Goal: Task Accomplishment & Management: Manage account settings

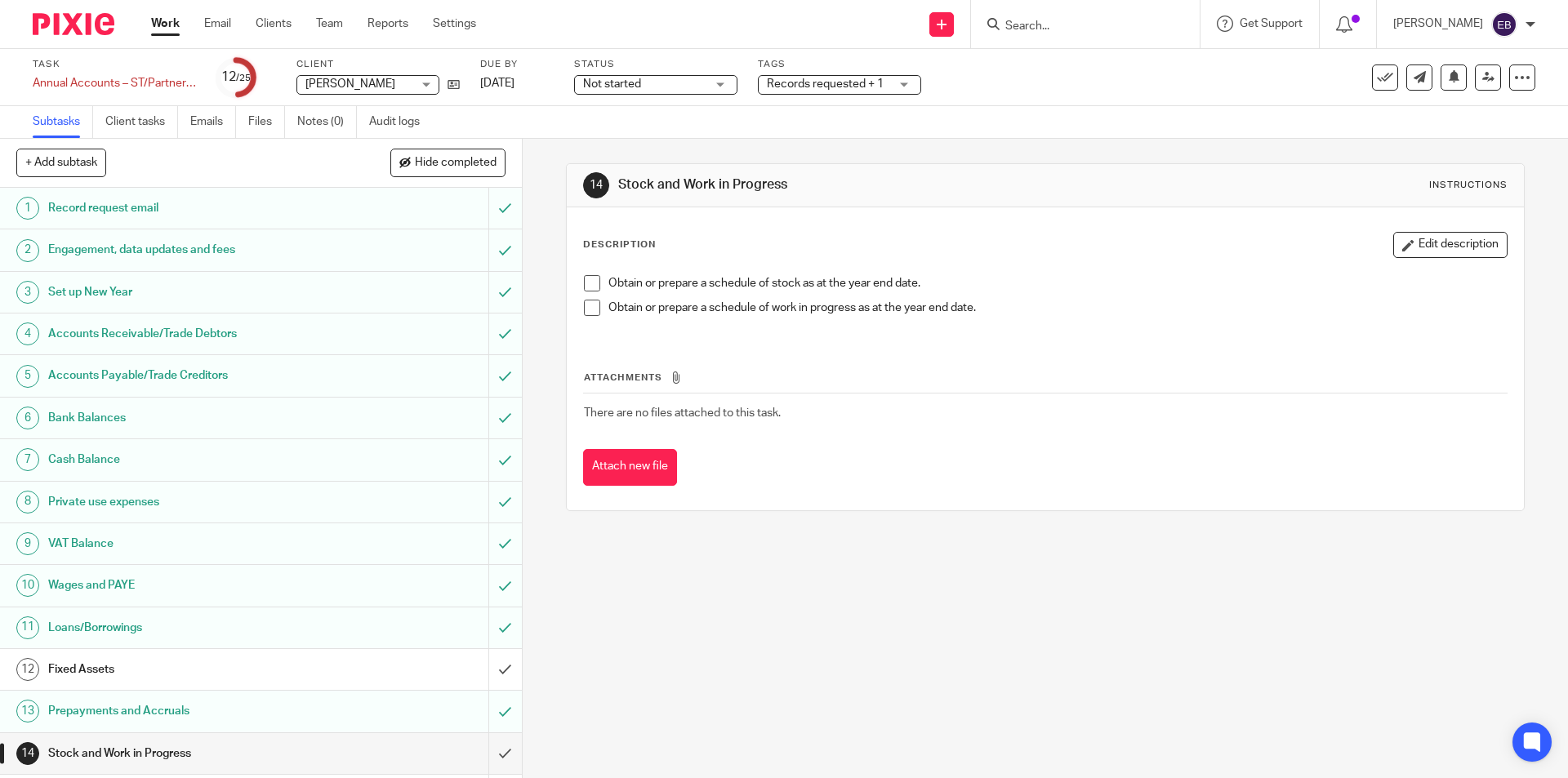
scroll to position [327, 0]
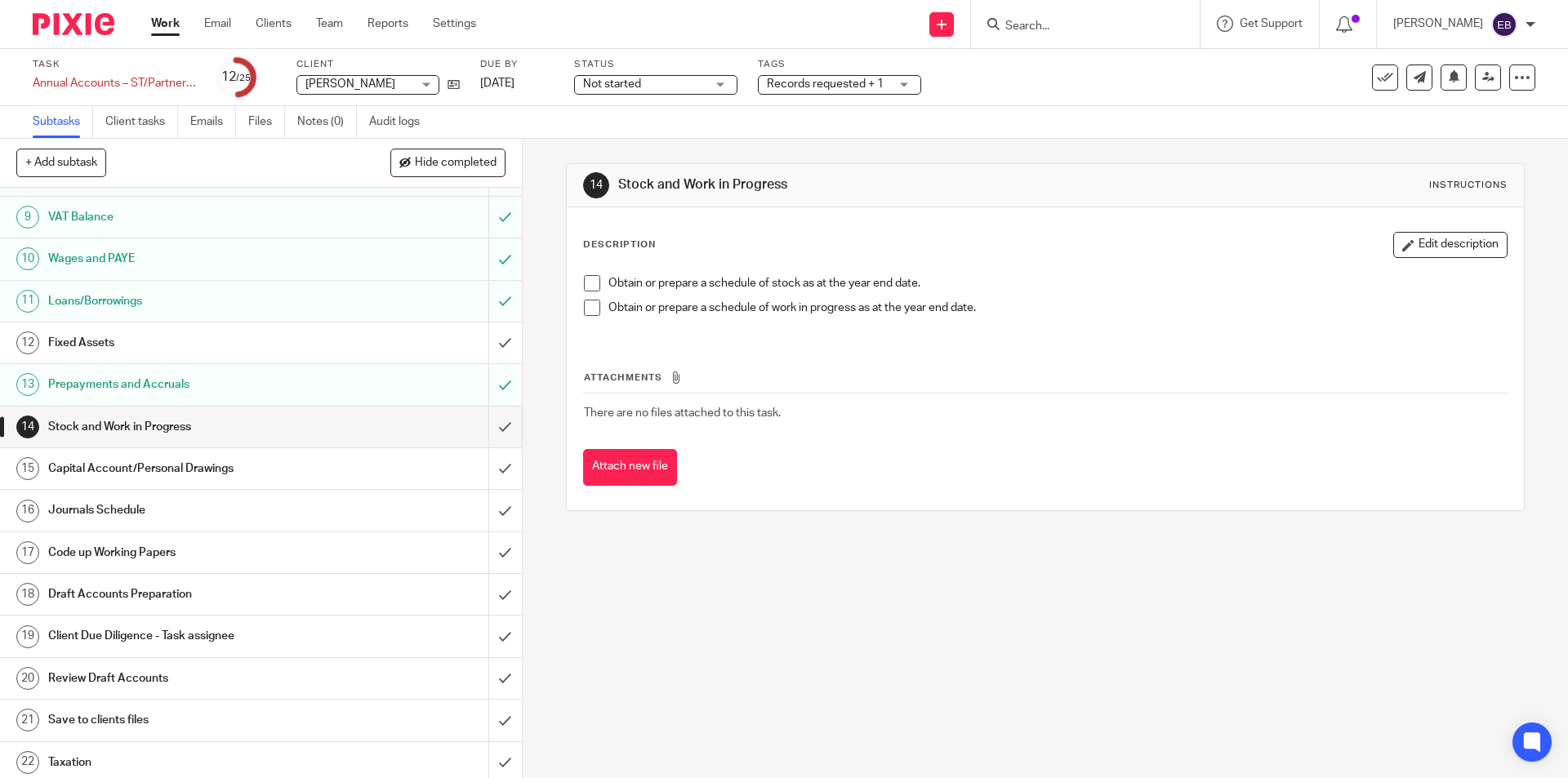
click at [1072, 21] on input "Search" at bounding box center [1077, 27] width 147 height 14
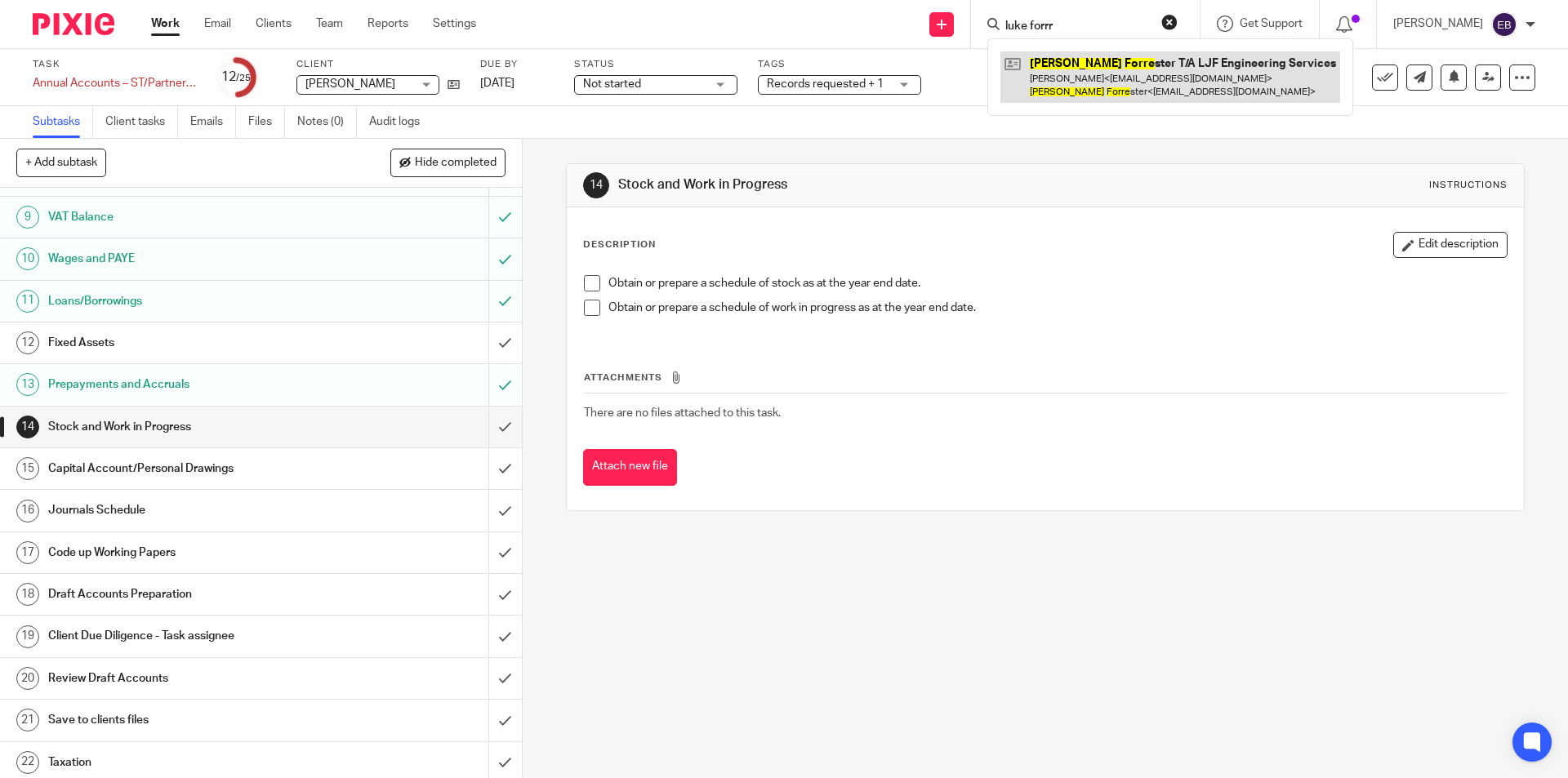
type input "luke forrr"
click at [1114, 70] on link at bounding box center [1171, 76] width 340 height 50
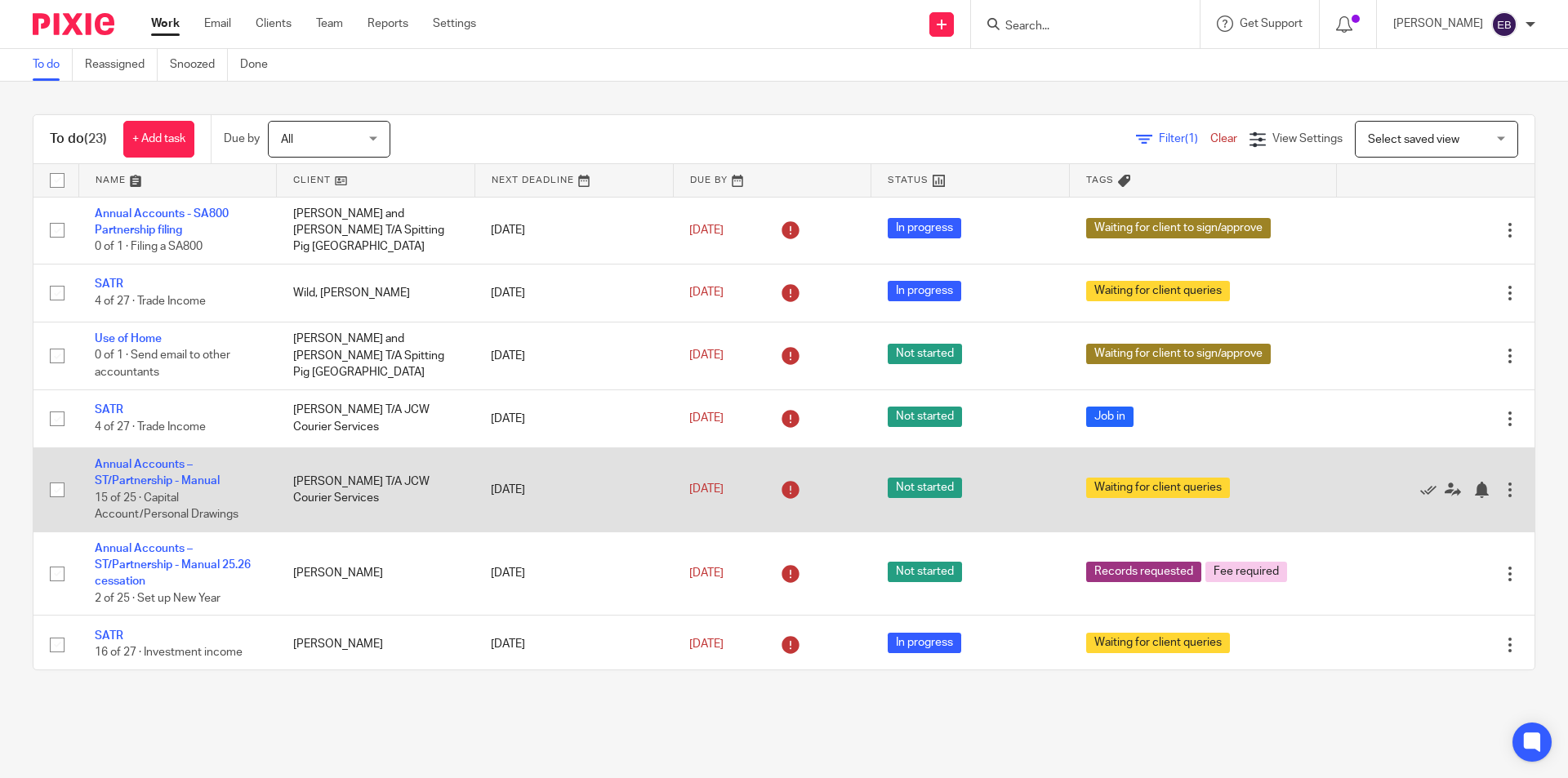
scroll to position [82, 0]
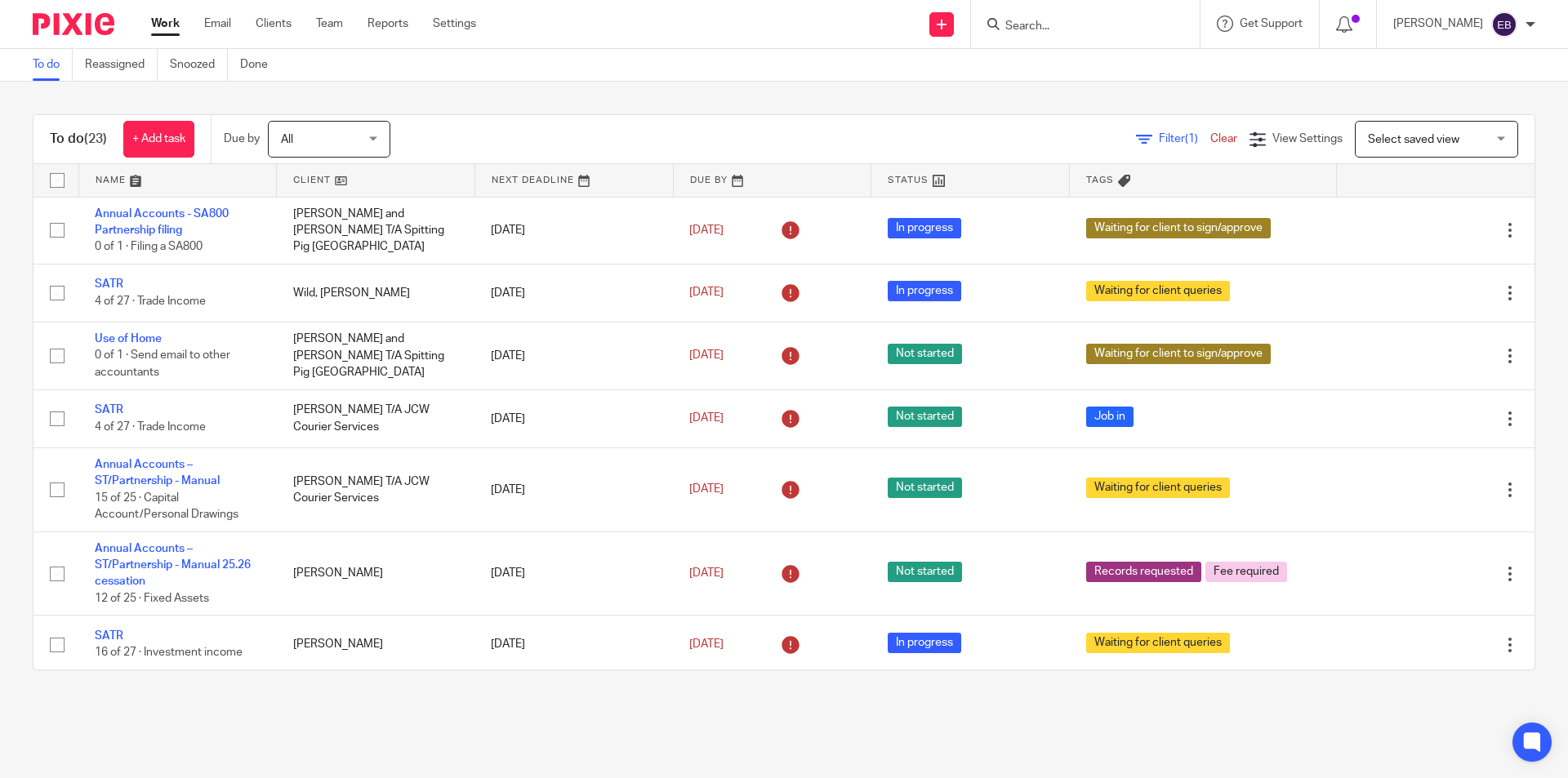
click at [1039, 31] on input "Search" at bounding box center [1077, 27] width 147 height 14
type input "t"
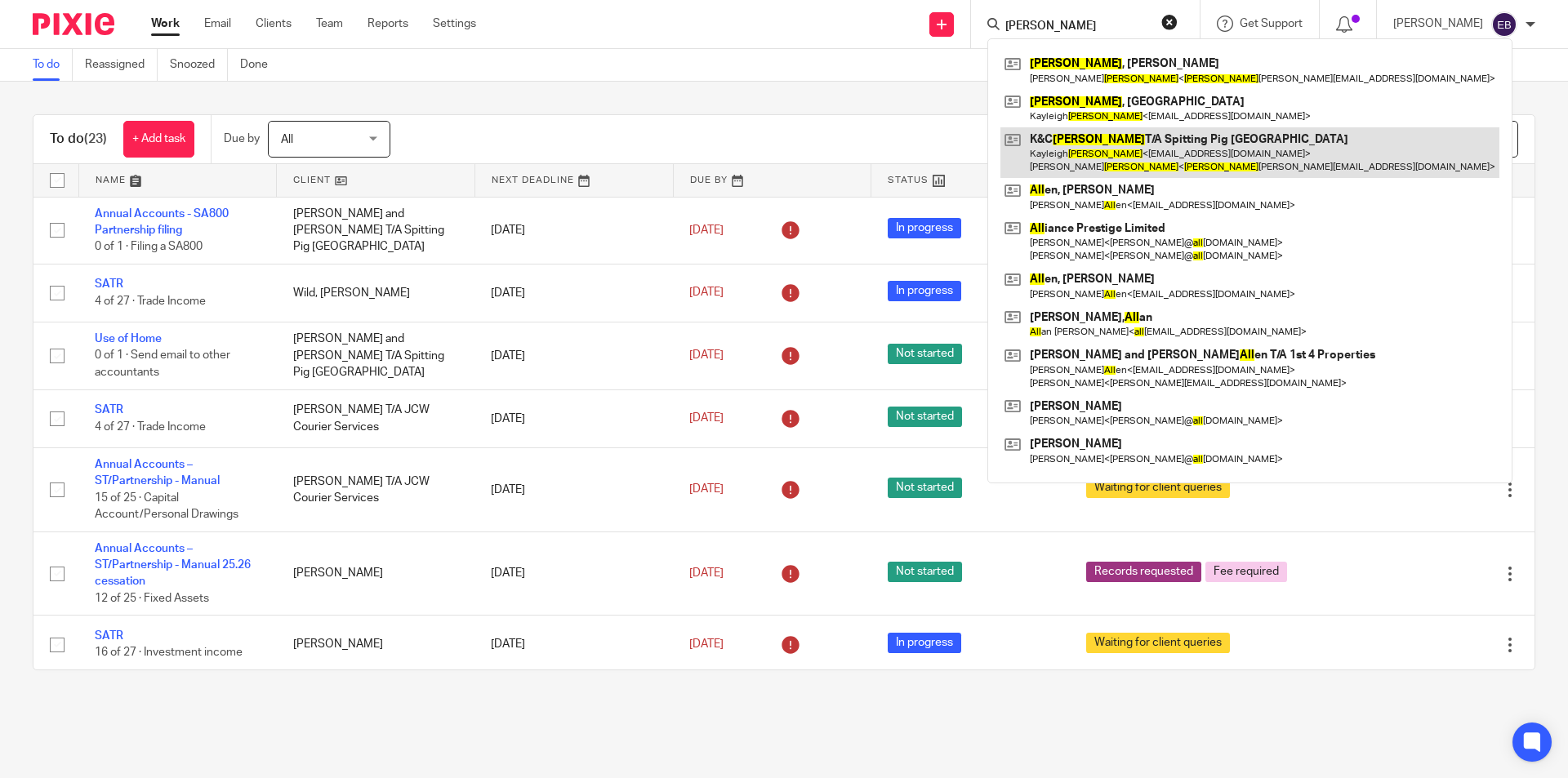
type input "rall"
click at [1121, 148] on link at bounding box center [1250, 152] width 499 height 50
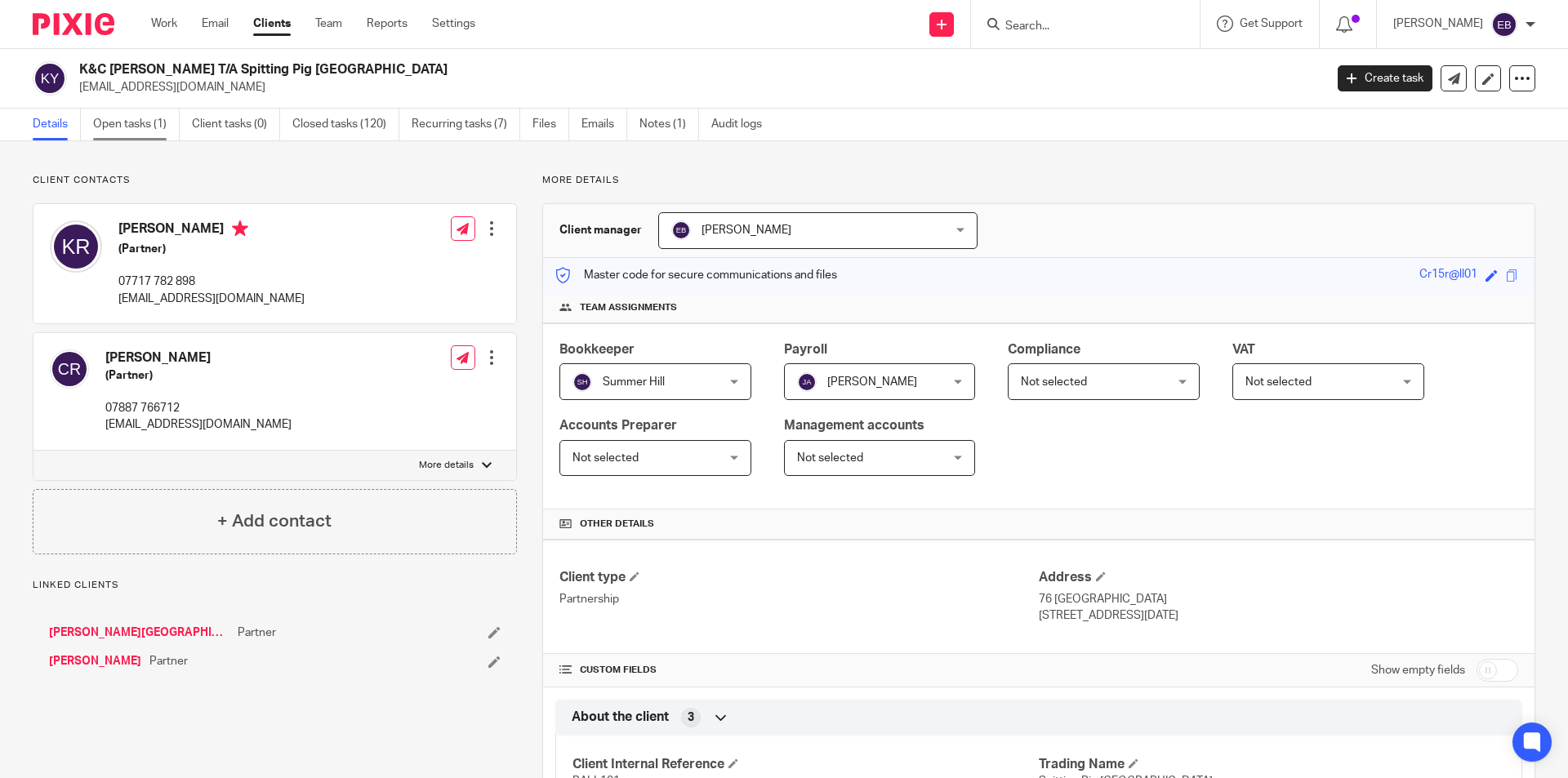
click at [150, 119] on link "Open tasks (1)" at bounding box center [136, 124] width 86 height 32
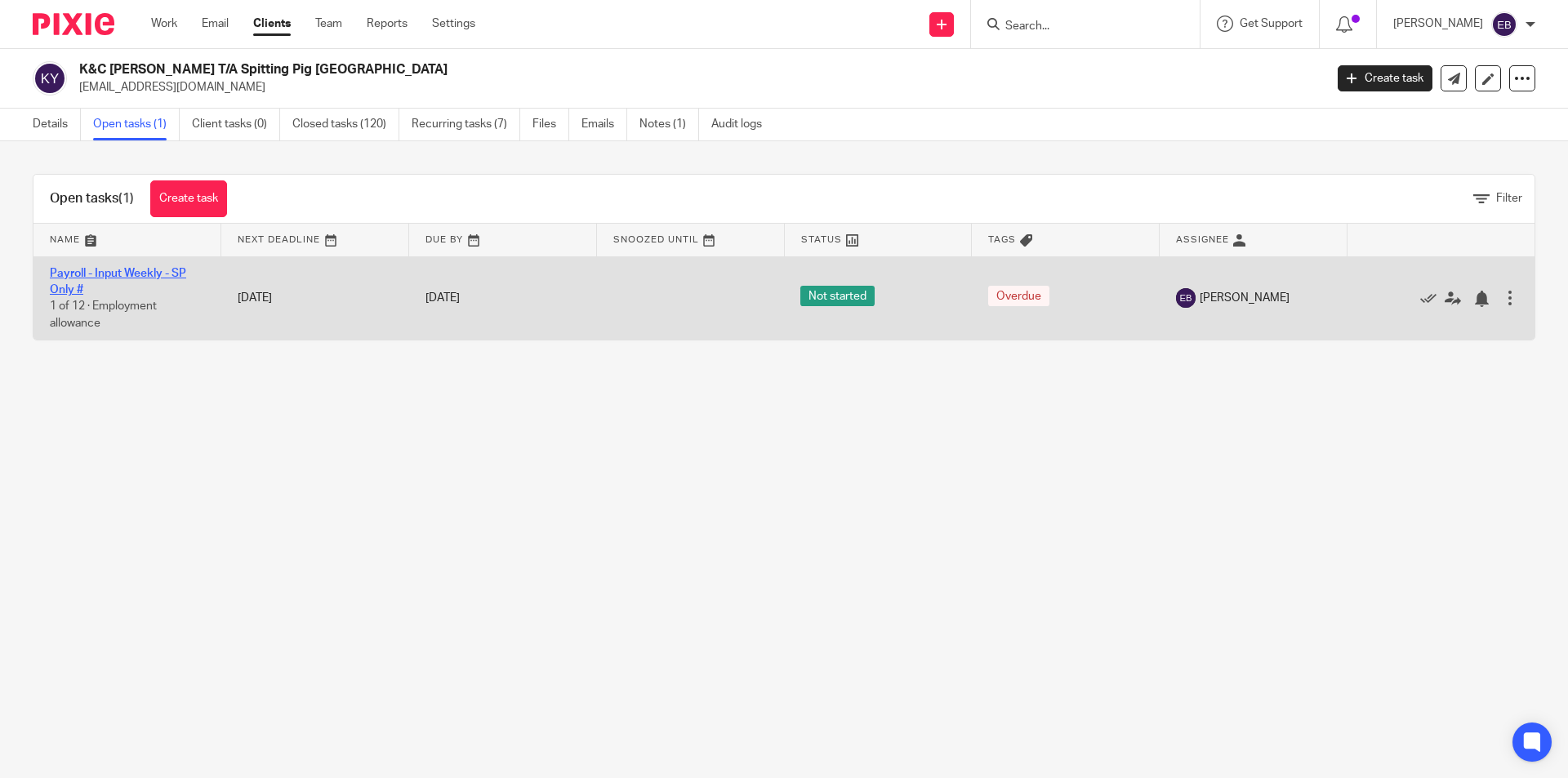
click at [137, 275] on link "Payroll - Input Weekly - SP Only #" at bounding box center [118, 281] width 137 height 28
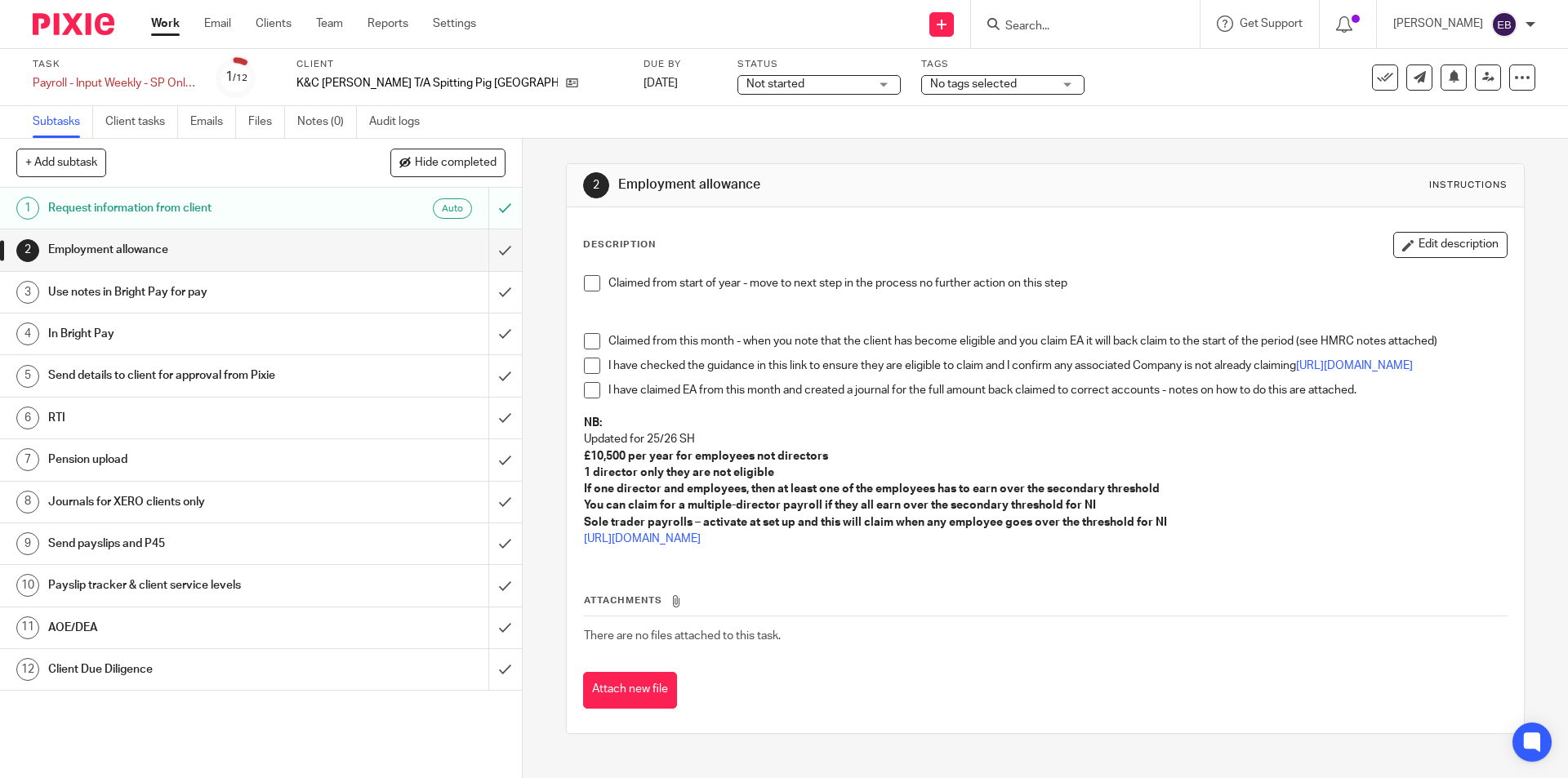
click at [584, 284] on span at bounding box center [592, 283] width 16 height 16
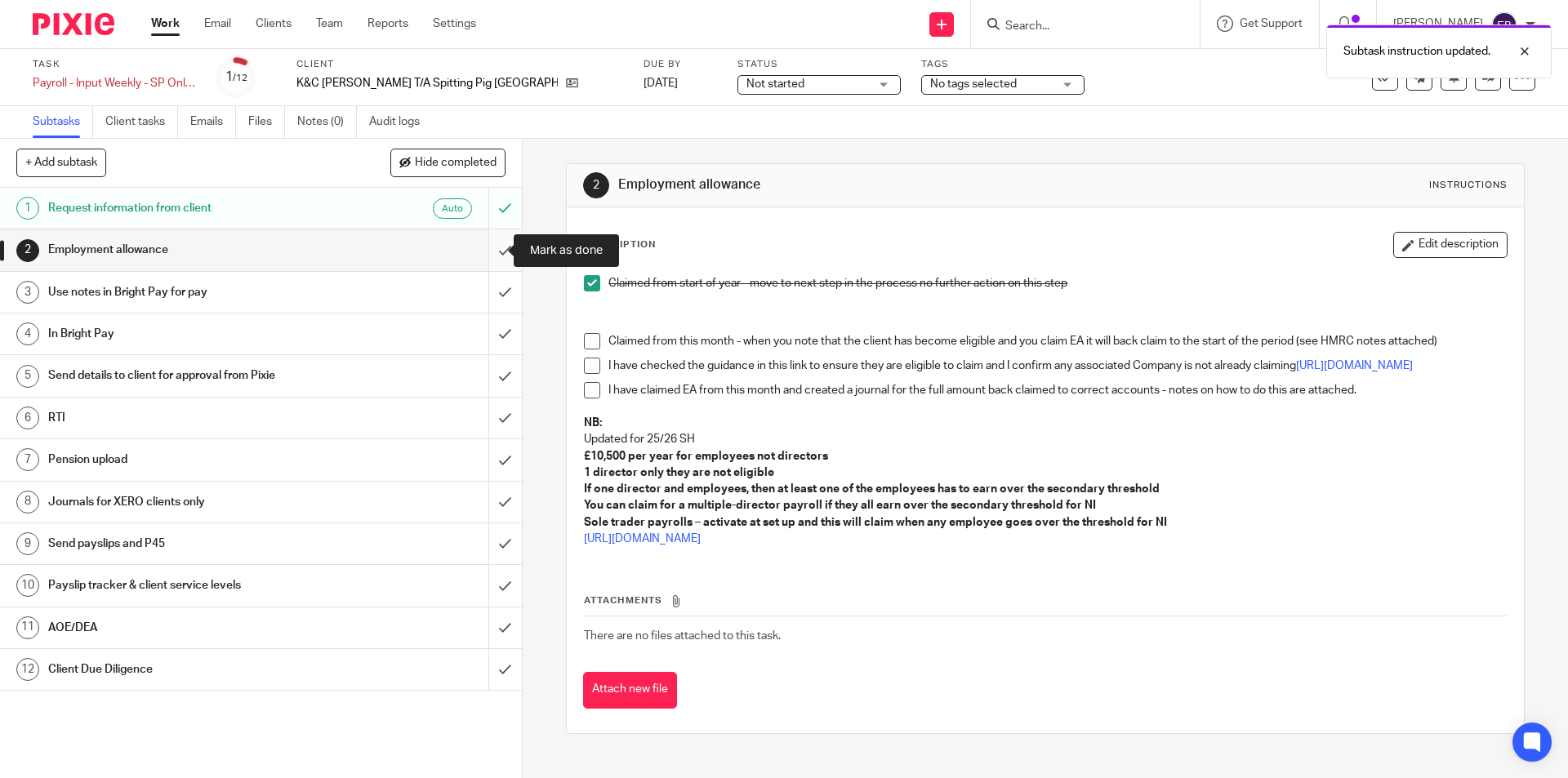
click at [495, 260] on input "submit" at bounding box center [260, 250] width 522 height 41
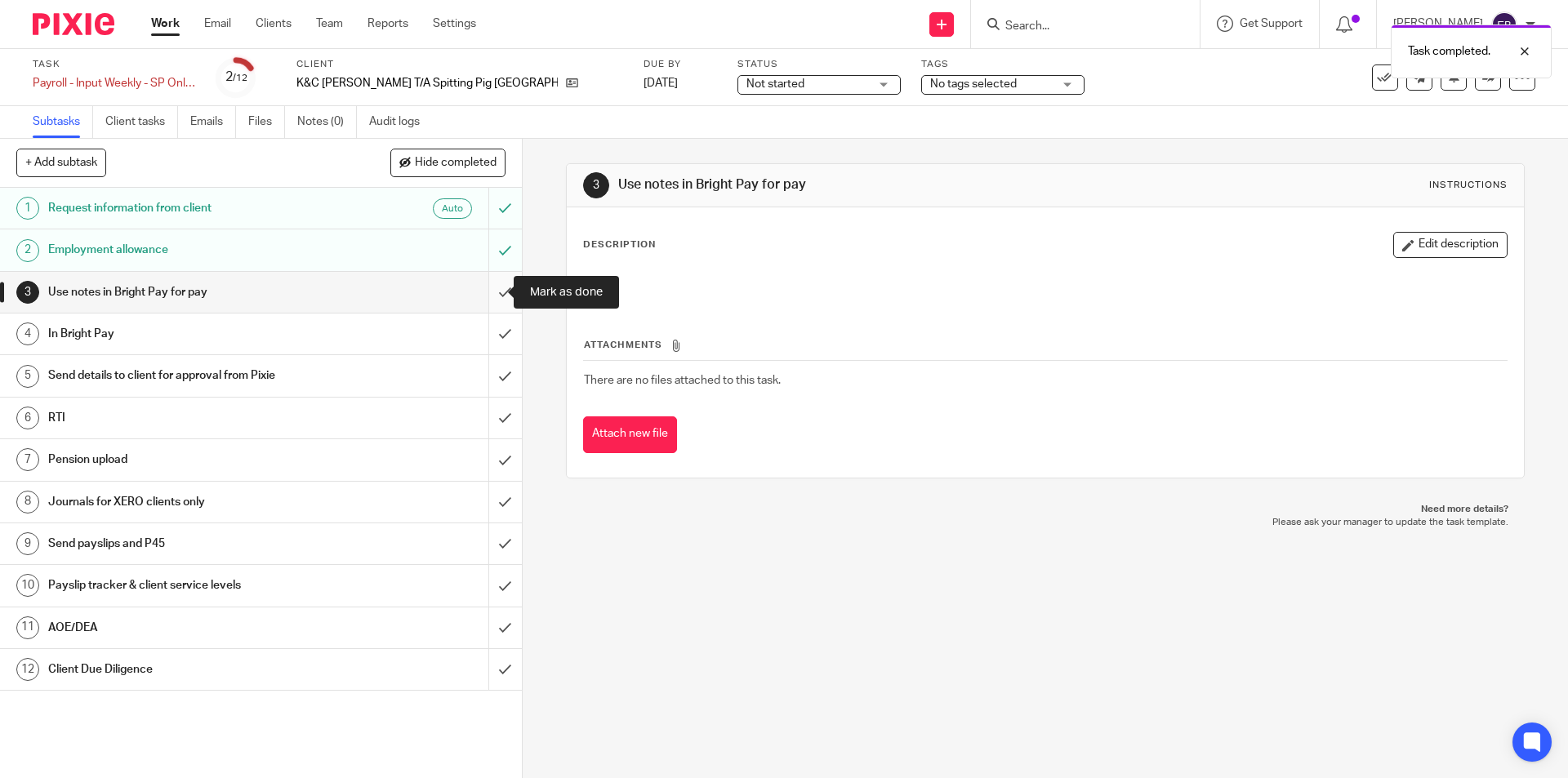
click at [497, 290] on input "submit" at bounding box center [260, 292] width 522 height 41
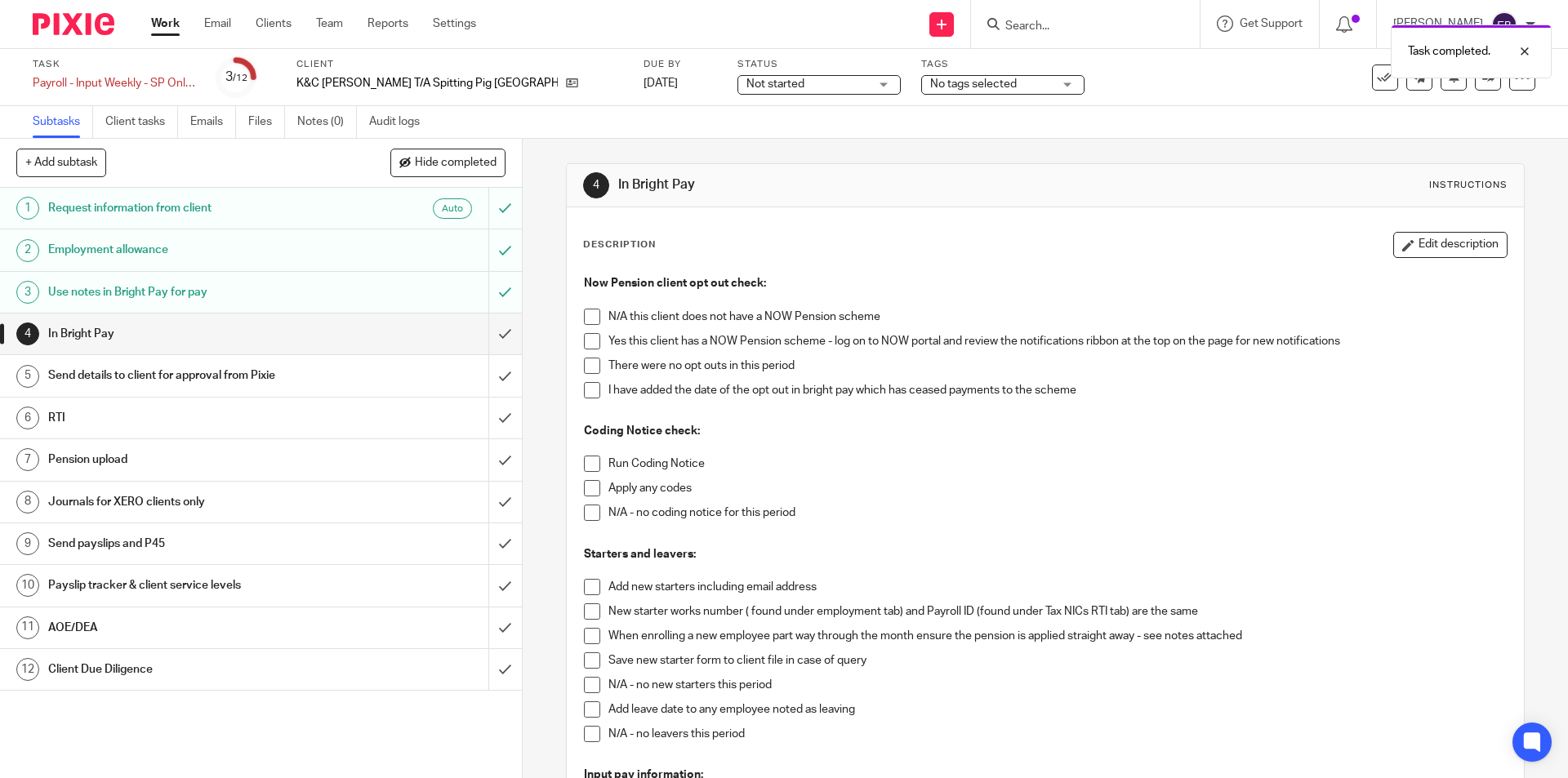
click at [587, 335] on span at bounding box center [592, 341] width 16 height 16
click at [584, 346] on span at bounding box center [592, 341] width 16 height 16
click at [586, 317] on span at bounding box center [592, 316] width 16 height 16
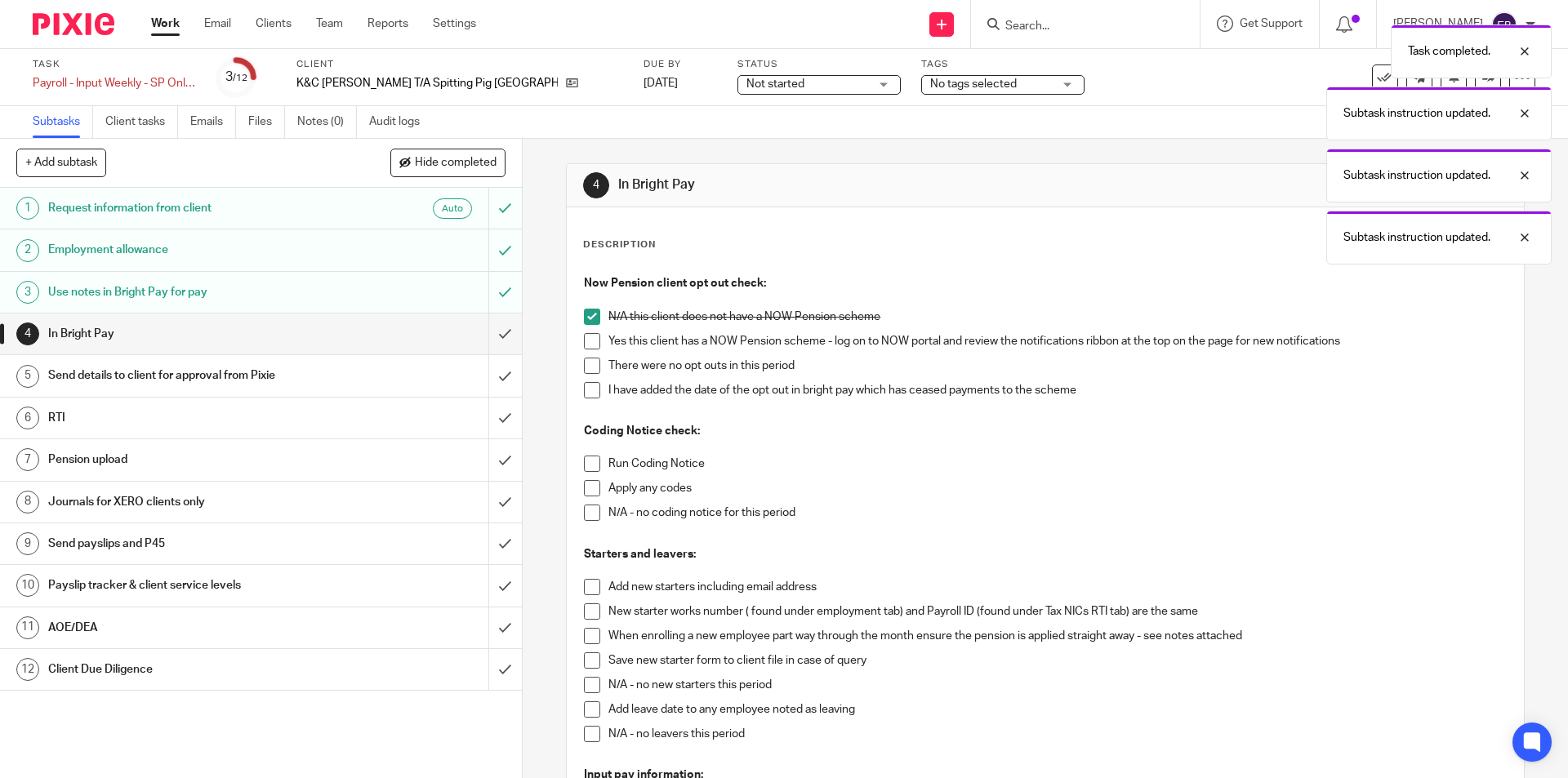
click at [593, 472] on li "Run Coding Notice" at bounding box center [1045, 468] width 922 height 25
click at [591, 509] on span at bounding box center [592, 512] width 16 height 16
click at [590, 457] on span at bounding box center [592, 464] width 16 height 16
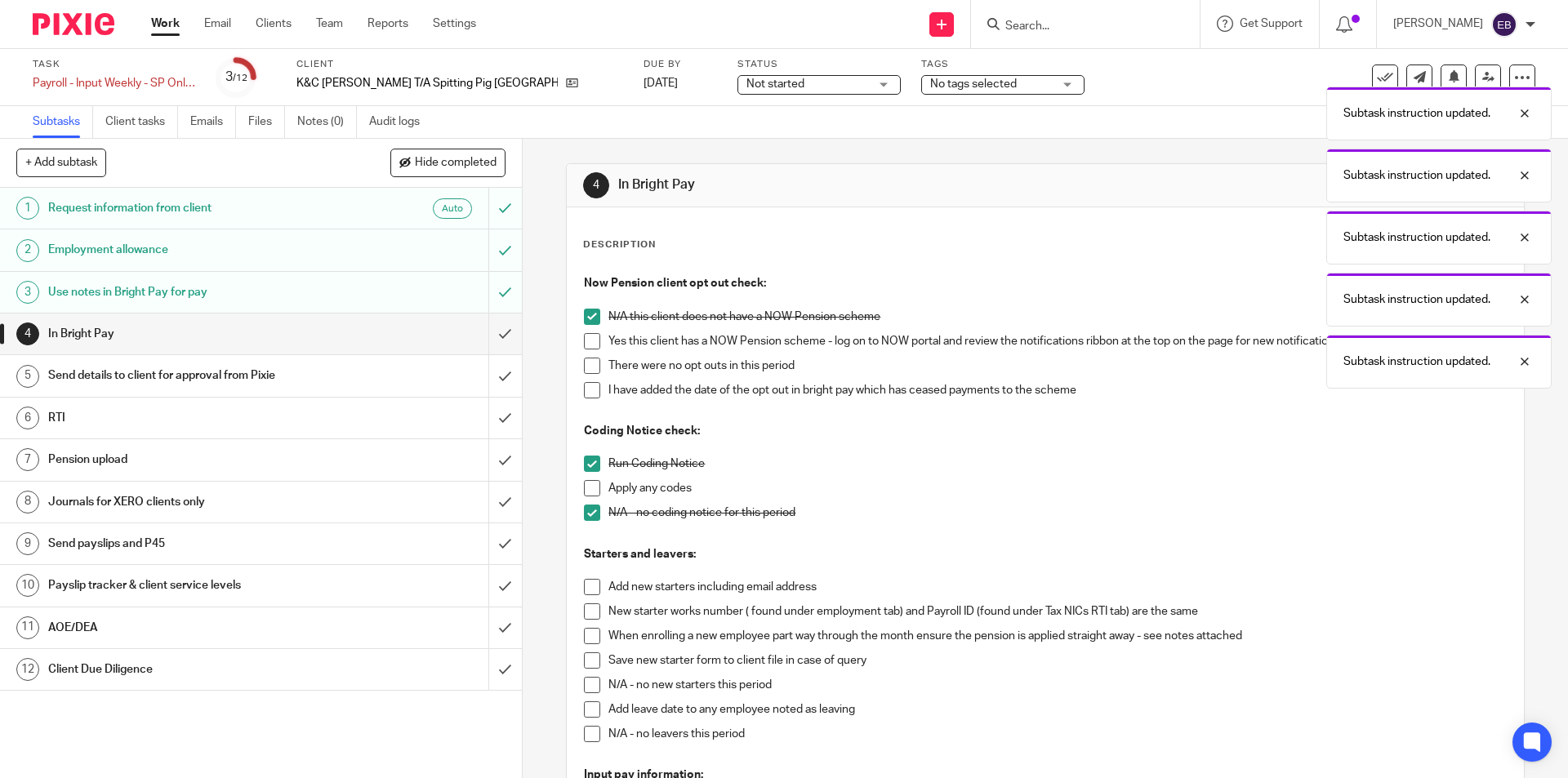
click at [588, 681] on span at bounding box center [592, 685] width 16 height 16
click at [591, 733] on span at bounding box center [592, 733] width 16 height 16
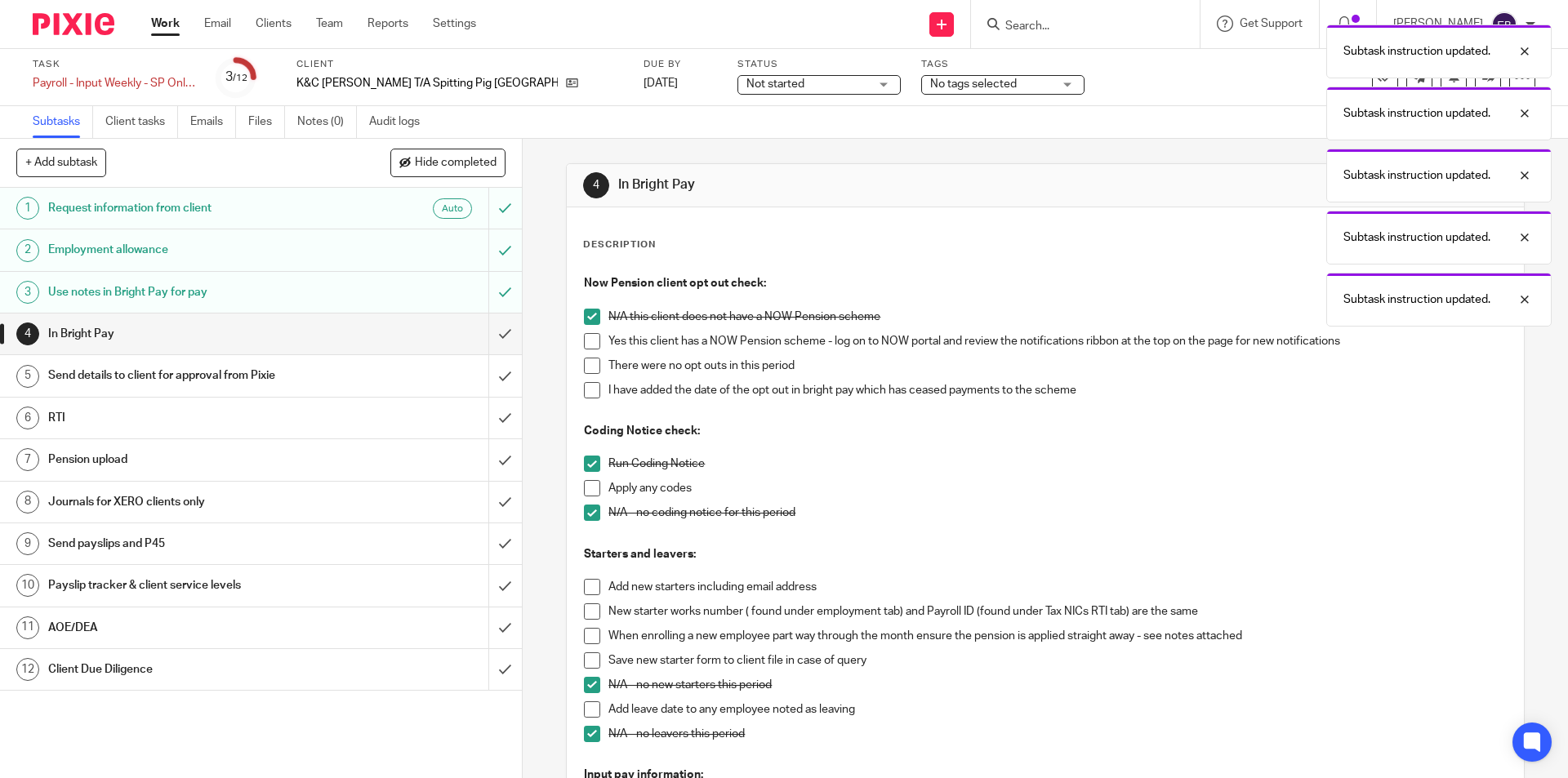
scroll to position [327, 0]
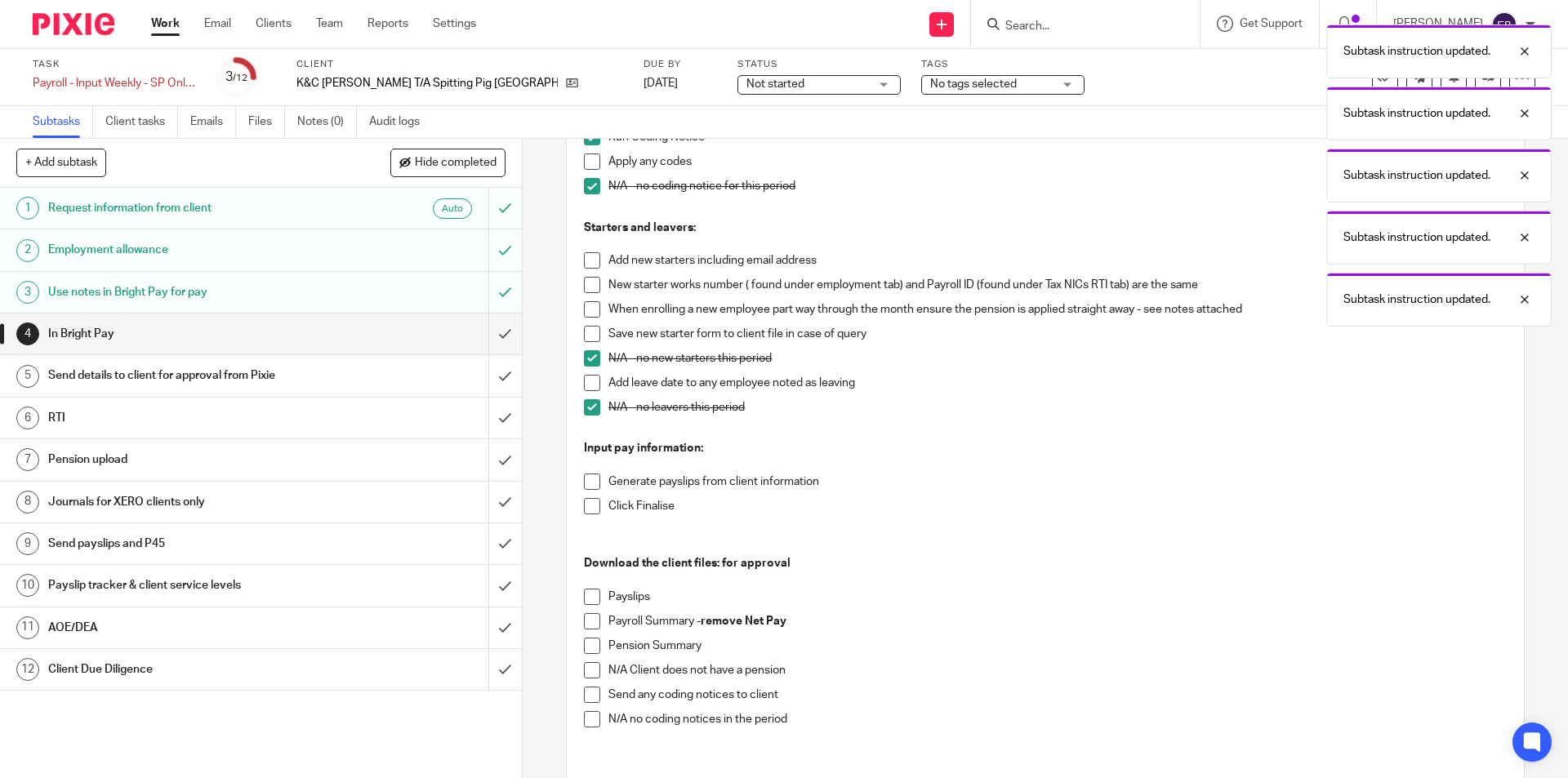
click at [584, 480] on span at bounding box center [592, 482] width 16 height 16
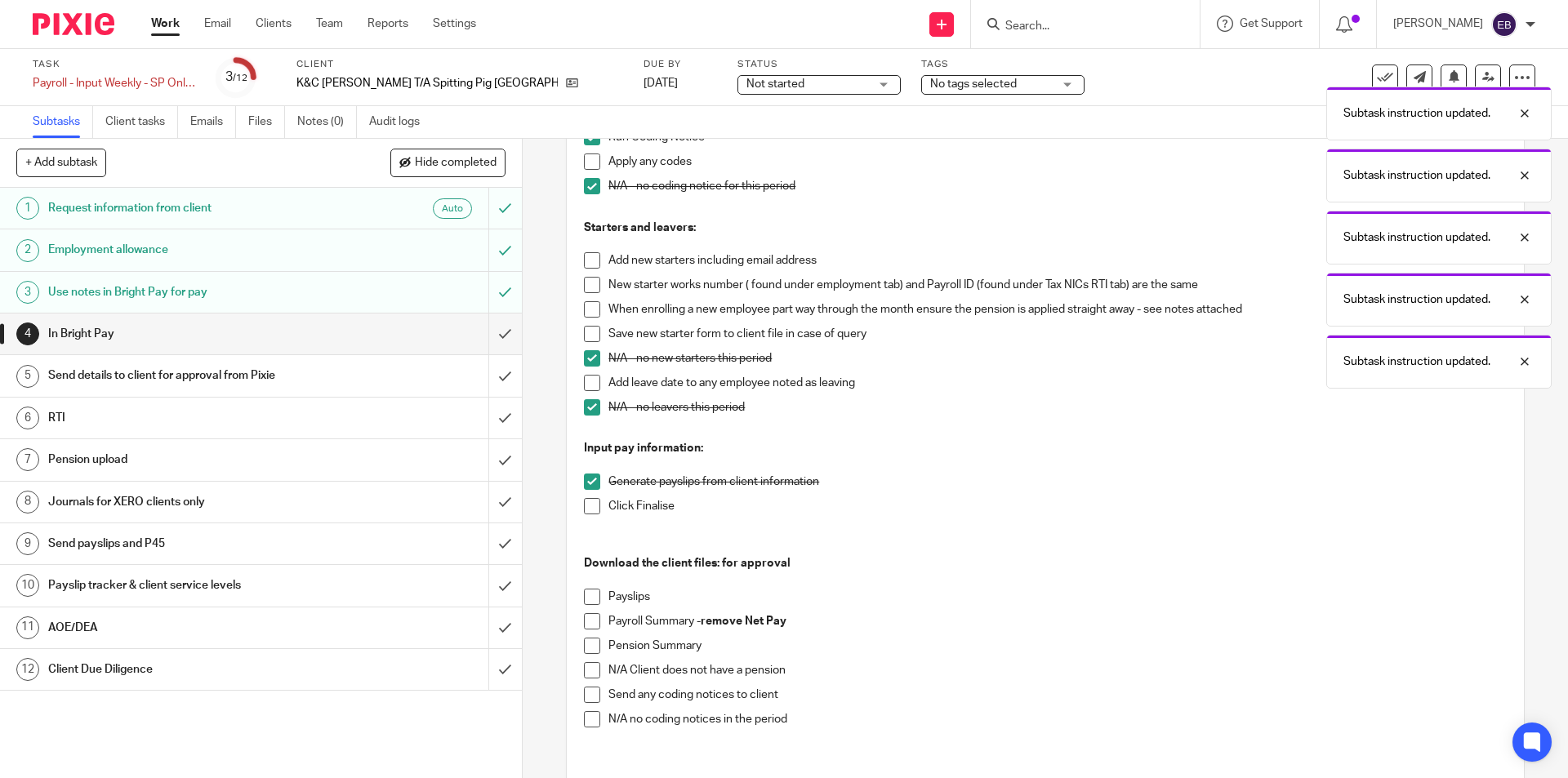
click at [584, 508] on span at bounding box center [592, 505] width 16 height 16
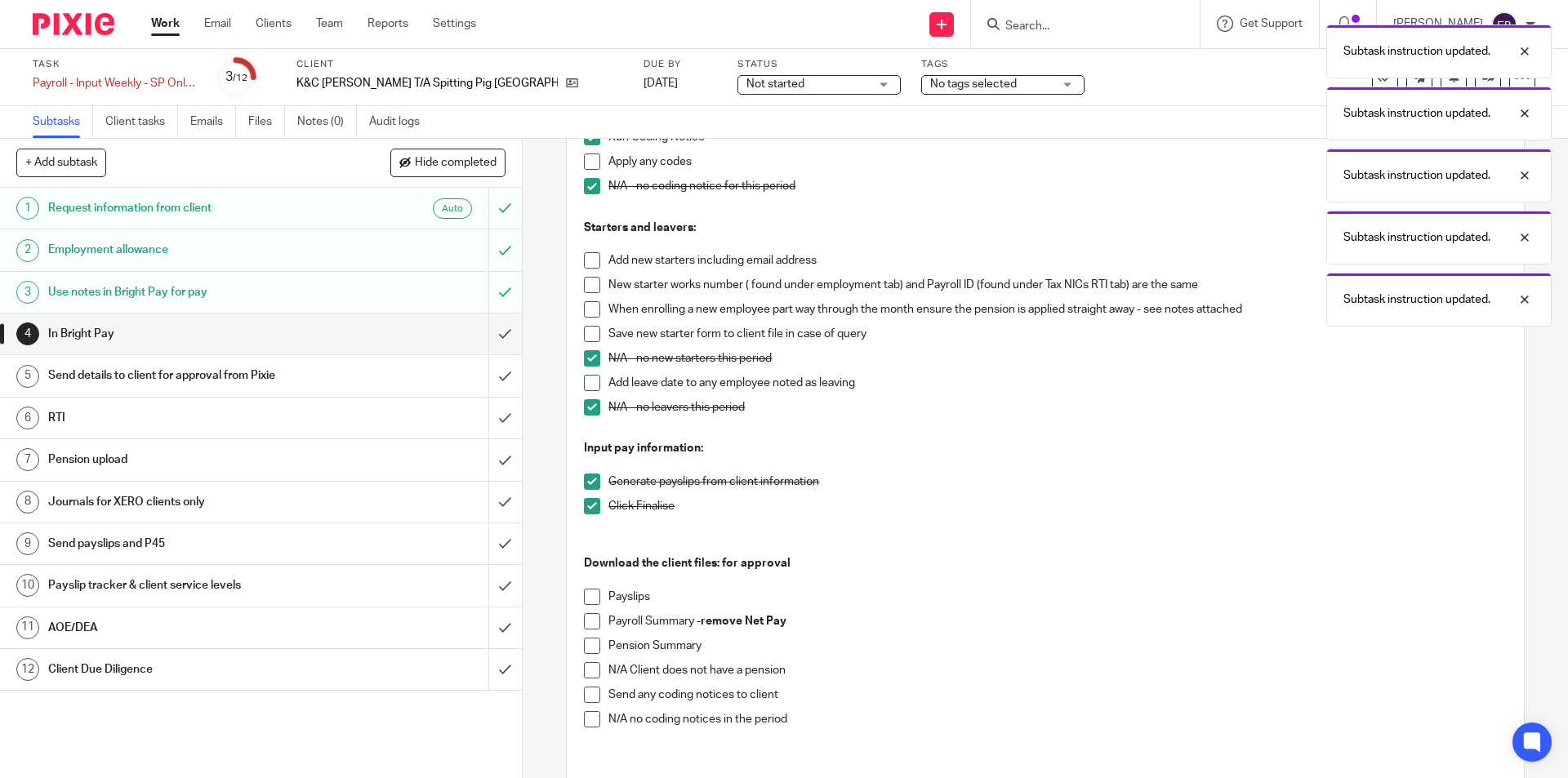
click at [594, 604] on span at bounding box center [592, 597] width 16 height 16
click at [590, 619] on span at bounding box center [592, 621] width 16 height 16
click at [585, 641] on span at bounding box center [592, 645] width 16 height 16
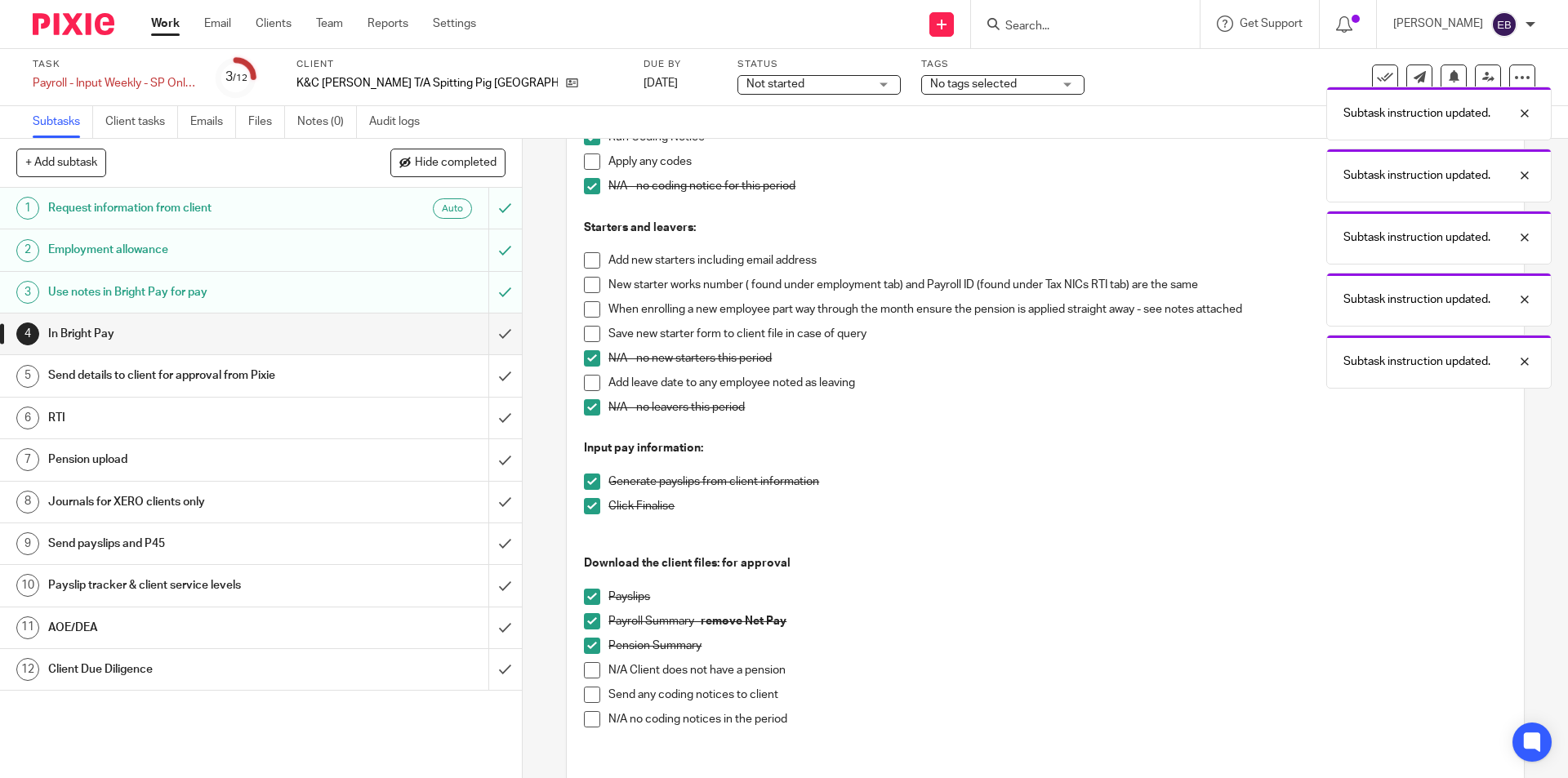
click at [585, 641] on span at bounding box center [592, 645] width 16 height 16
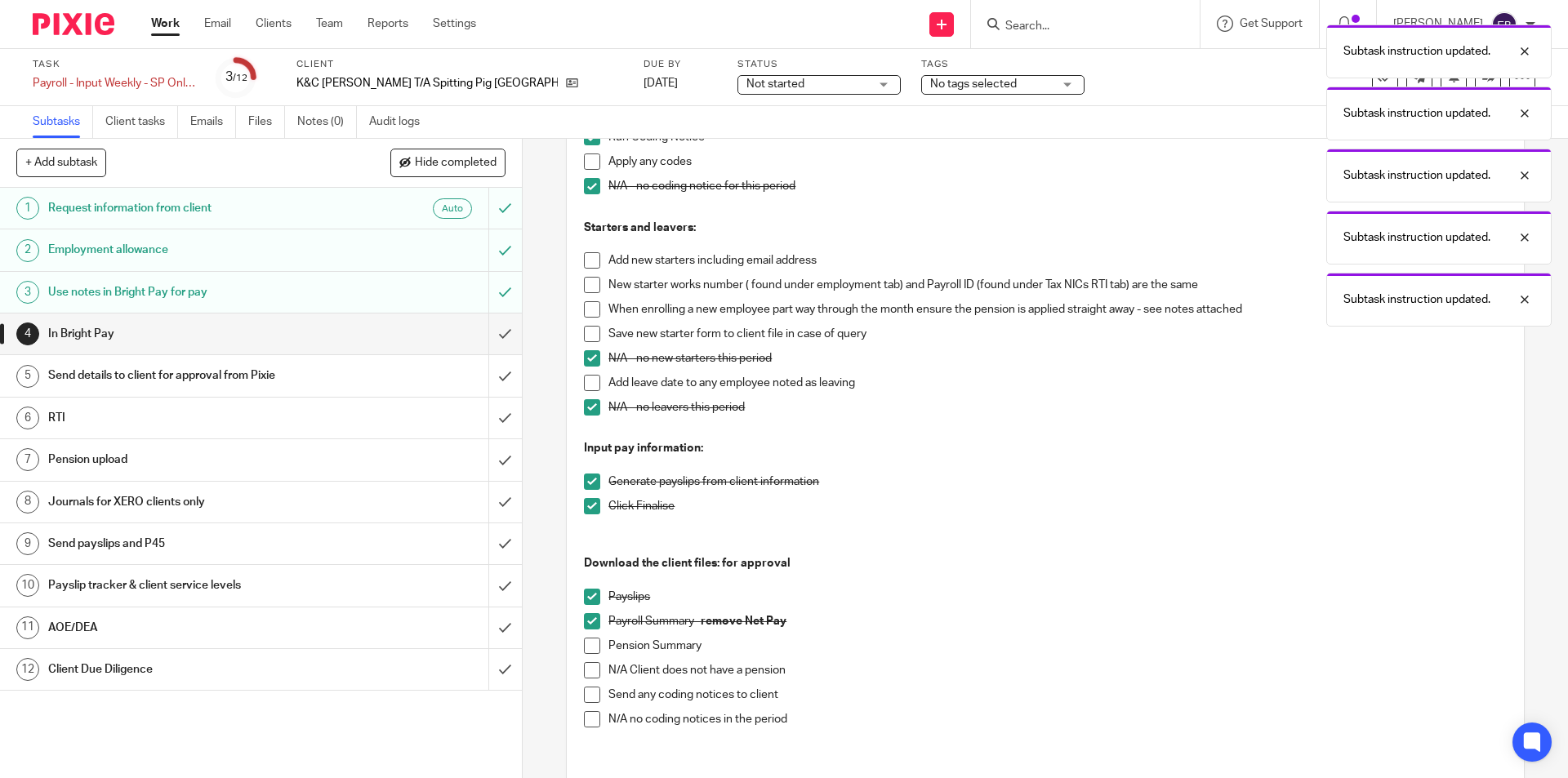
click at [586, 718] on span at bounding box center [592, 719] width 16 height 16
click at [584, 670] on span at bounding box center [592, 670] width 16 height 16
click at [477, 335] on input "submit" at bounding box center [260, 333] width 522 height 41
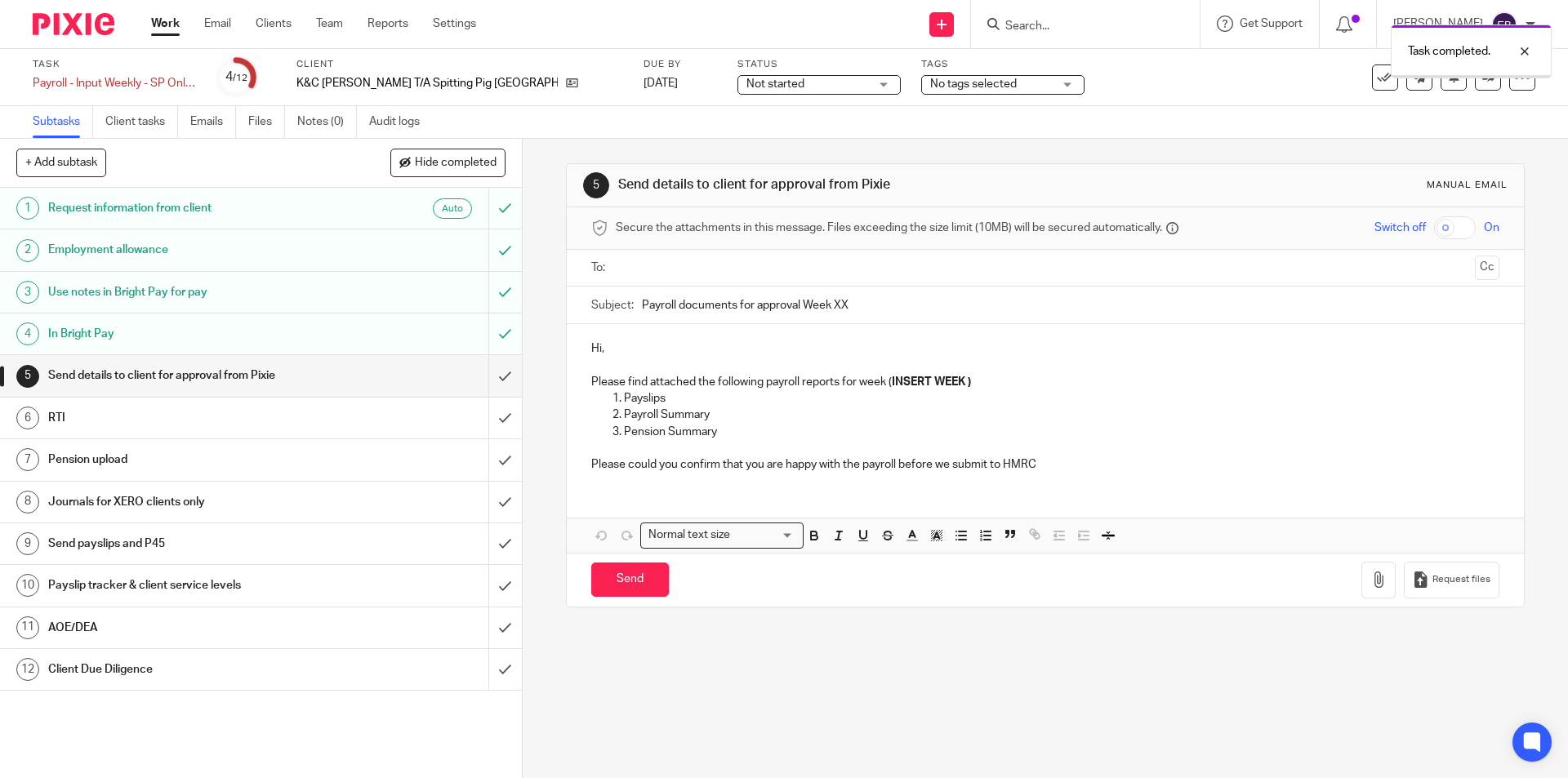
click at [674, 253] on div at bounding box center [1046, 268] width 857 height 37
click at [677, 267] on input "text" at bounding box center [1044, 268] width 847 height 19
click at [675, 340] on div "Hi, Please find attached the following payroll reports for week ( INSERT WEEK )…" at bounding box center [1045, 408] width 957 height 161
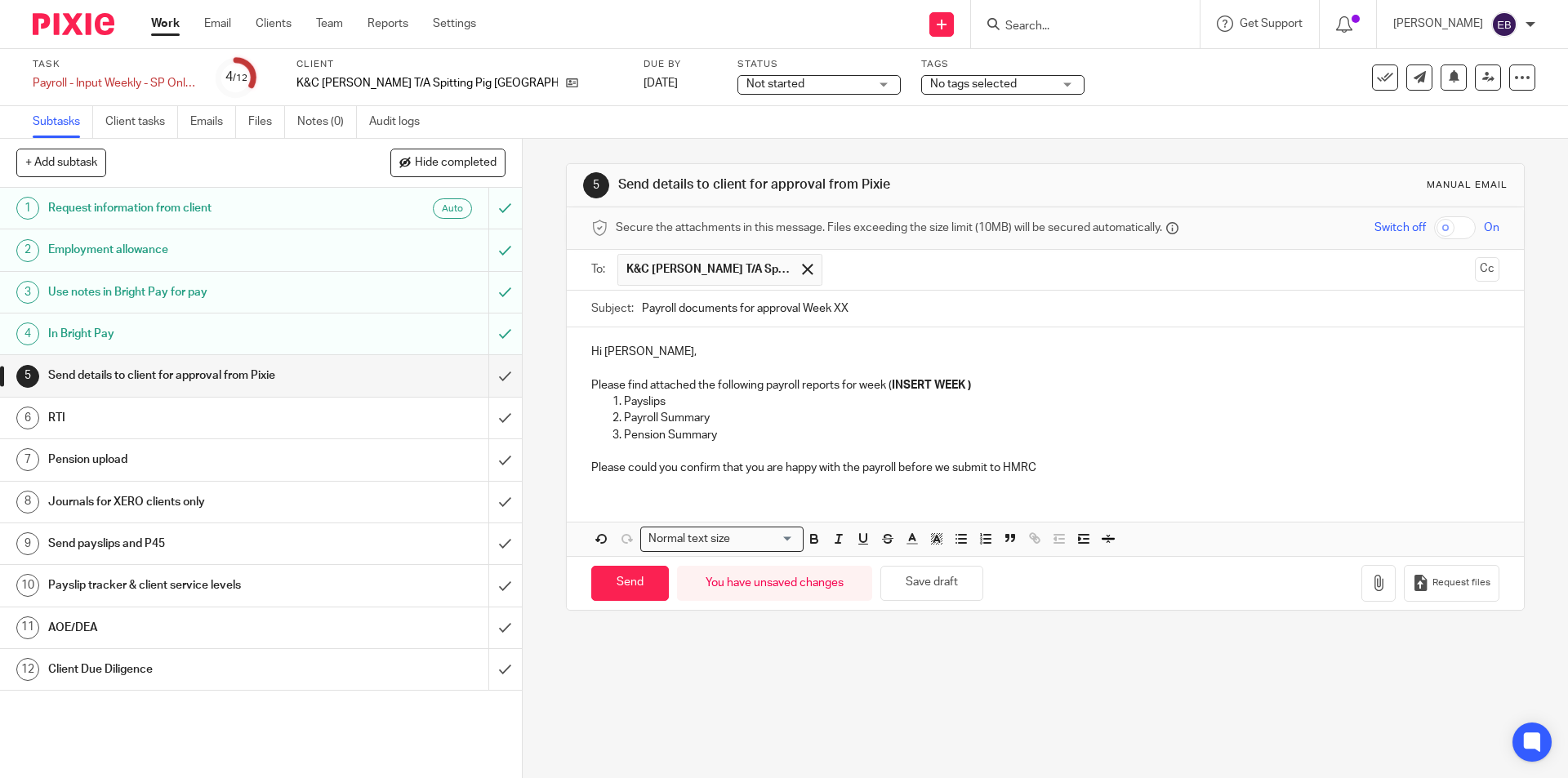
click at [868, 306] on input "Payroll documents for approval Week XX" at bounding box center [1071, 309] width 857 height 37
type input "Payroll documents for approval Week 20"
drag, startPoint x: 978, startPoint y: 388, endPoint x: 887, endPoint y: 386, distance: 91.0
click at [887, 386] on p "Please find attached the following payroll reports for week ( INSERT WEEK )" at bounding box center [1044, 385] width 908 height 16
click at [884, 427] on p "Pension Summary" at bounding box center [1061, 435] width 875 height 16
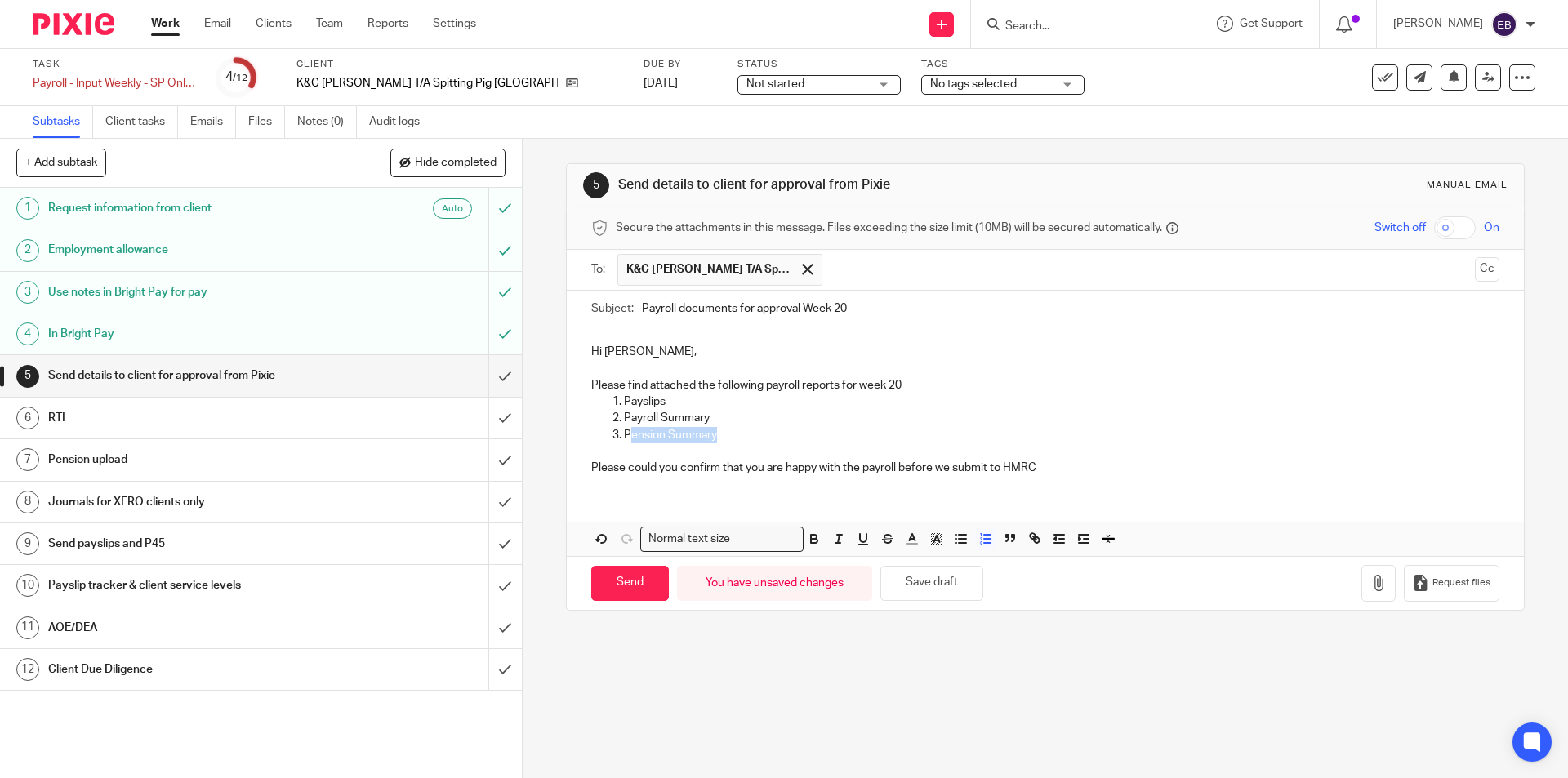
drag, startPoint x: 717, startPoint y: 431, endPoint x: 623, endPoint y: 434, distance: 94.0
click at [624, 434] on p "Pension Summary" at bounding box center [1061, 435] width 875 height 16
click at [1362, 585] on button "button" at bounding box center [1379, 583] width 34 height 37
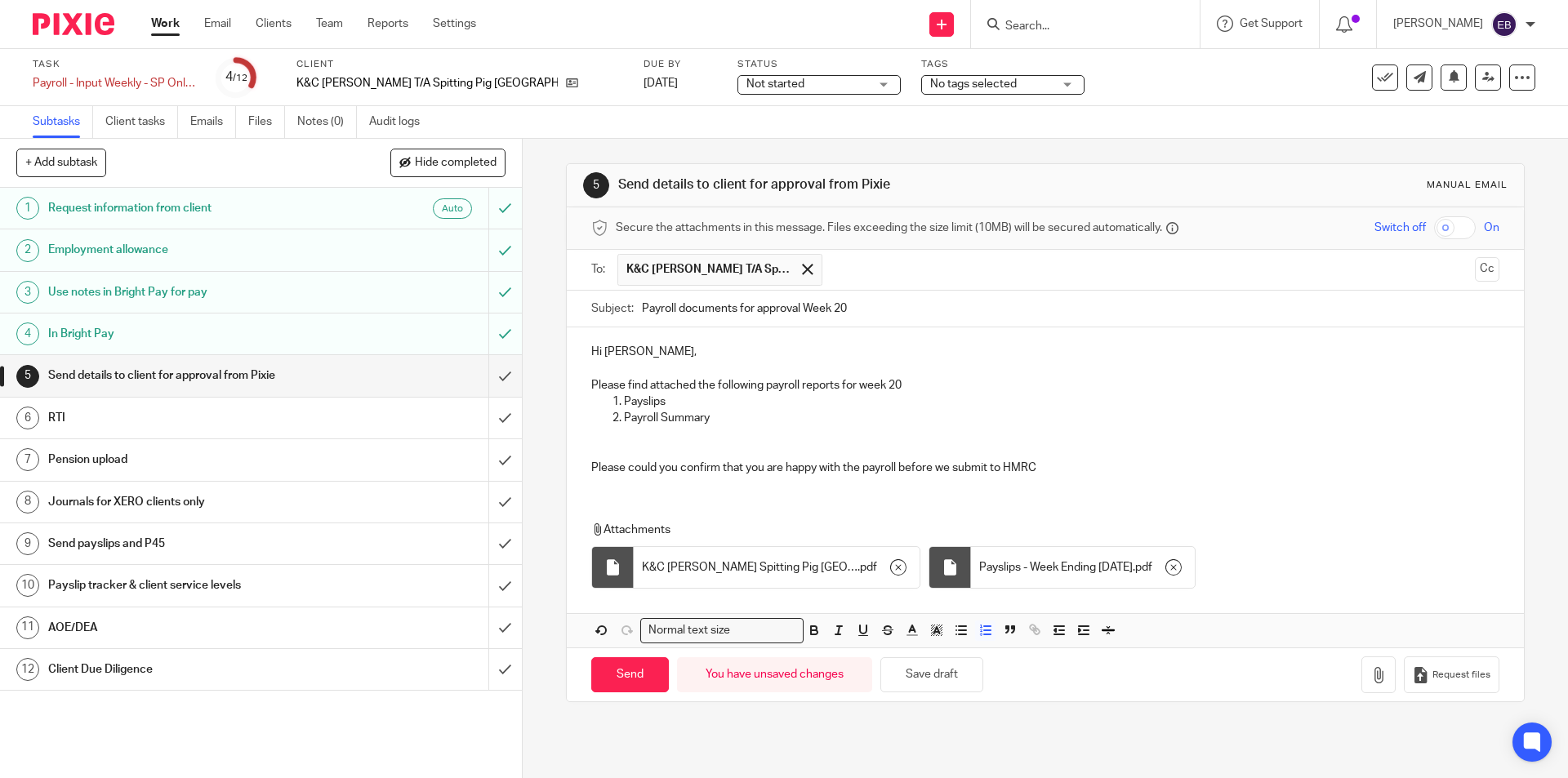
click at [640, 434] on p at bounding box center [1061, 435] width 875 height 16
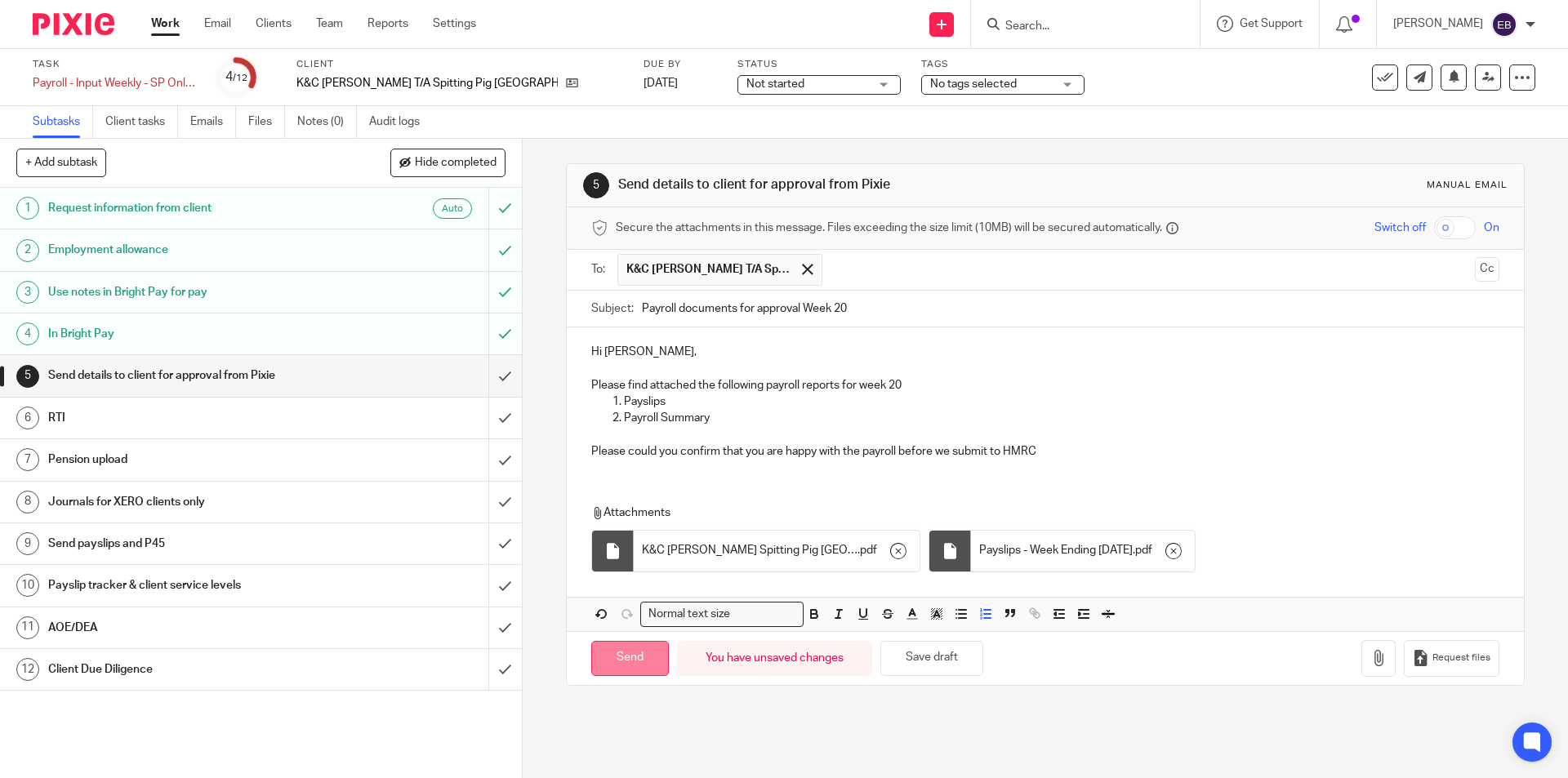
click at [655, 652] on input "Send" at bounding box center [630, 658] width 78 height 35
type input "Sent"
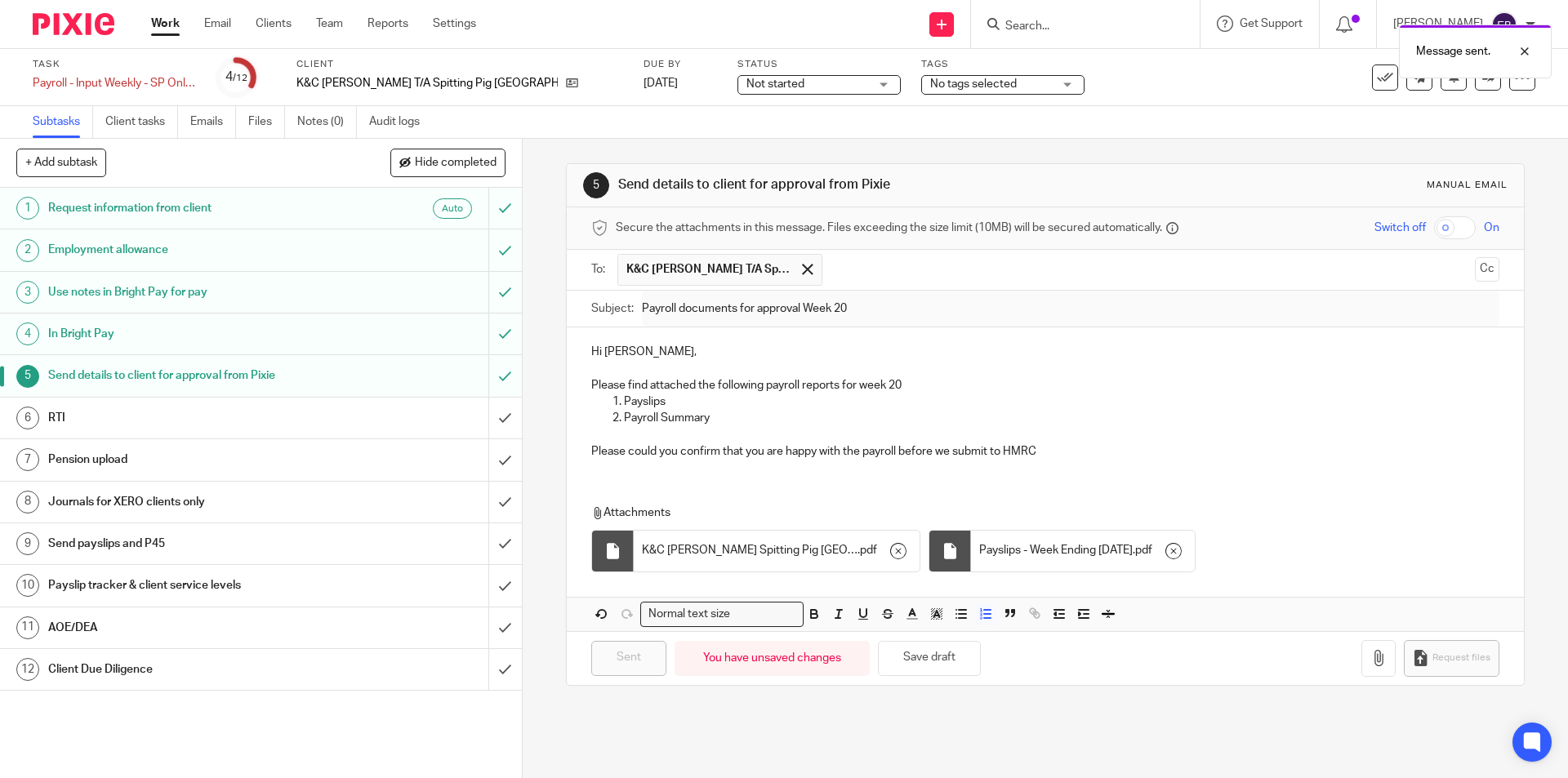
click at [747, 88] on span "Not started" at bounding box center [808, 85] width 123 height 17
click at [736, 142] on li "In progress" at bounding box center [720, 143] width 162 height 33
click at [404, 410] on div "RTI" at bounding box center [260, 418] width 424 height 25
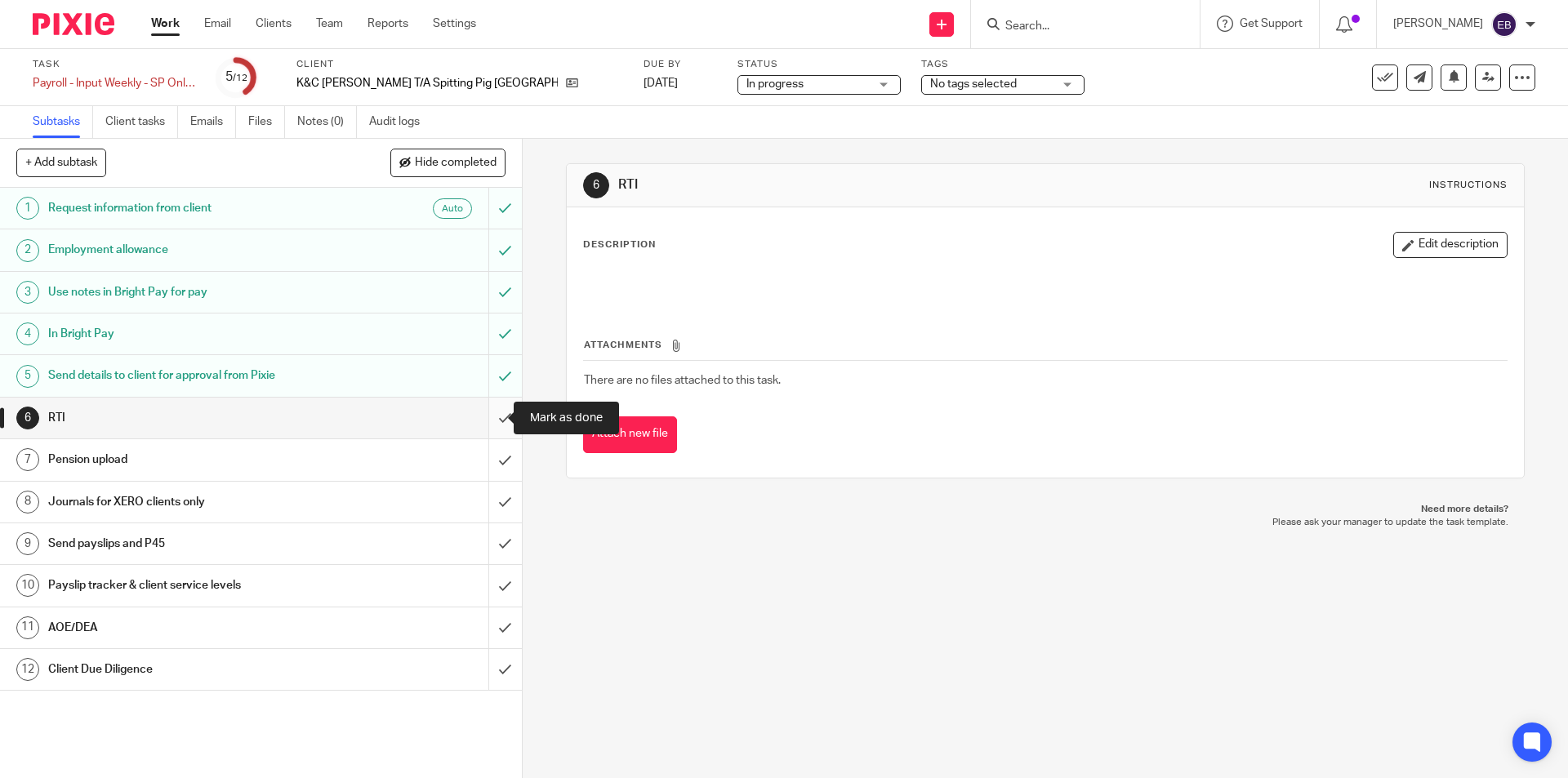
click at [480, 413] on input "submit" at bounding box center [260, 418] width 522 height 41
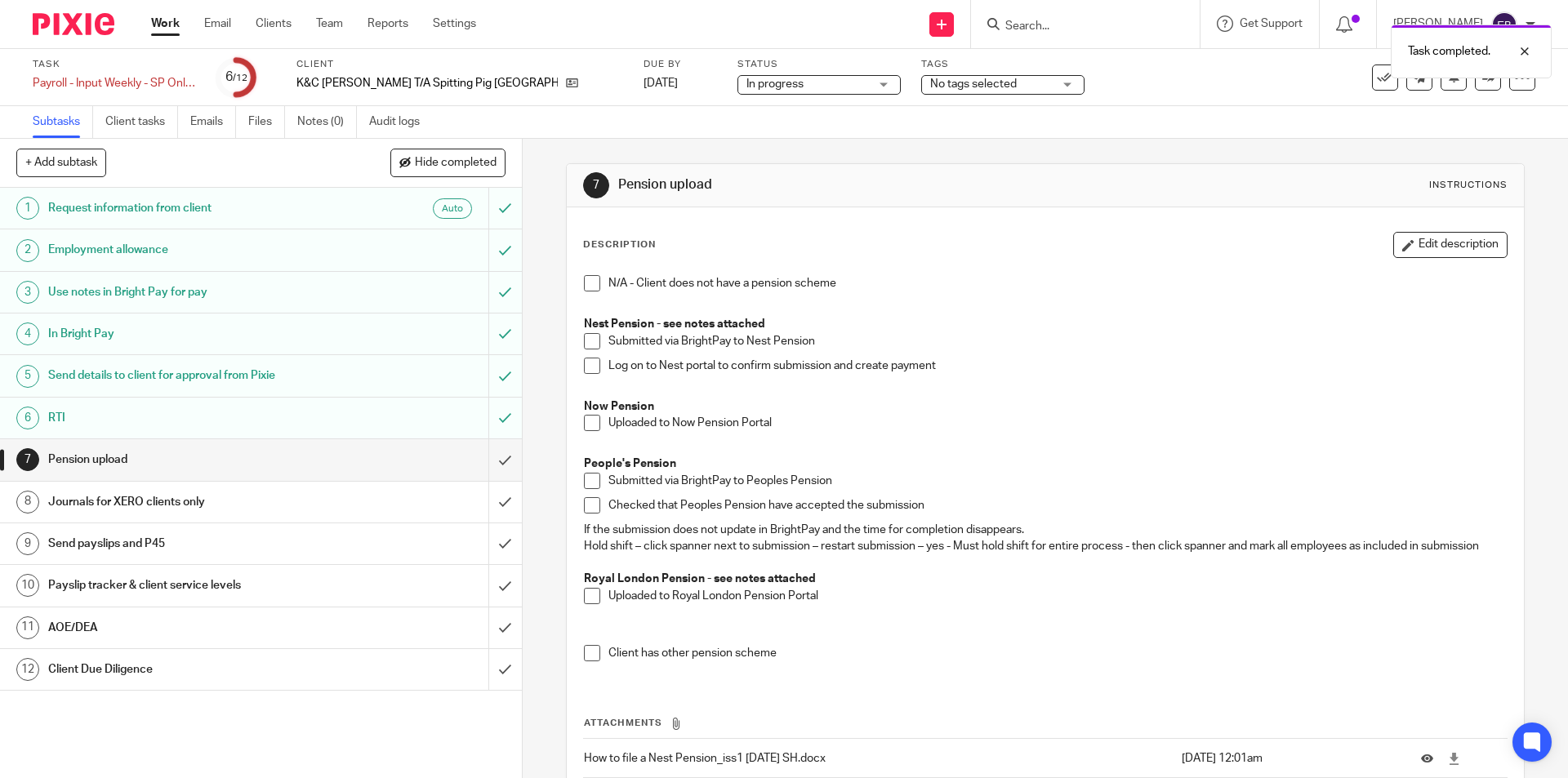
click at [588, 287] on span at bounding box center [592, 283] width 16 height 16
click at [491, 459] on input "submit" at bounding box center [260, 459] width 522 height 41
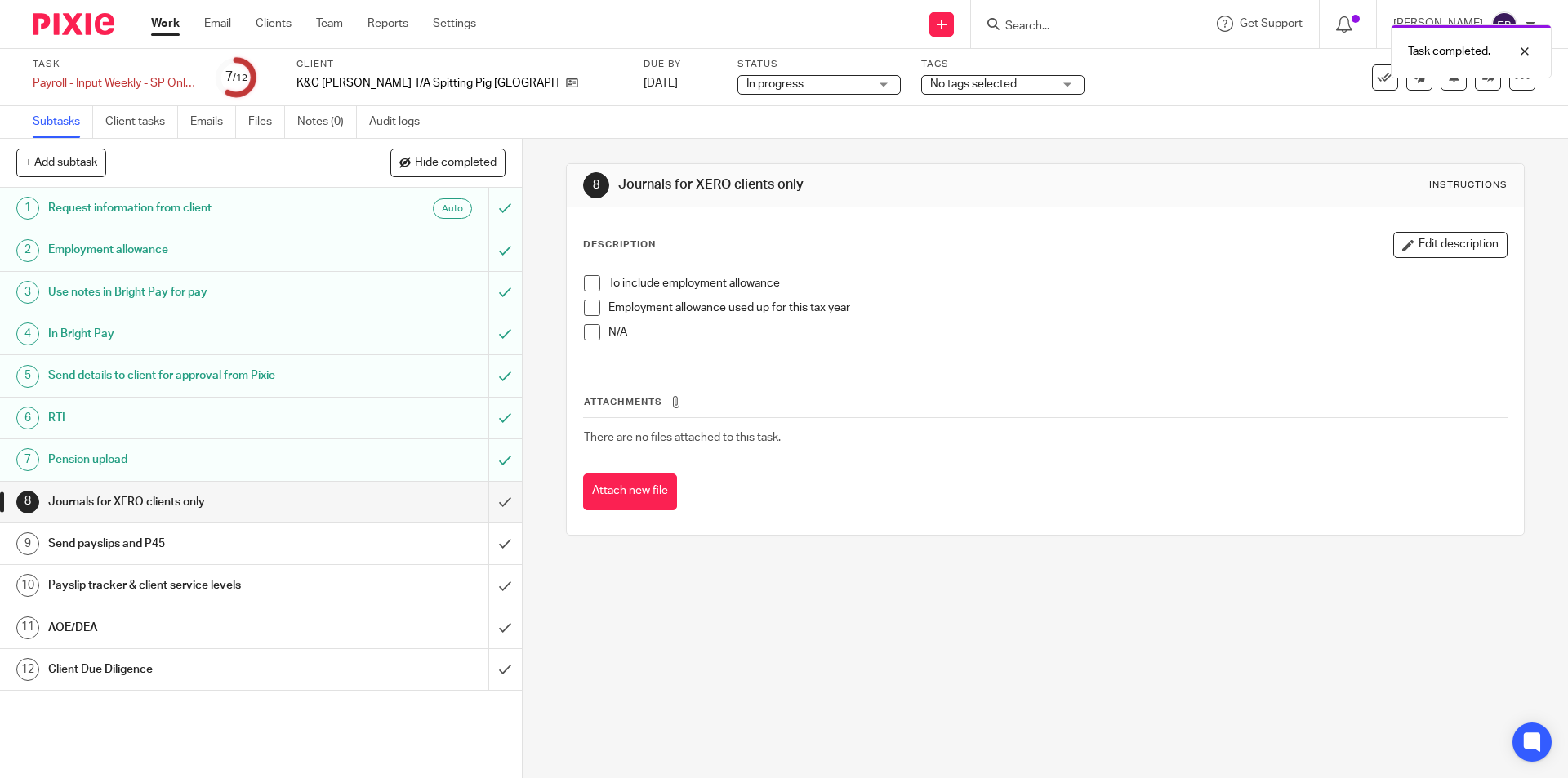
click at [586, 284] on span at bounding box center [592, 283] width 16 height 16
click at [491, 503] on input "submit" at bounding box center [260, 502] width 522 height 41
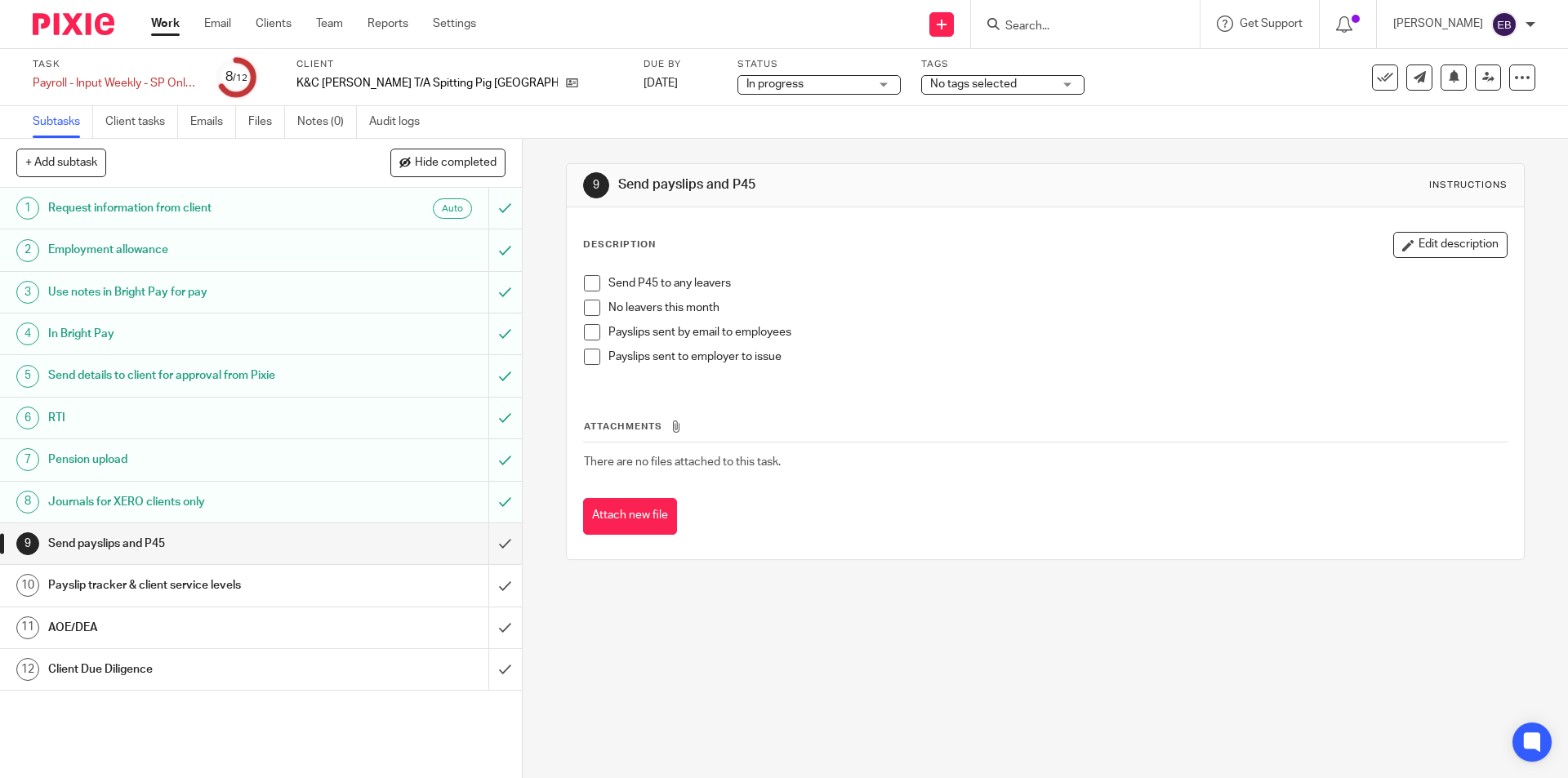
click at [591, 305] on span at bounding box center [592, 307] width 16 height 16
click at [584, 341] on li "Payslips sent by email to employees" at bounding box center [1045, 336] width 922 height 25
click at [586, 364] on span at bounding box center [592, 356] width 16 height 16
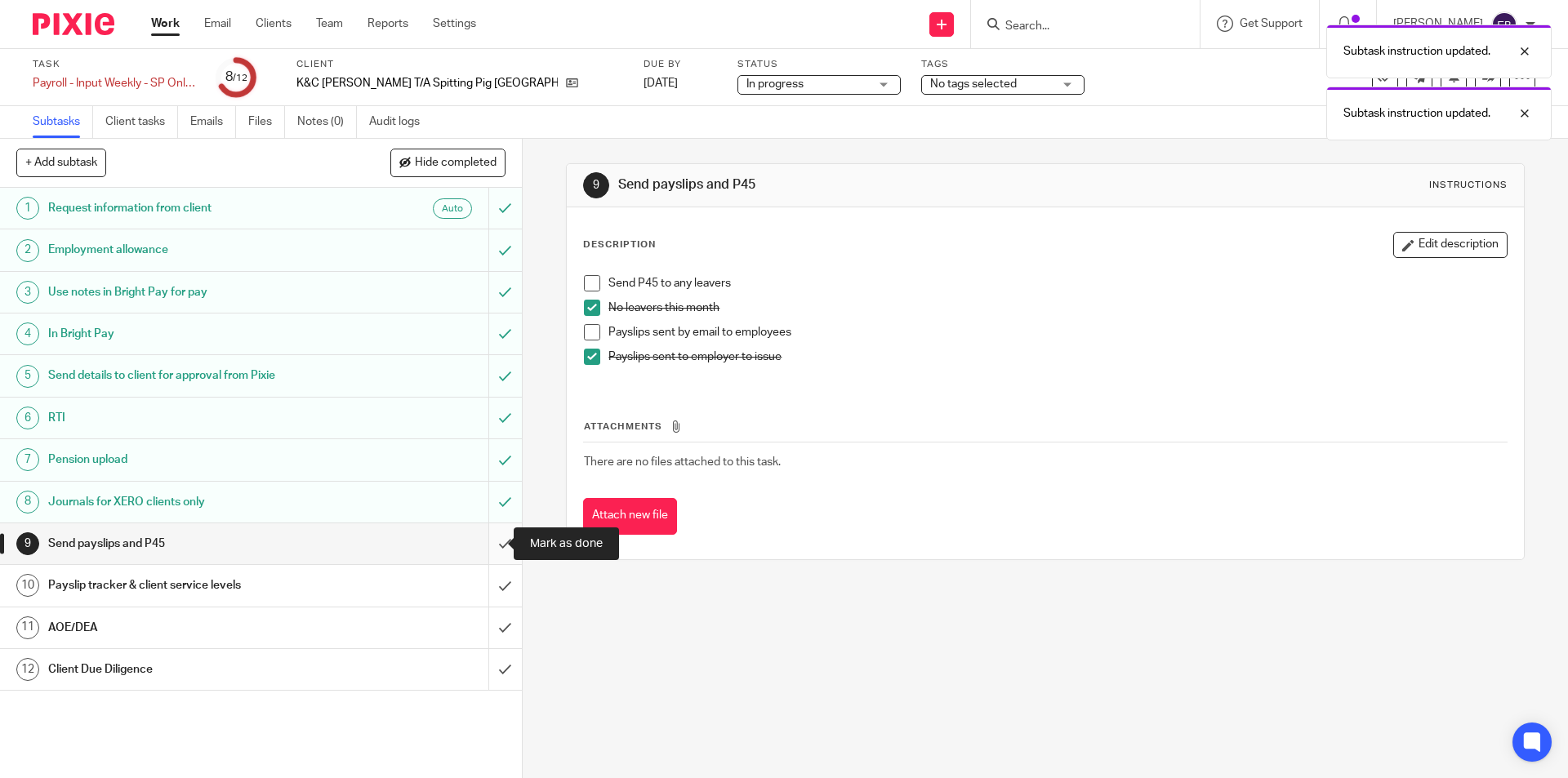
click at [486, 543] on input "submit" at bounding box center [260, 543] width 522 height 41
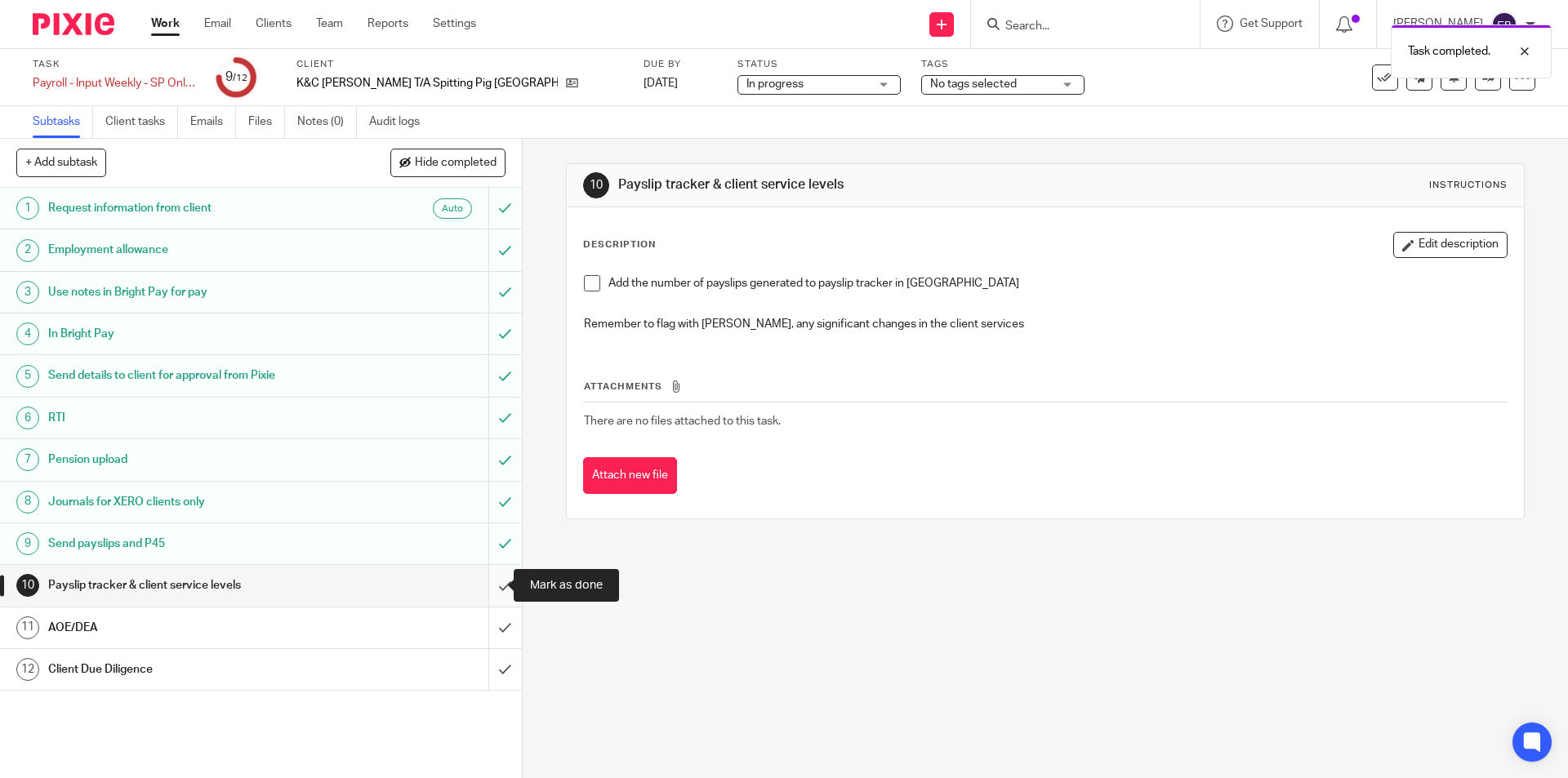
click at [485, 581] on input "submit" at bounding box center [260, 585] width 522 height 41
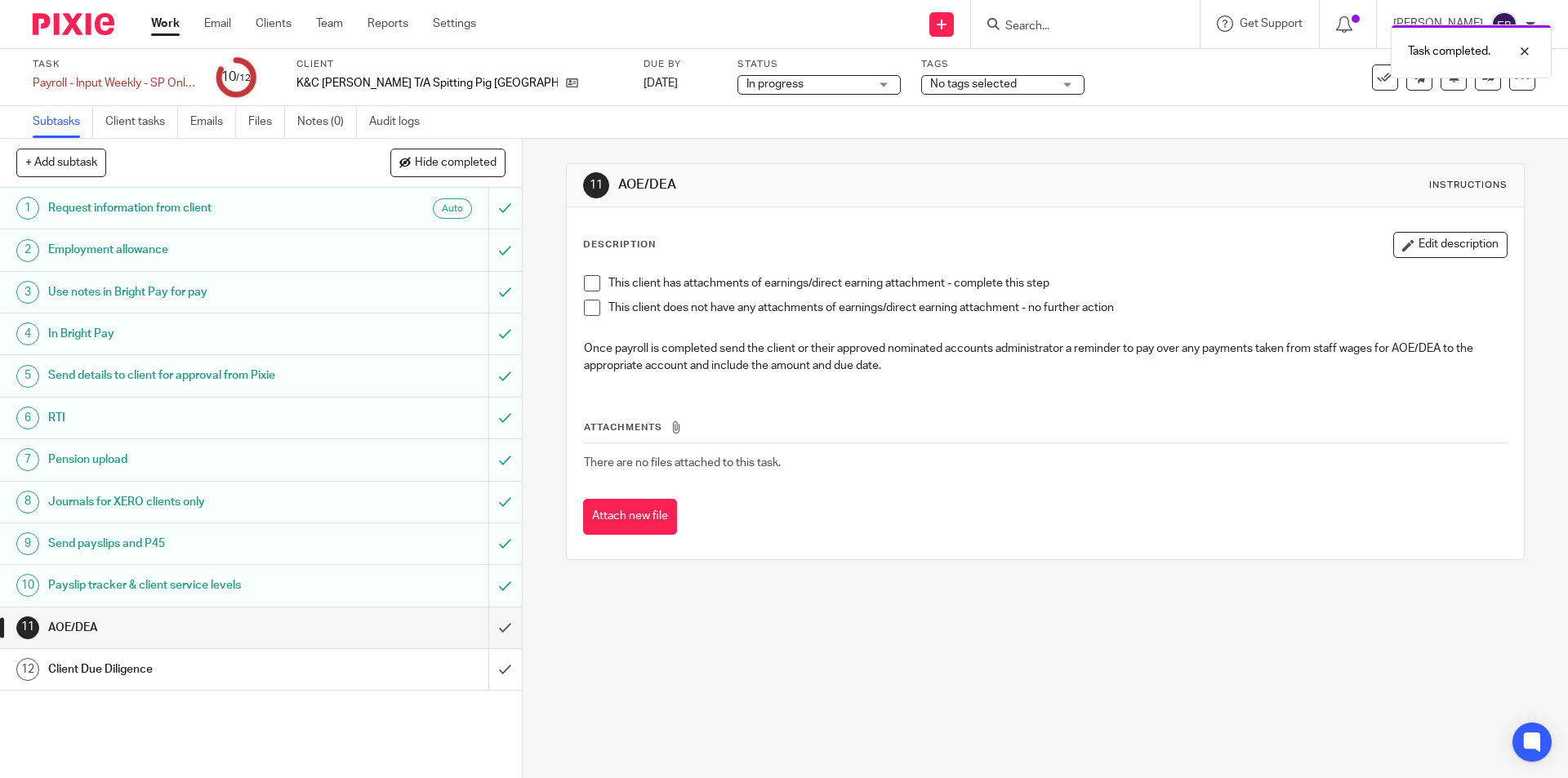
click at [585, 310] on span at bounding box center [592, 307] width 16 height 16
click at [485, 626] on input "submit" at bounding box center [260, 628] width 522 height 41
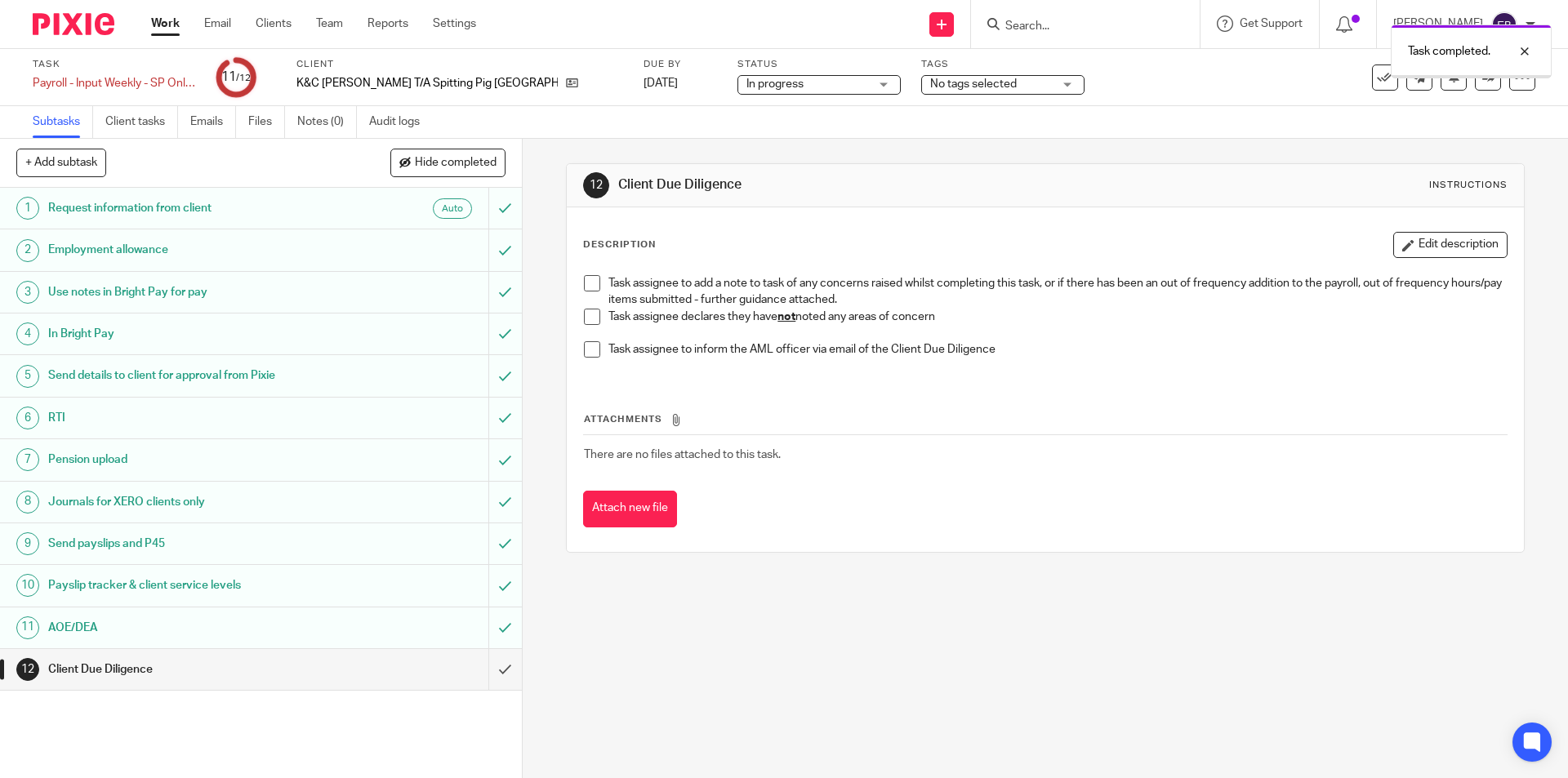
drag, startPoint x: 0, startPoint y: 0, endPoint x: 287, endPoint y: 590, distance: 656.1
click at [287, 590] on h1 "Payslip tracker & client service levels" at bounding box center [189, 585] width 282 height 25
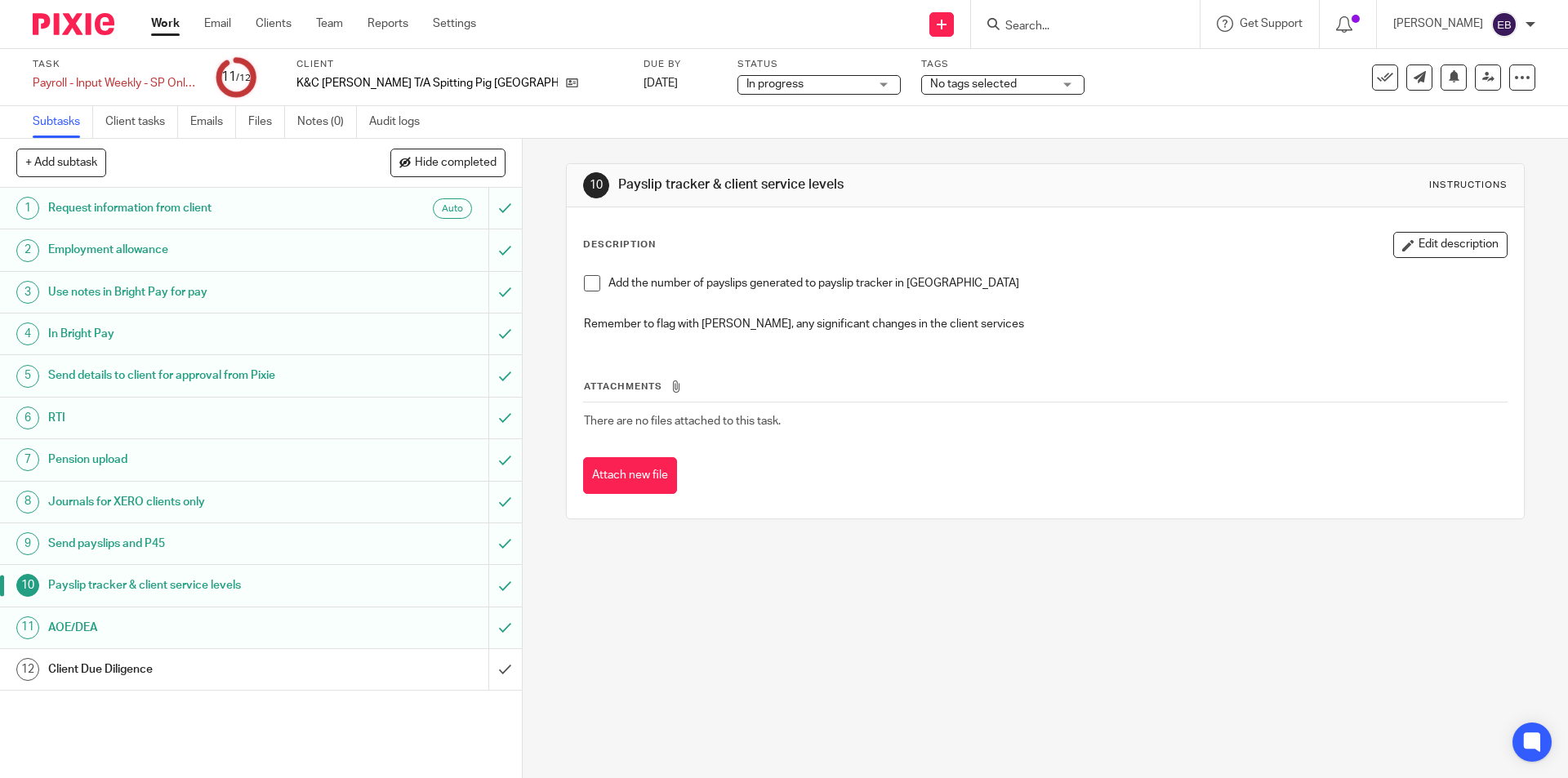
click at [586, 282] on span at bounding box center [592, 283] width 16 height 16
click at [128, 619] on h1 "AOE/DEA" at bounding box center [189, 628] width 282 height 25
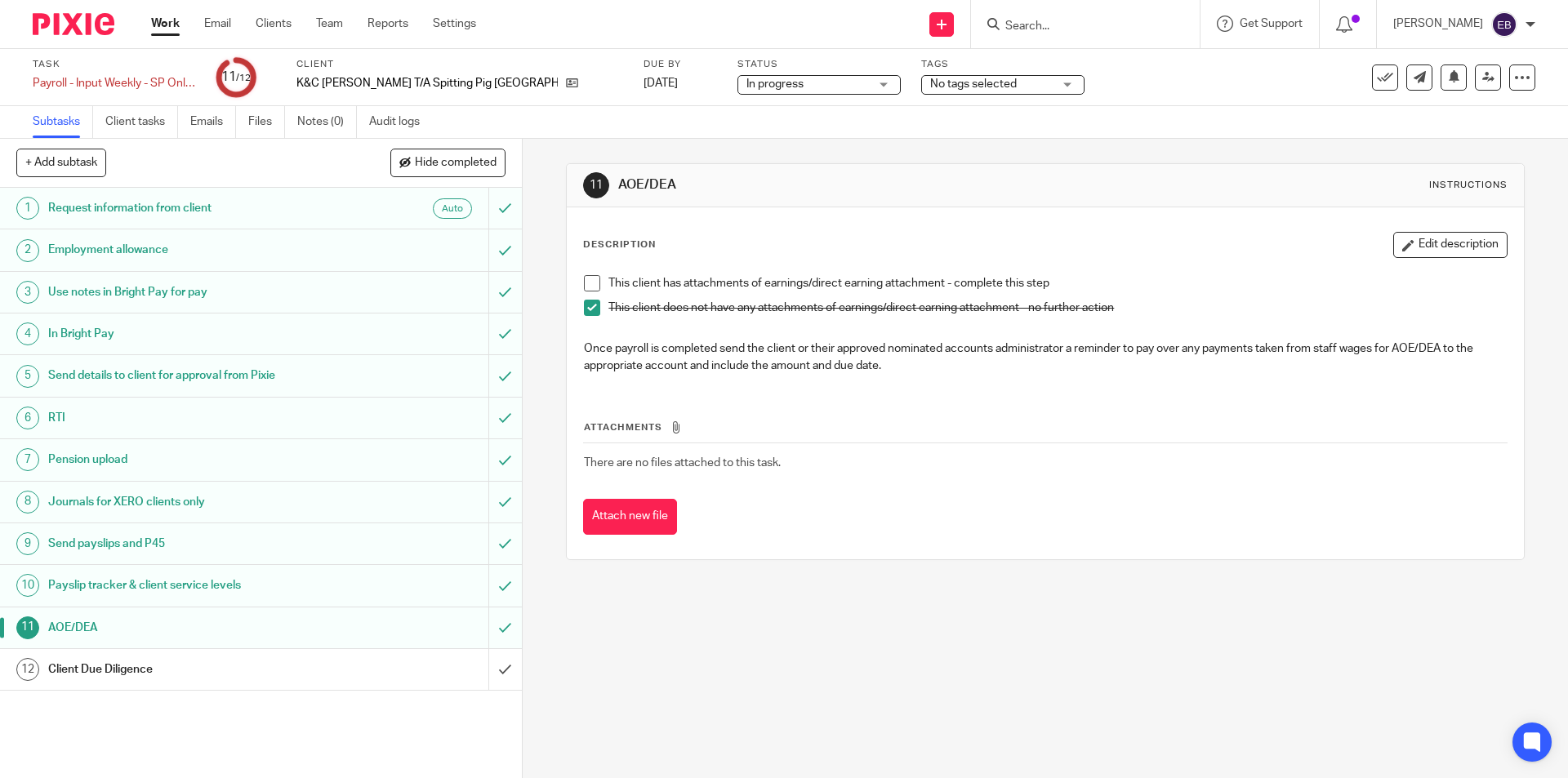
click at [132, 660] on h1 "Client Due Diligence" at bounding box center [189, 670] width 282 height 25
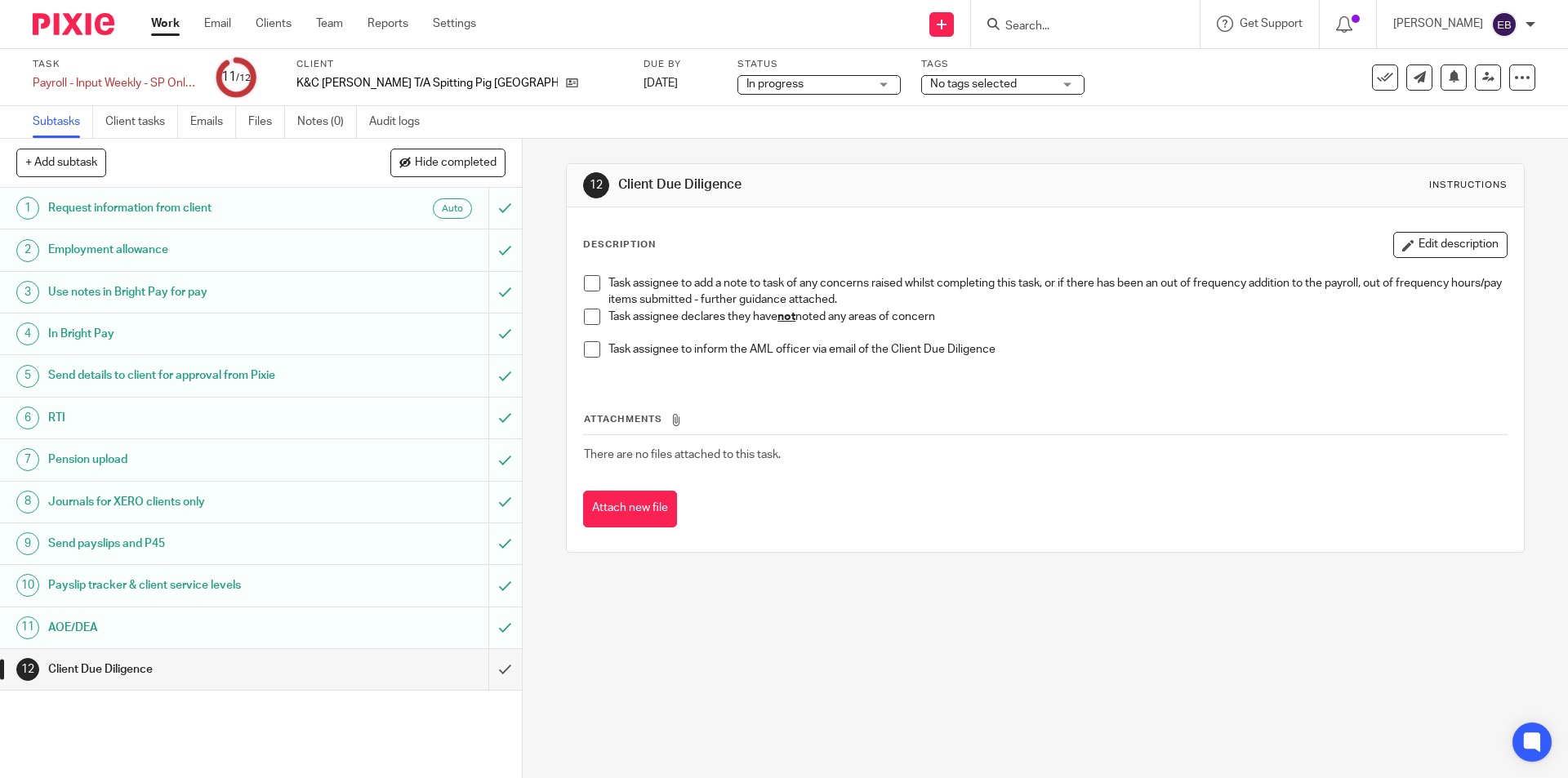
click at [585, 313] on span at bounding box center [592, 316] width 16 height 16
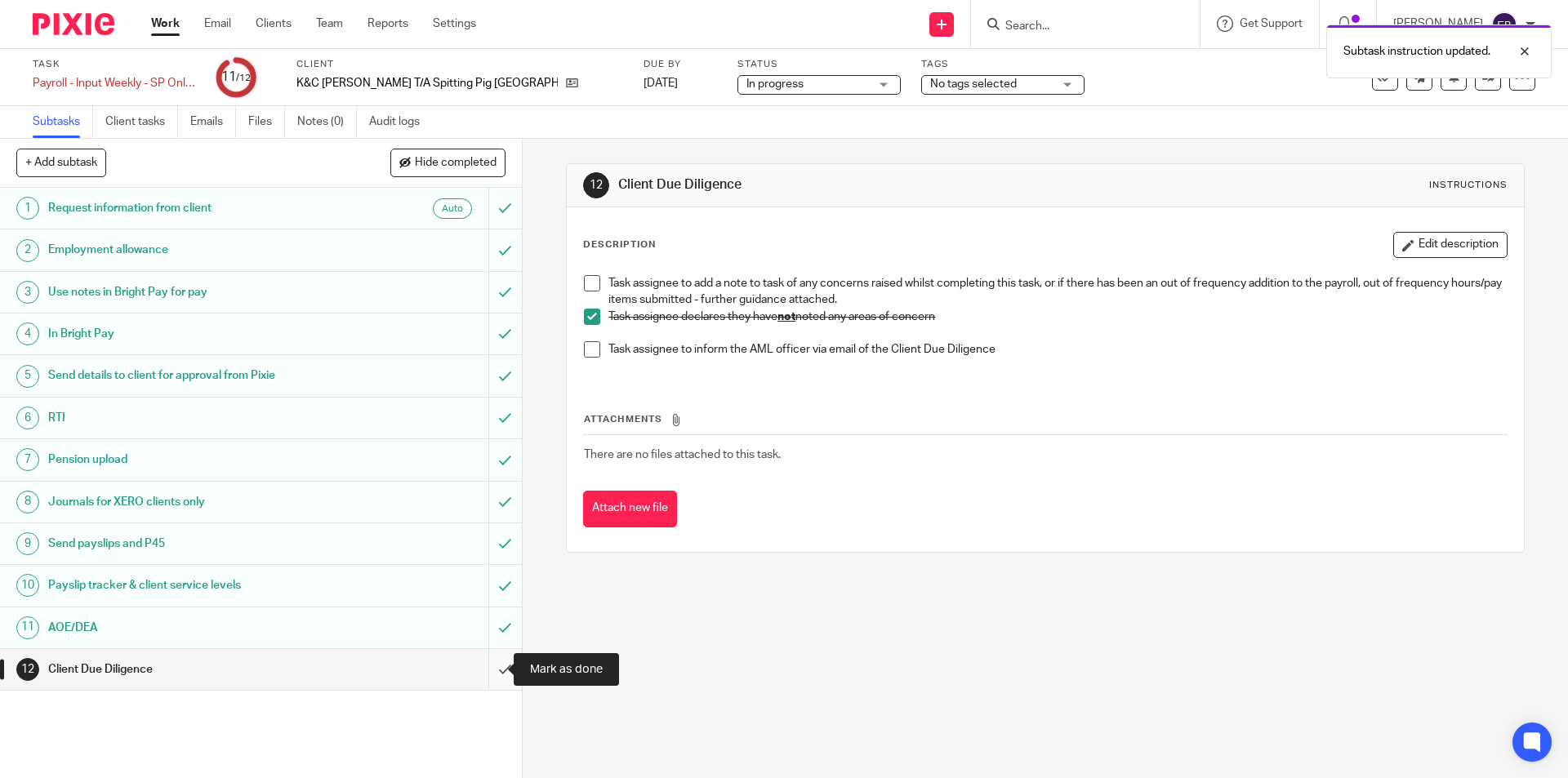
click at [476, 674] on input "submit" at bounding box center [260, 669] width 522 height 41
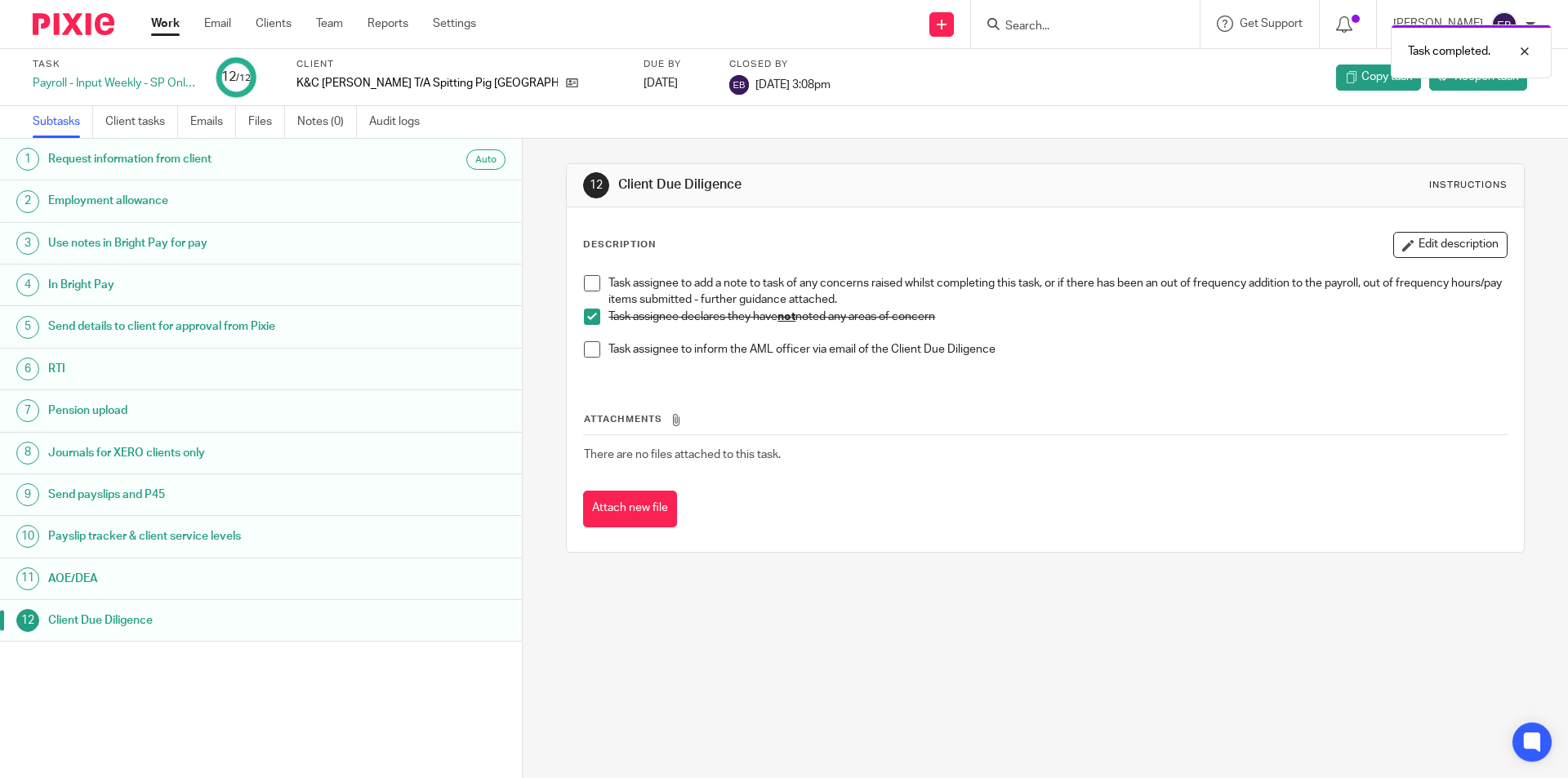
click at [1070, 32] on div "Task completed." at bounding box center [1168, 47] width 768 height 62
click at [1070, 27] on div "Task completed." at bounding box center [1168, 47] width 768 height 62
click at [1062, 26] on div "Task completed." at bounding box center [1168, 47] width 768 height 62
click at [1050, 20] on div "Task completed." at bounding box center [1168, 47] width 768 height 62
click at [1048, 20] on div "Task completed." at bounding box center [1168, 47] width 768 height 62
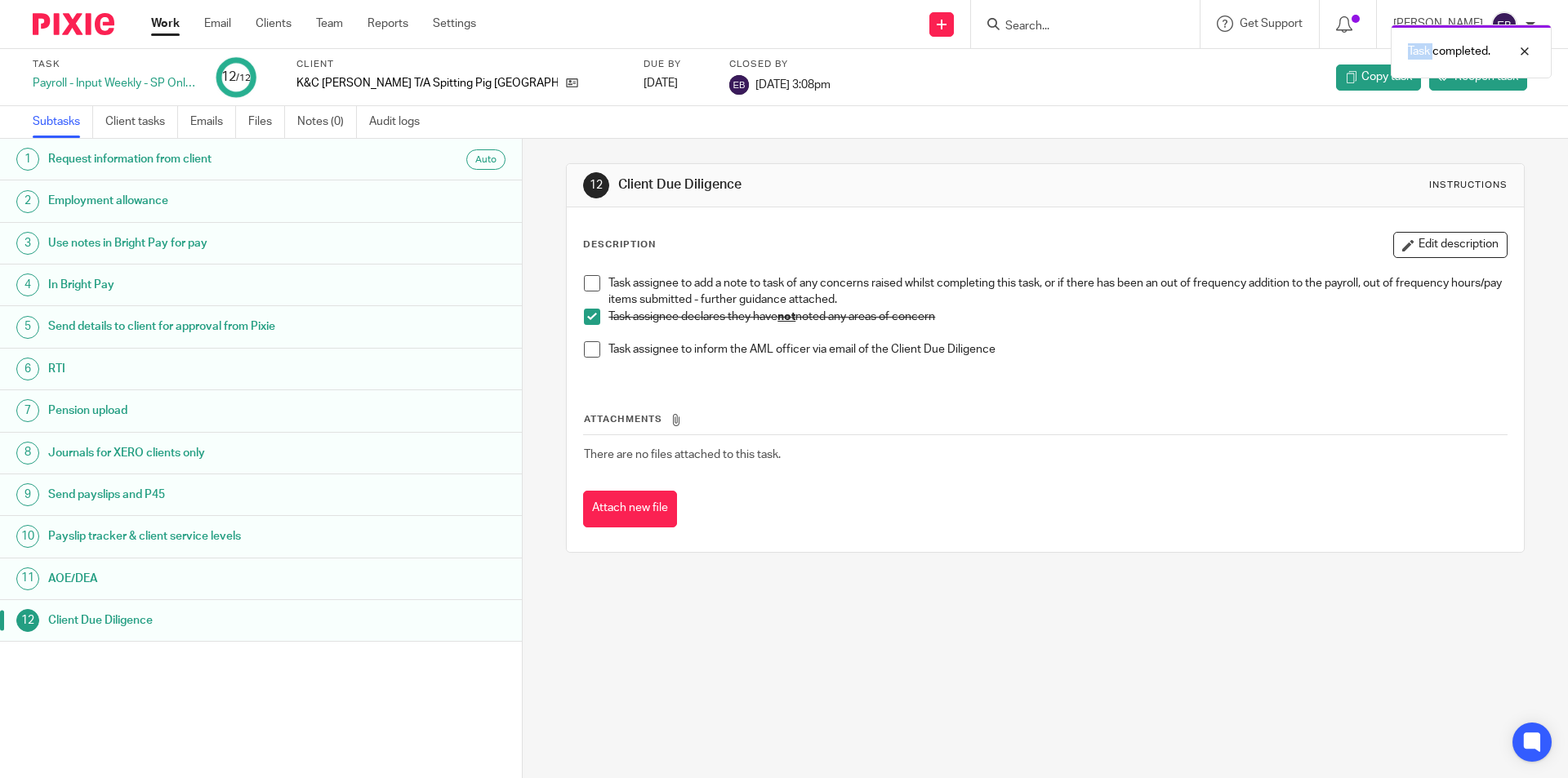
click at [1048, 20] on div "Task completed." at bounding box center [1168, 47] width 768 height 62
click at [1037, 37] on div "Task completed." at bounding box center [1168, 47] width 768 height 62
click at [1526, 46] on div at bounding box center [1513, 51] width 44 height 20
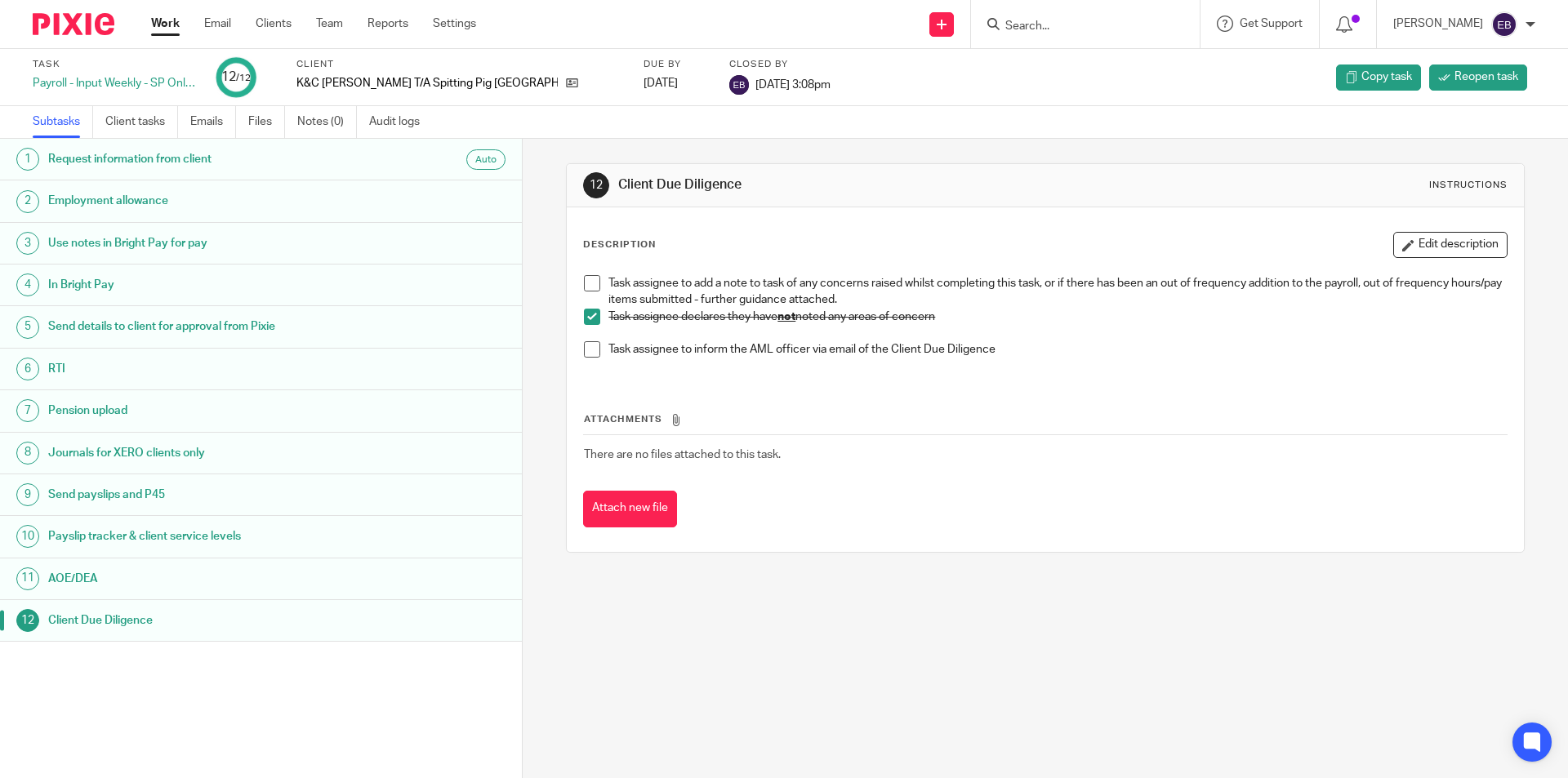
click at [1103, 26] on input "Search" at bounding box center [1077, 27] width 147 height 14
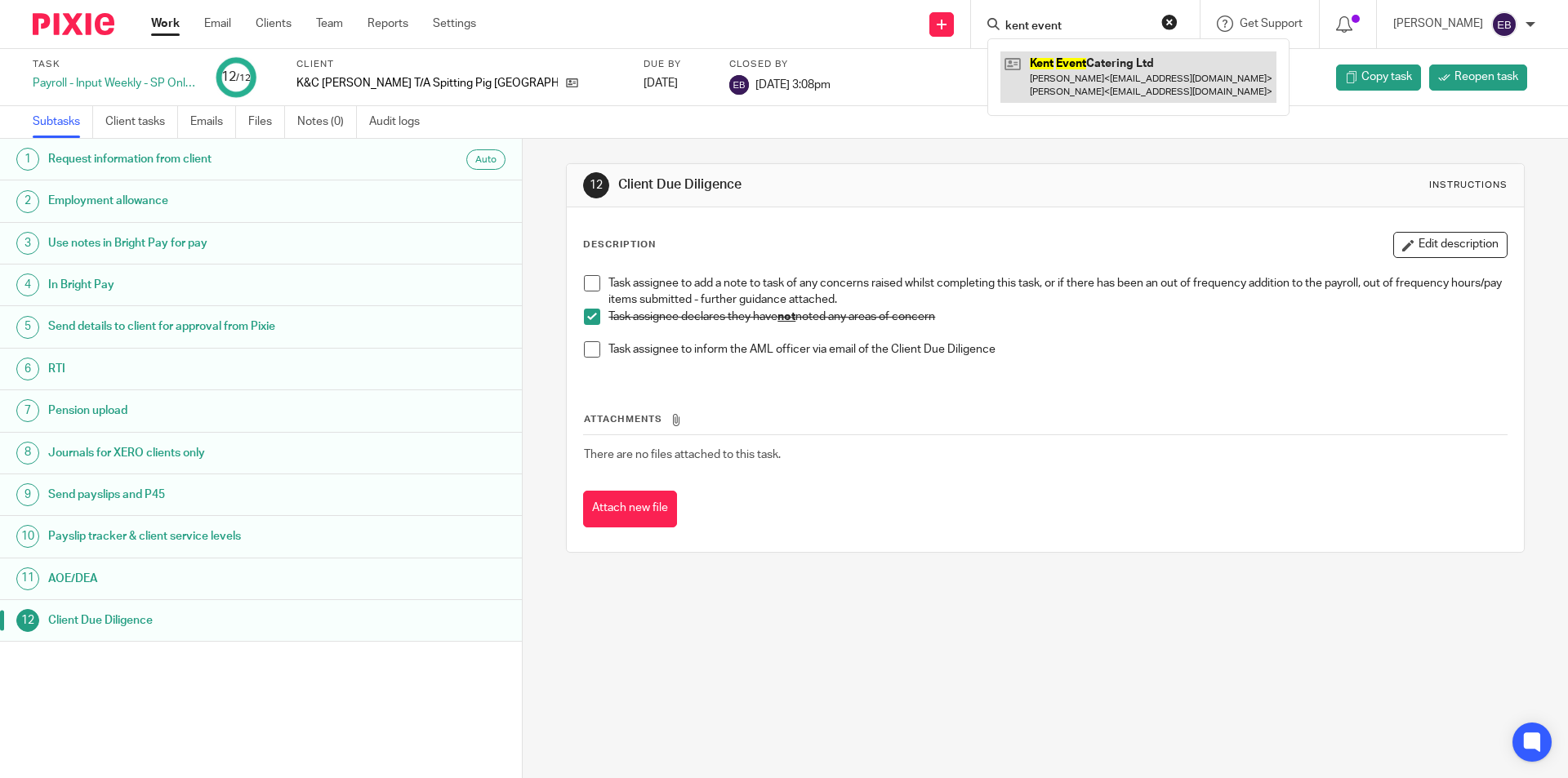
type input "kent event"
click at [1087, 83] on link at bounding box center [1138, 76] width 277 height 50
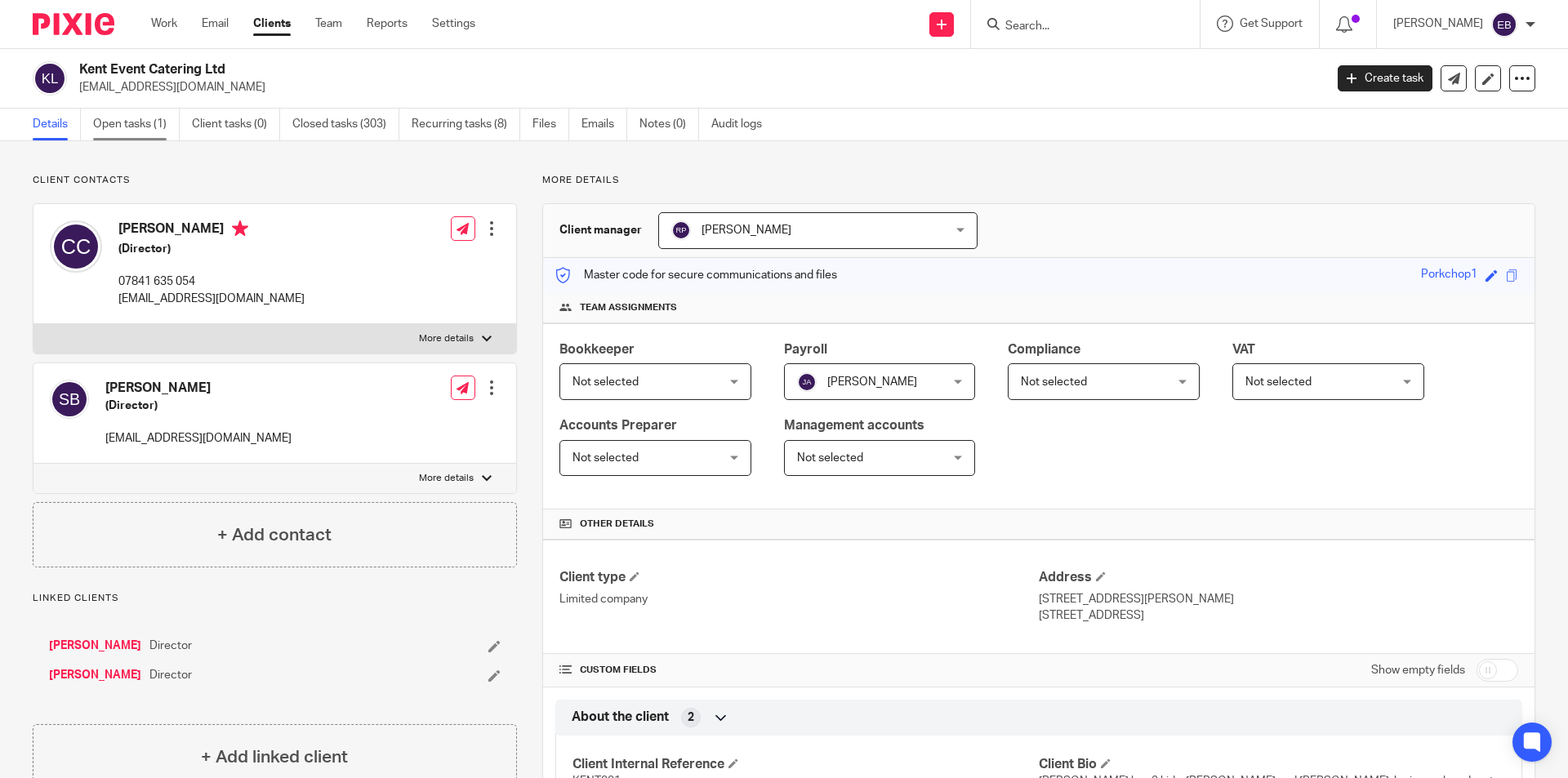
click at [146, 120] on link "Open tasks (1)" at bounding box center [136, 124] width 86 height 32
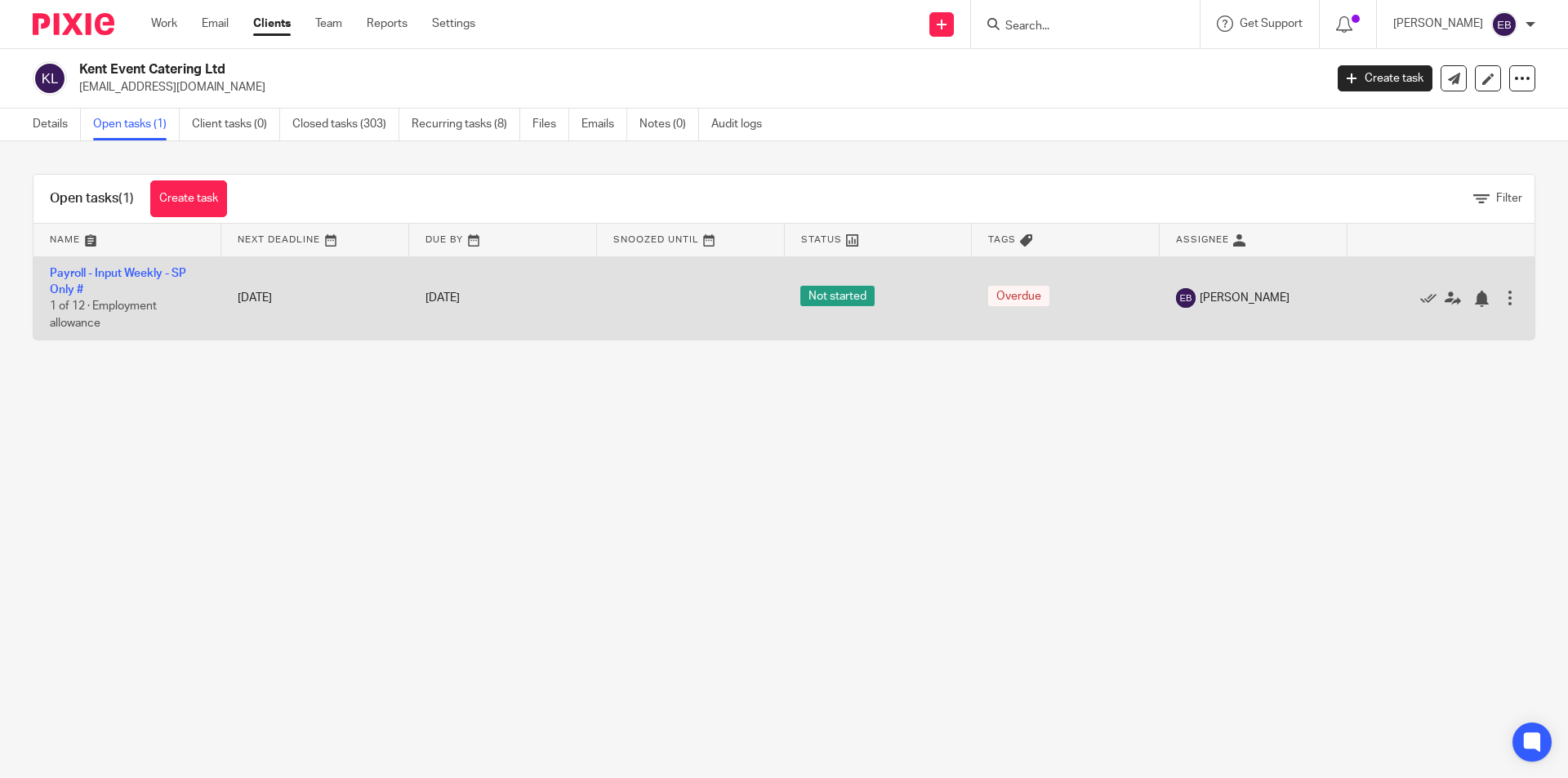
click at [113, 263] on td "Payroll - Input Weekly - SP Only # 1 of 12 · Employment allowance" at bounding box center [127, 298] width 188 height 84
click at [115, 274] on link "Payroll - Input Weekly - SP Only #" at bounding box center [118, 281] width 137 height 28
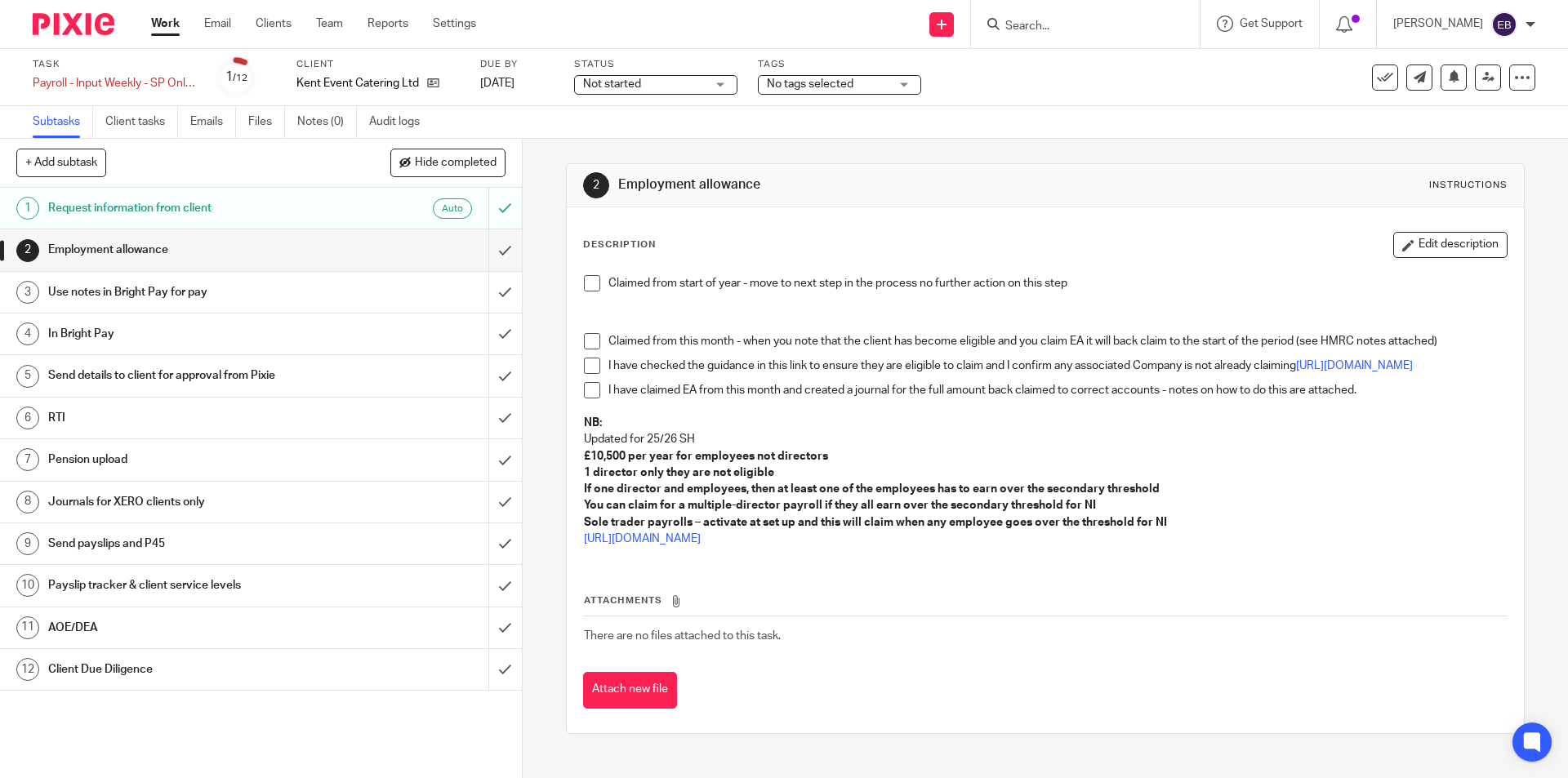
click at [600, 280] on li "Claimed from start of year - move to next step in the process no further action…" at bounding box center [1045, 288] width 922 height 25
click at [591, 284] on span at bounding box center [592, 283] width 16 height 16
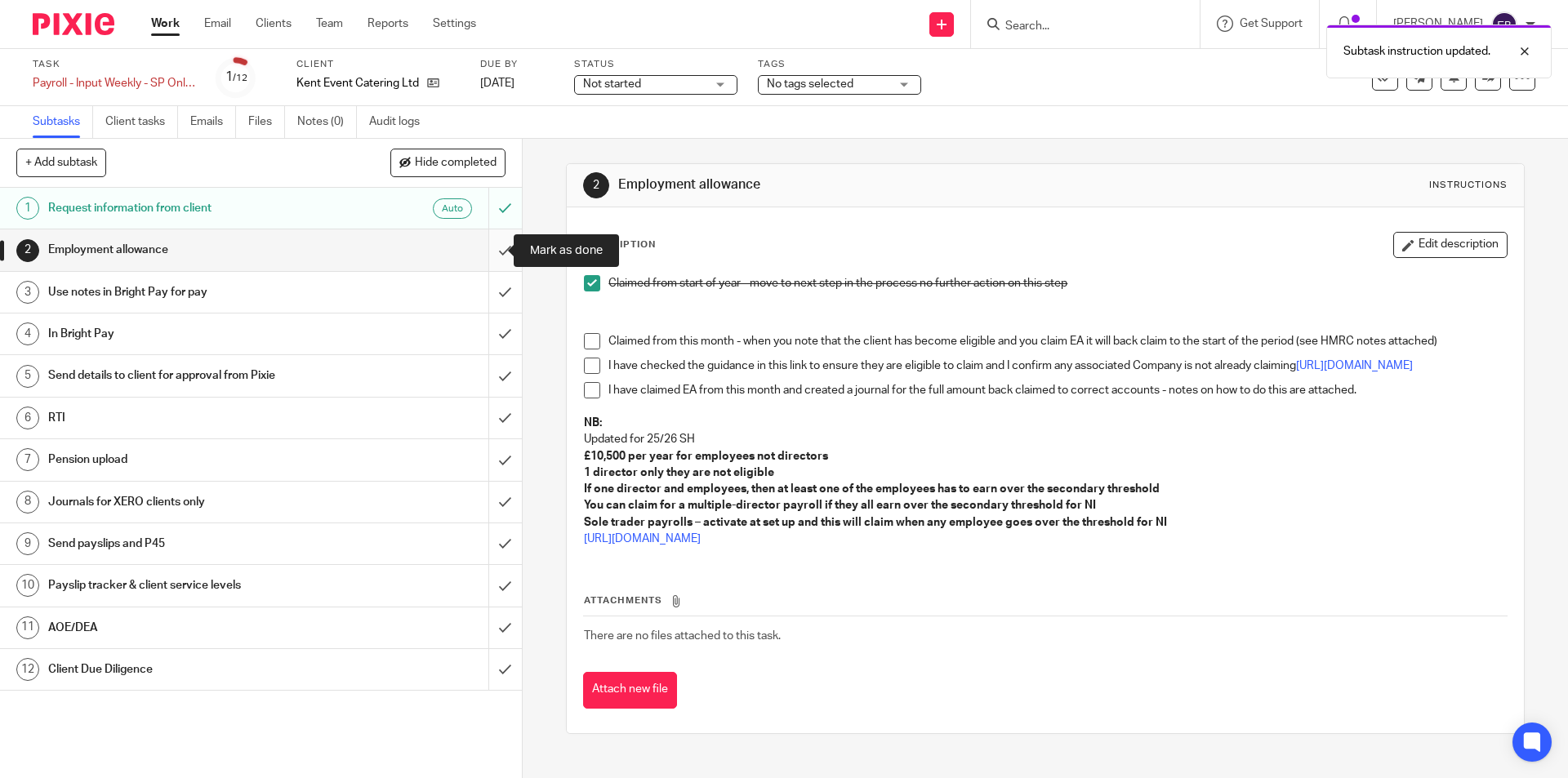
click at [491, 258] on input "submit" at bounding box center [260, 250] width 522 height 41
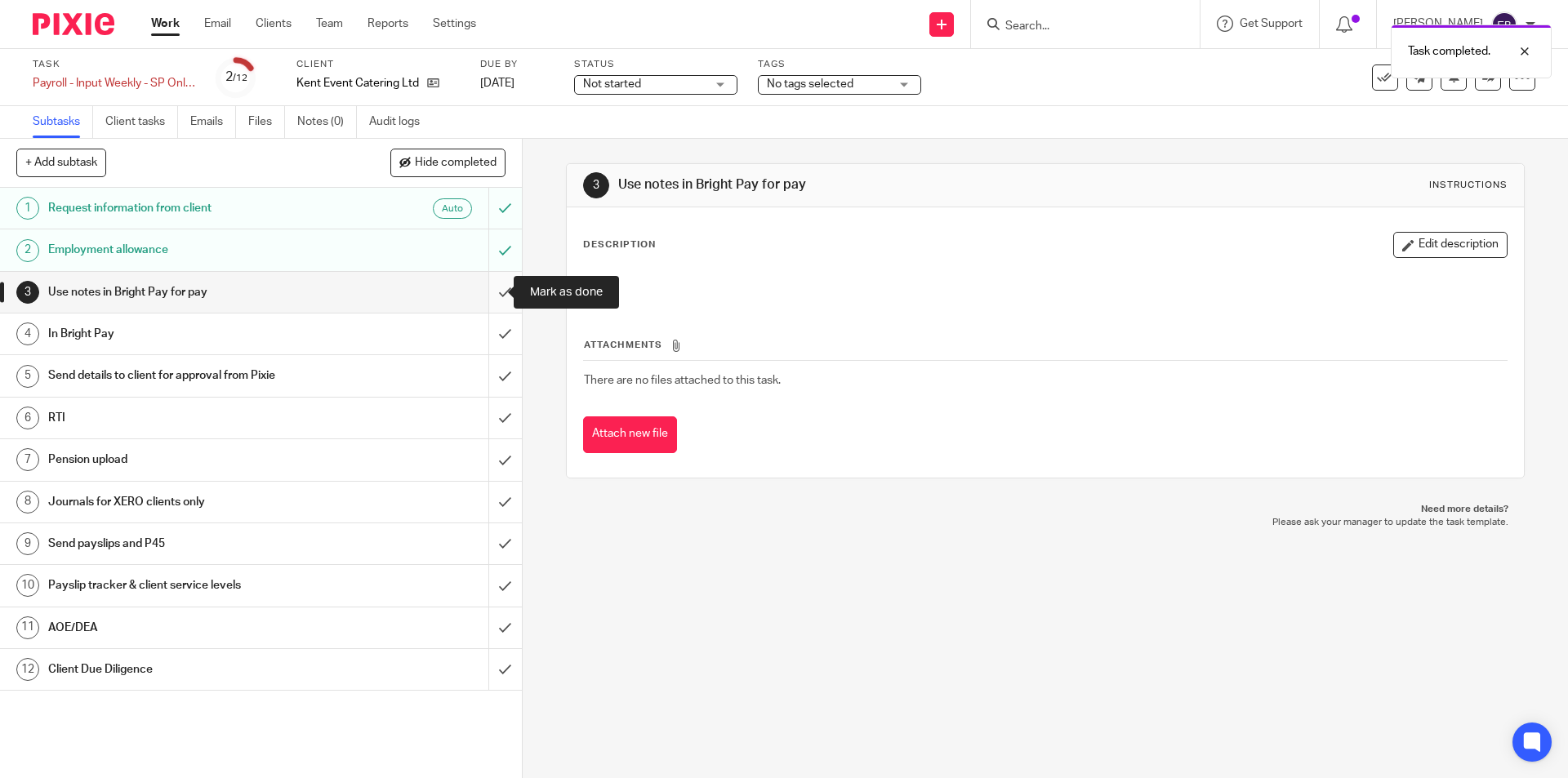
click at [486, 289] on input "submit" at bounding box center [260, 292] width 522 height 41
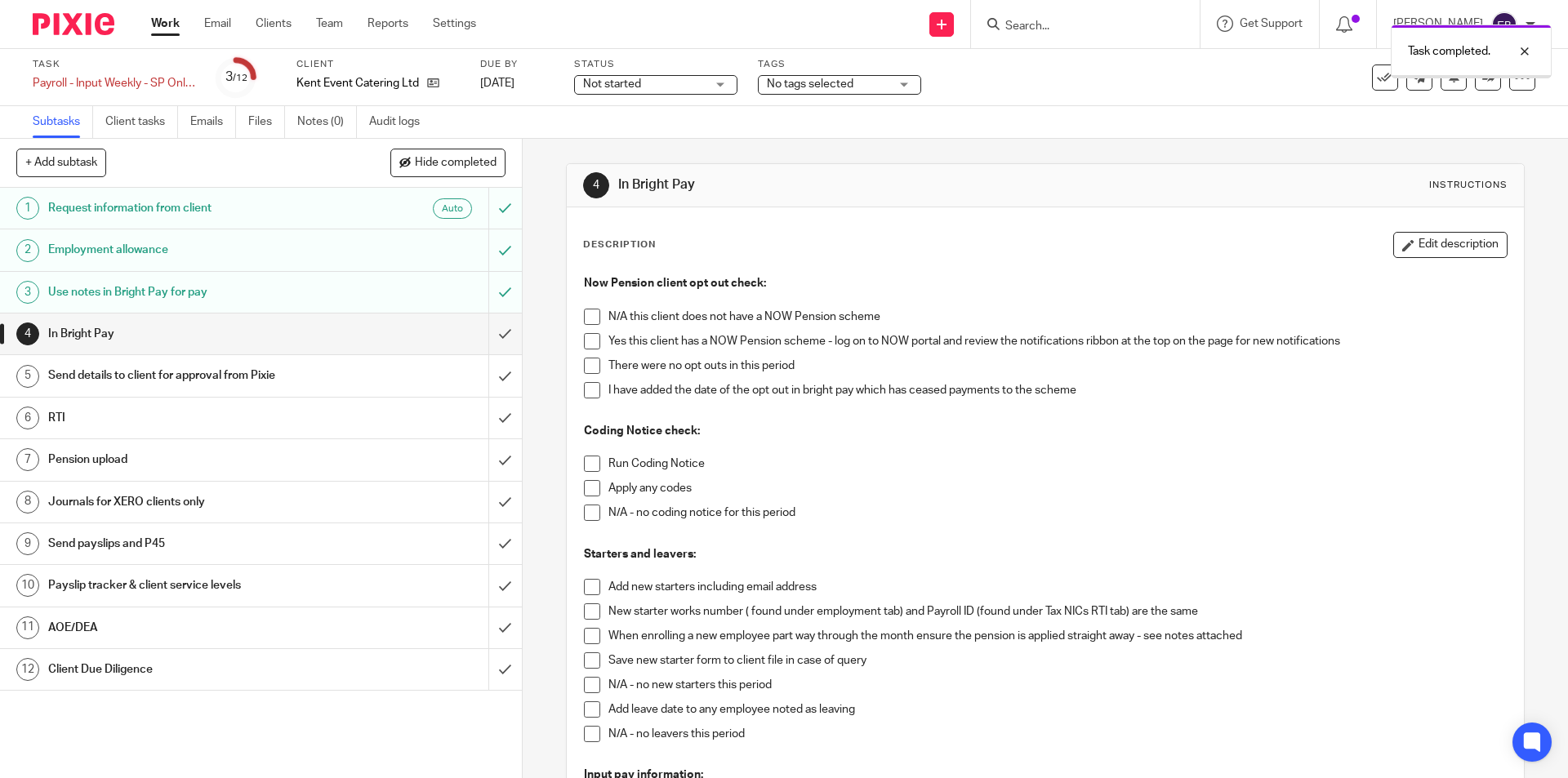
click at [593, 341] on span at bounding box center [592, 341] width 16 height 16
click at [584, 364] on span at bounding box center [592, 365] width 16 height 16
click at [585, 512] on span at bounding box center [592, 512] width 16 height 16
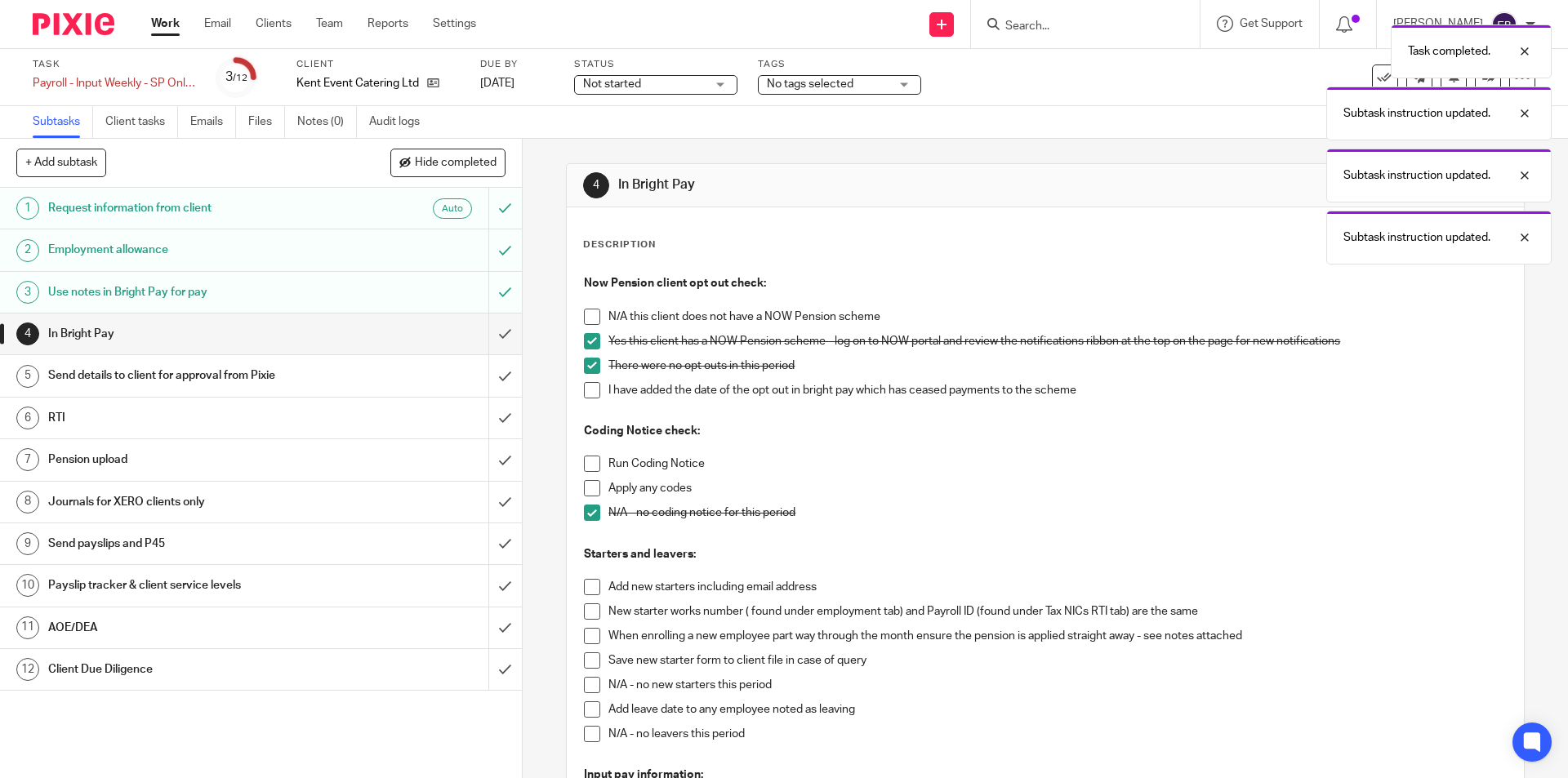
click at [584, 466] on span at bounding box center [592, 464] width 16 height 16
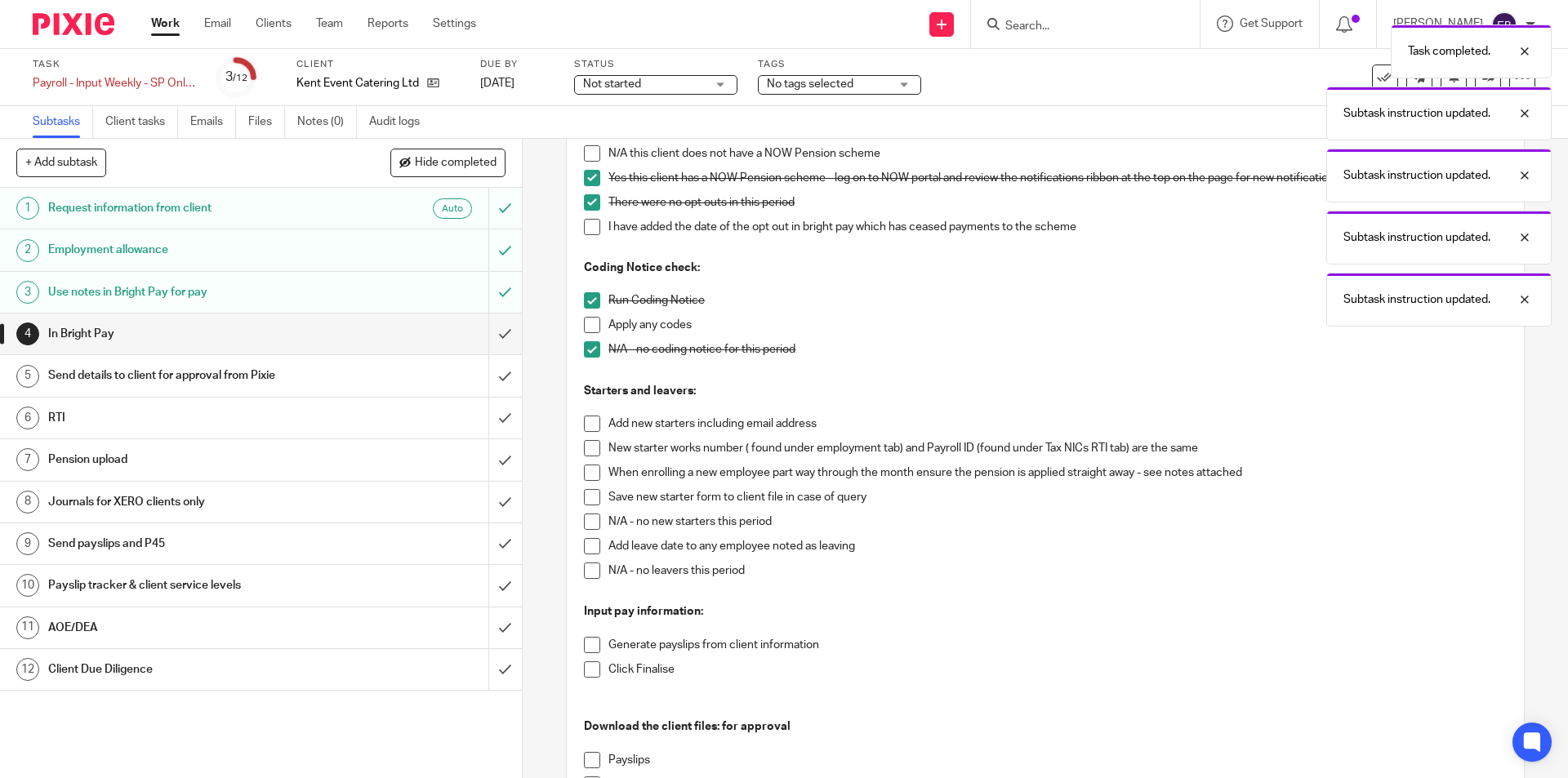
scroll to position [245, 0]
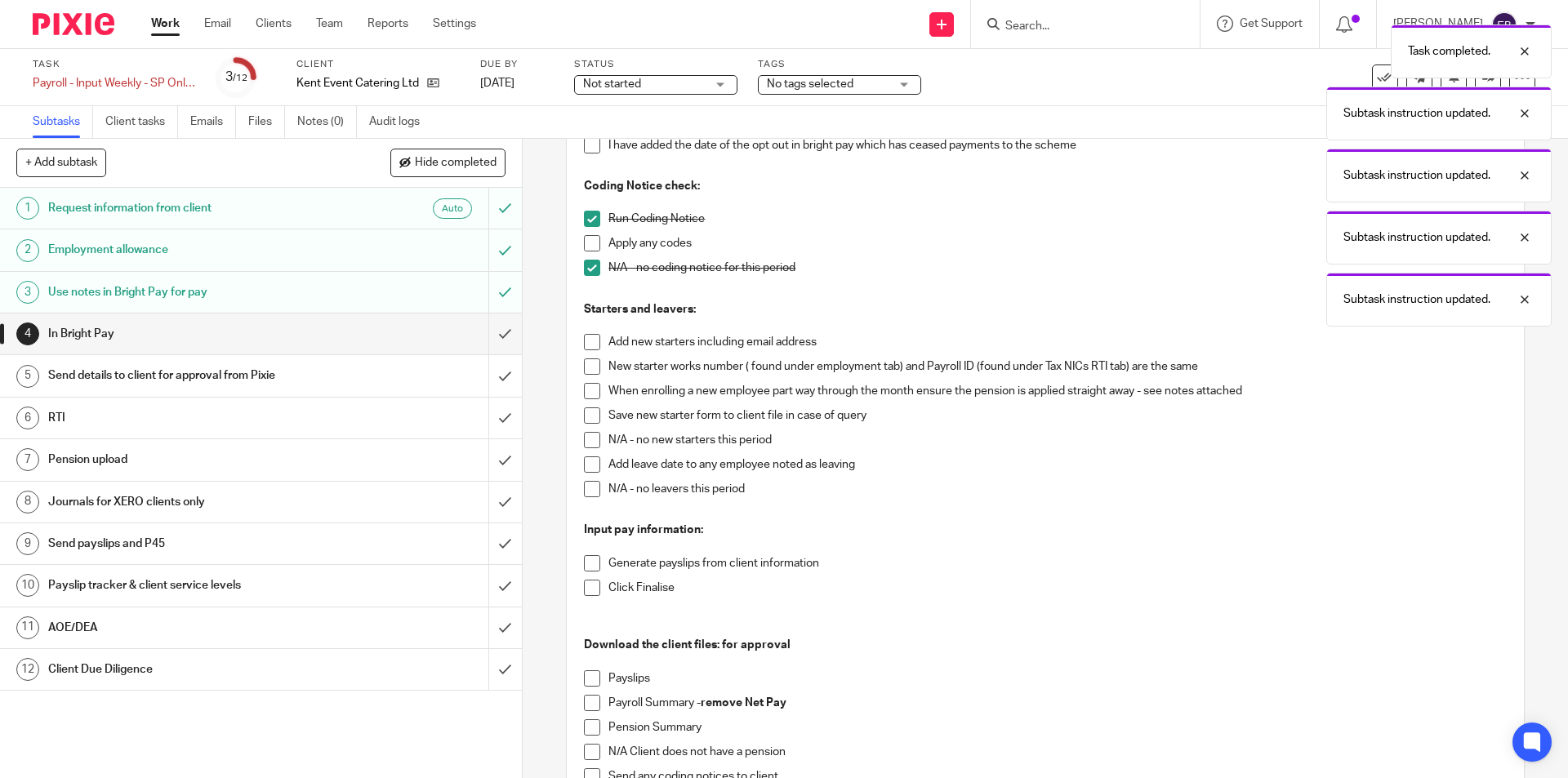
click at [584, 439] on span at bounding box center [592, 440] width 16 height 16
drag, startPoint x: 585, startPoint y: 486, endPoint x: 591, endPoint y: 502, distance: 17.1
click at [586, 487] on span at bounding box center [592, 488] width 16 height 16
click at [592, 563] on span at bounding box center [592, 563] width 16 height 16
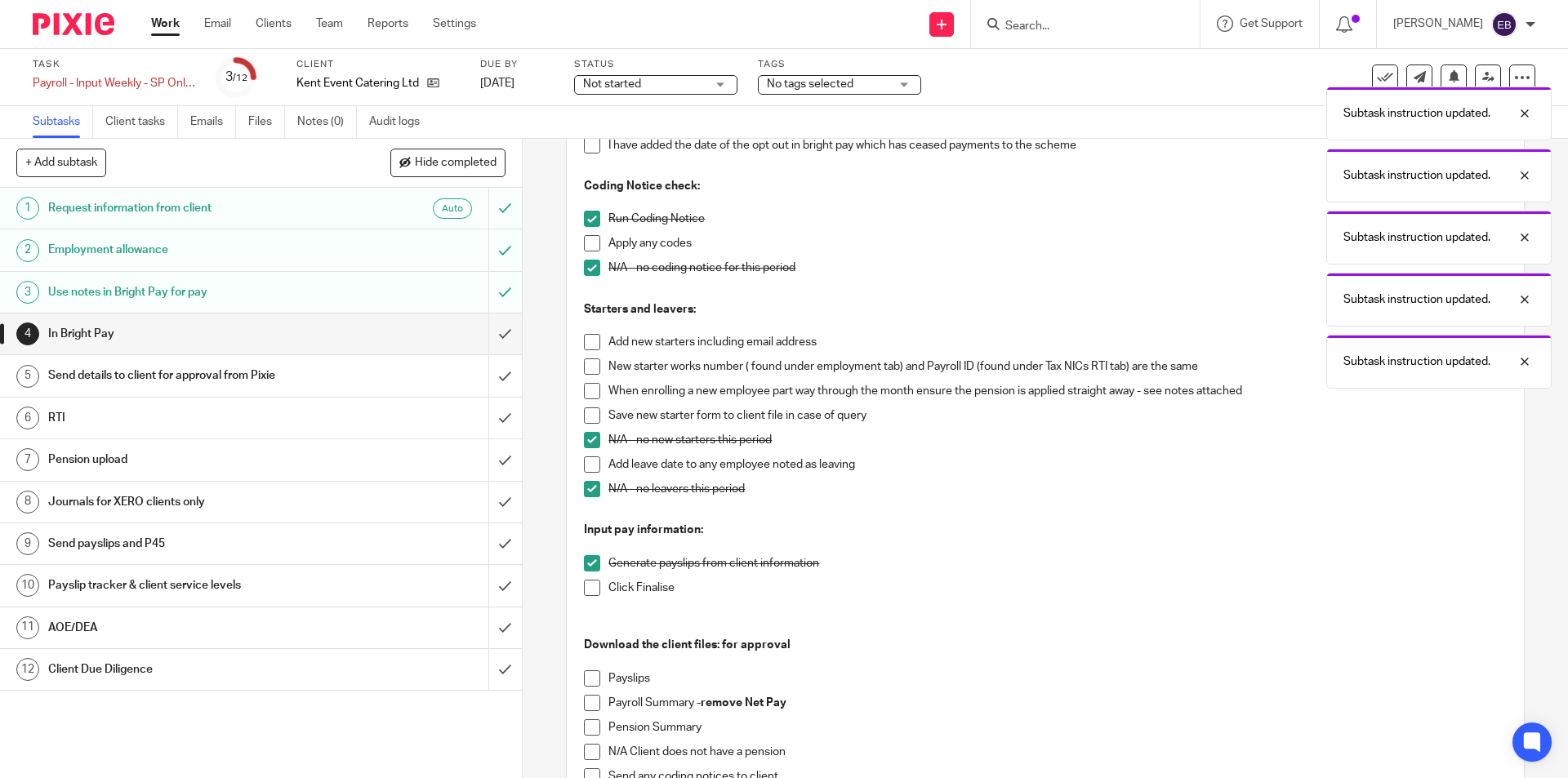
drag, startPoint x: 592, startPoint y: 588, endPoint x: 608, endPoint y: 580, distance: 17.9
click at [591, 588] on span at bounding box center [592, 587] width 16 height 16
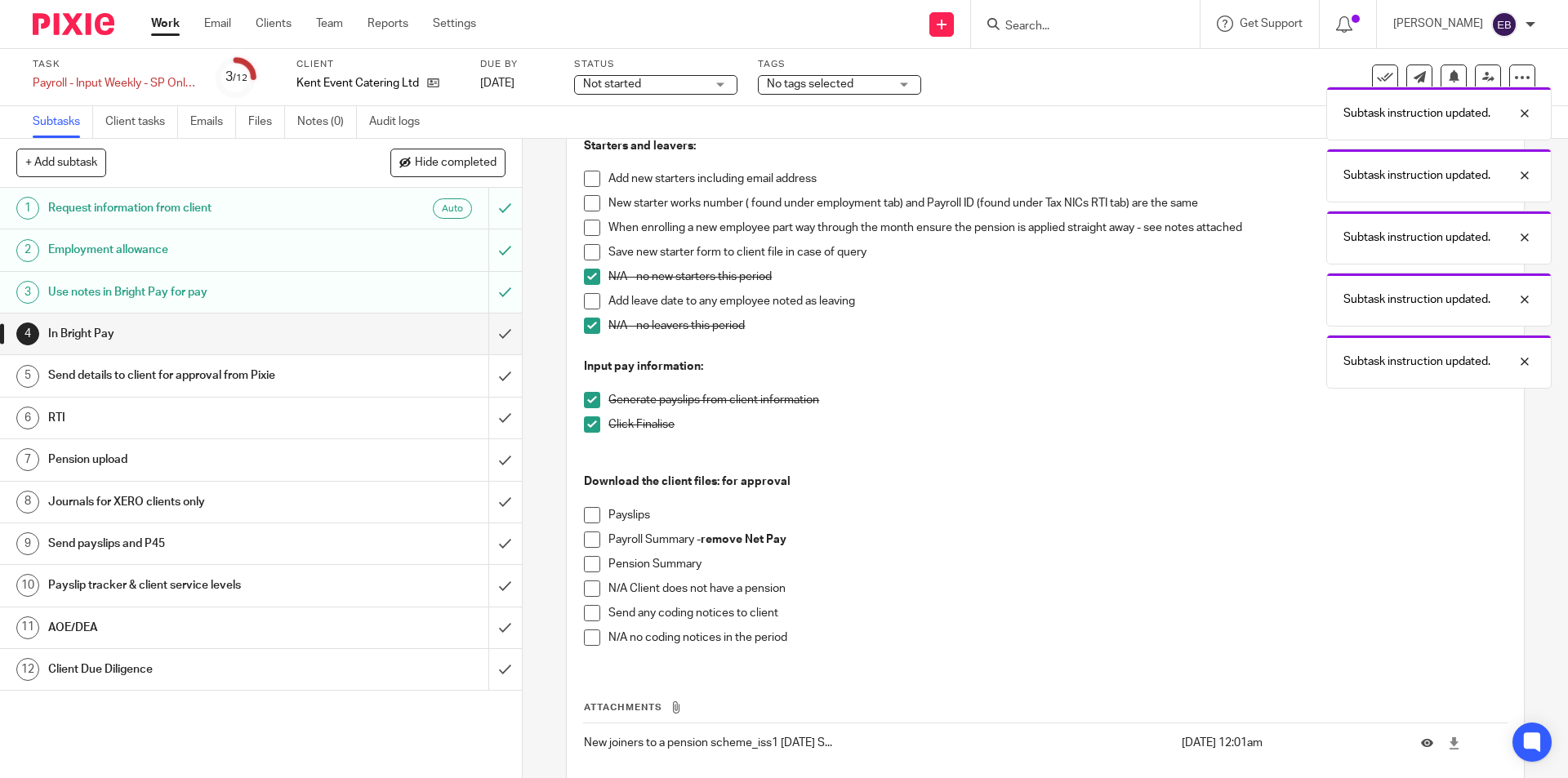
scroll to position [490, 0]
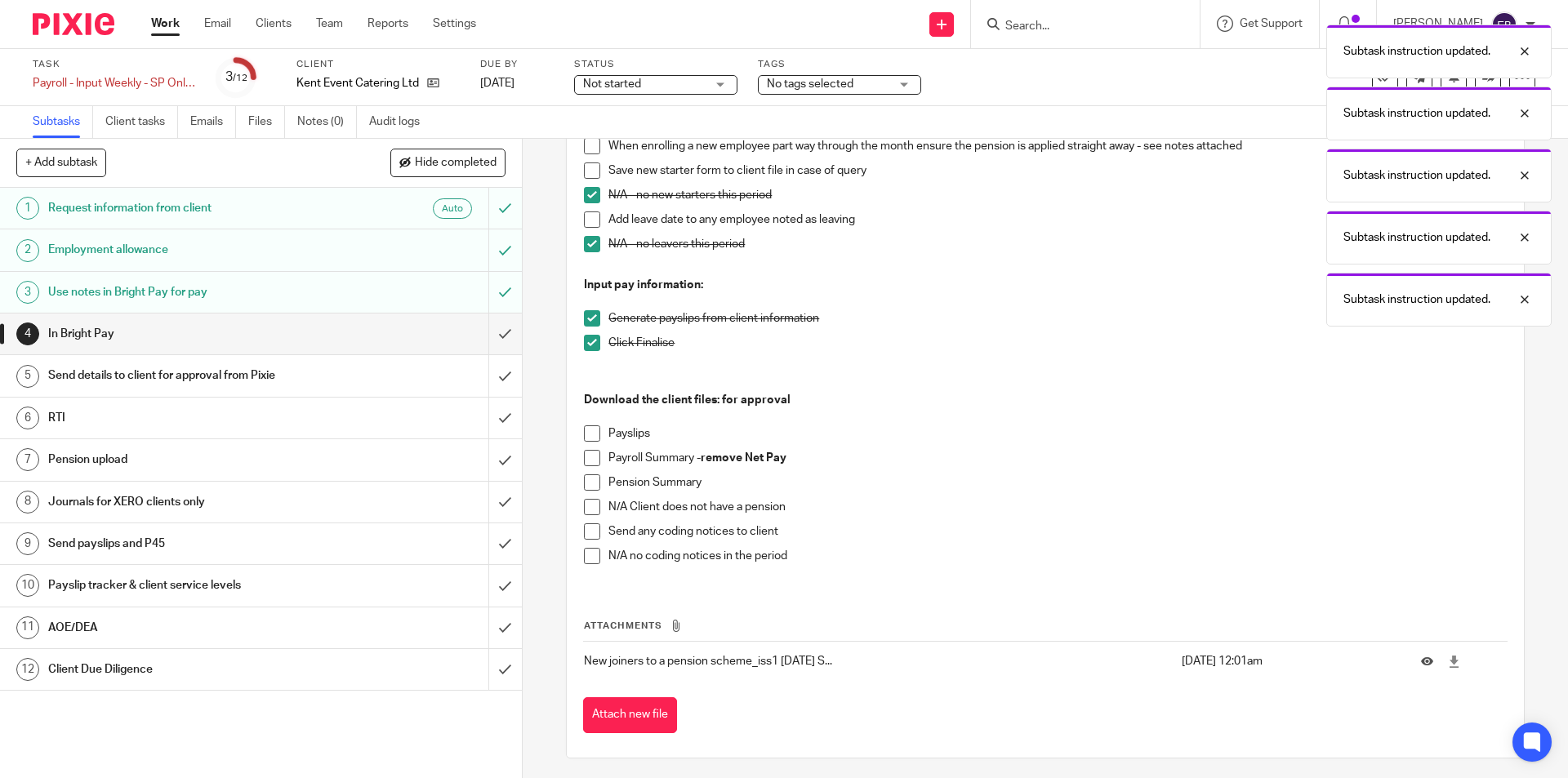
click at [595, 436] on span at bounding box center [592, 433] width 16 height 16
click at [590, 457] on span at bounding box center [592, 458] width 16 height 16
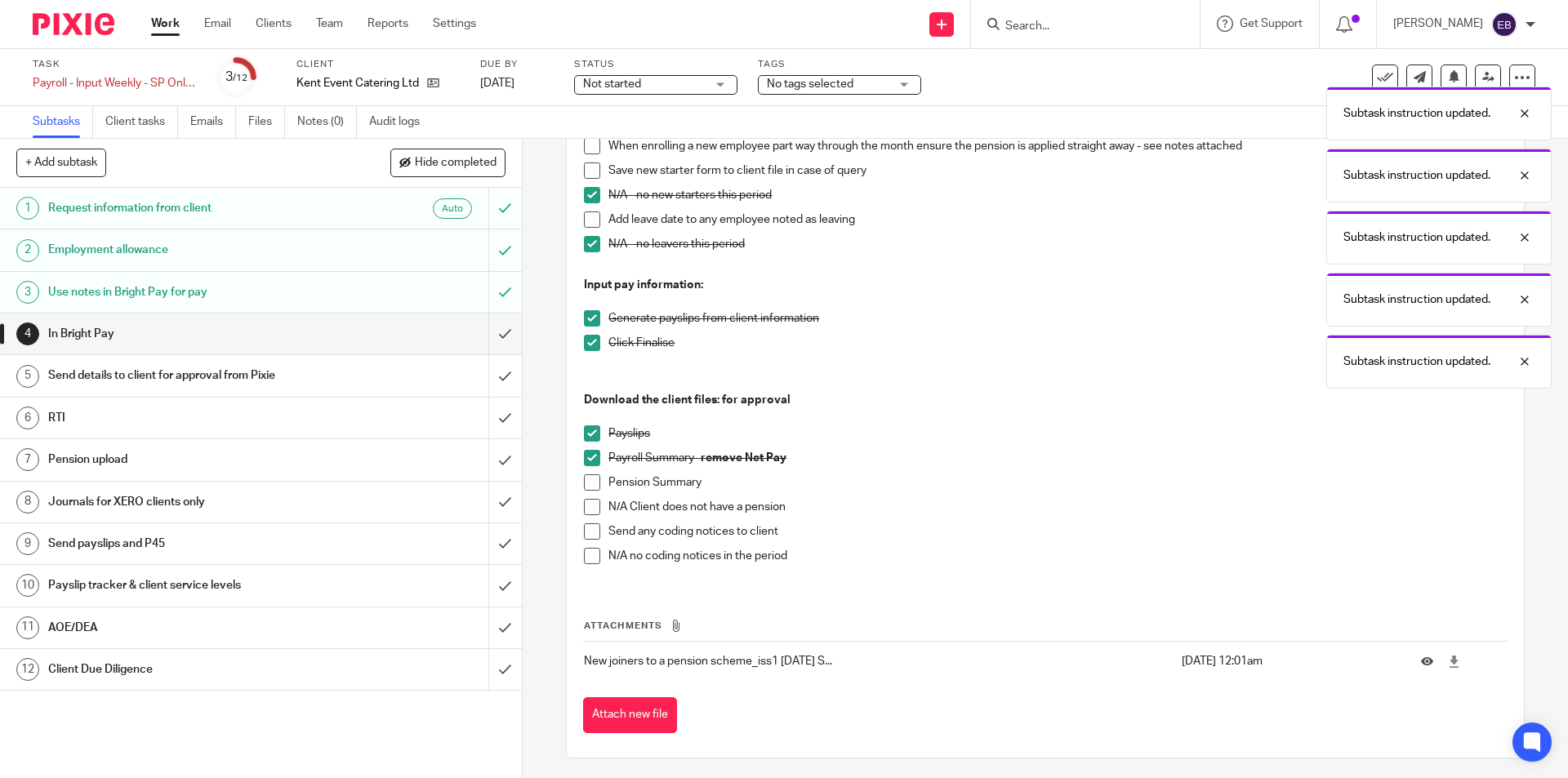
click at [587, 480] on span at bounding box center [592, 482] width 16 height 16
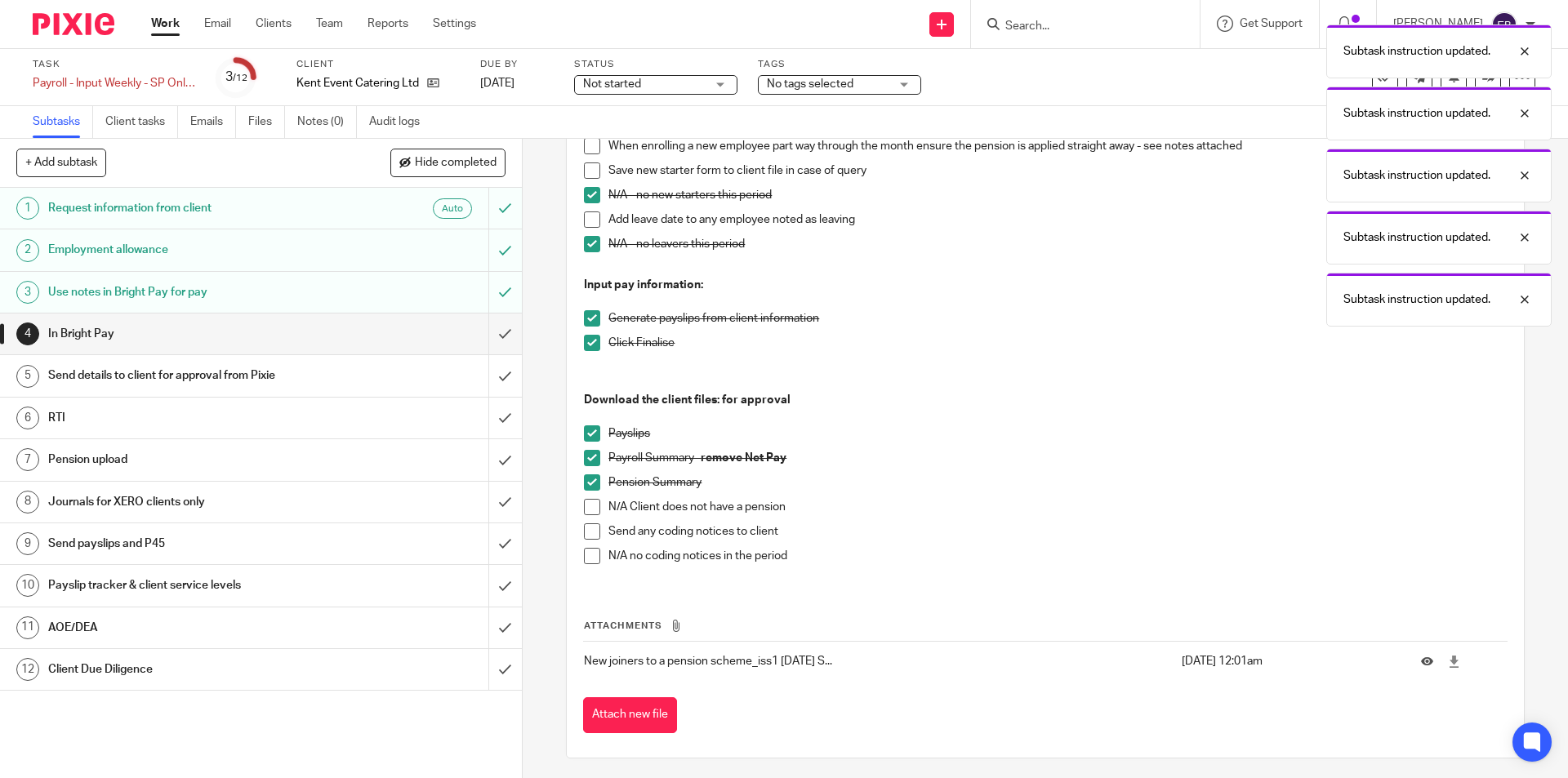
click at [584, 555] on span at bounding box center [592, 556] width 16 height 16
click at [495, 328] on input "submit" at bounding box center [260, 333] width 522 height 41
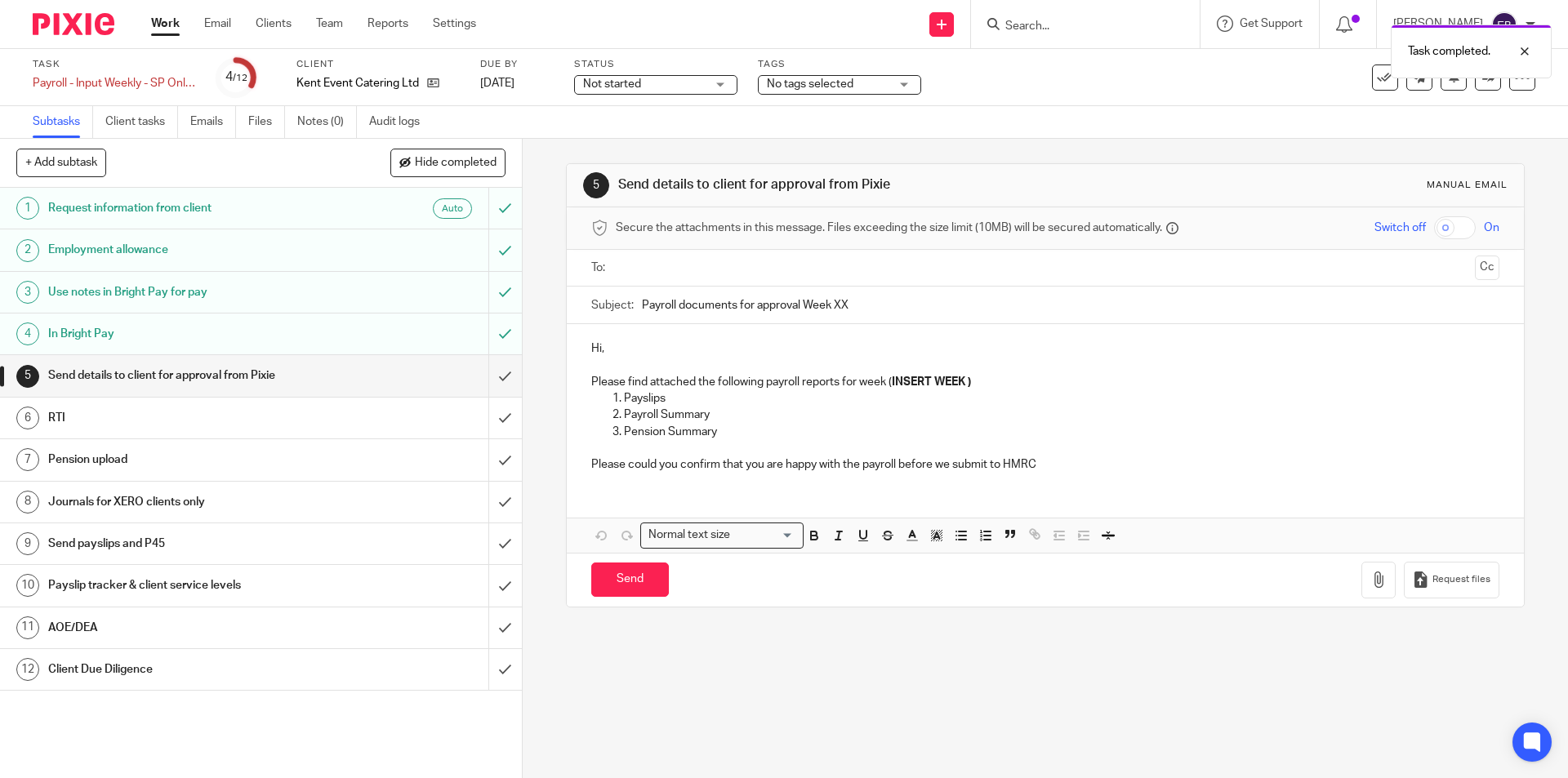
click at [679, 253] on div at bounding box center [1046, 268] width 857 height 37
click at [675, 267] on input "text" at bounding box center [1044, 268] width 847 height 19
click at [660, 361] on p at bounding box center [1044, 369] width 908 height 16
click at [660, 349] on p "Hi," at bounding box center [1044, 351] width 908 height 16
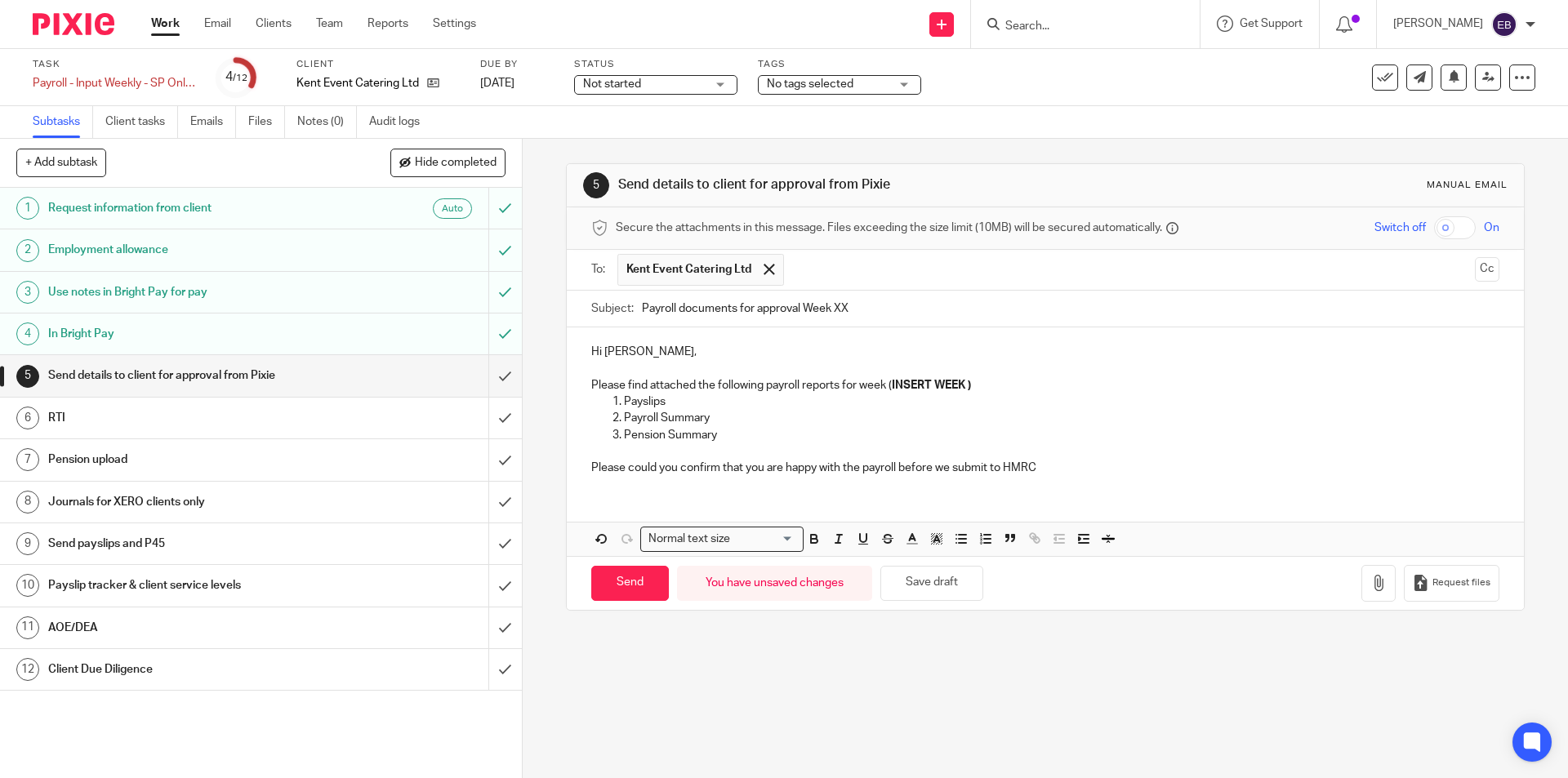
click at [876, 313] on input "Payroll documents for approval Week XX" at bounding box center [1071, 309] width 857 height 37
type input "Payroll documents for approval Week 20"
drag, startPoint x: 985, startPoint y: 382, endPoint x: 885, endPoint y: 385, distance: 100.0
click at [885, 385] on p "Please find attached the following payroll reports for week ( INSERT WEEK )" at bounding box center [1044, 385] width 908 height 16
click at [1362, 586] on button "button" at bounding box center [1379, 583] width 34 height 37
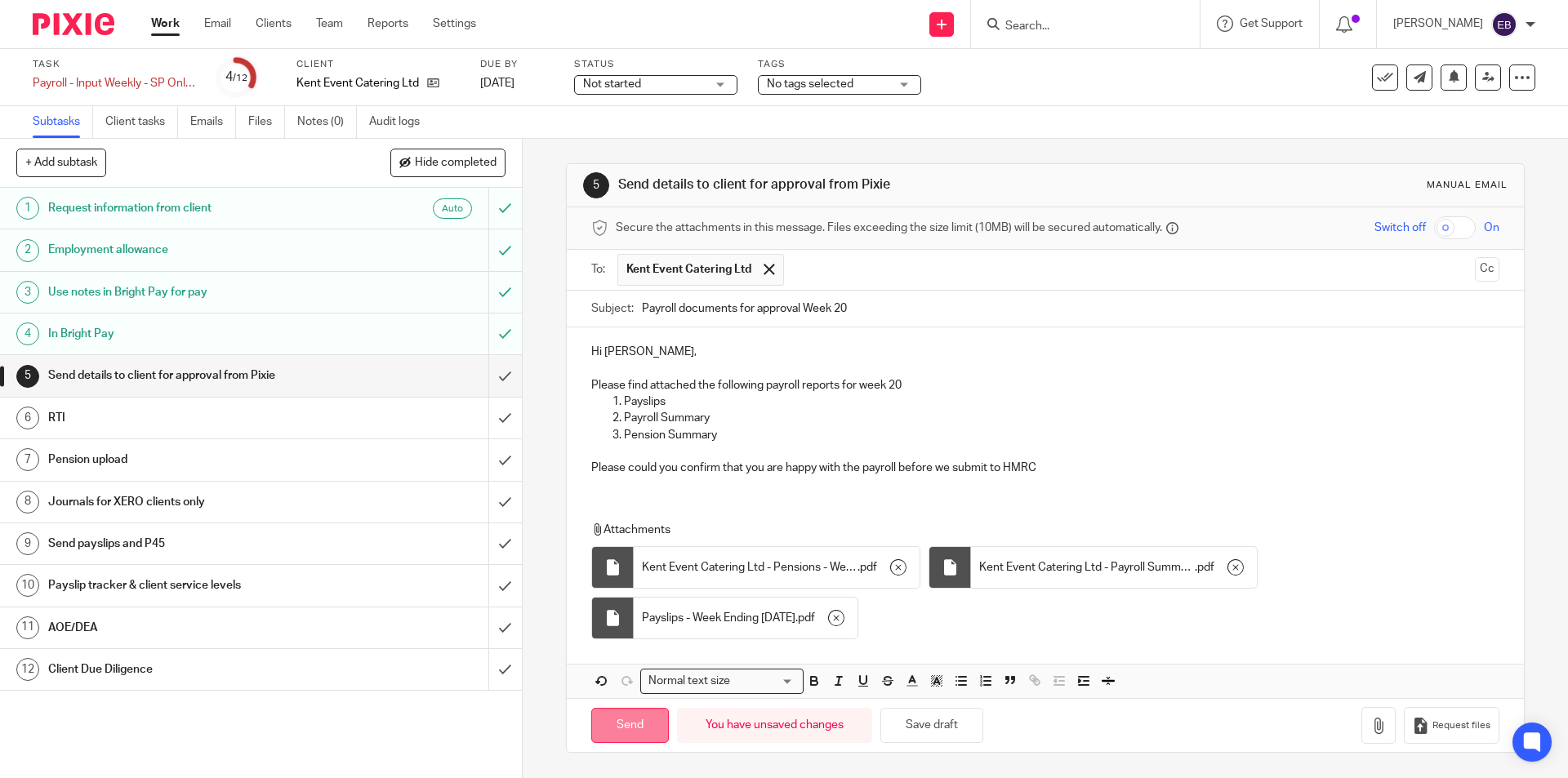
click at [627, 725] on input "Send" at bounding box center [630, 725] width 78 height 35
type input "Sent"
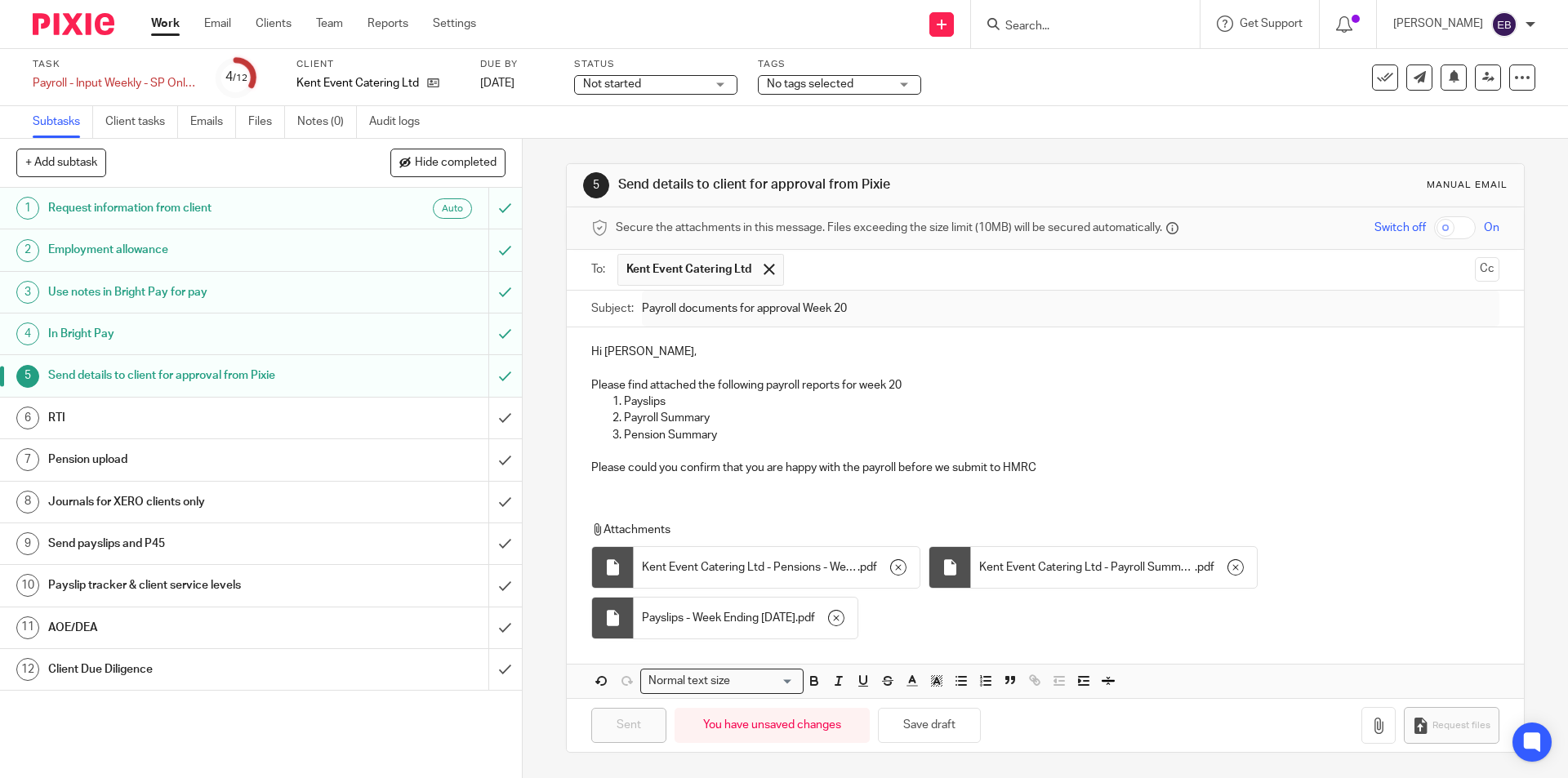
click at [398, 425] on div "RTI" at bounding box center [260, 418] width 424 height 25
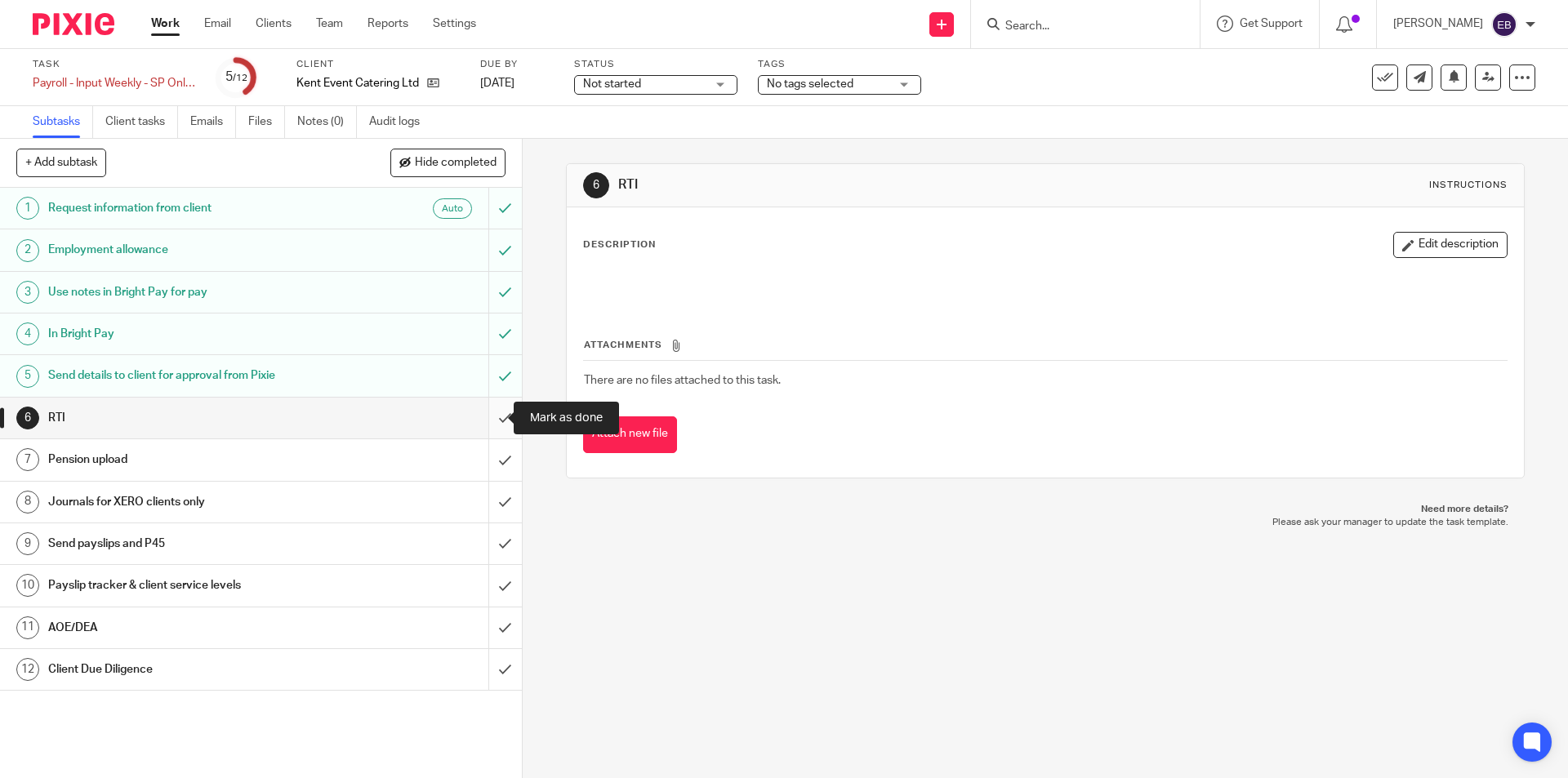
click at [494, 403] on input "submit" at bounding box center [260, 418] width 522 height 41
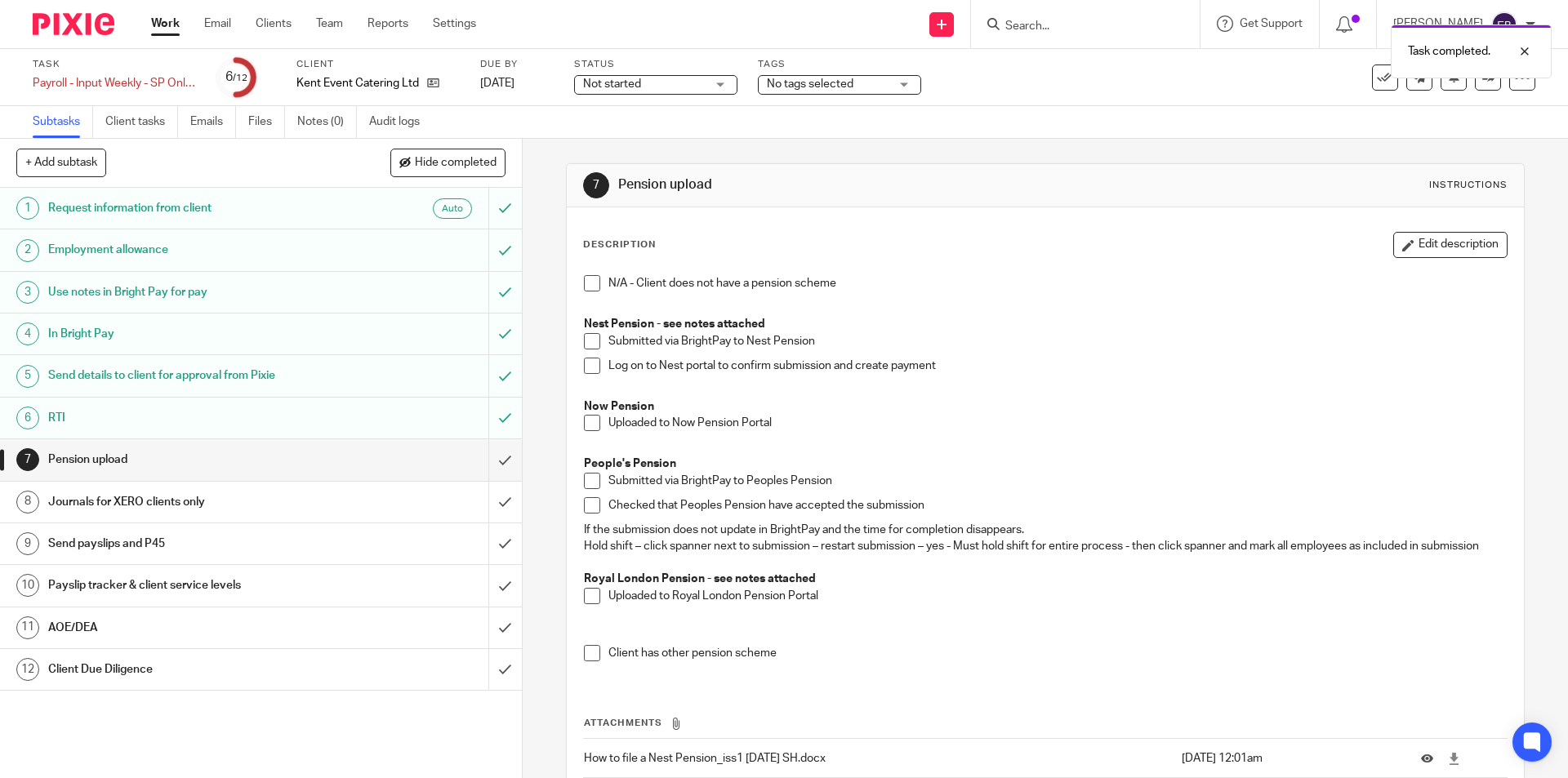
click at [585, 420] on span at bounding box center [592, 423] width 16 height 16
click at [493, 460] on input "submit" at bounding box center [260, 459] width 522 height 41
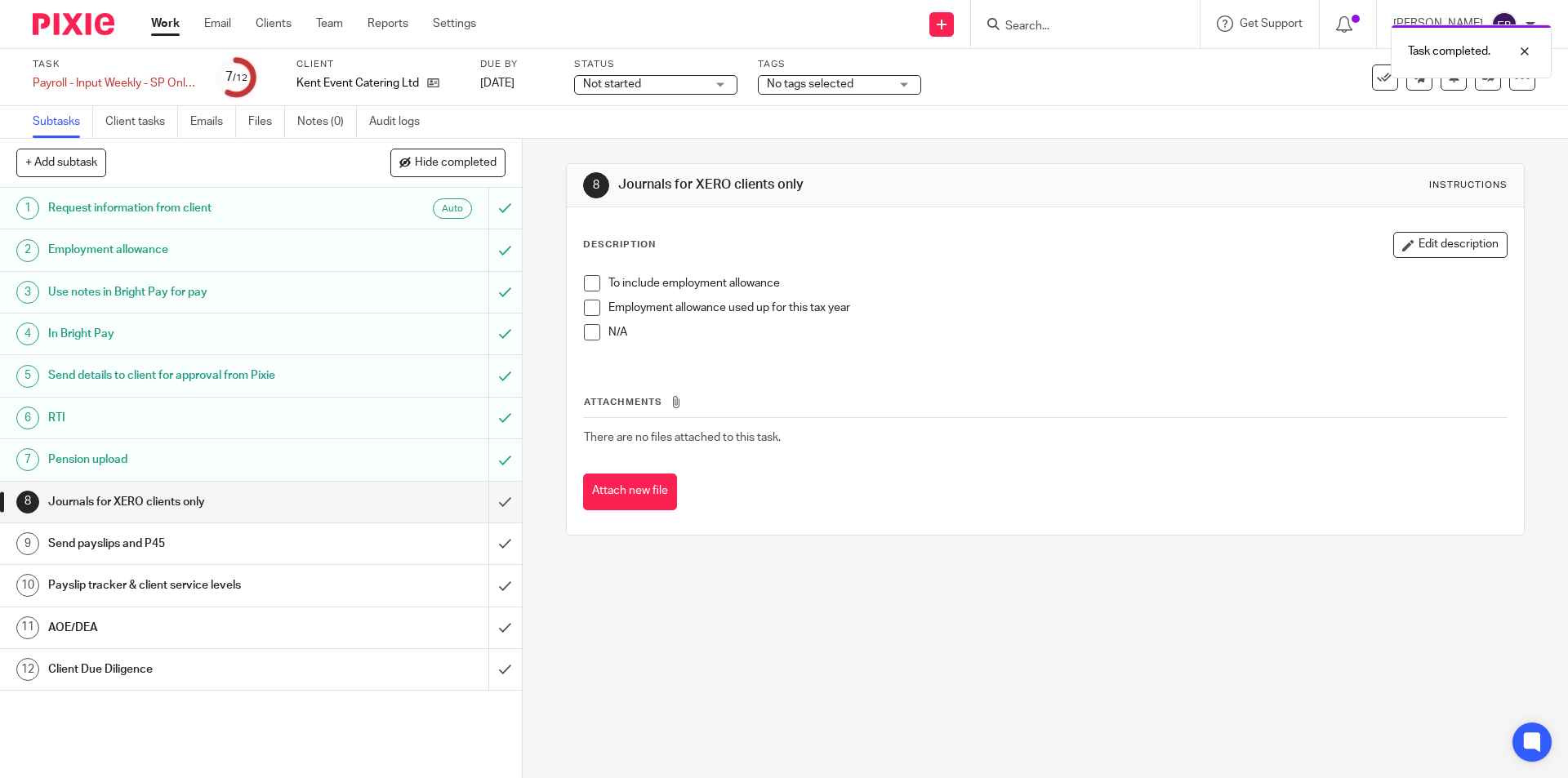
click at [593, 275] on div "To include employment allowance Employment allowance used up for this tax year …" at bounding box center [1045, 313] width 939 height 94
click at [591, 279] on span at bounding box center [592, 283] width 16 height 16
click at [491, 487] on input "submit" at bounding box center [260, 502] width 522 height 41
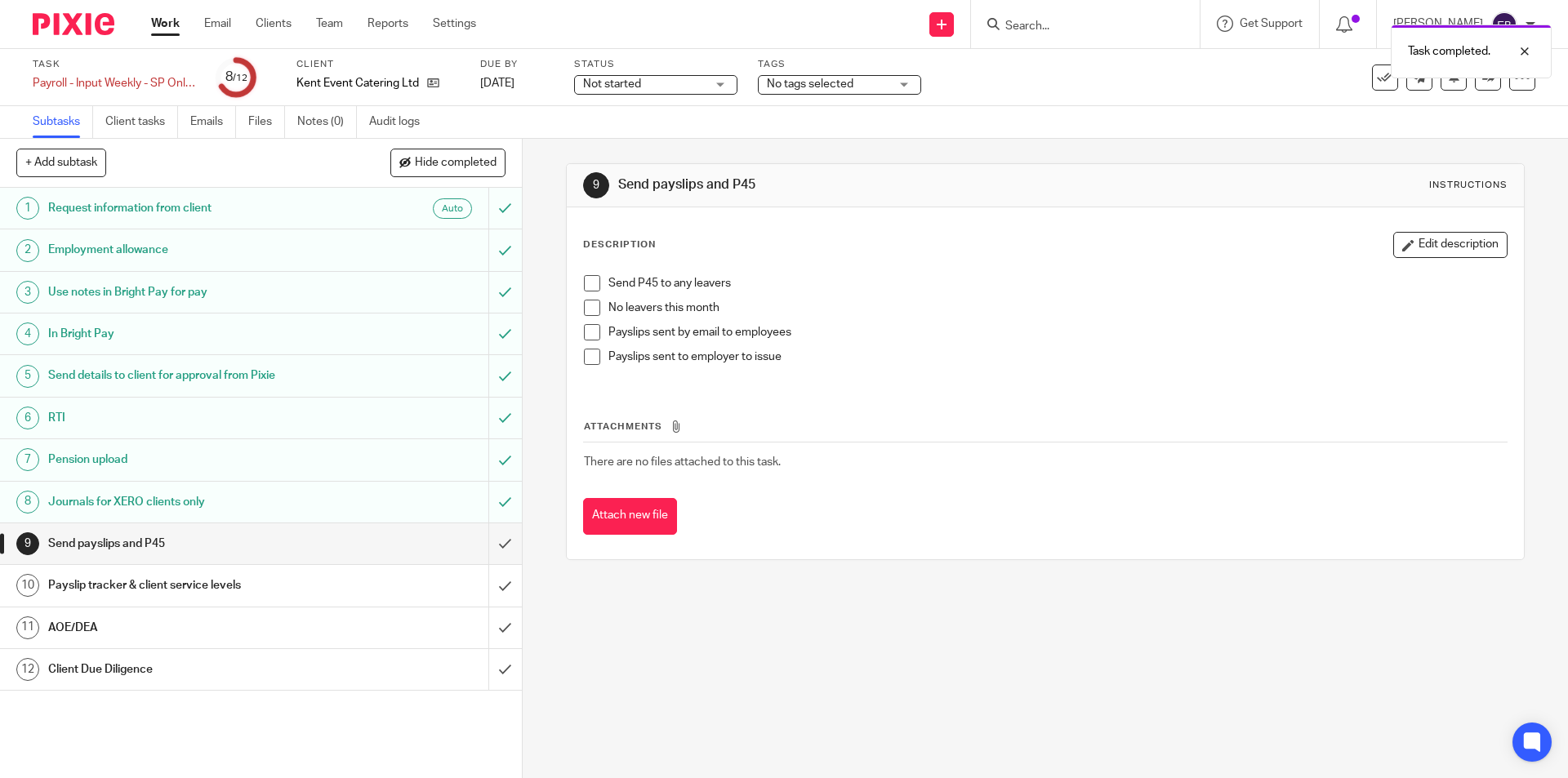
click at [584, 308] on span at bounding box center [592, 307] width 16 height 16
click at [589, 358] on span at bounding box center [592, 356] width 16 height 16
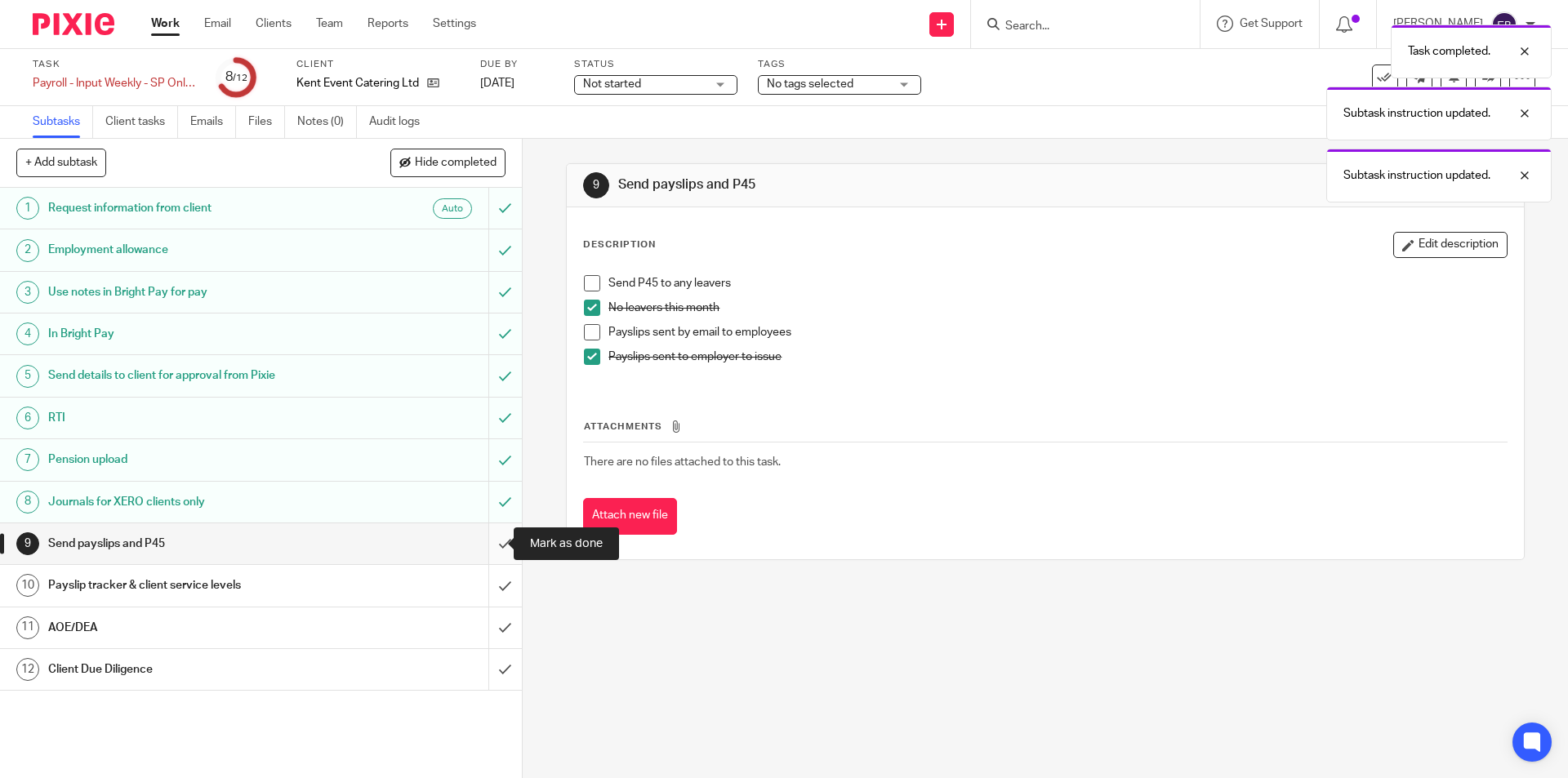
click at [491, 543] on input "submit" at bounding box center [260, 543] width 522 height 41
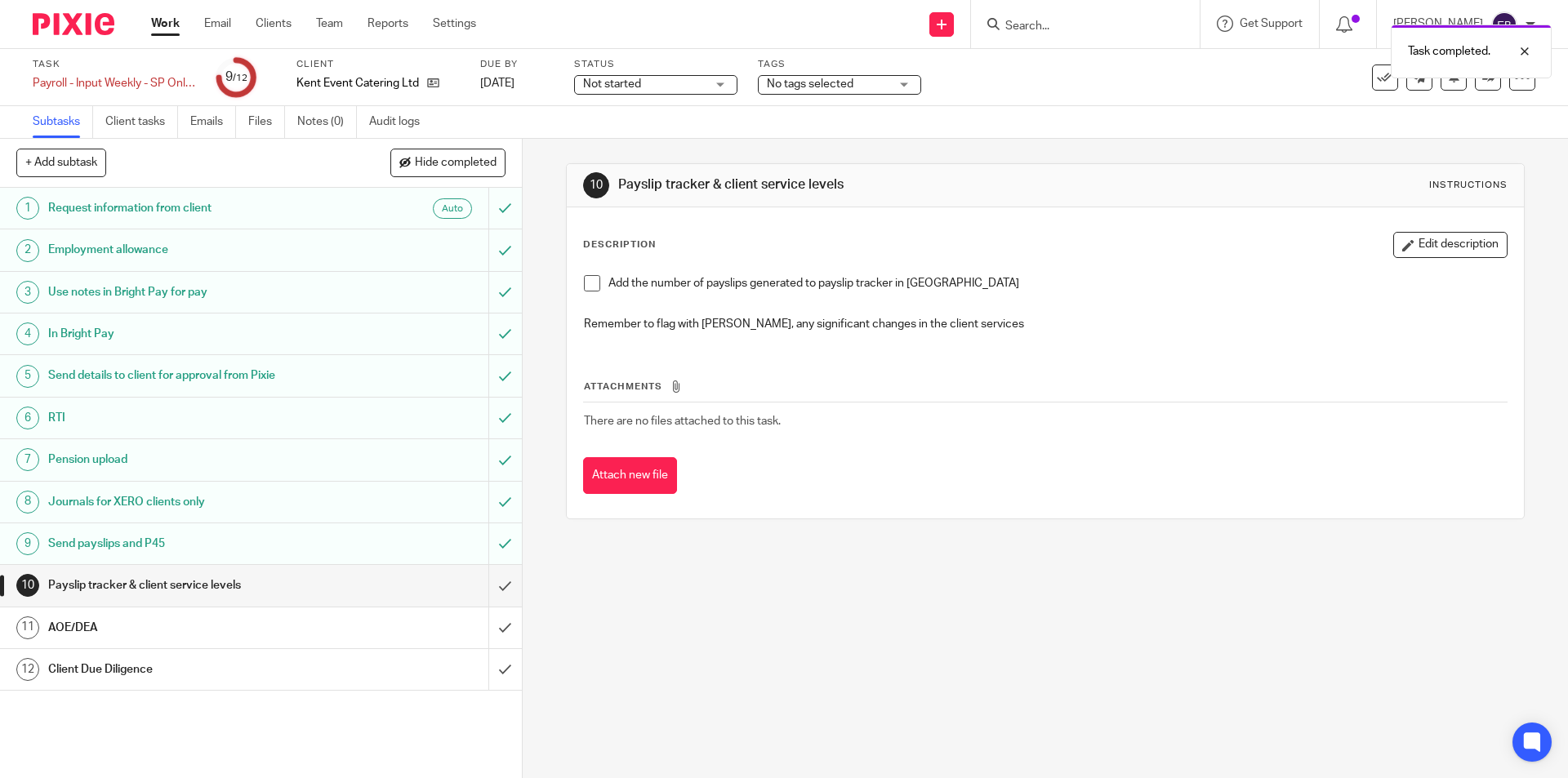
click at [584, 282] on span at bounding box center [592, 283] width 16 height 16
click at [484, 596] on input "submit" at bounding box center [260, 585] width 522 height 41
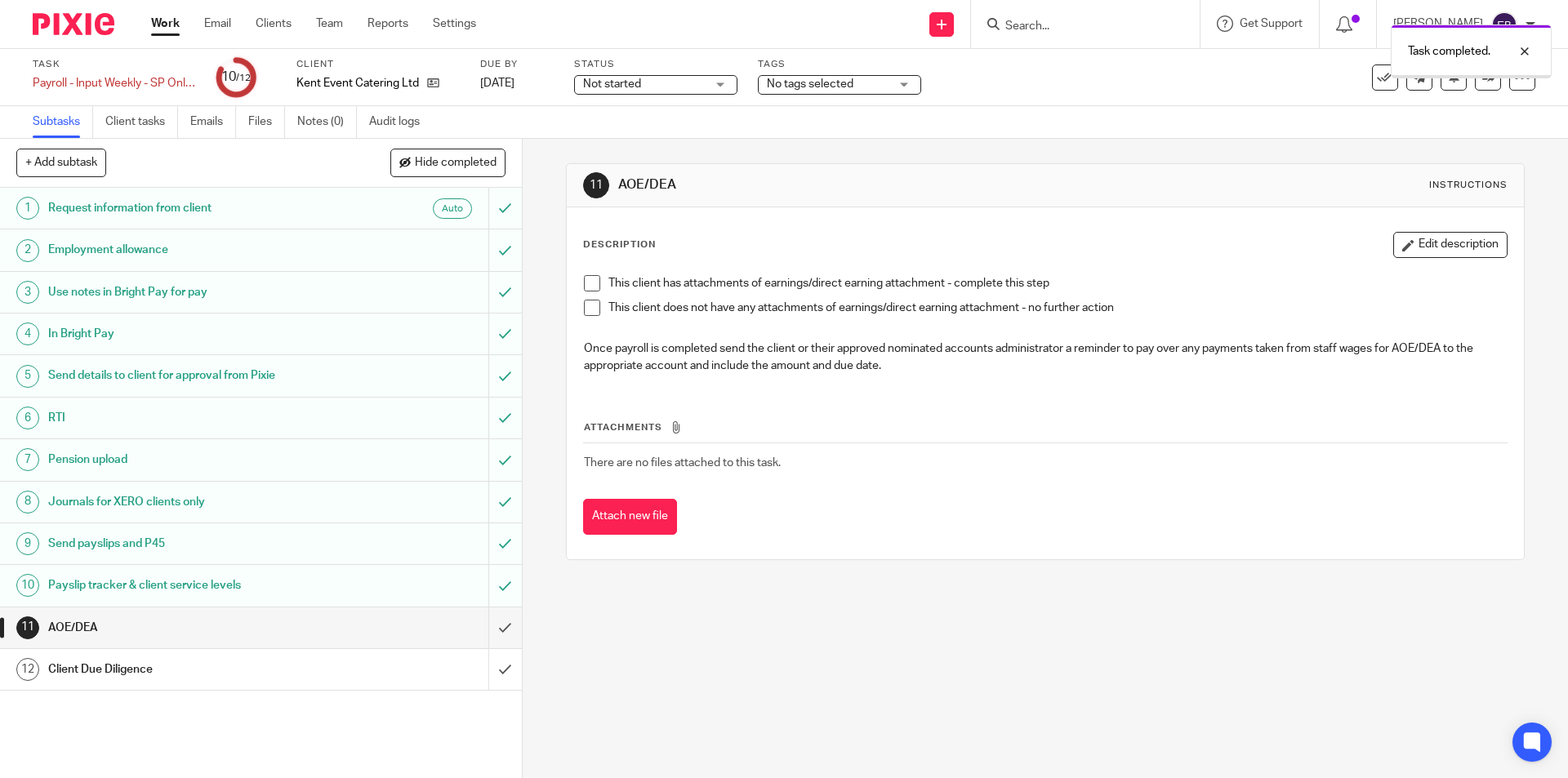
click at [584, 307] on span at bounding box center [592, 307] width 16 height 16
click at [487, 629] on input "submit" at bounding box center [260, 628] width 522 height 41
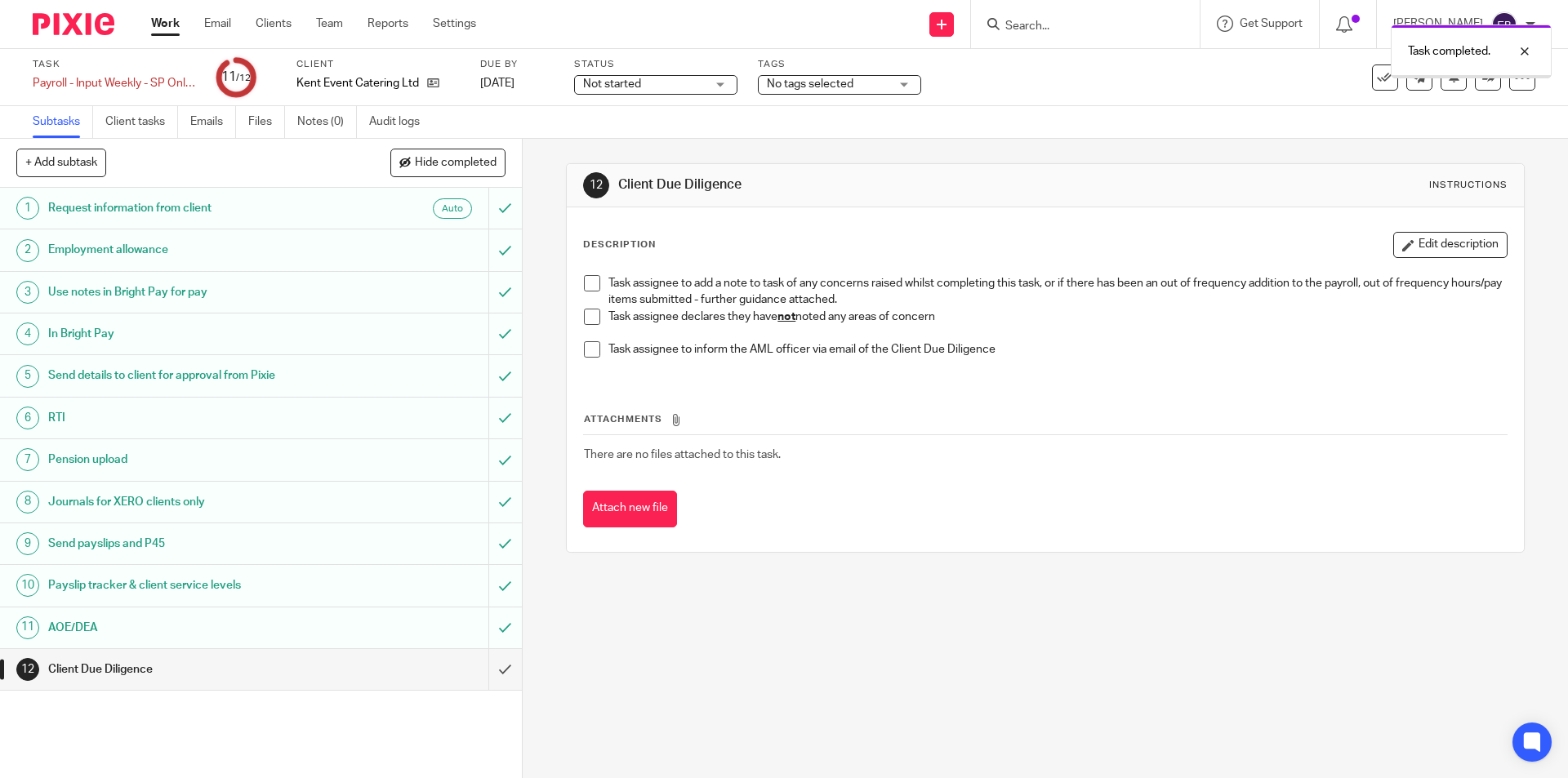
click at [588, 329] on li "Task assignee declares they have not noted any areas of concern" at bounding box center [1045, 325] width 922 height 33
click at [587, 317] on span at bounding box center [592, 316] width 16 height 16
click at [483, 664] on input "submit" at bounding box center [260, 669] width 522 height 41
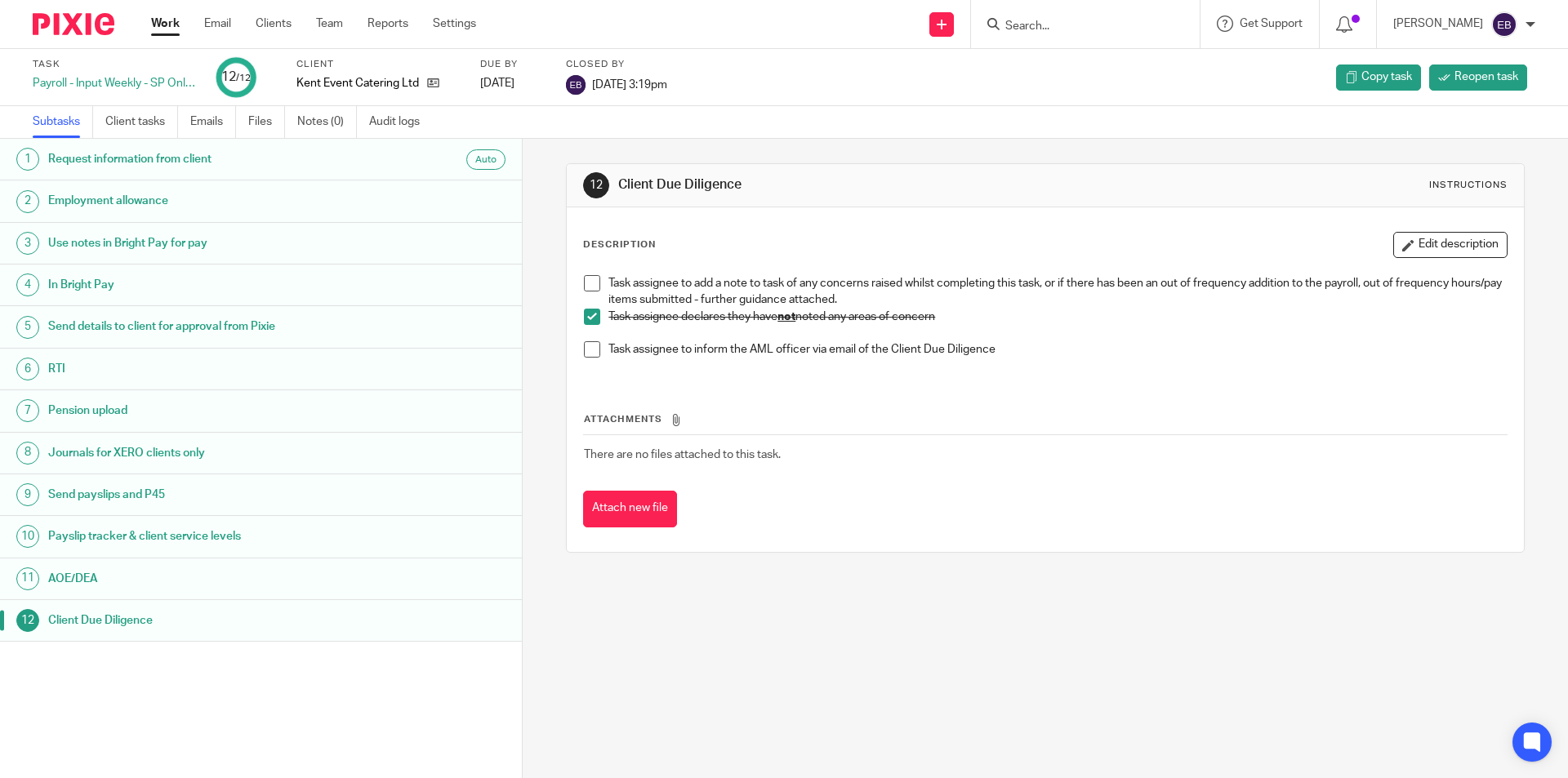
click at [154, 23] on link "Work" at bounding box center [165, 23] width 29 height 16
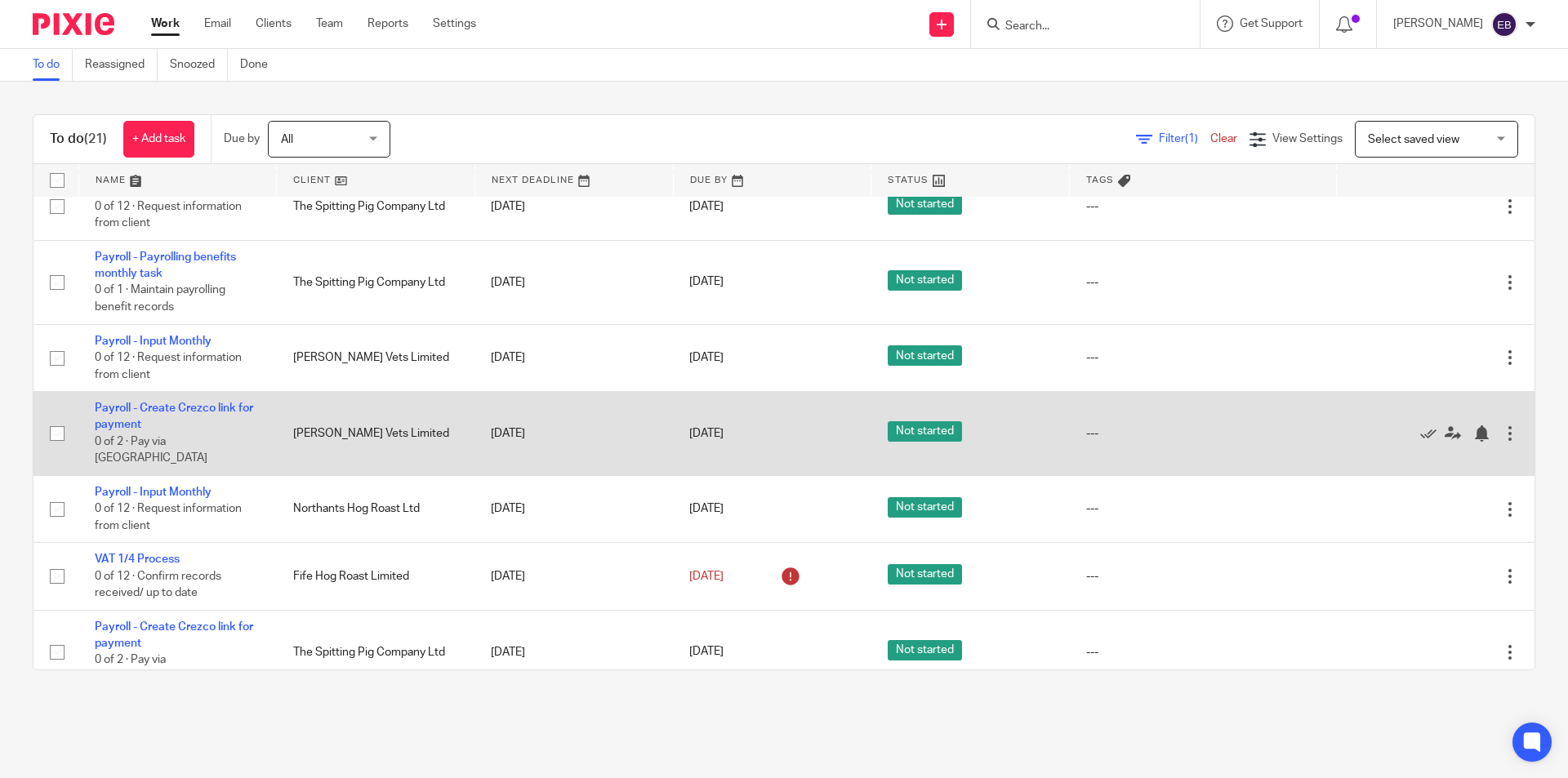
scroll to position [880, 0]
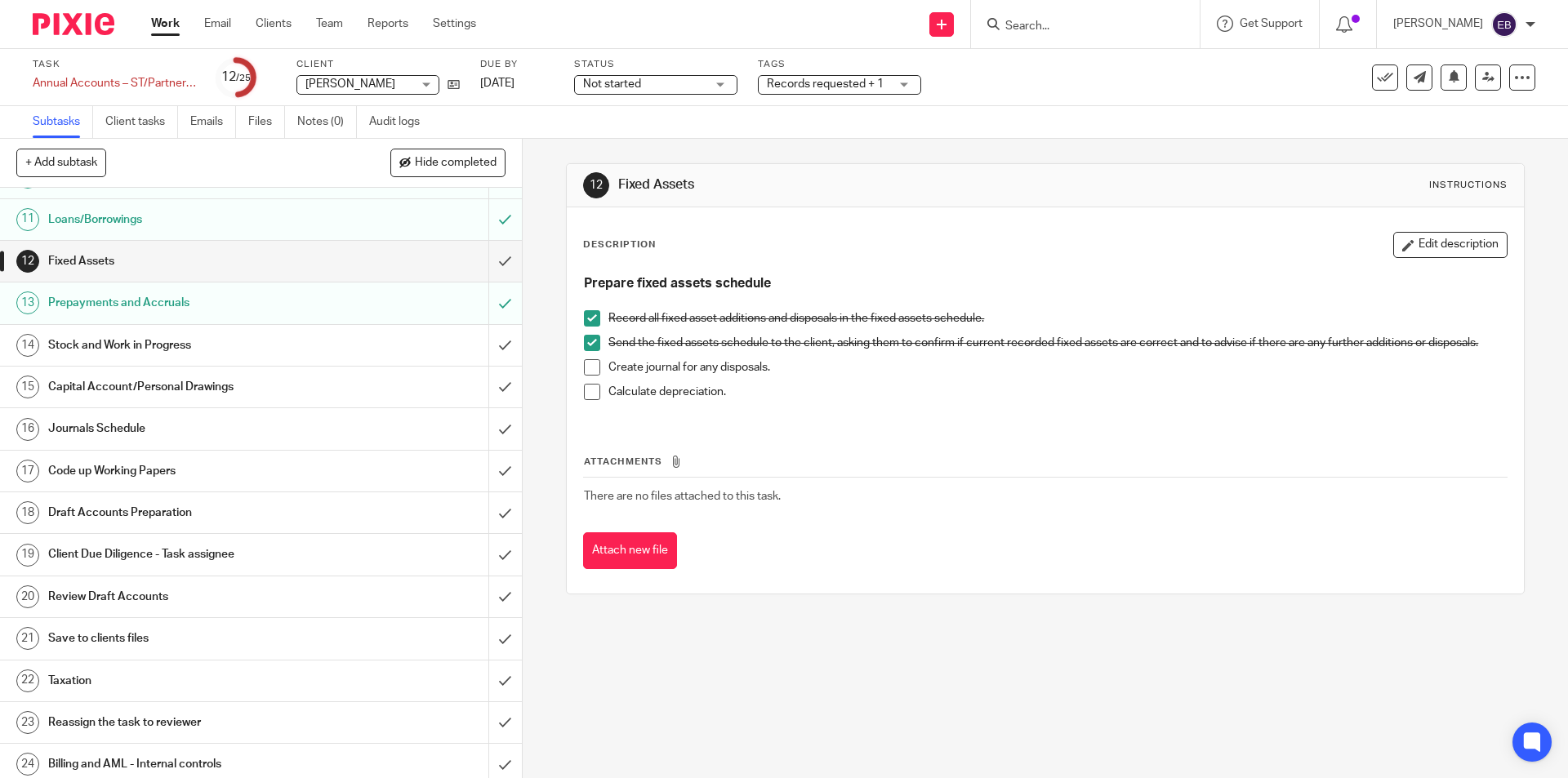
scroll to position [458, 0]
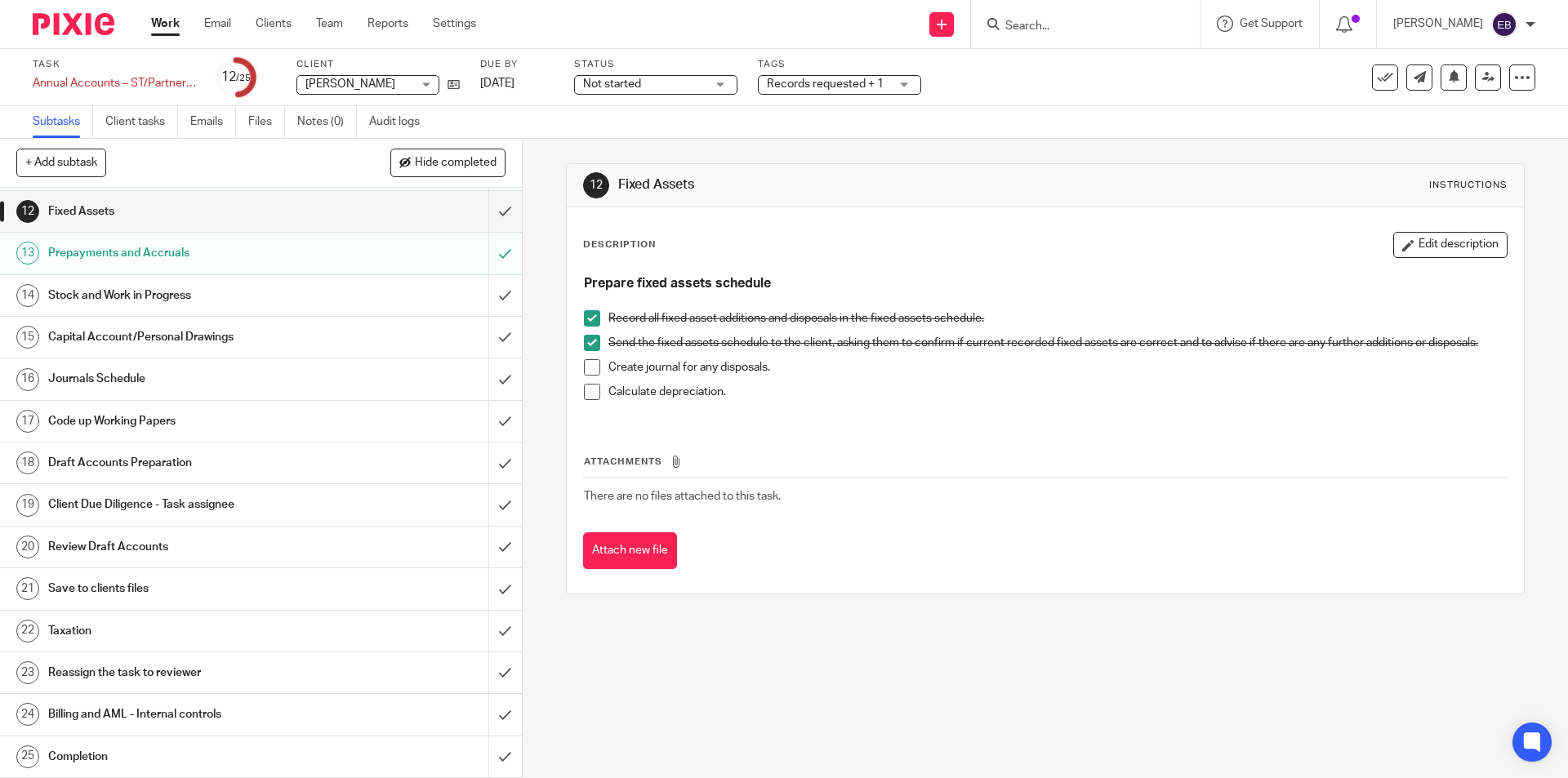
click at [143, 288] on h1 "Stock and Work in Progress" at bounding box center [189, 295] width 282 height 25
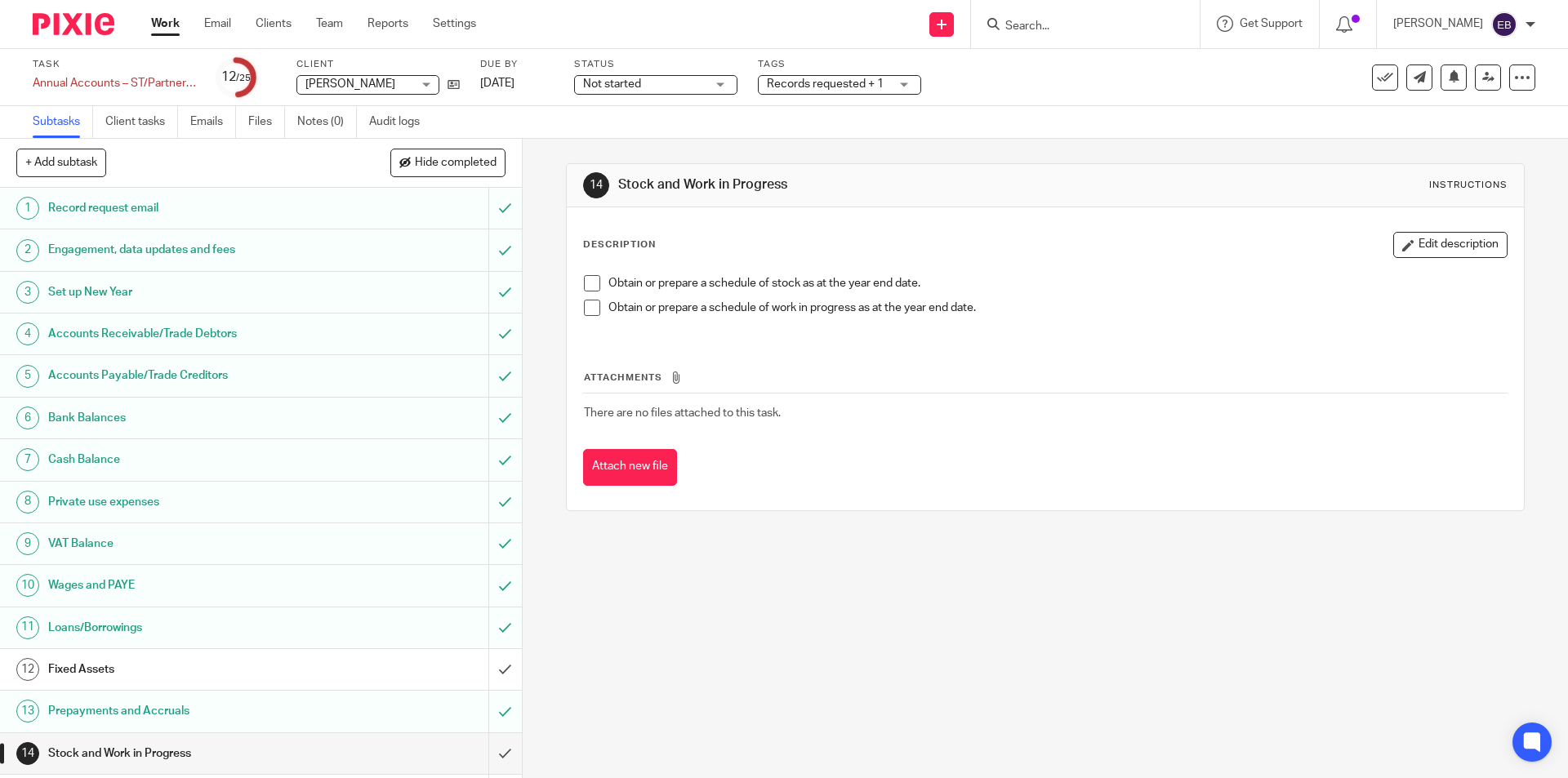
scroll to position [408, 0]
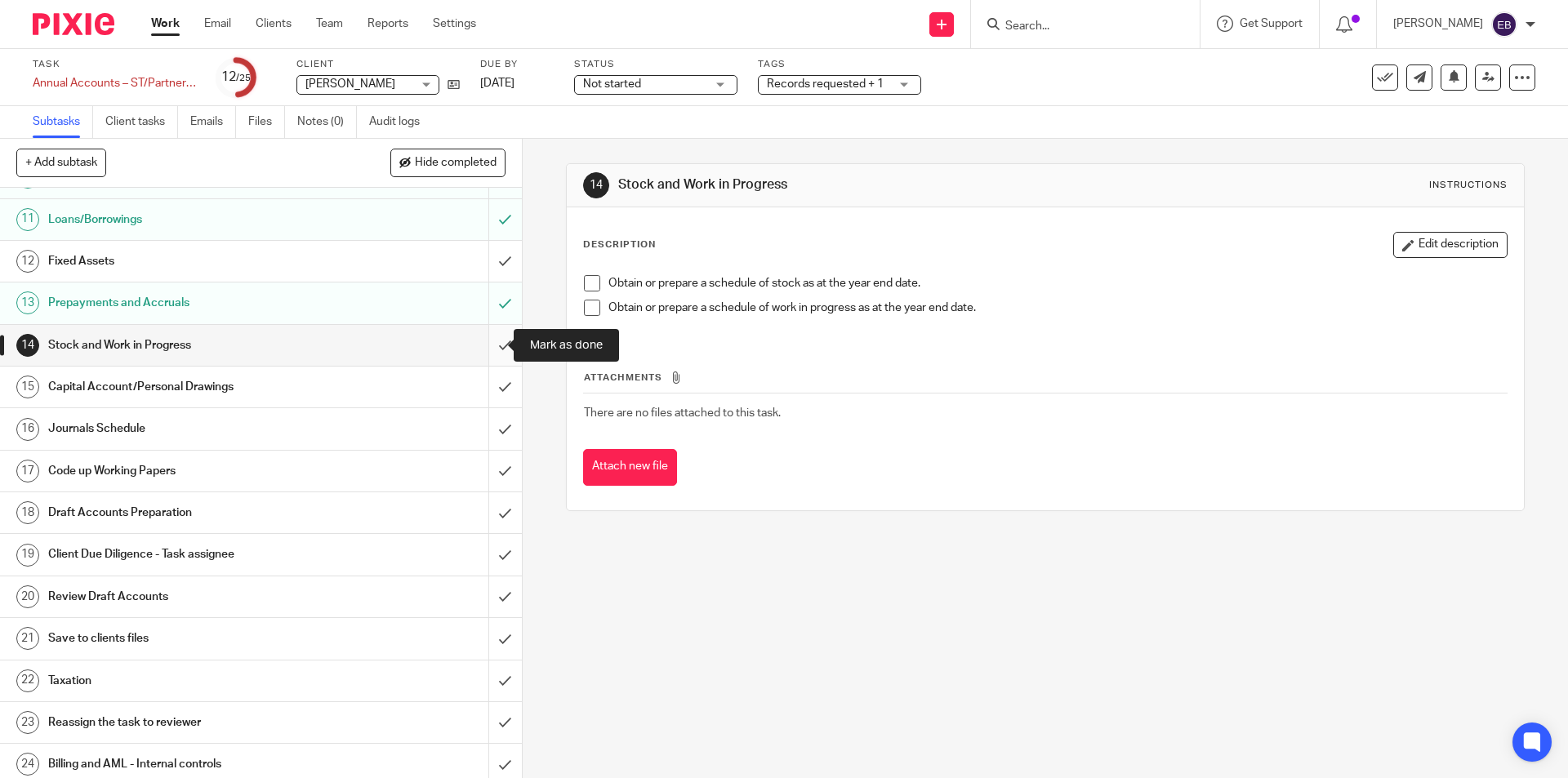
click at [479, 345] on input "submit" at bounding box center [260, 345] width 522 height 41
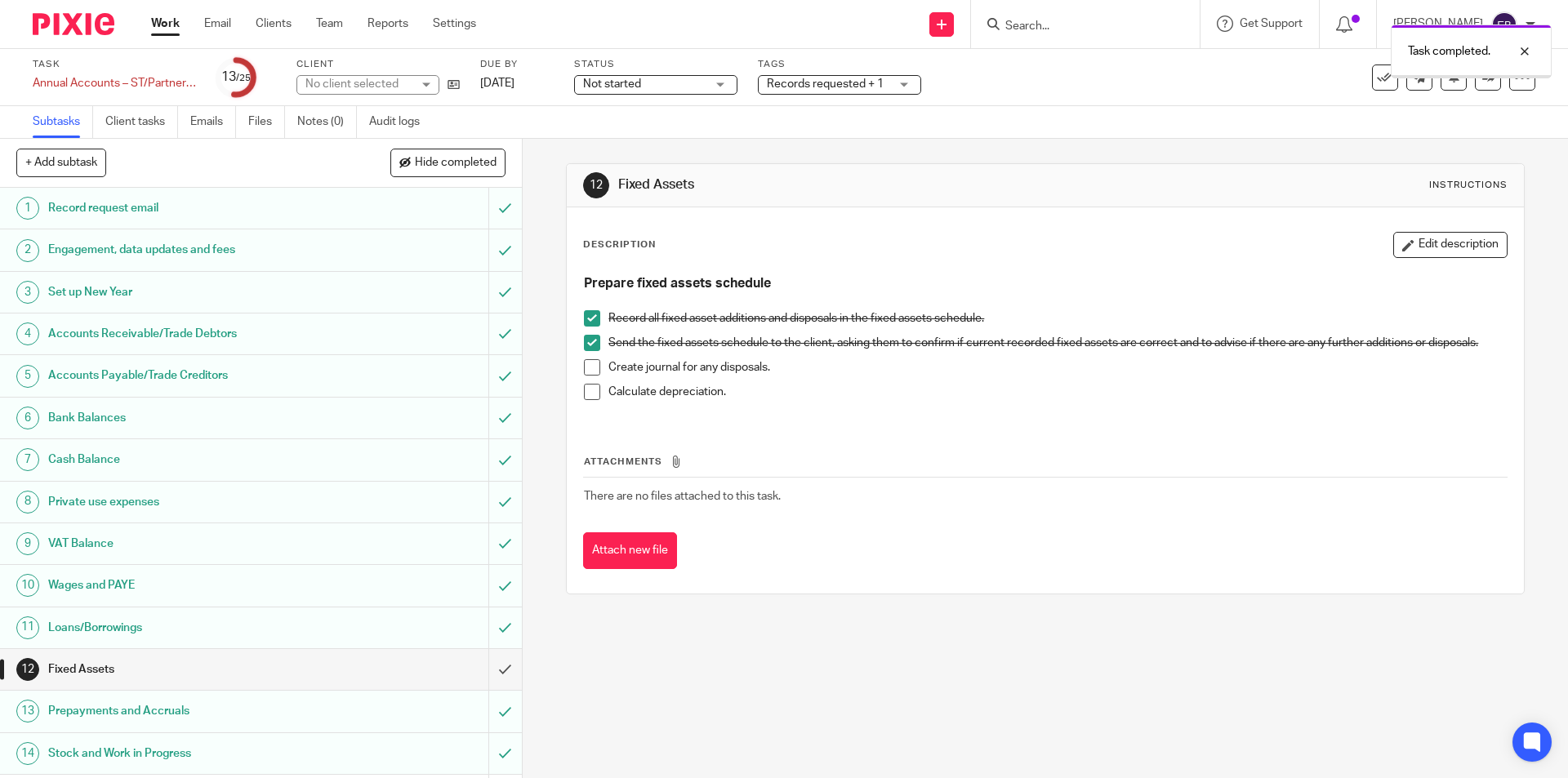
scroll to position [327, 0]
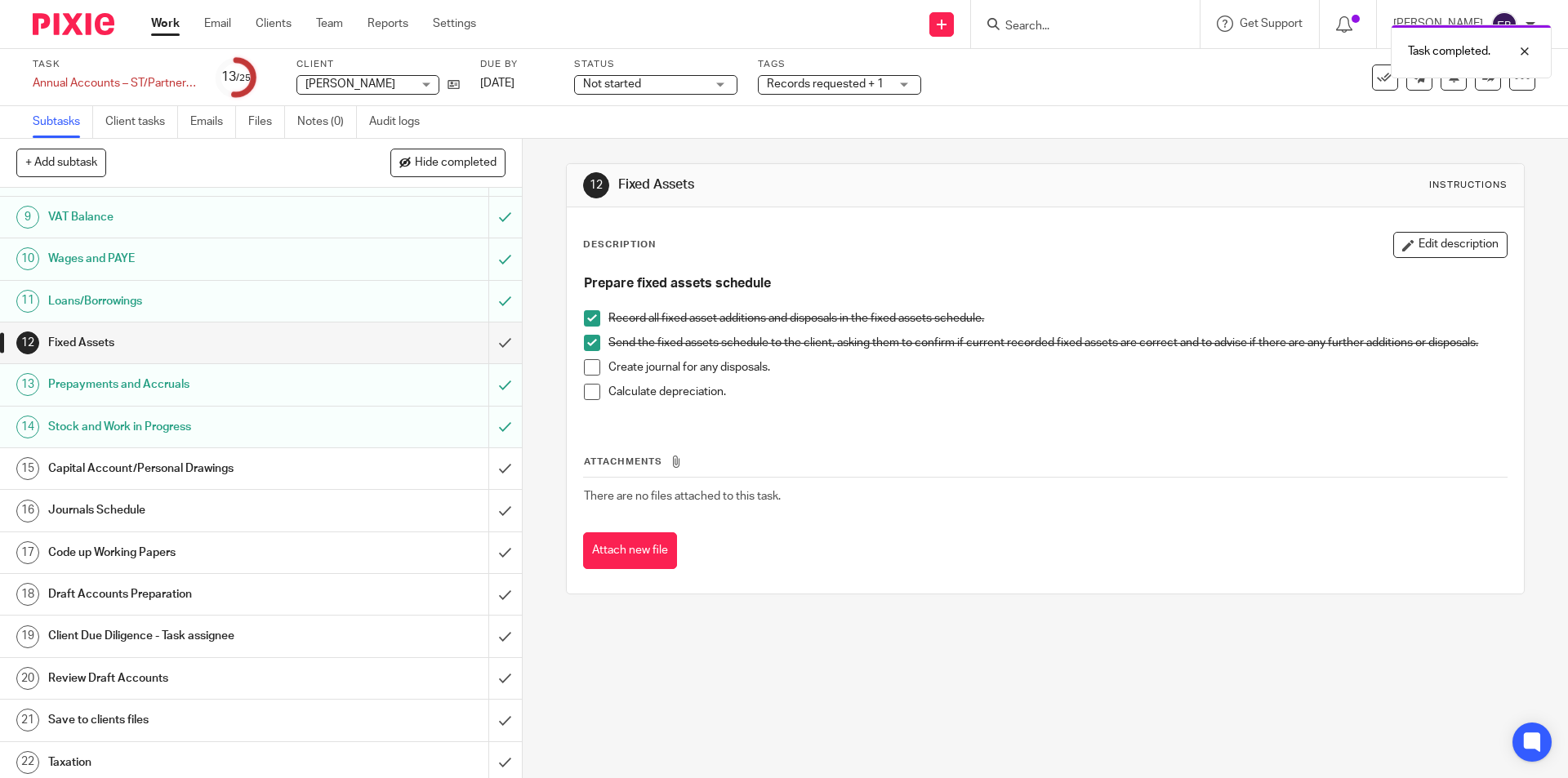
click at [102, 465] on h1 "Capital Account/Personal Drawings" at bounding box center [189, 469] width 282 height 25
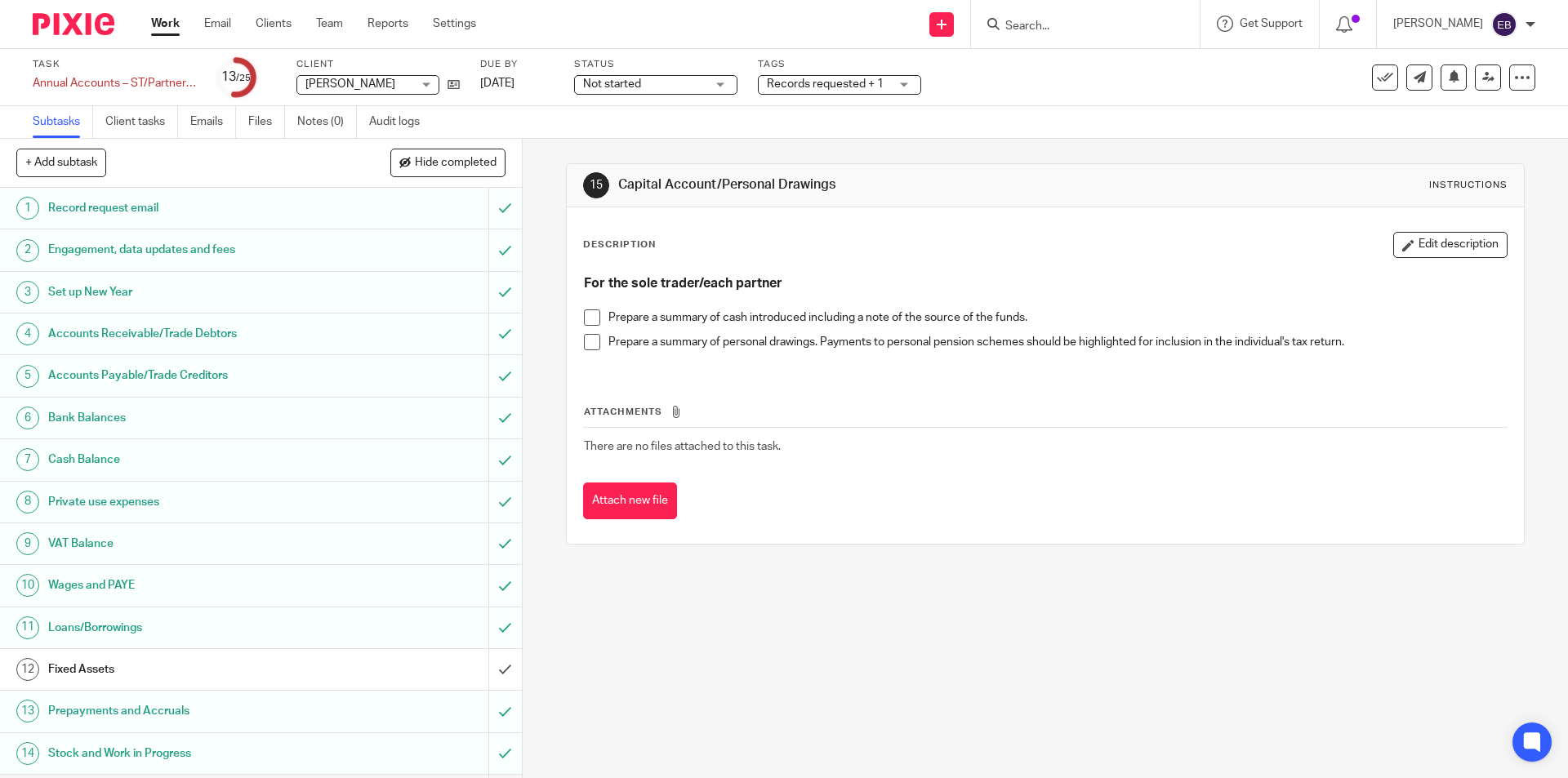
click at [584, 310] on li "Prepare a summary of cash introduced including a note of the source of the fund…" at bounding box center [1045, 322] width 922 height 25
click at [586, 329] on li "Prepare a summary of cash introduced including a note of the source of the fund…" at bounding box center [1045, 322] width 922 height 25
click at [586, 341] on span at bounding box center [592, 342] width 16 height 16
click at [589, 323] on span at bounding box center [592, 317] width 16 height 16
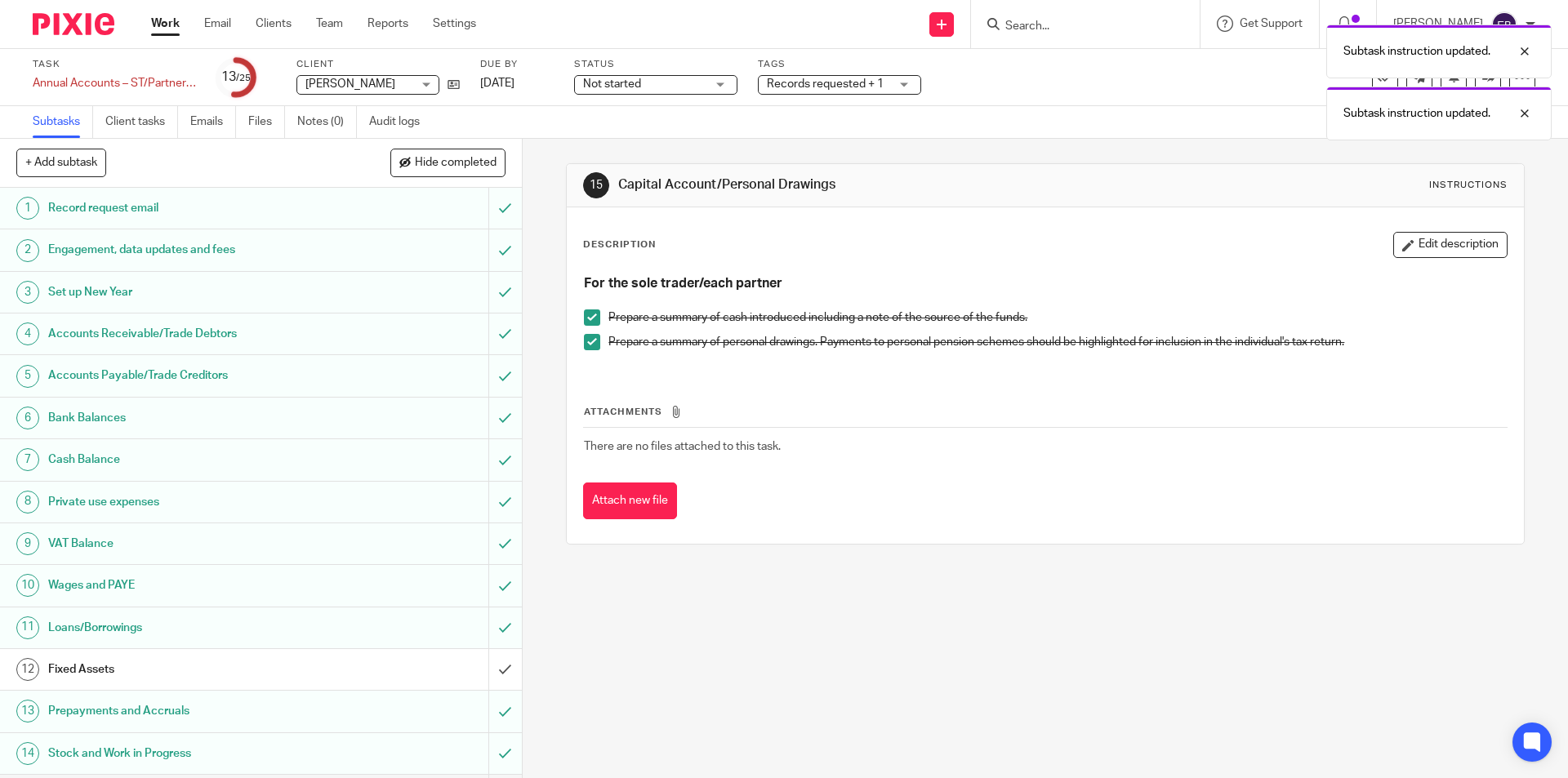
scroll to position [408, 0]
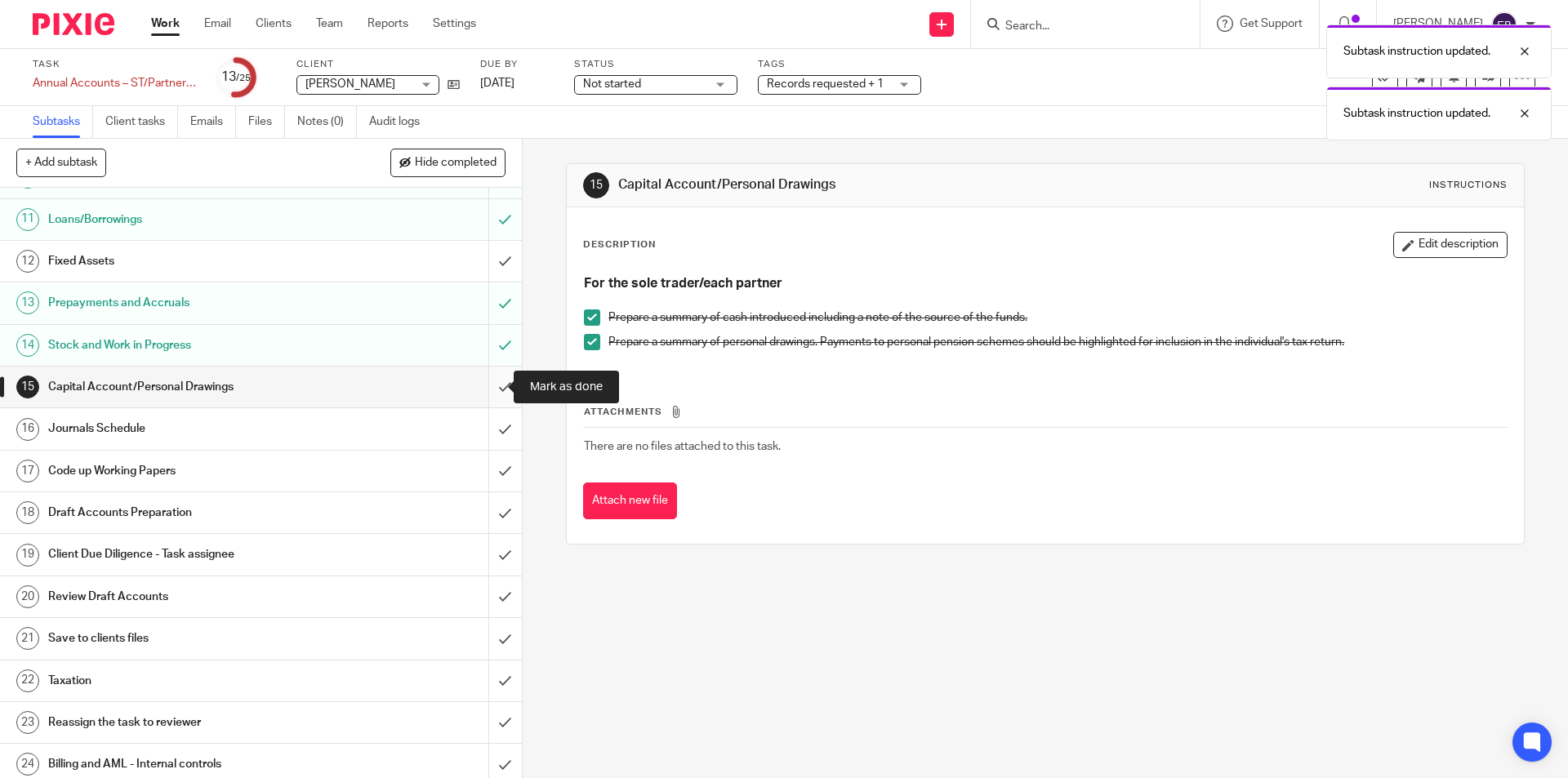
click at [479, 387] on input "submit" at bounding box center [260, 387] width 522 height 41
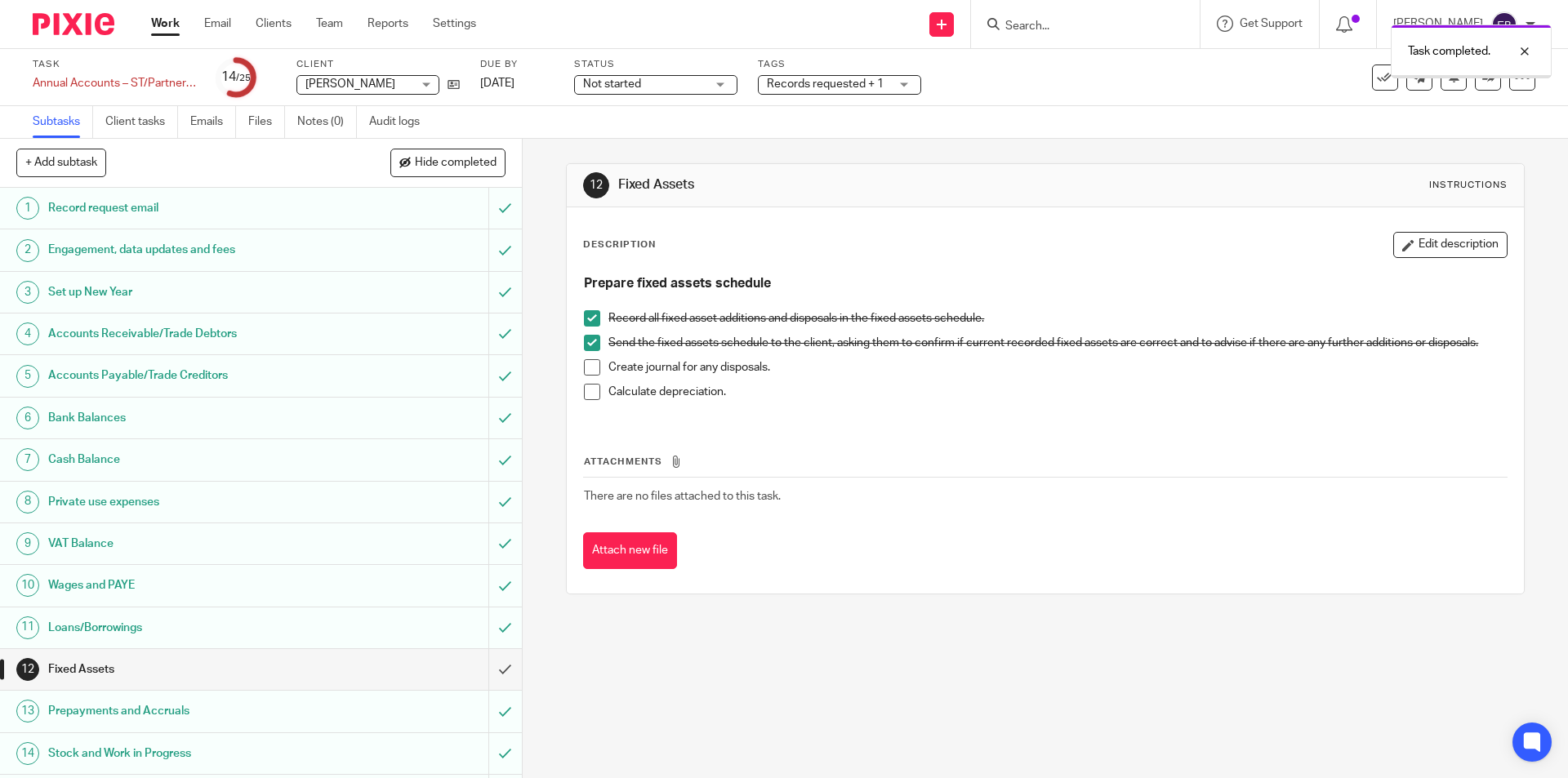
scroll to position [327, 0]
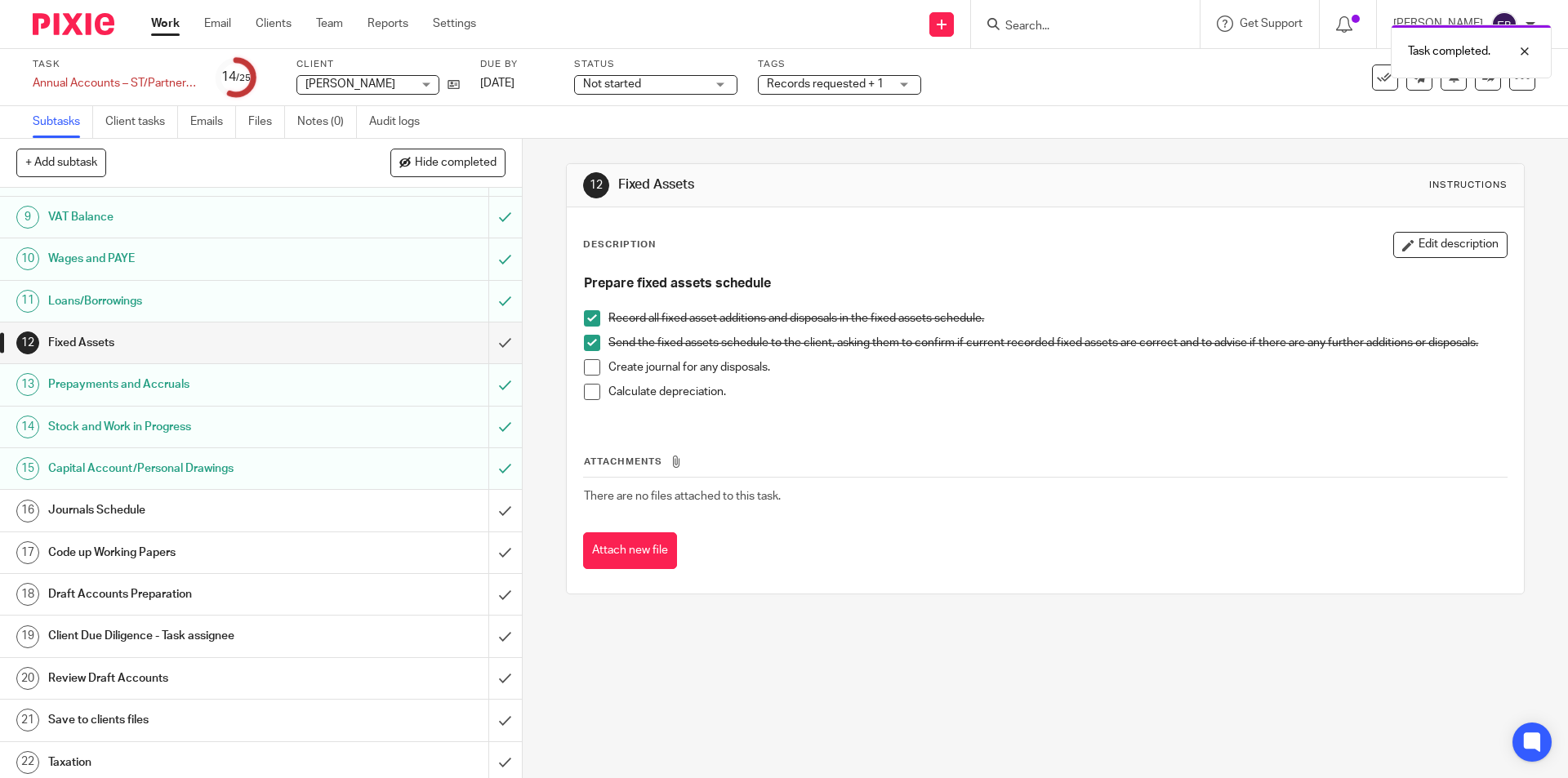
click at [102, 509] on h1 "Journals Schedule" at bounding box center [189, 510] width 282 height 25
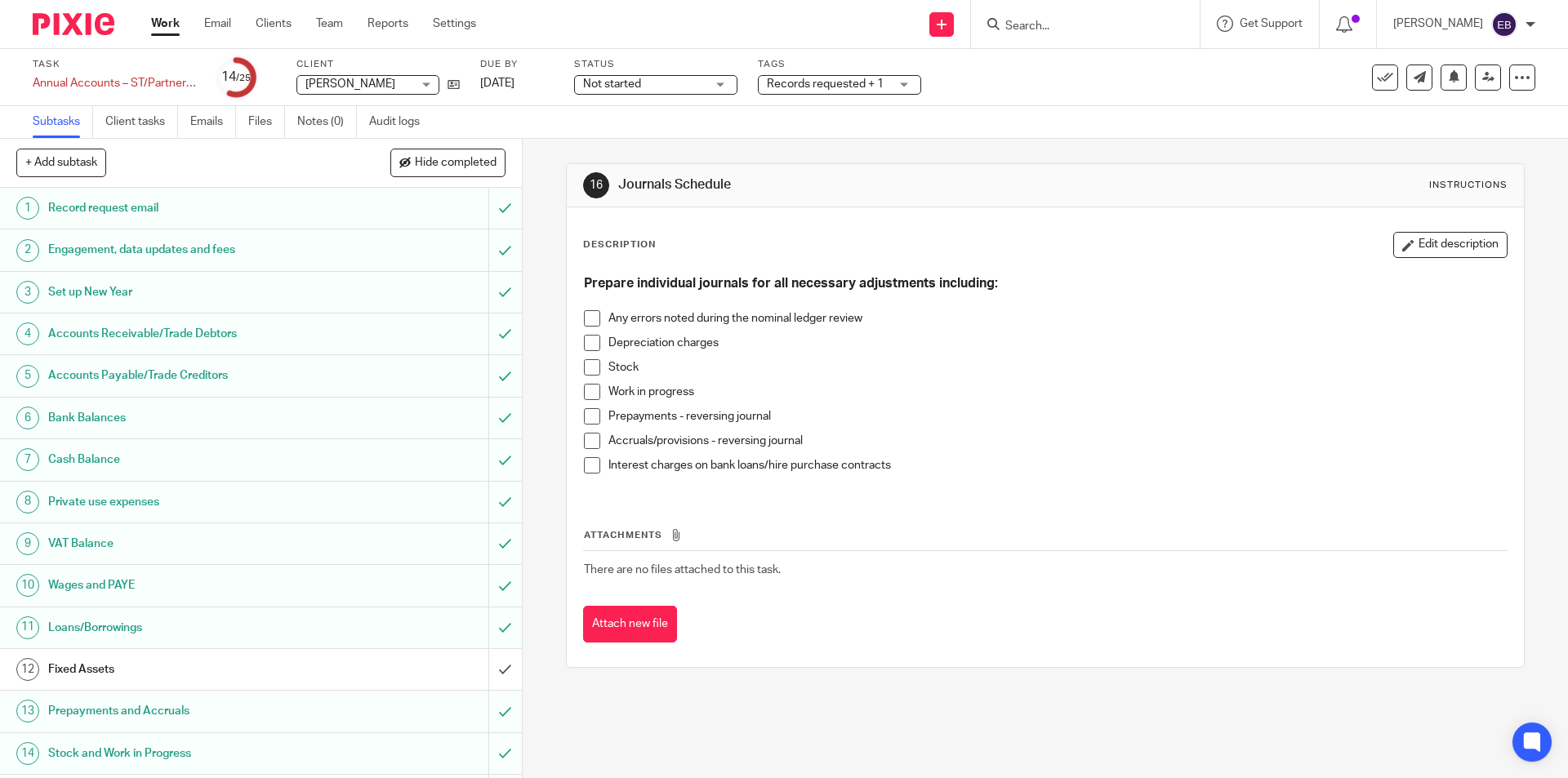
click at [587, 445] on span at bounding box center [592, 441] width 16 height 16
click at [590, 342] on span at bounding box center [592, 342] width 16 height 16
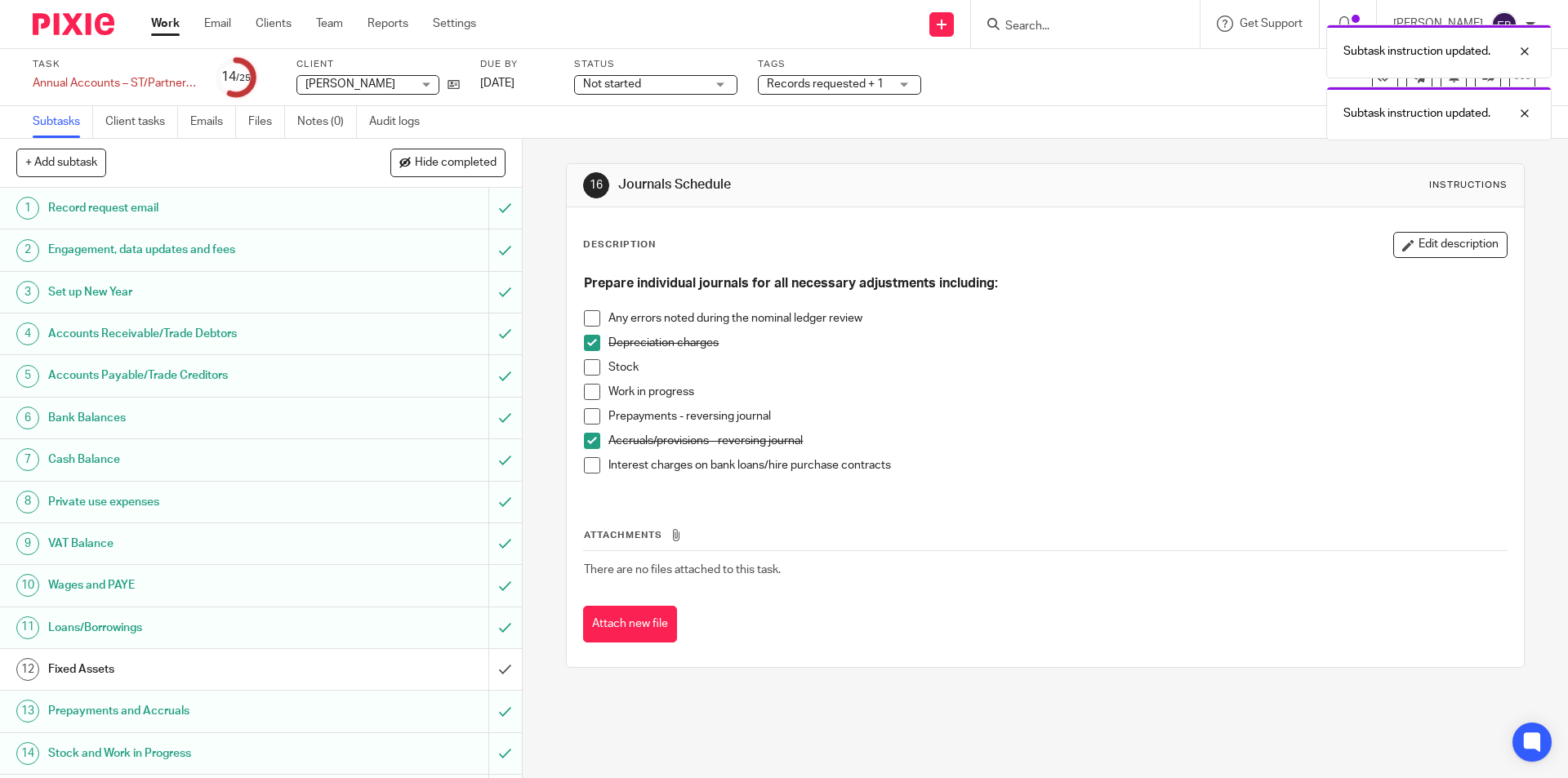
scroll to position [327, 0]
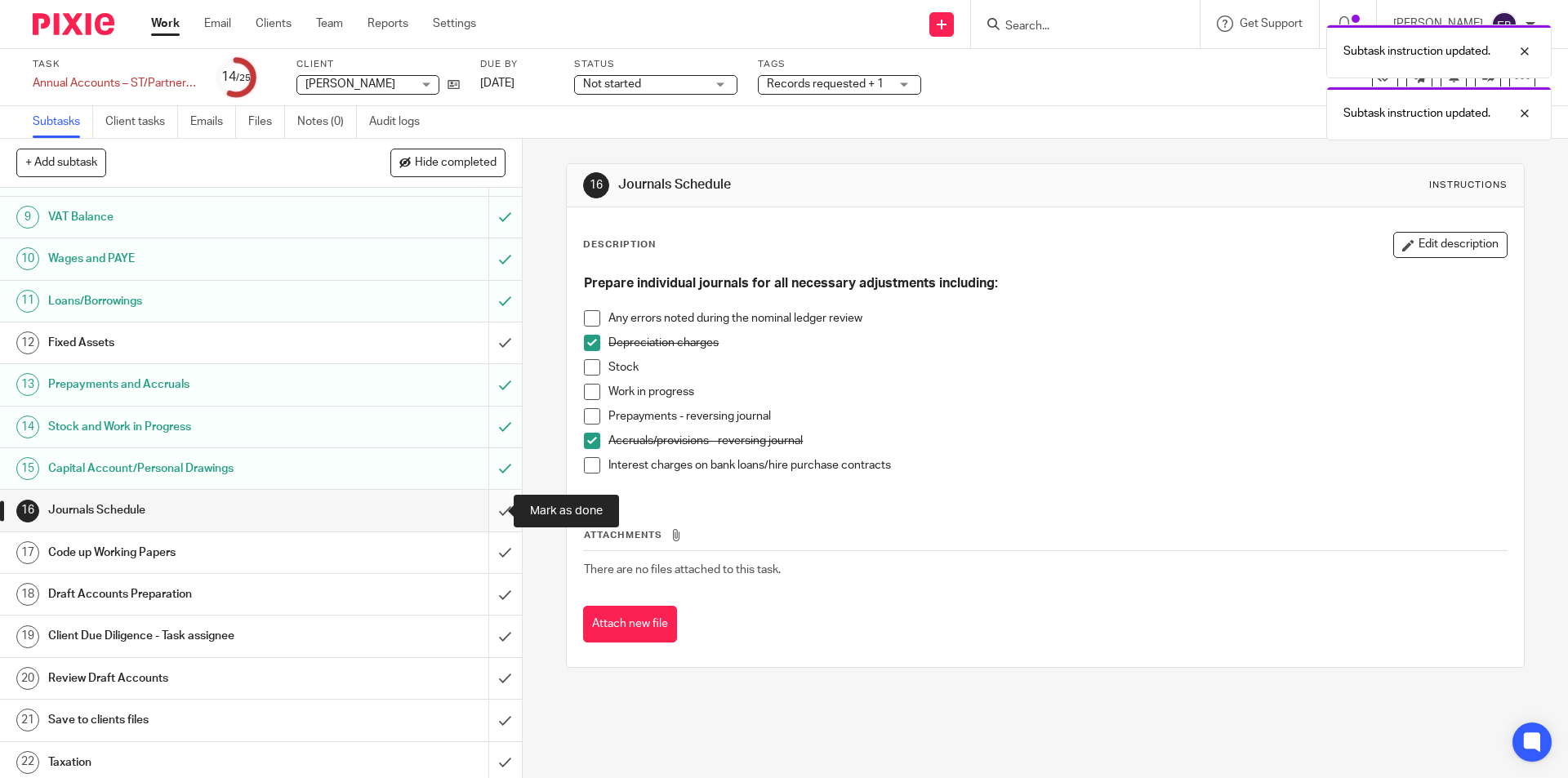
click at [476, 516] on input "submit" at bounding box center [260, 510] width 522 height 41
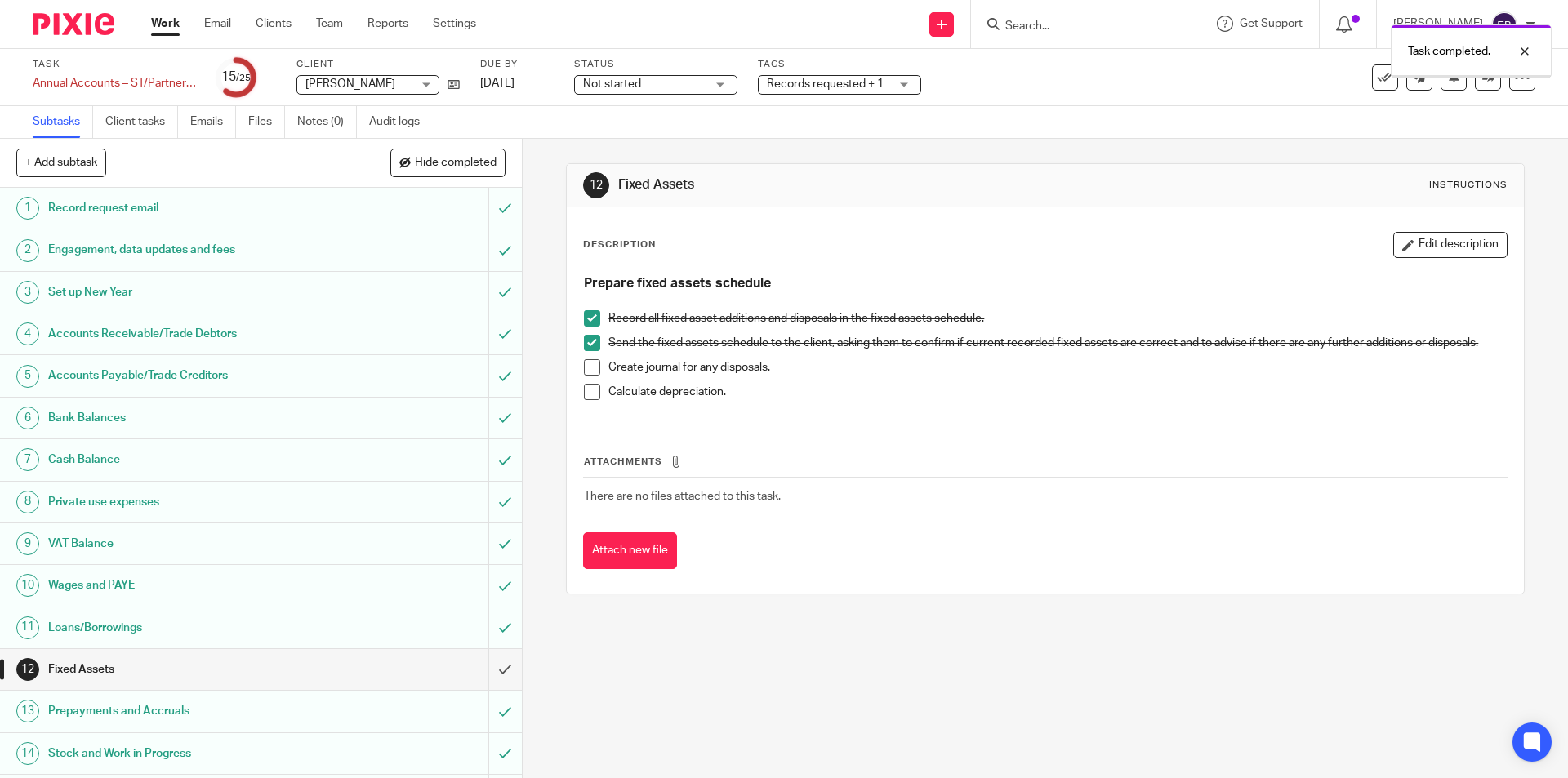
scroll to position [408, 0]
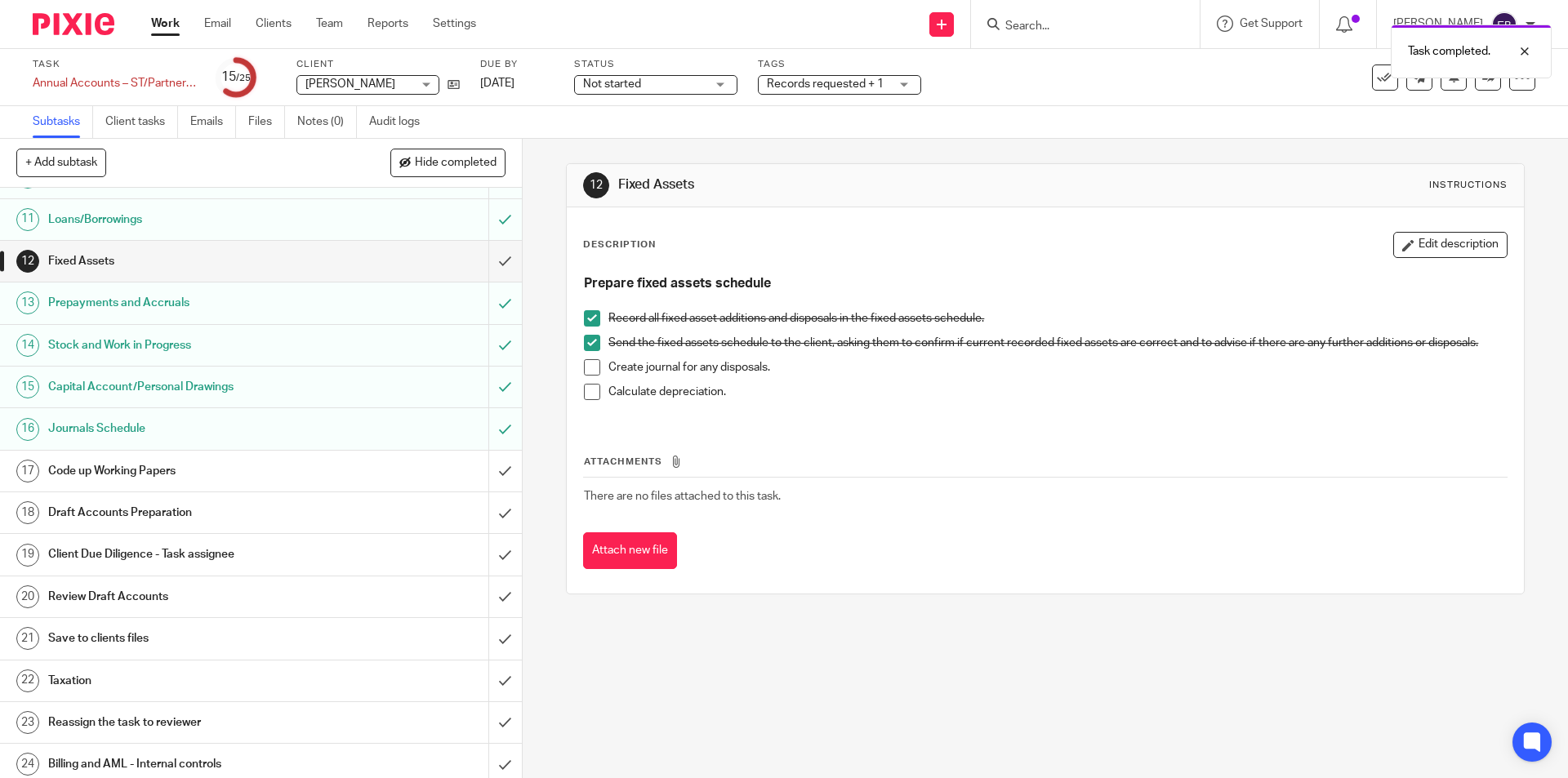
click at [130, 475] on h1 "Code up Working Papers" at bounding box center [189, 471] width 282 height 25
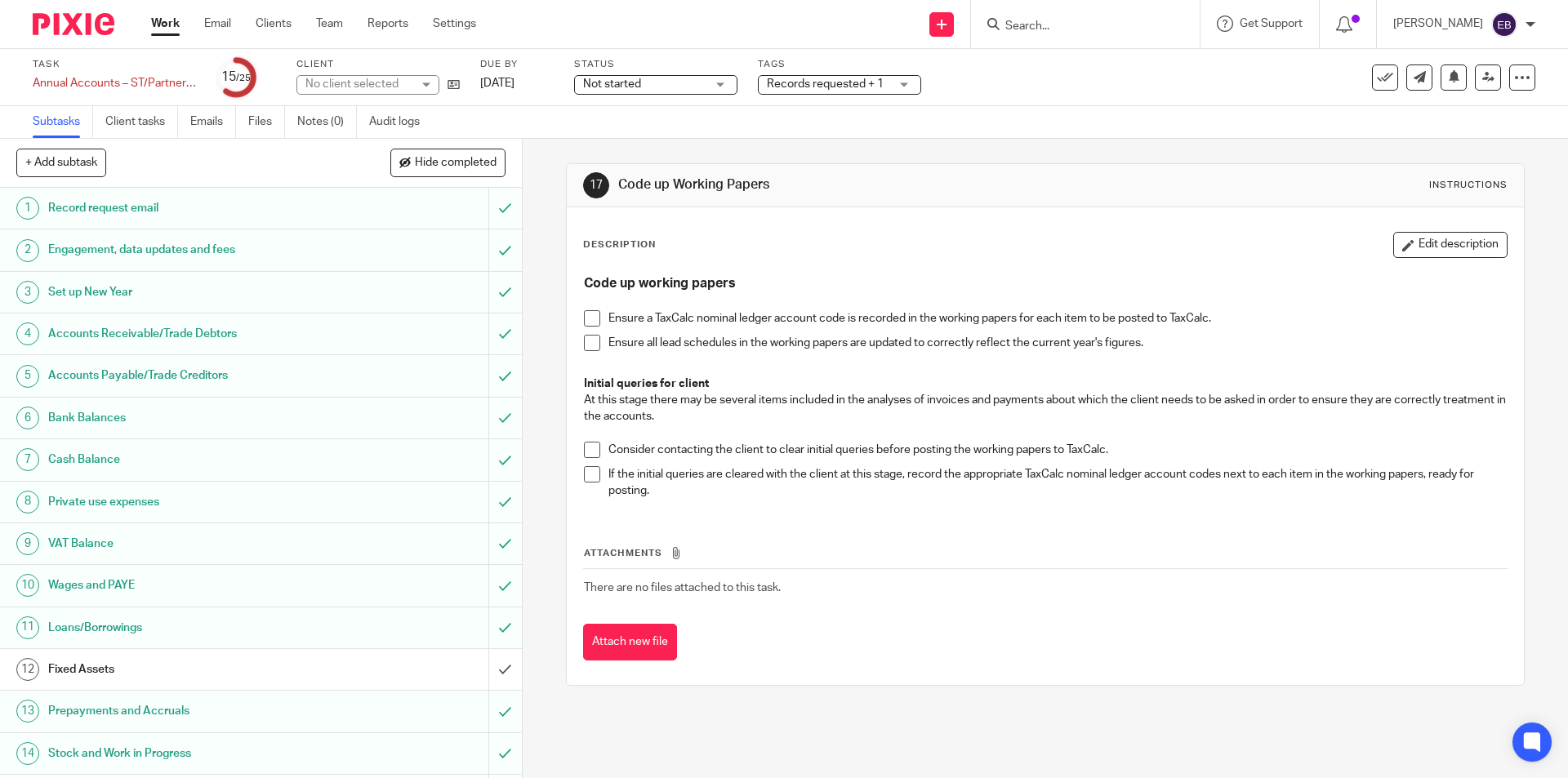
click at [584, 320] on span at bounding box center [592, 318] width 16 height 16
click at [584, 337] on span at bounding box center [592, 342] width 16 height 16
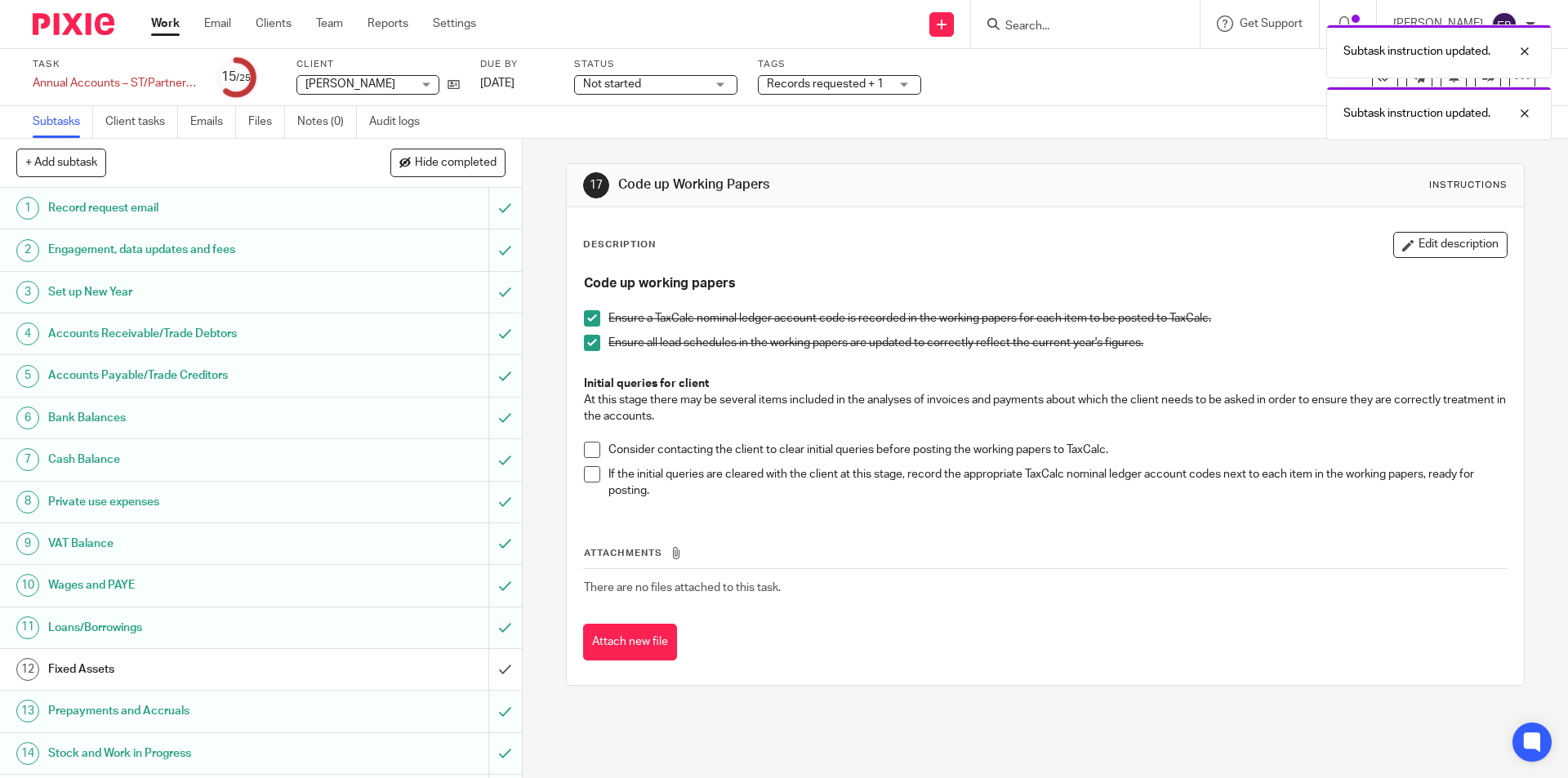
click at [584, 445] on span at bounding box center [592, 449] width 16 height 16
click at [585, 474] on span at bounding box center [592, 474] width 16 height 16
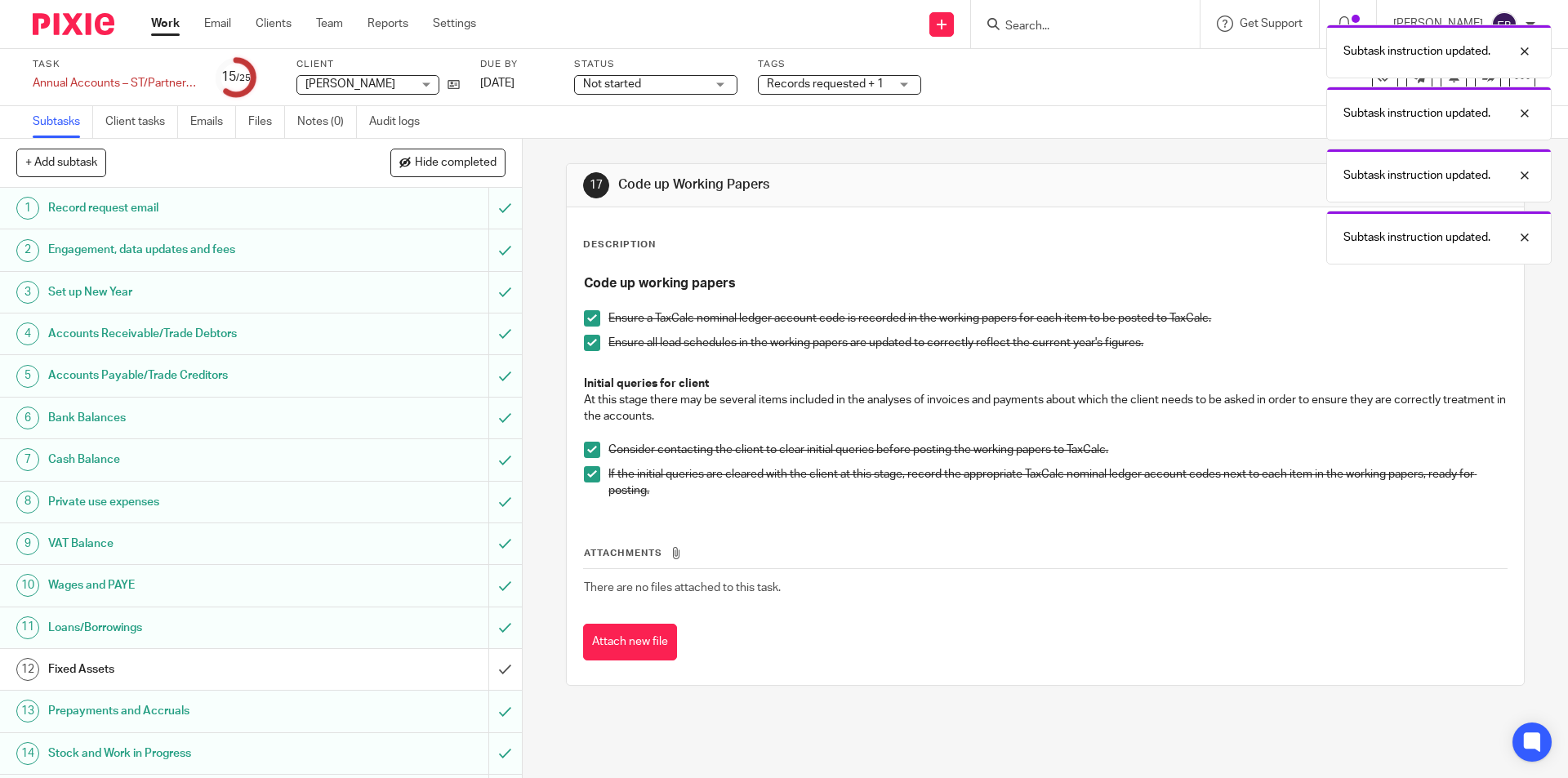
scroll to position [327, 0]
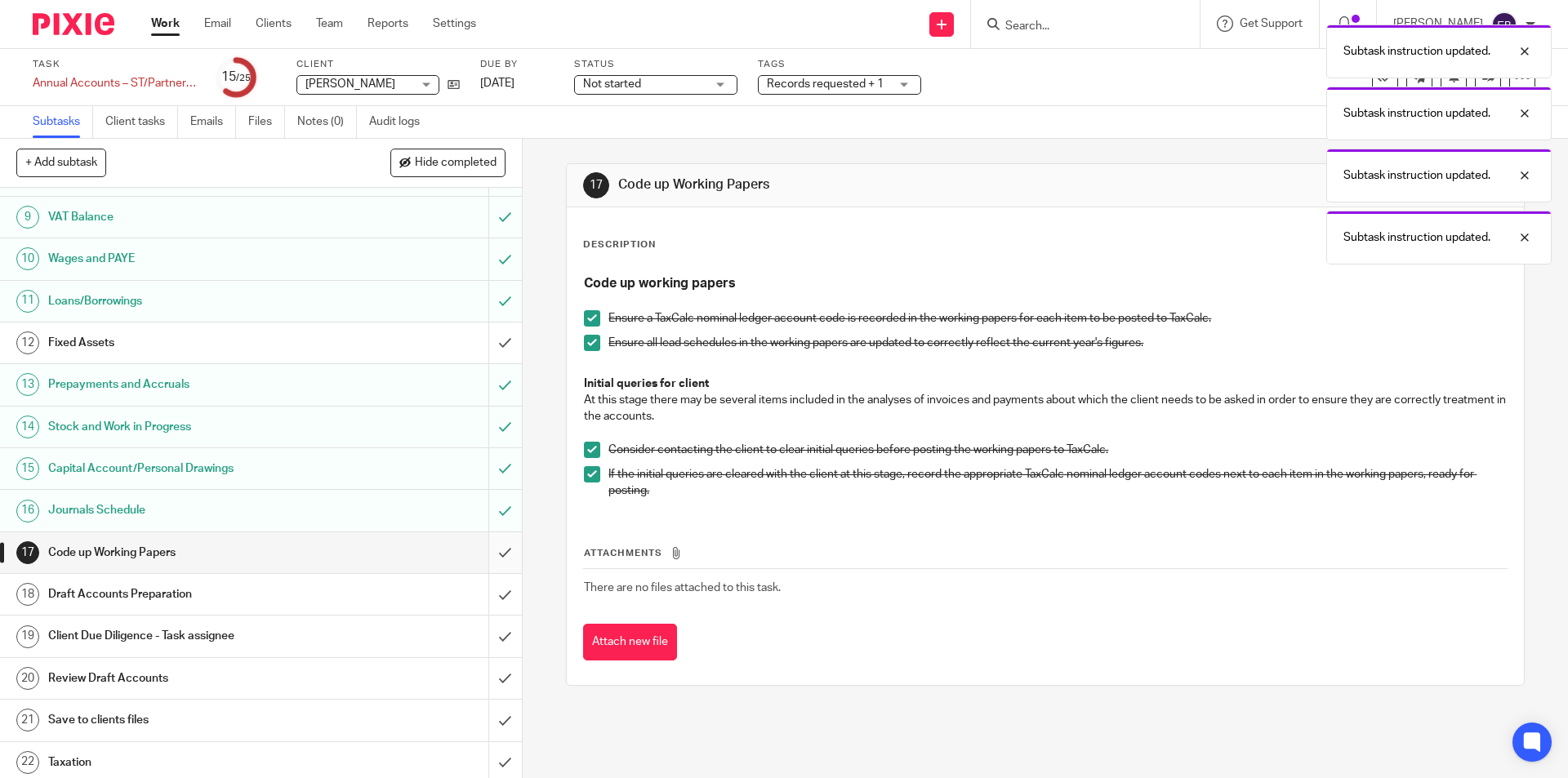
click at [479, 548] on input "submit" at bounding box center [260, 552] width 522 height 41
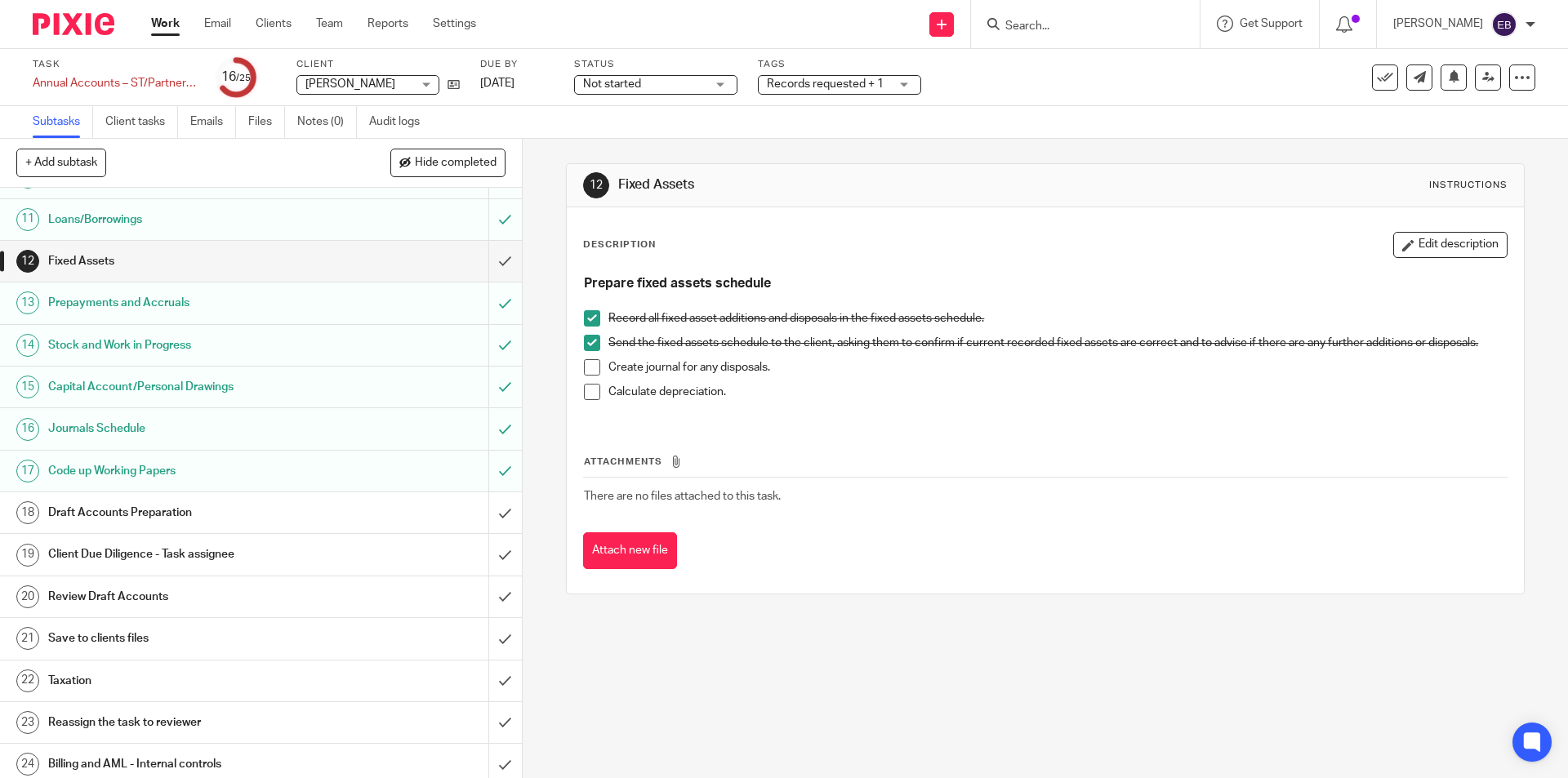
scroll to position [458, 0]
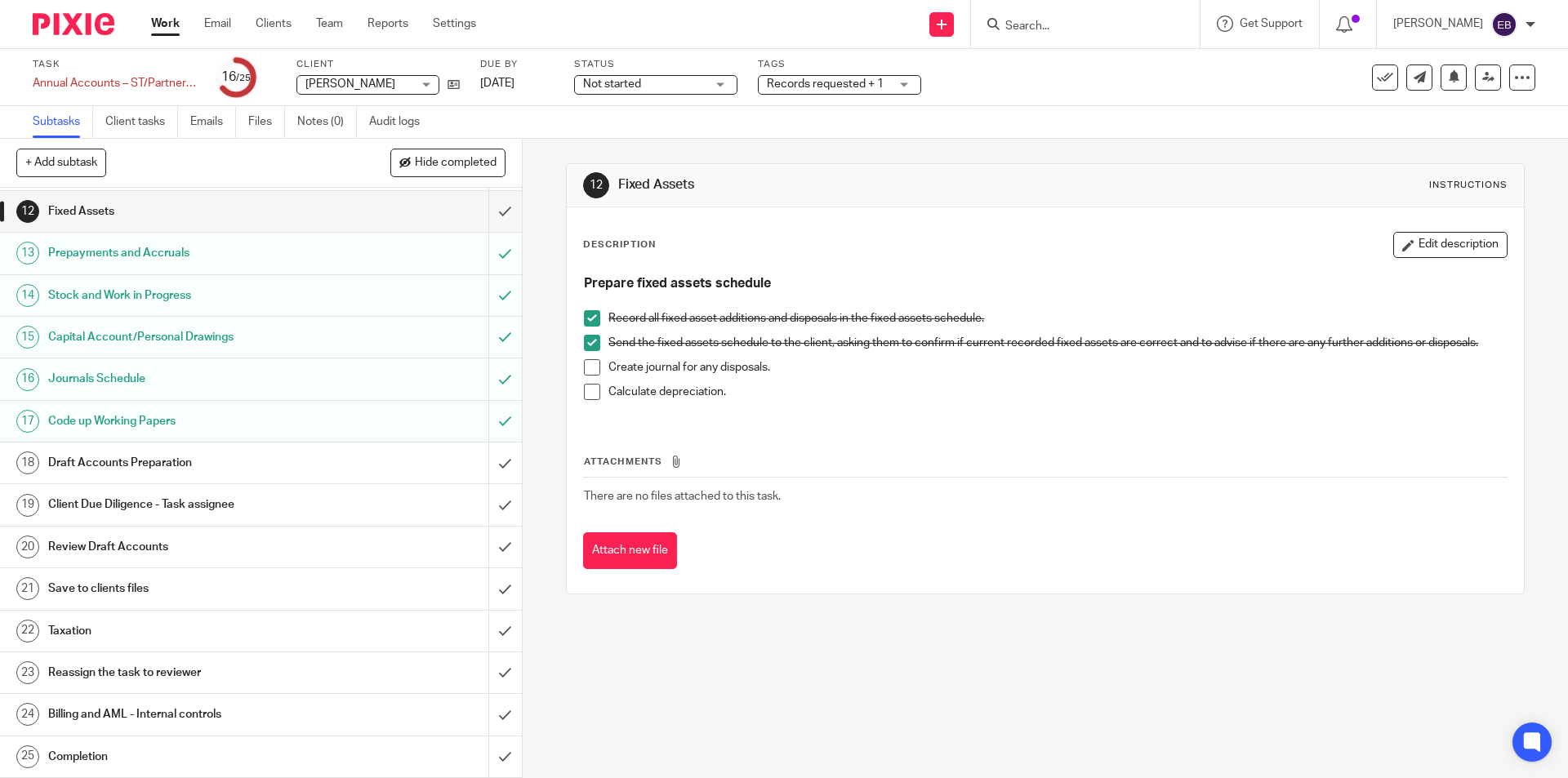
click at [592, 340] on span at bounding box center [592, 342] width 16 height 16
click at [586, 344] on span at bounding box center [592, 342] width 16 height 16
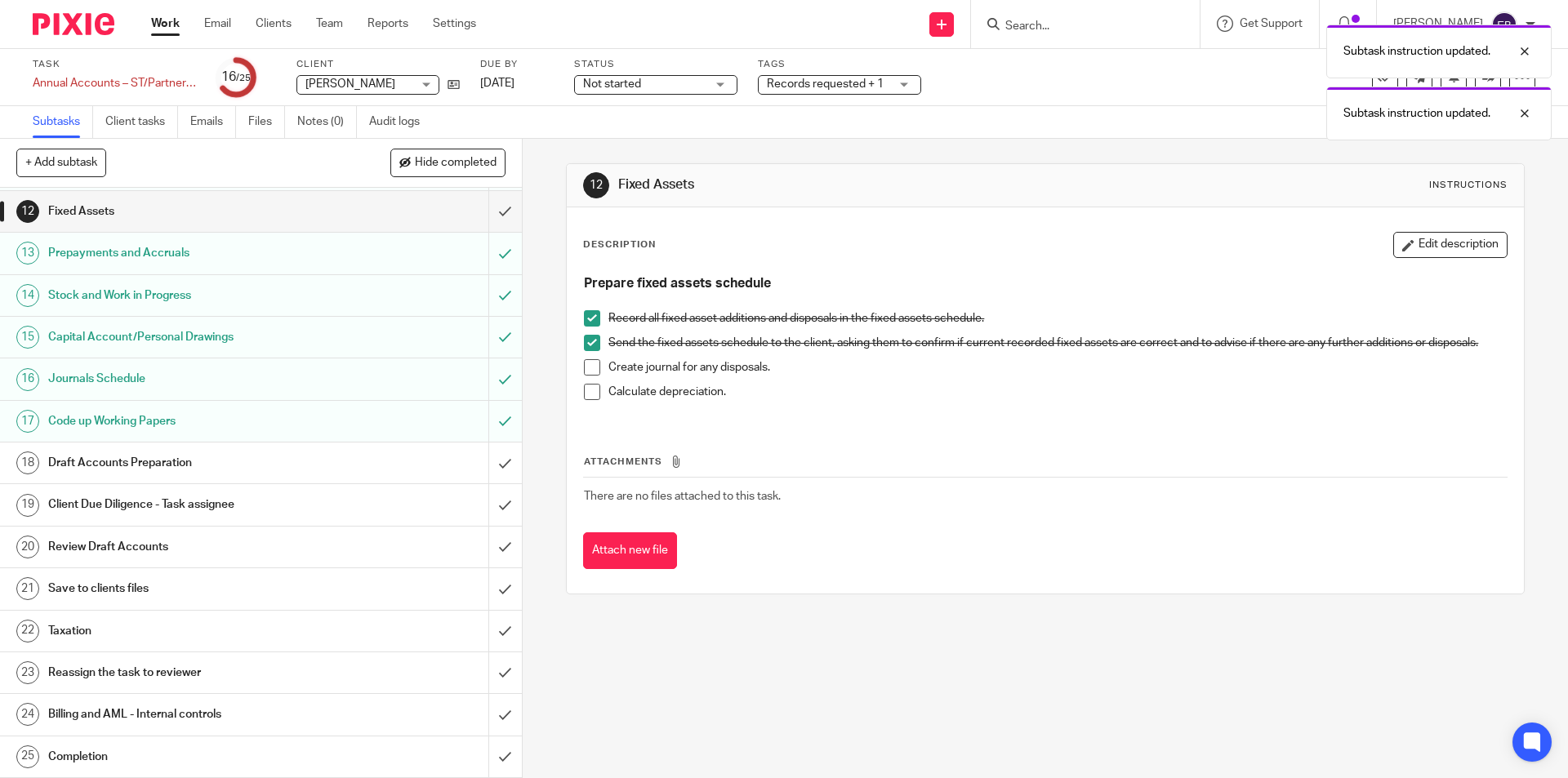
click at [198, 501] on h1 "Client Due Diligence - Task assignee" at bounding box center [189, 504] width 282 height 25
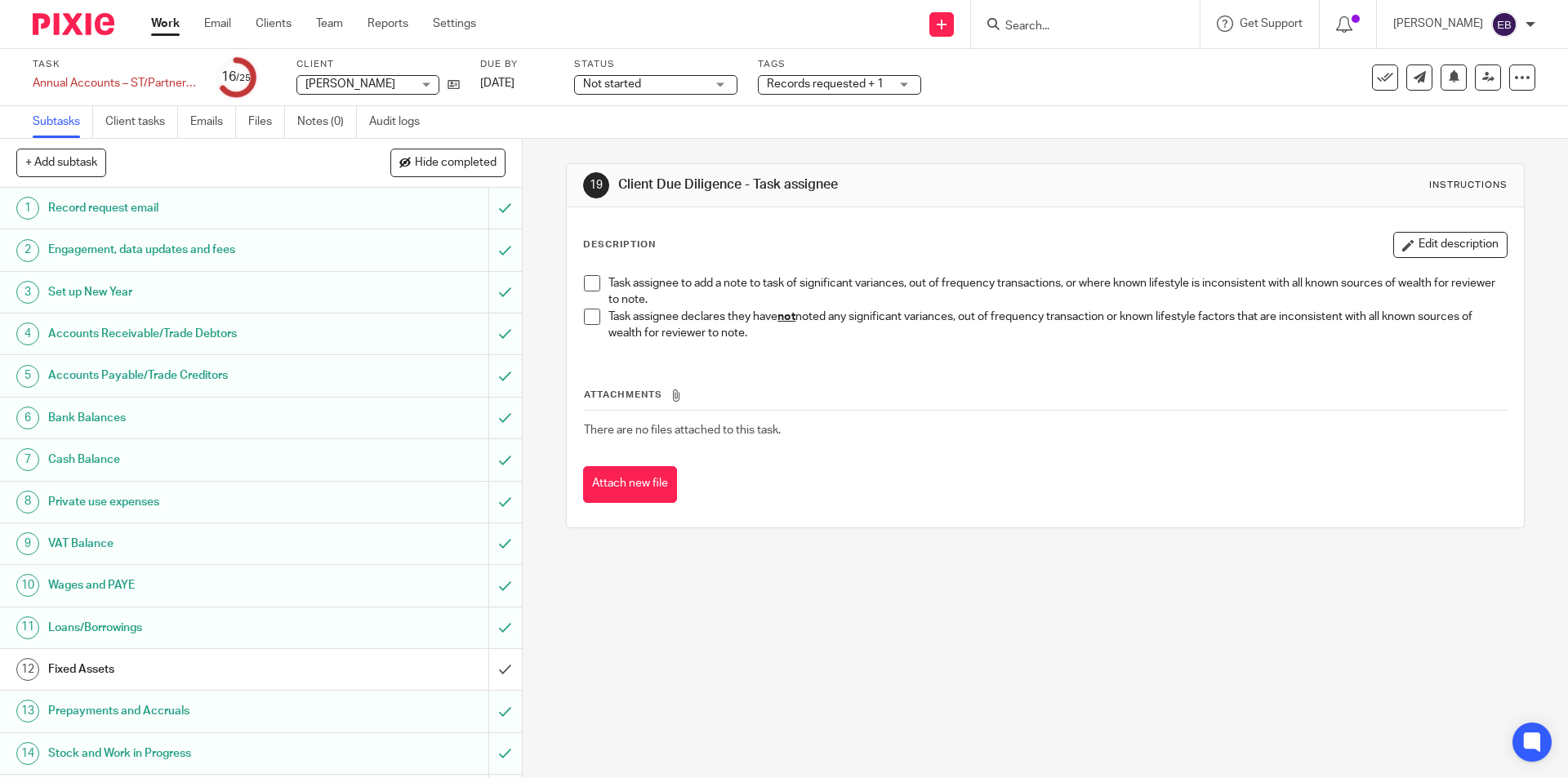
click at [584, 313] on span at bounding box center [592, 316] width 16 height 16
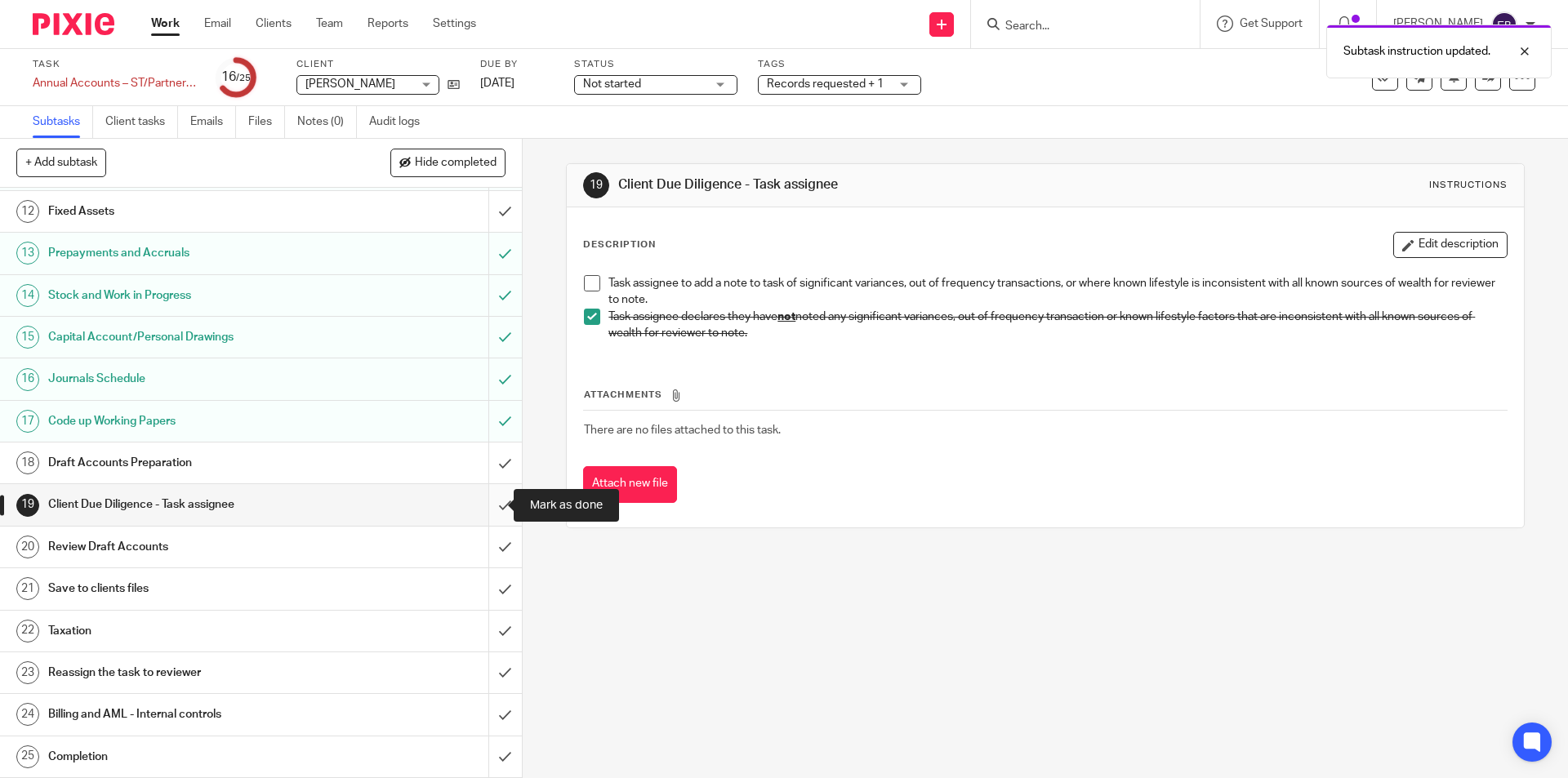
click at [484, 500] on input "submit" at bounding box center [260, 504] width 522 height 41
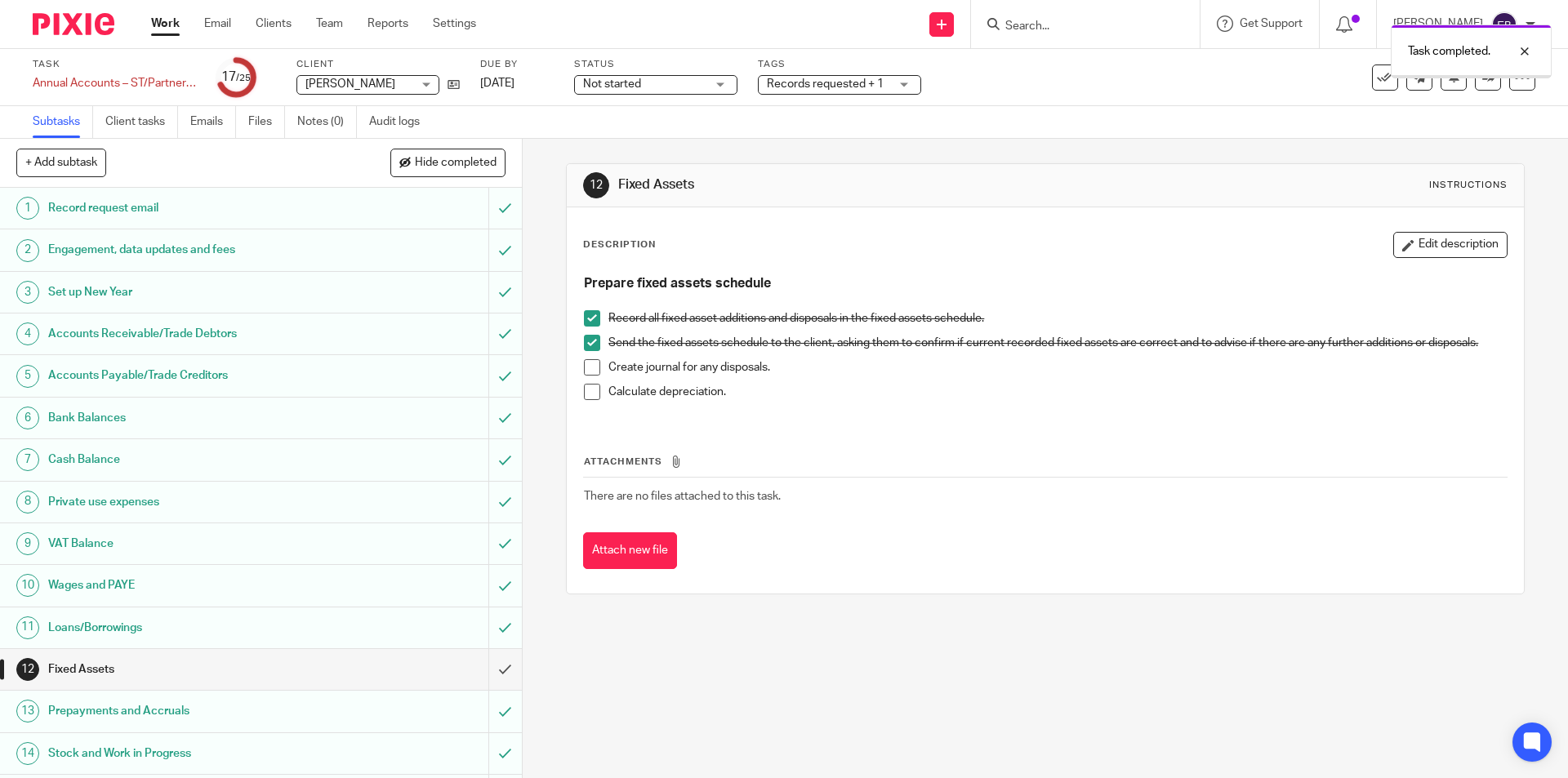
scroll to position [408, 0]
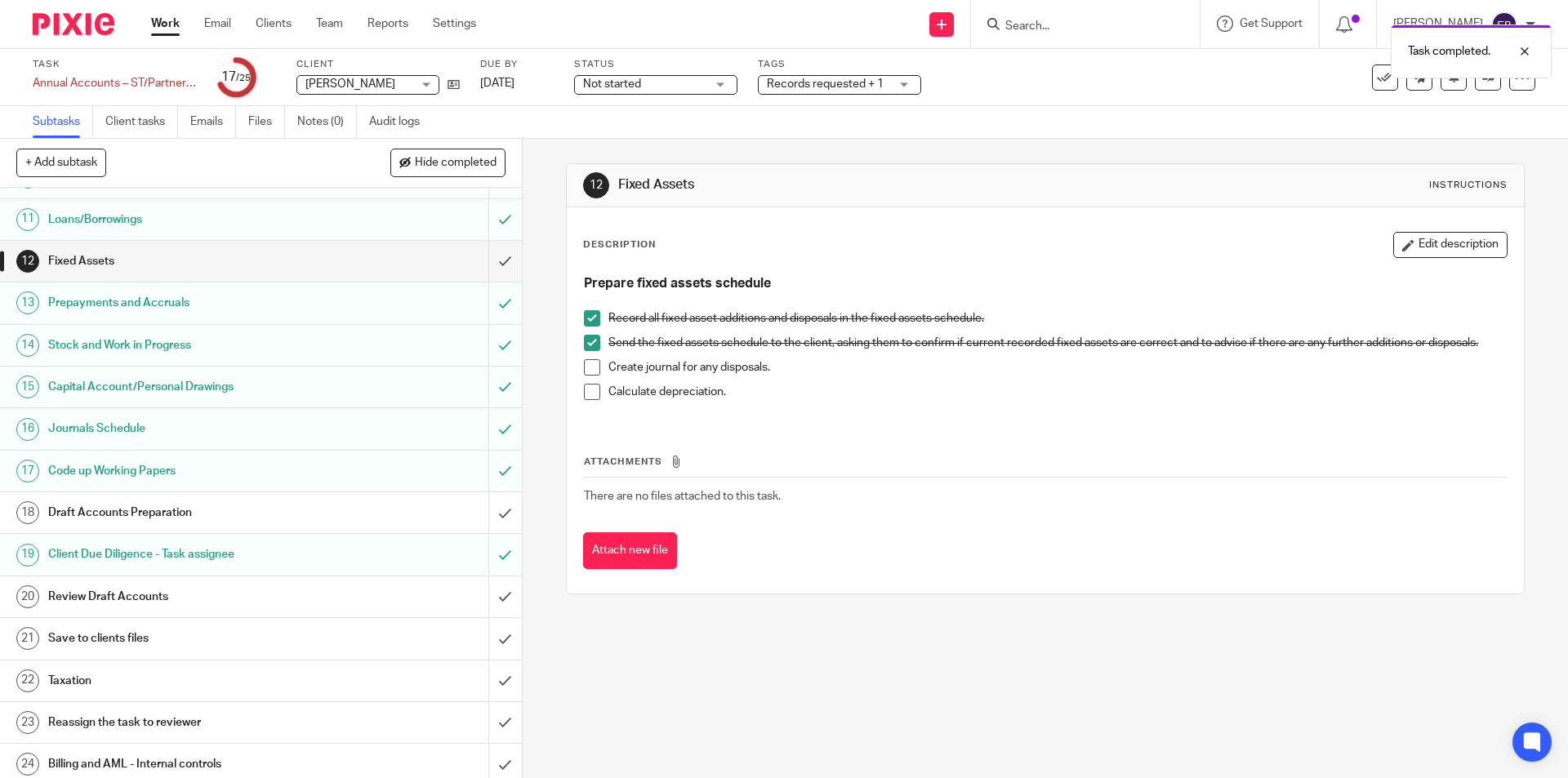
click at [136, 582] on link "20 Review Draft Accounts" at bounding box center [244, 597] width 488 height 41
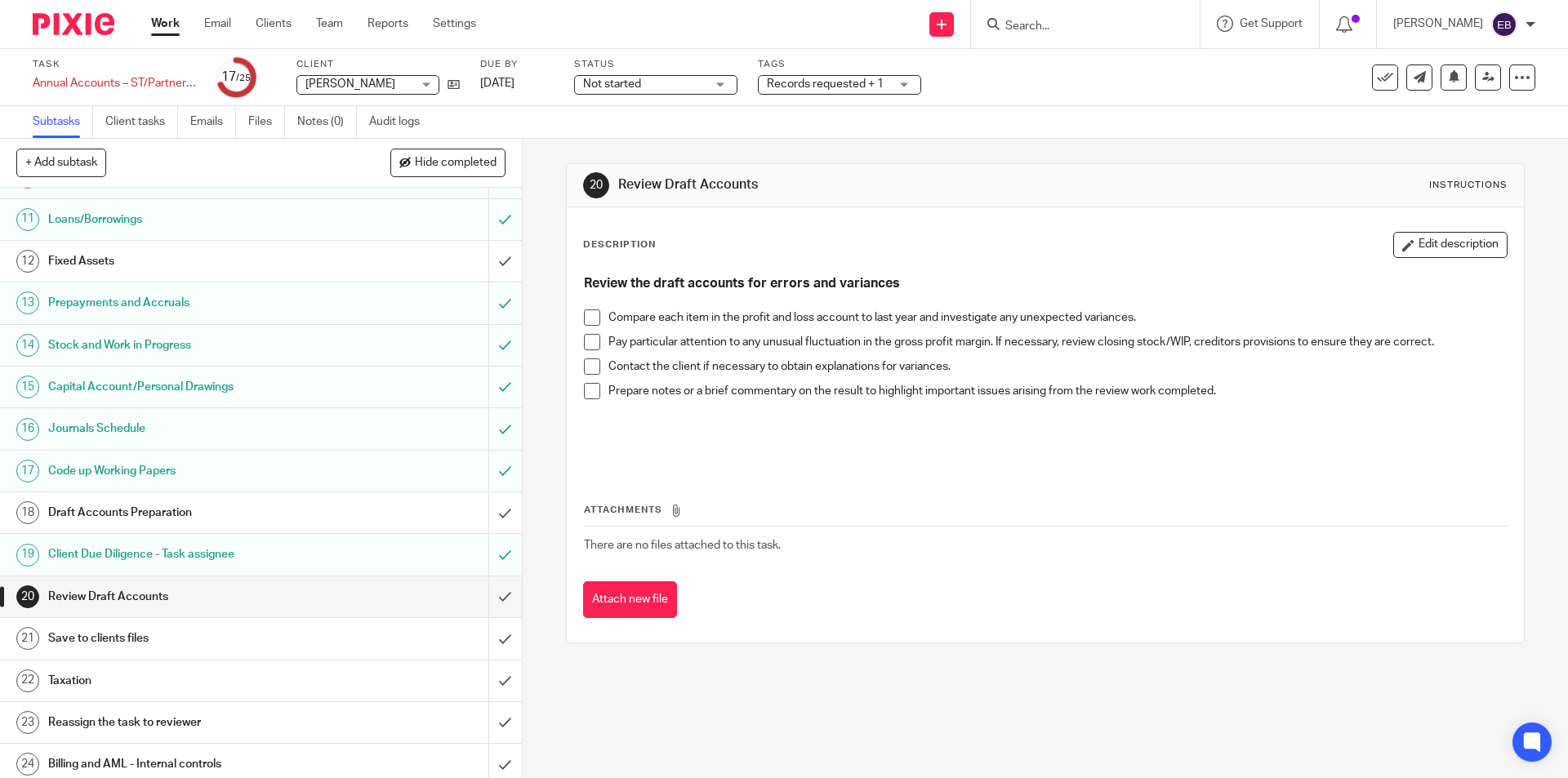
scroll to position [458, 0]
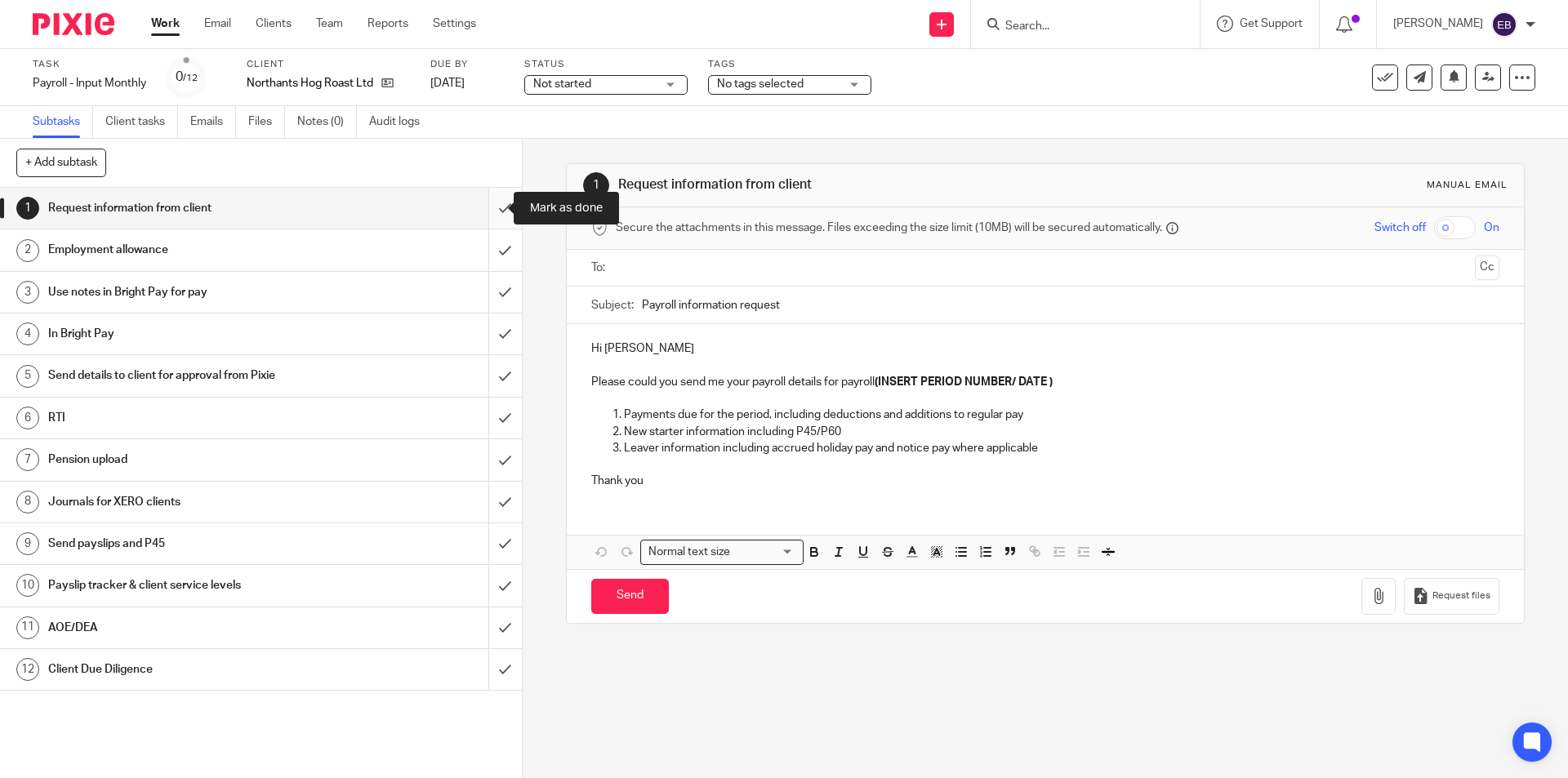
click at [494, 217] on input "submit" at bounding box center [260, 208] width 522 height 41
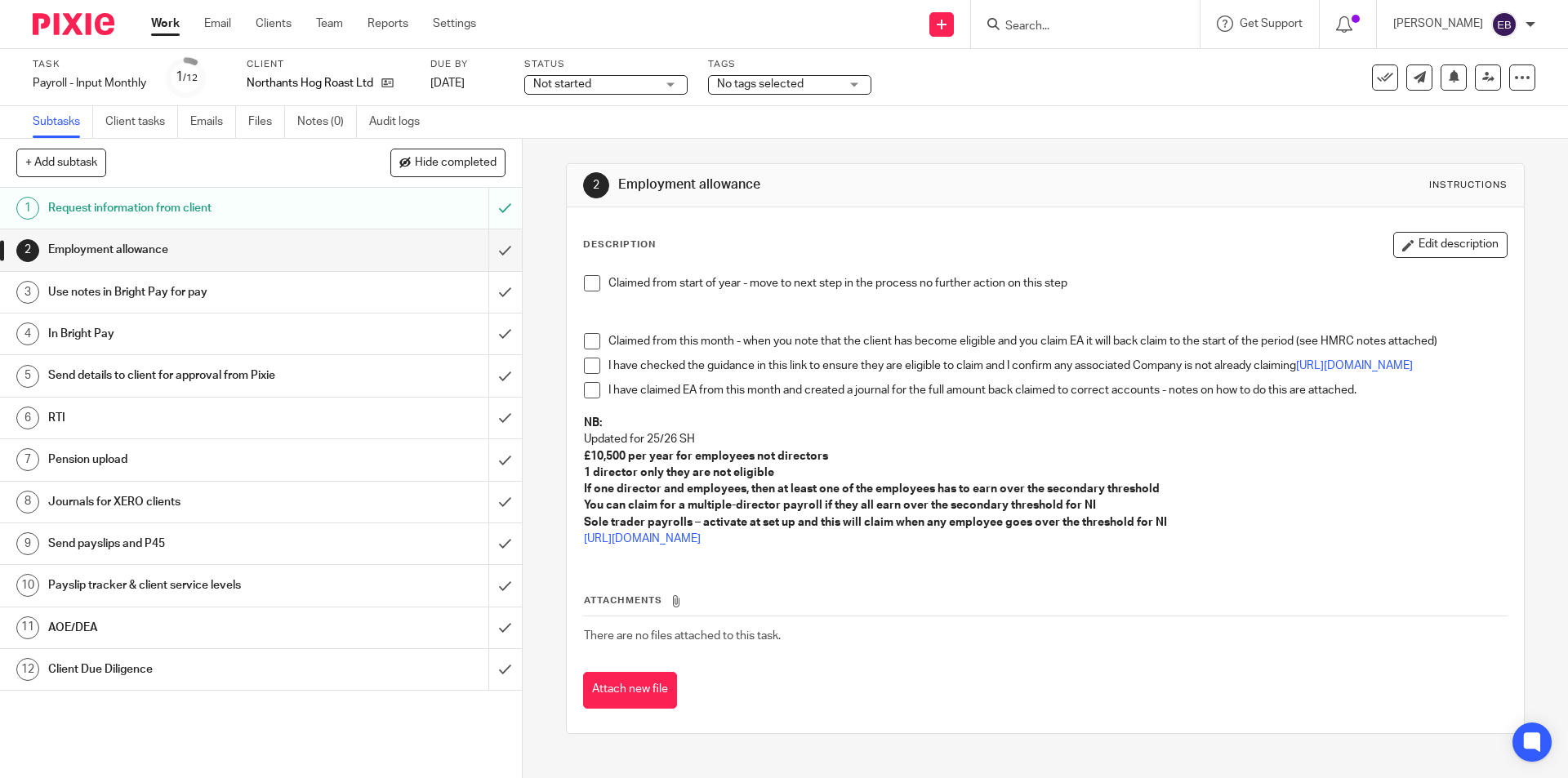
click at [587, 283] on span at bounding box center [592, 283] width 16 height 16
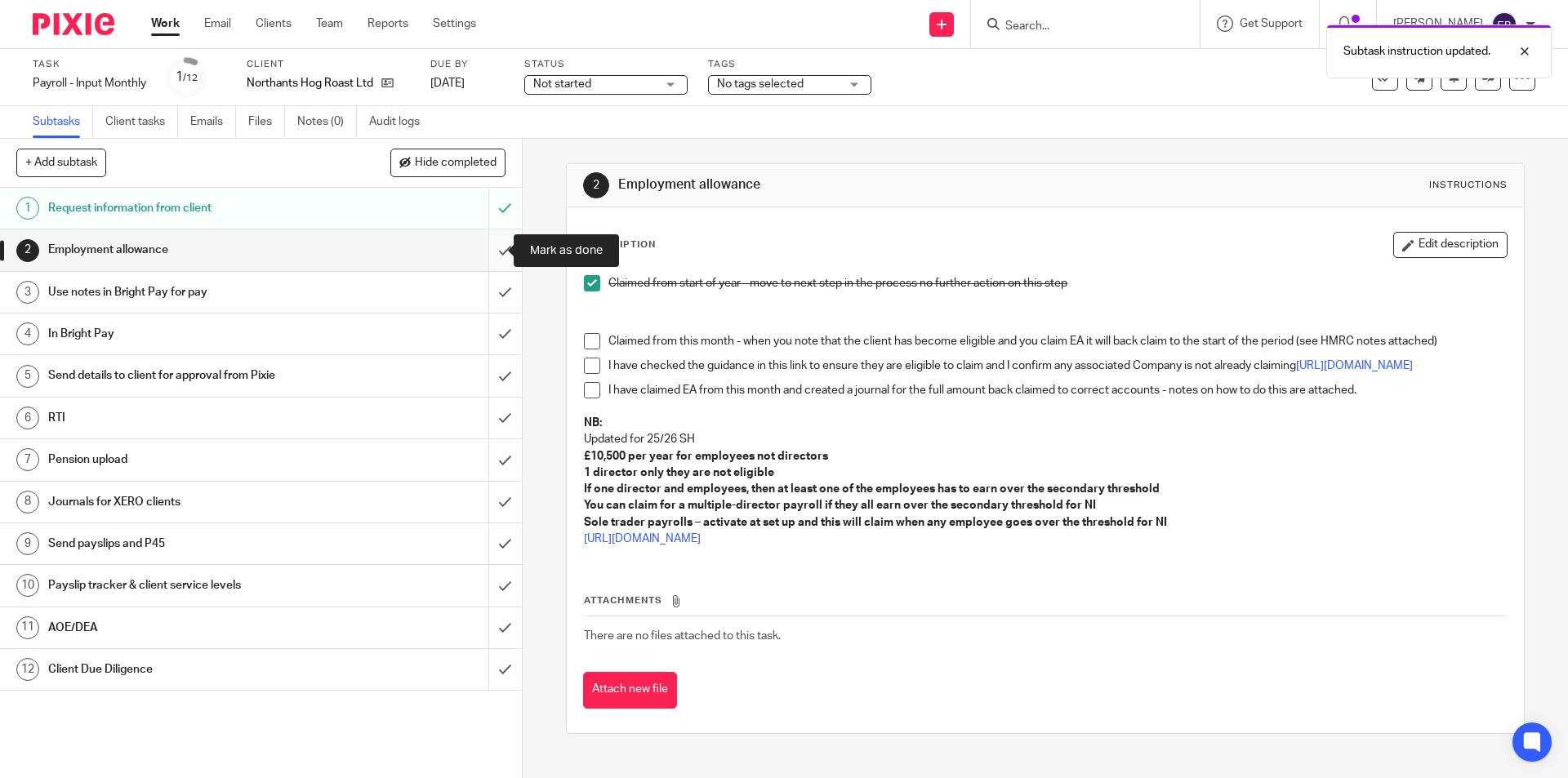
click at [495, 255] on input "submit" at bounding box center [260, 250] width 522 height 41
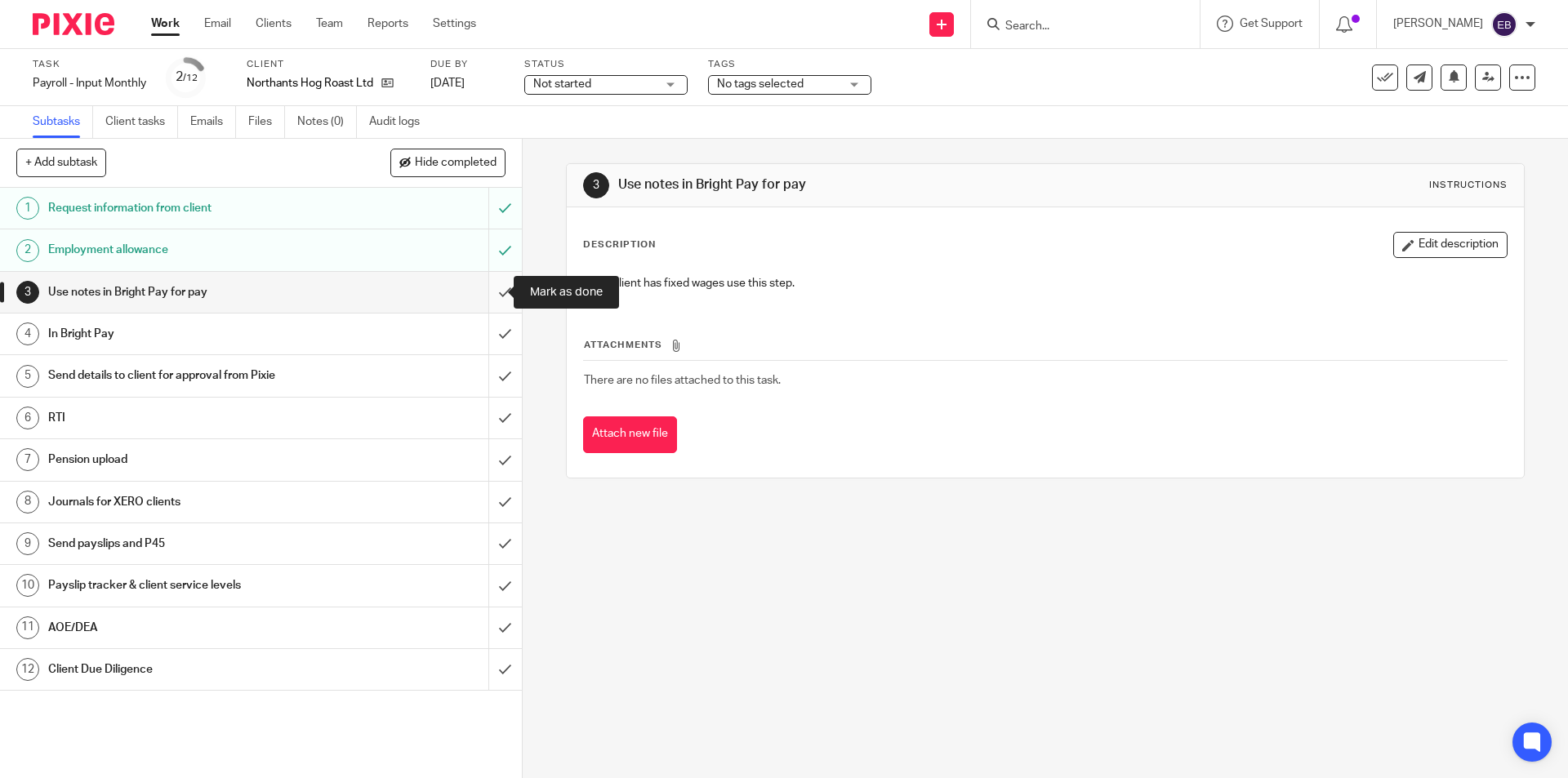
click at [488, 292] on input "submit" at bounding box center [260, 292] width 522 height 41
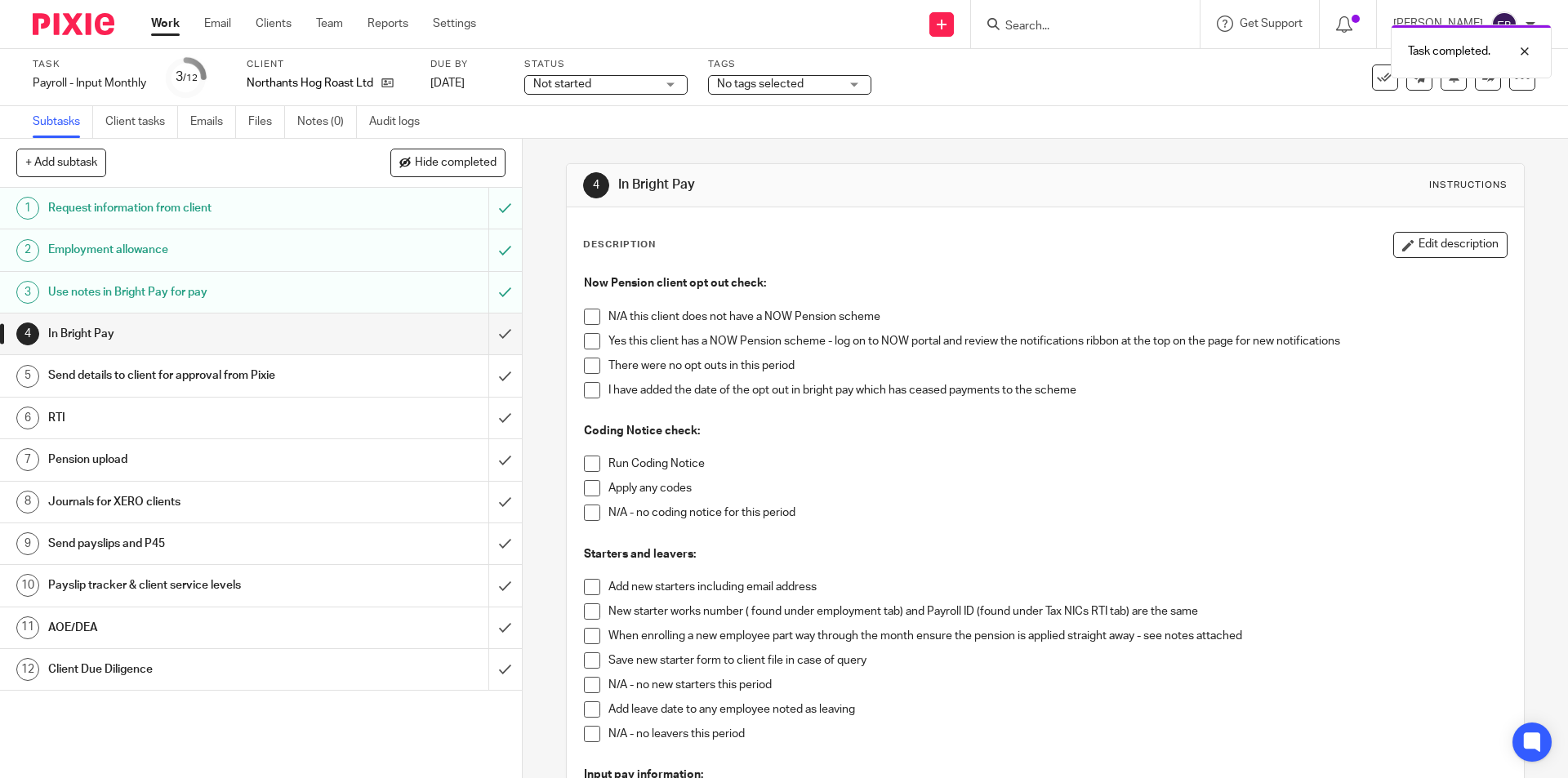
click at [591, 314] on span at bounding box center [592, 316] width 16 height 16
click at [590, 465] on span at bounding box center [592, 464] width 16 height 16
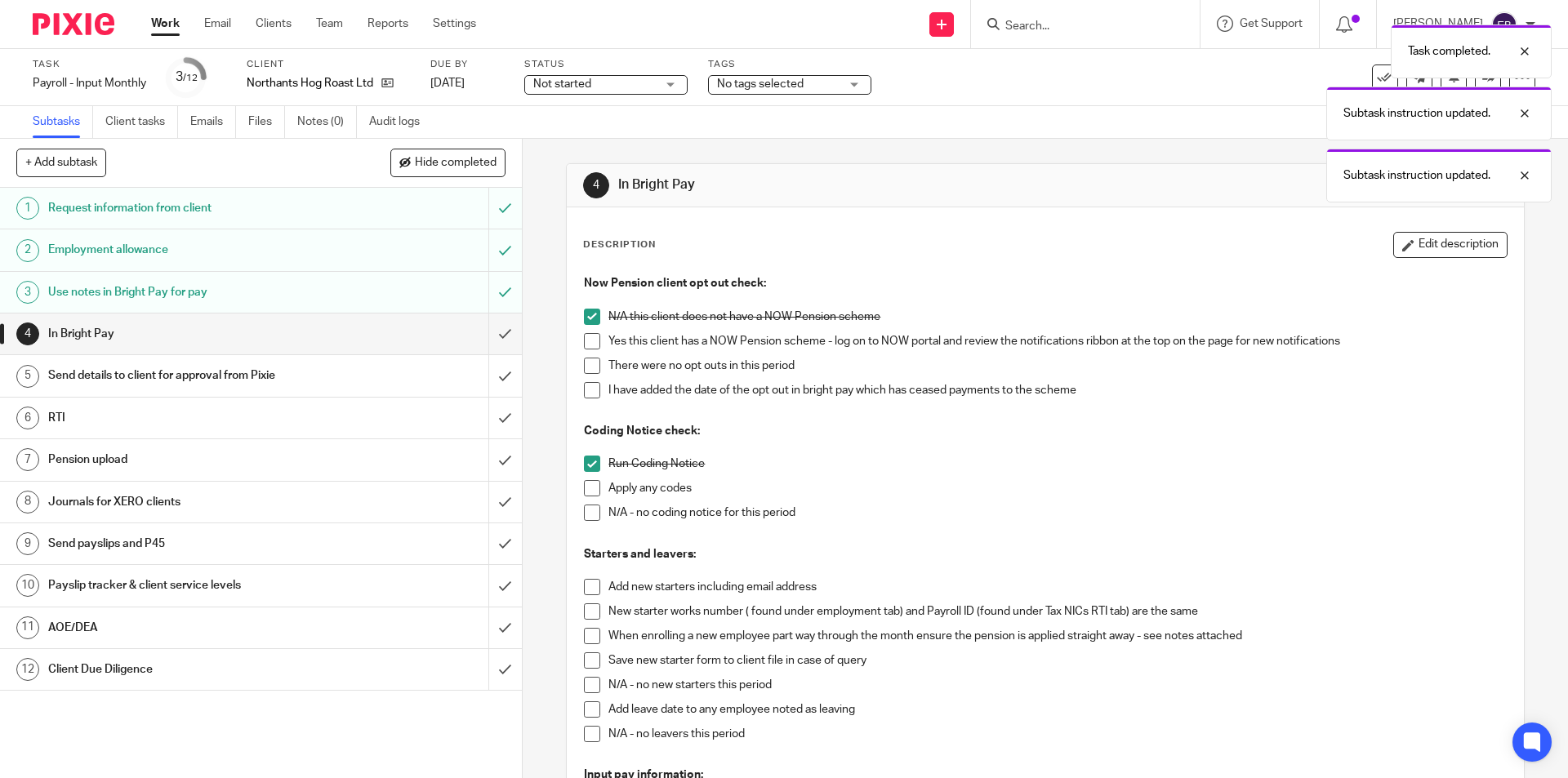
click at [584, 518] on span at bounding box center [592, 512] width 16 height 16
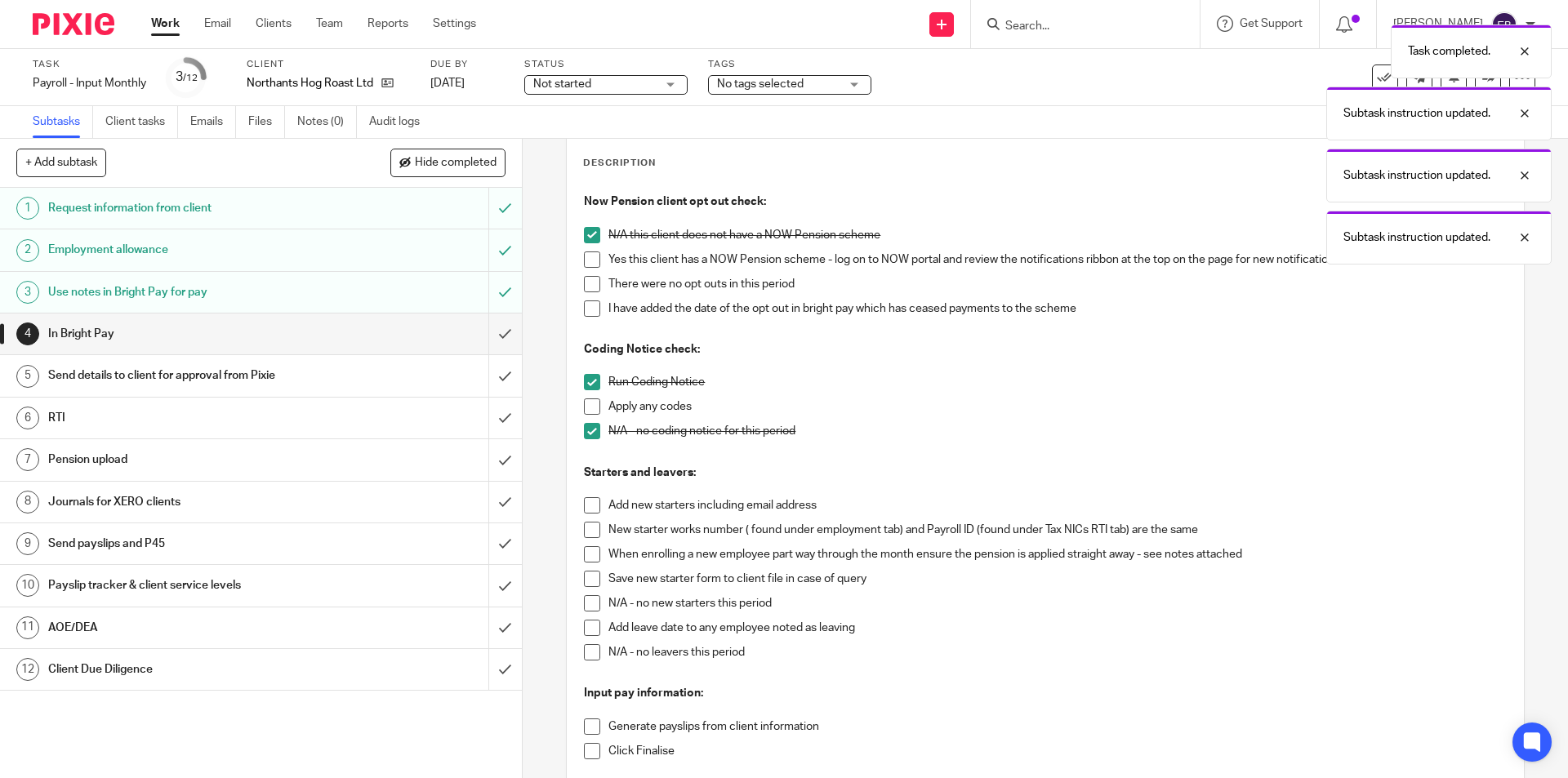
click at [590, 602] on span at bounding box center [592, 603] width 16 height 16
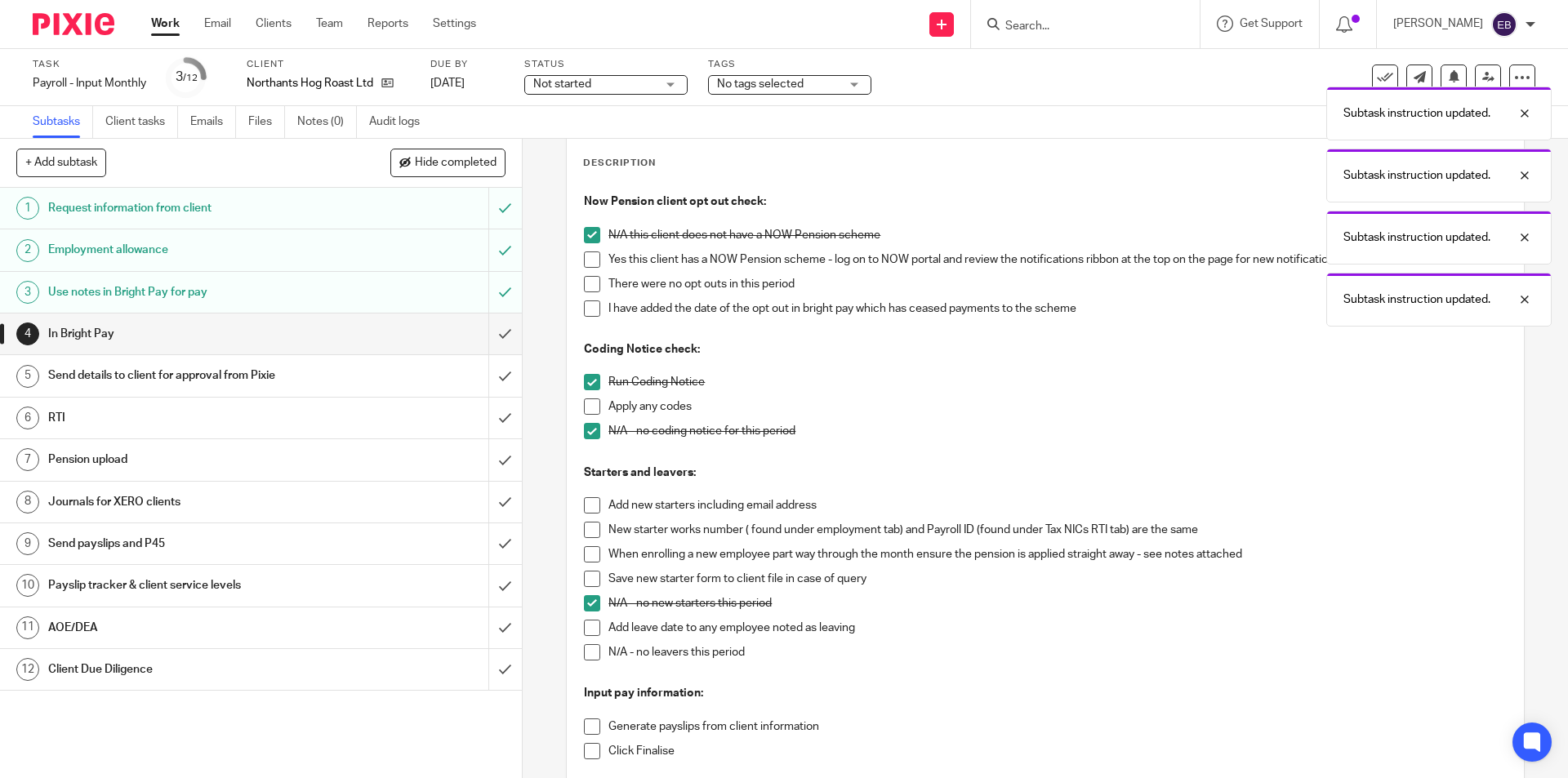
click at [587, 656] on span at bounding box center [592, 652] width 16 height 16
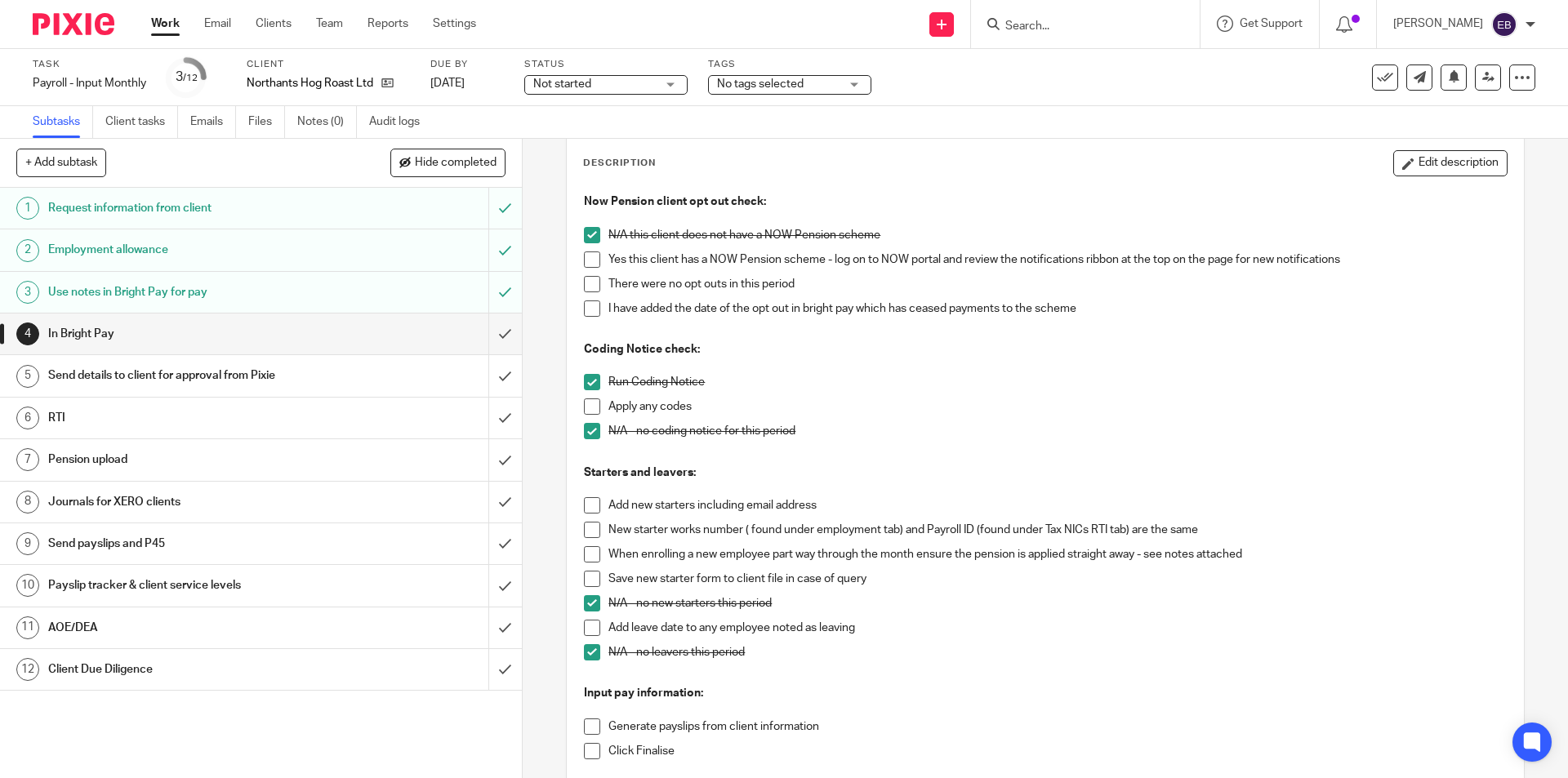
scroll to position [245, 0]
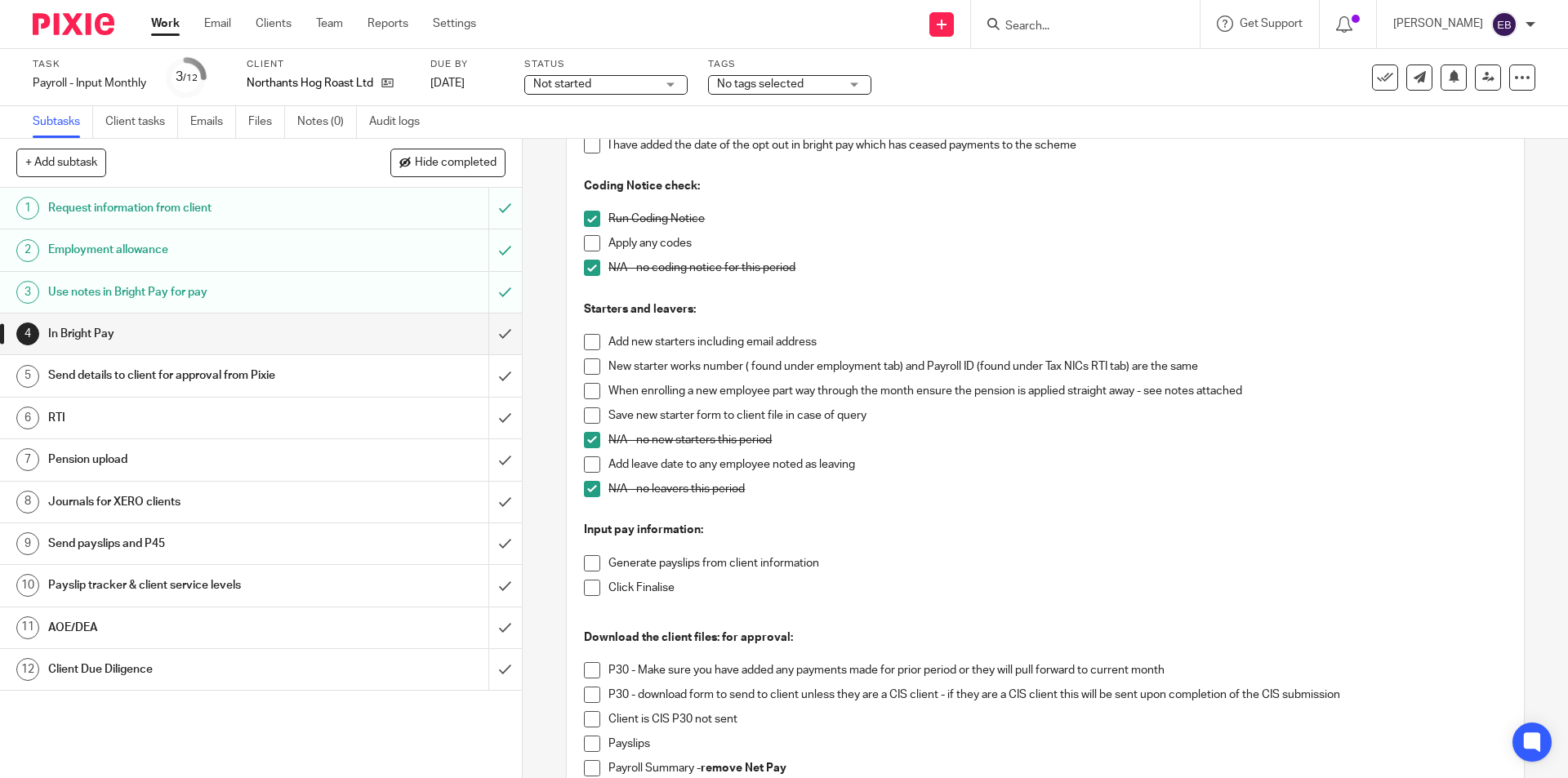
click at [592, 560] on span at bounding box center [592, 563] width 16 height 16
click at [587, 579] on span at bounding box center [592, 587] width 16 height 16
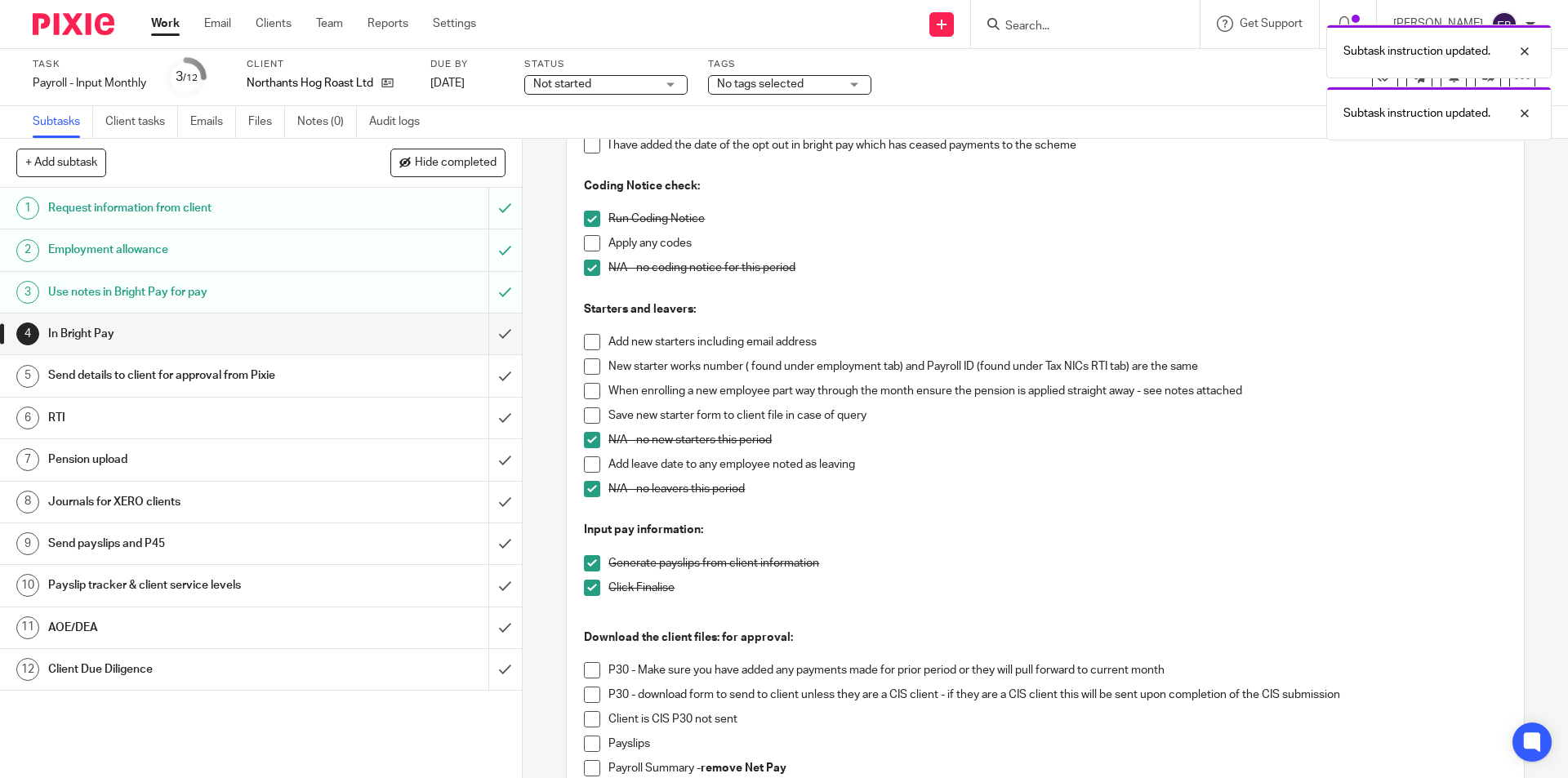
scroll to position [408, 0]
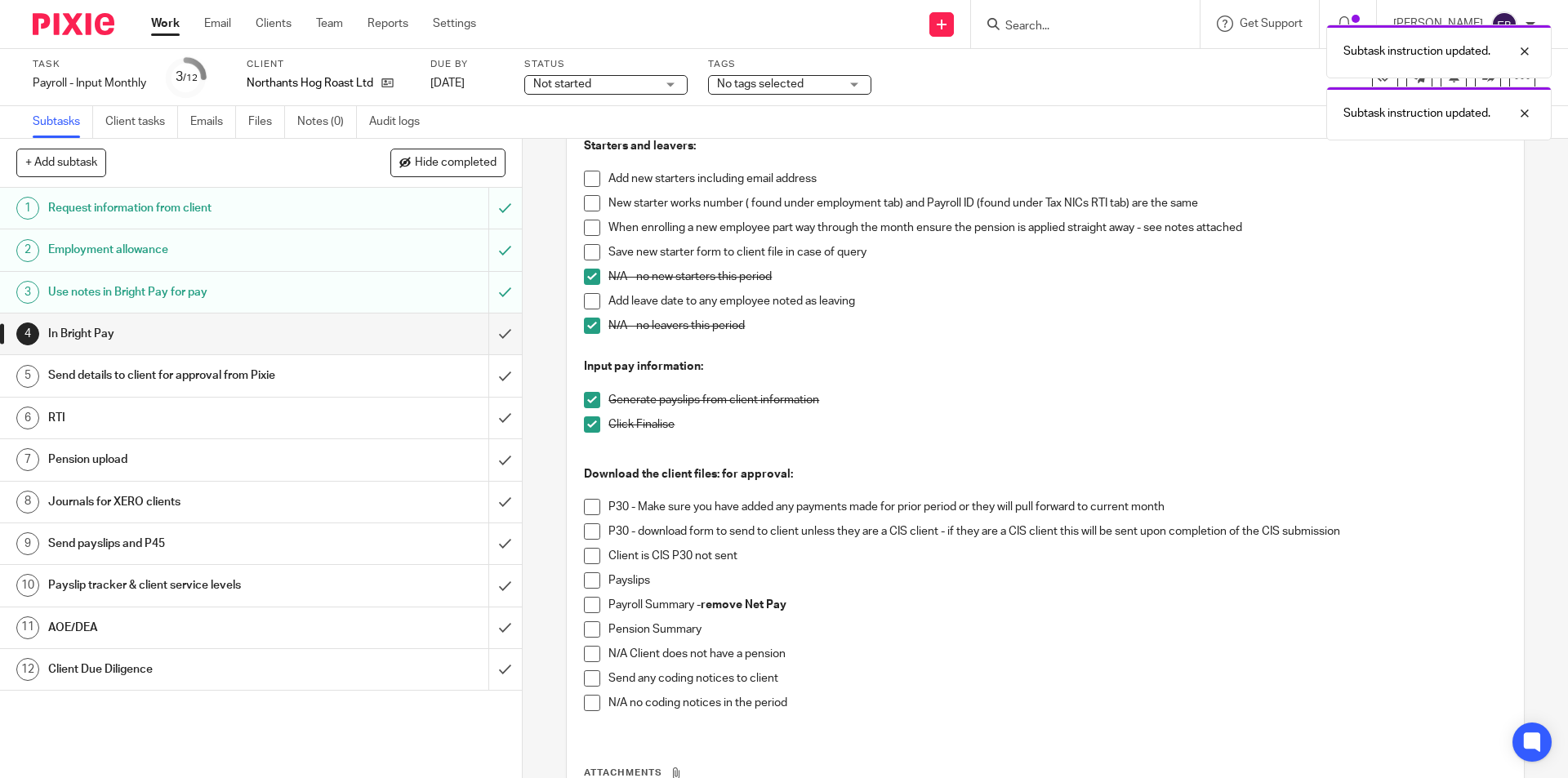
click at [586, 606] on span at bounding box center [592, 604] width 16 height 16
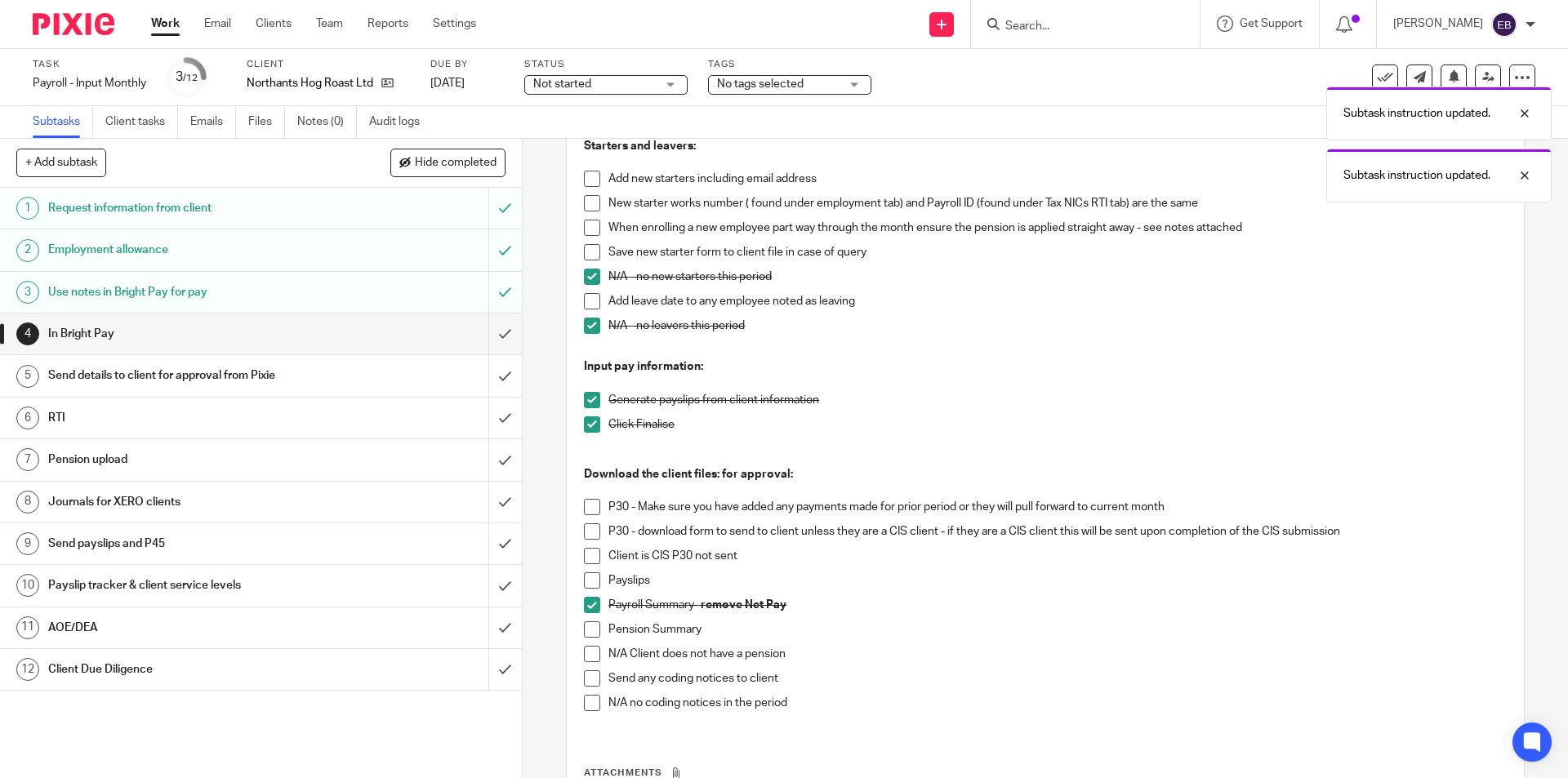
click at [585, 576] on span at bounding box center [592, 580] width 16 height 16
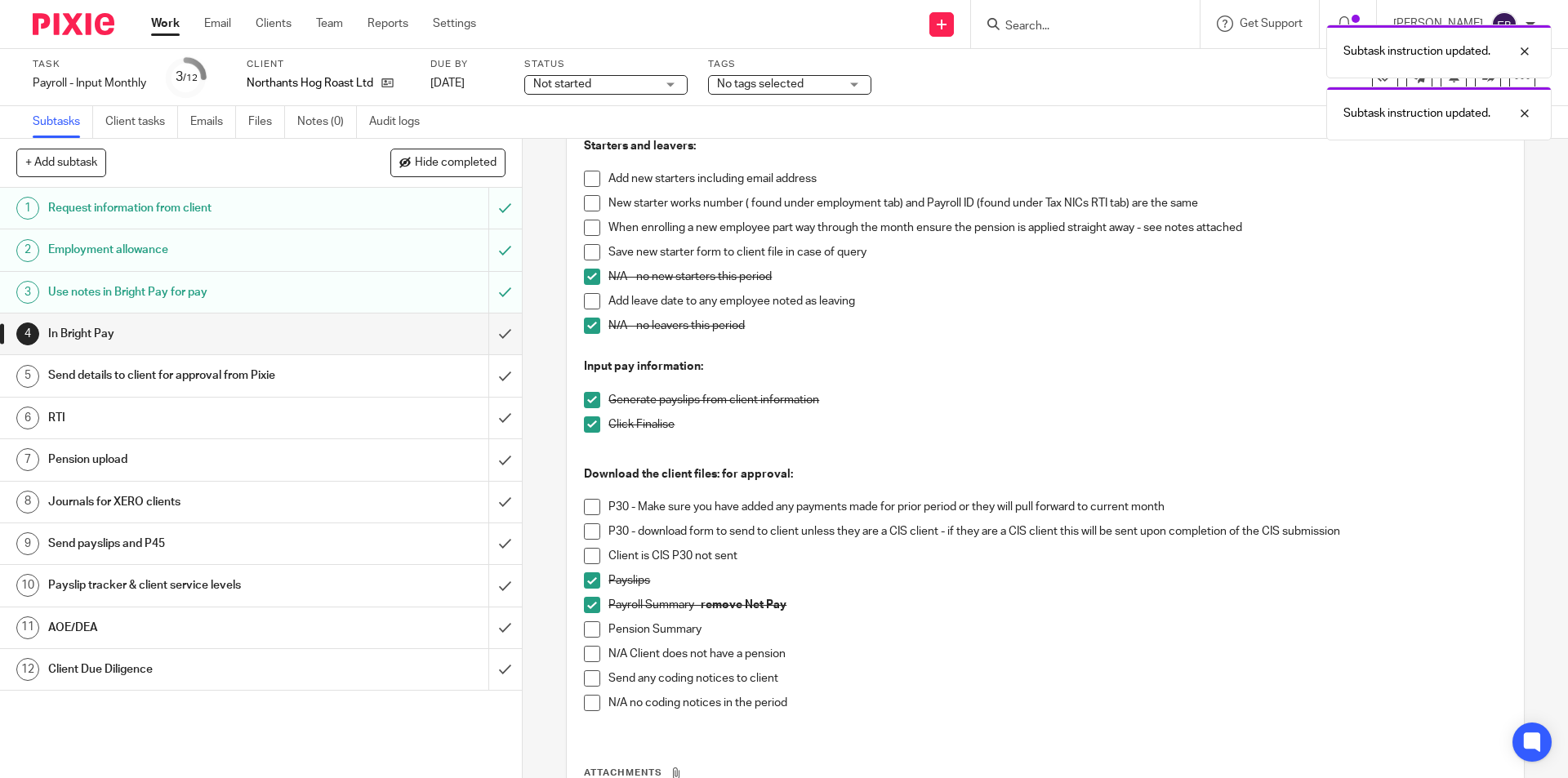
click at [584, 625] on span at bounding box center [592, 629] width 16 height 16
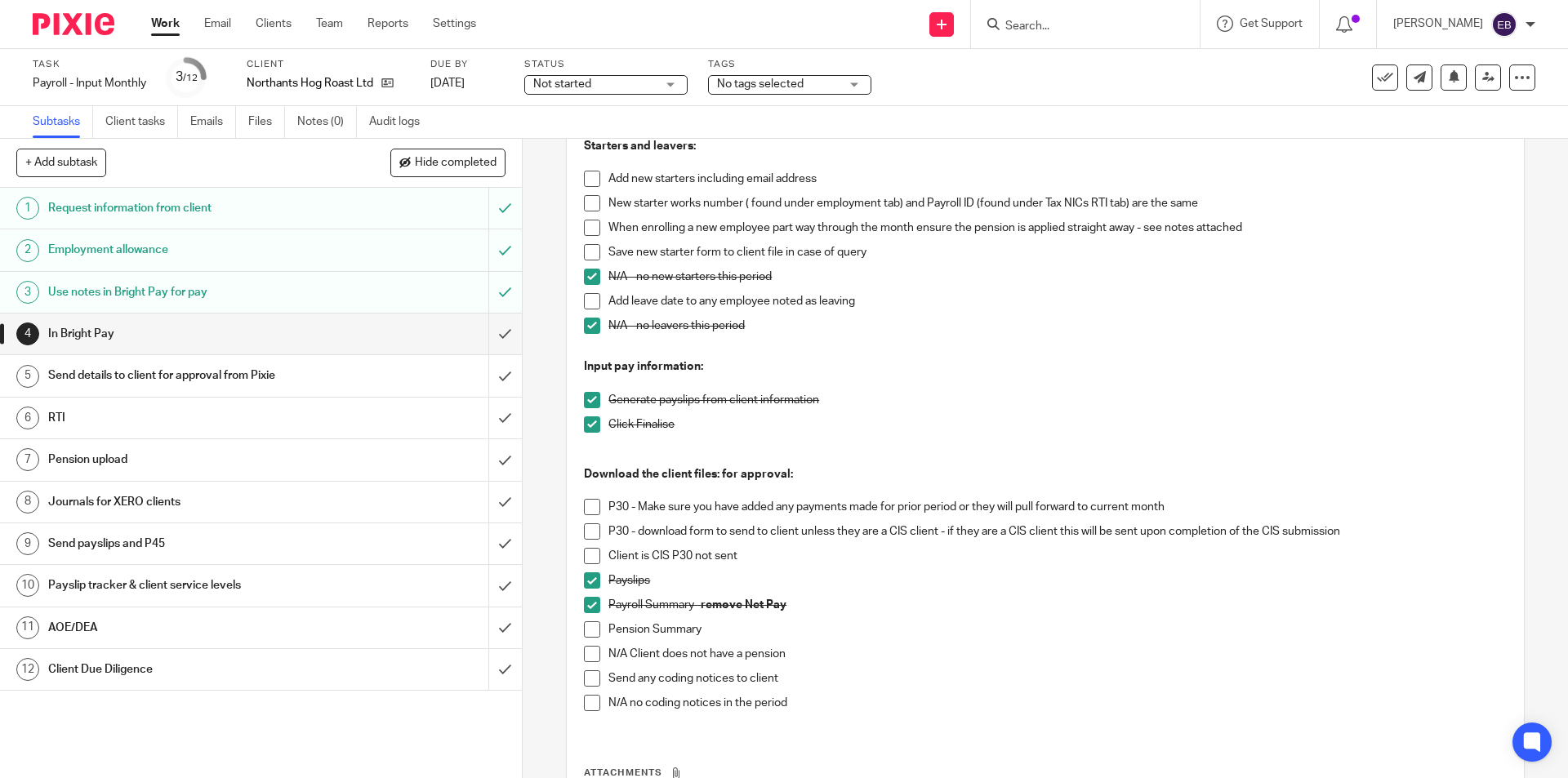
click at [596, 656] on span at bounding box center [592, 654] width 16 height 16
click at [588, 697] on span at bounding box center [592, 702] width 16 height 16
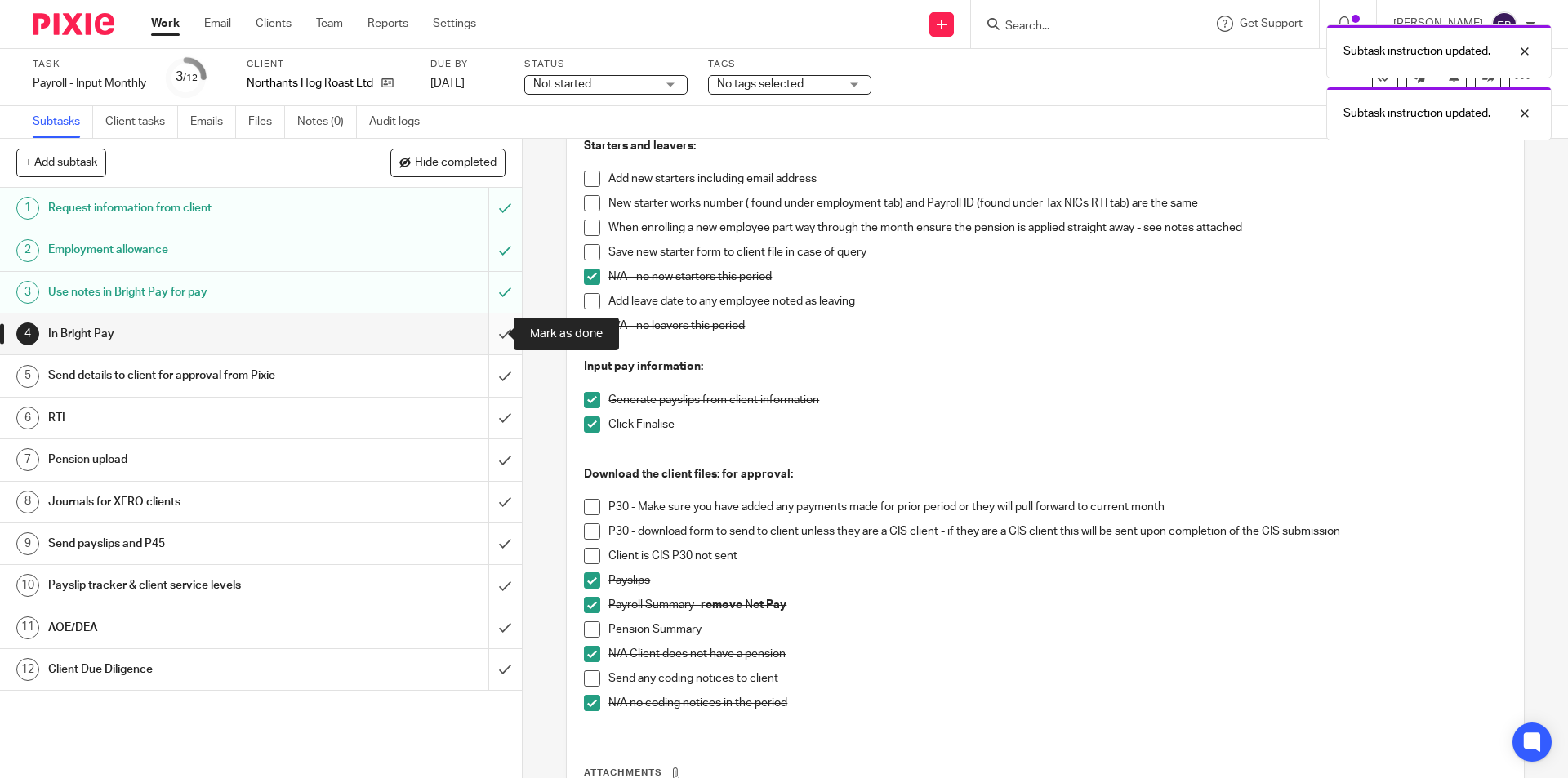
click at [489, 334] on input "submit" at bounding box center [260, 333] width 522 height 41
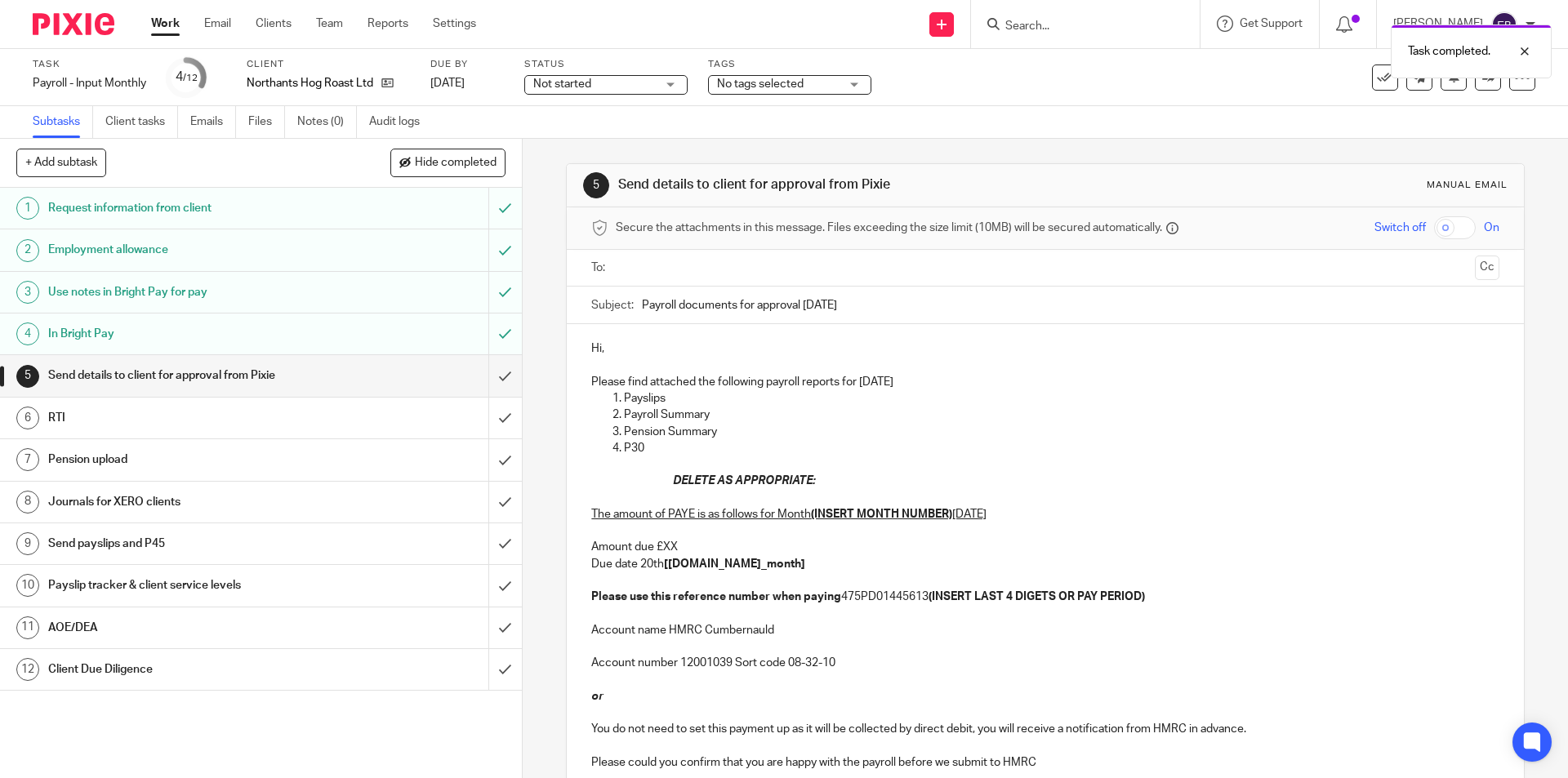
drag, startPoint x: 657, startPoint y: 474, endPoint x: 1255, endPoint y: 735, distance: 652.5
click at [1255, 736] on div "Hi, Please find attached the following payroll reports for [DATE] Payslips Payr…" at bounding box center [1045, 553] width 957 height 459
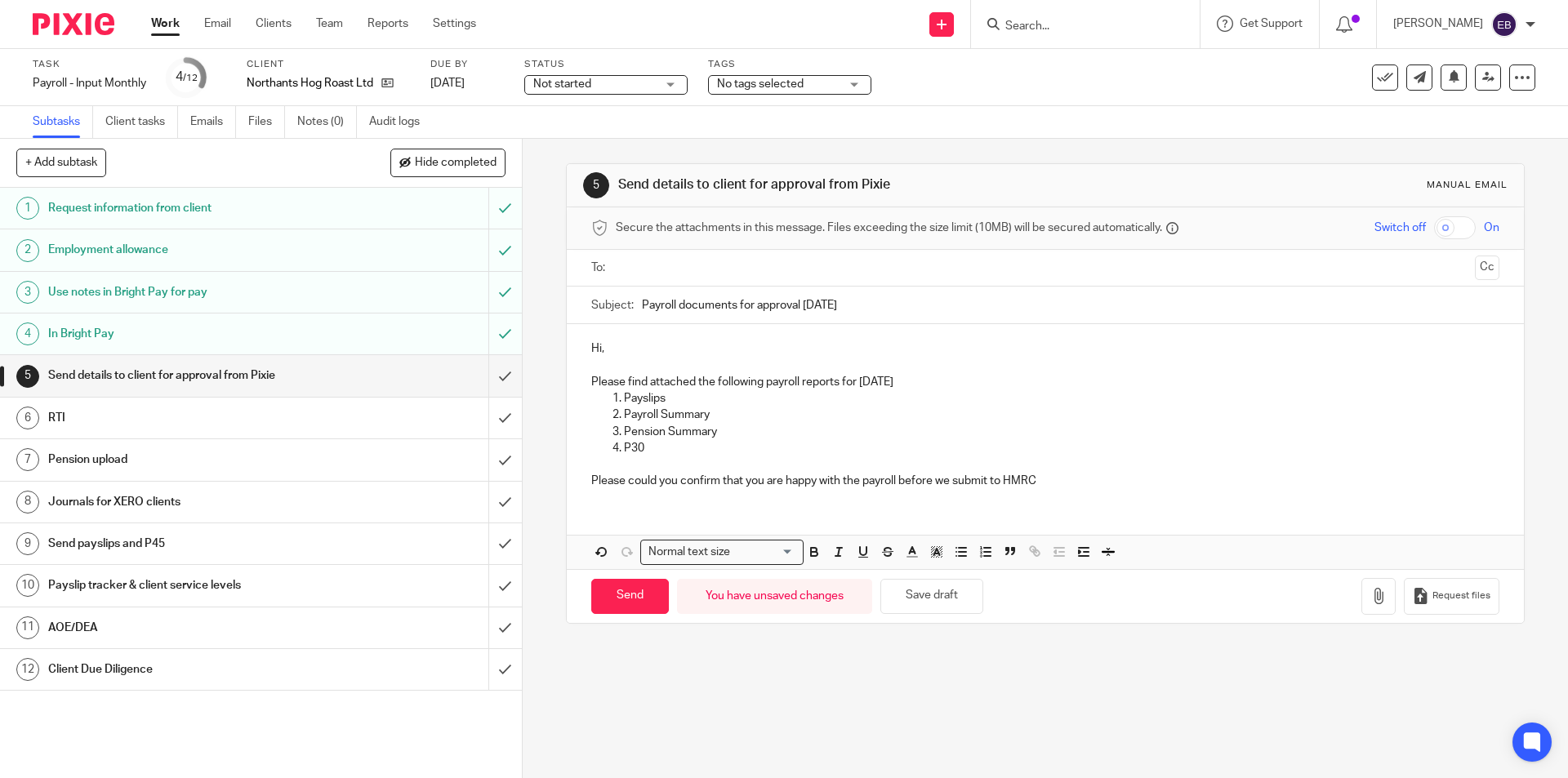
click at [649, 264] on input "text" at bounding box center [1044, 268] width 847 height 19
click at [631, 351] on p "Hi," at bounding box center [1044, 351] width 908 height 16
drag, startPoint x: 658, startPoint y: 457, endPoint x: 619, endPoint y: 433, distance: 45.8
click at [619, 433] on ol "Payslips Payroll Summary Pension Summary P30" at bounding box center [1044, 427] width 908 height 66
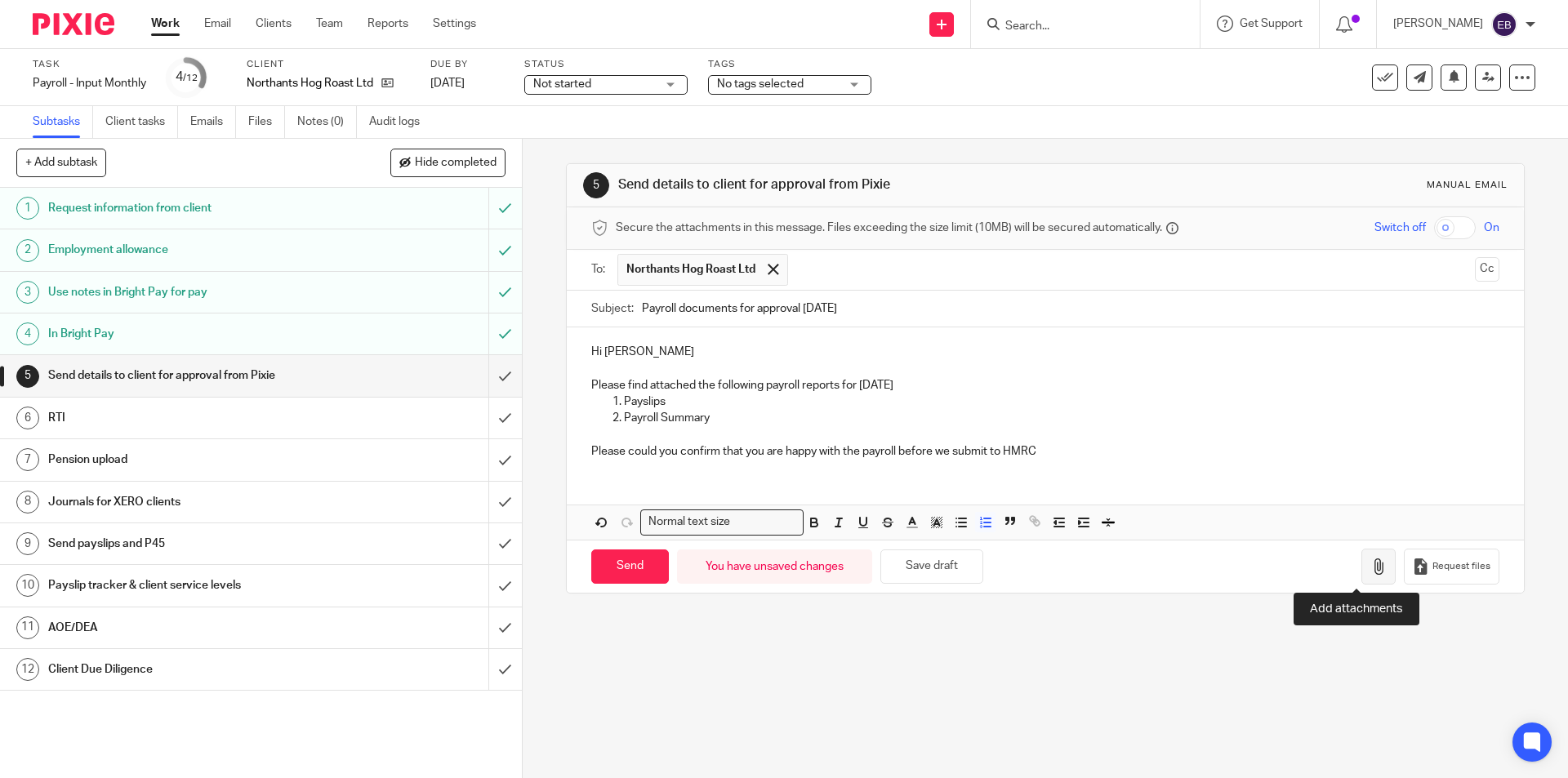
click at [1367, 556] on button "button" at bounding box center [1379, 567] width 34 height 37
click at [1370, 567] on icon "button" at bounding box center [1378, 566] width 16 height 16
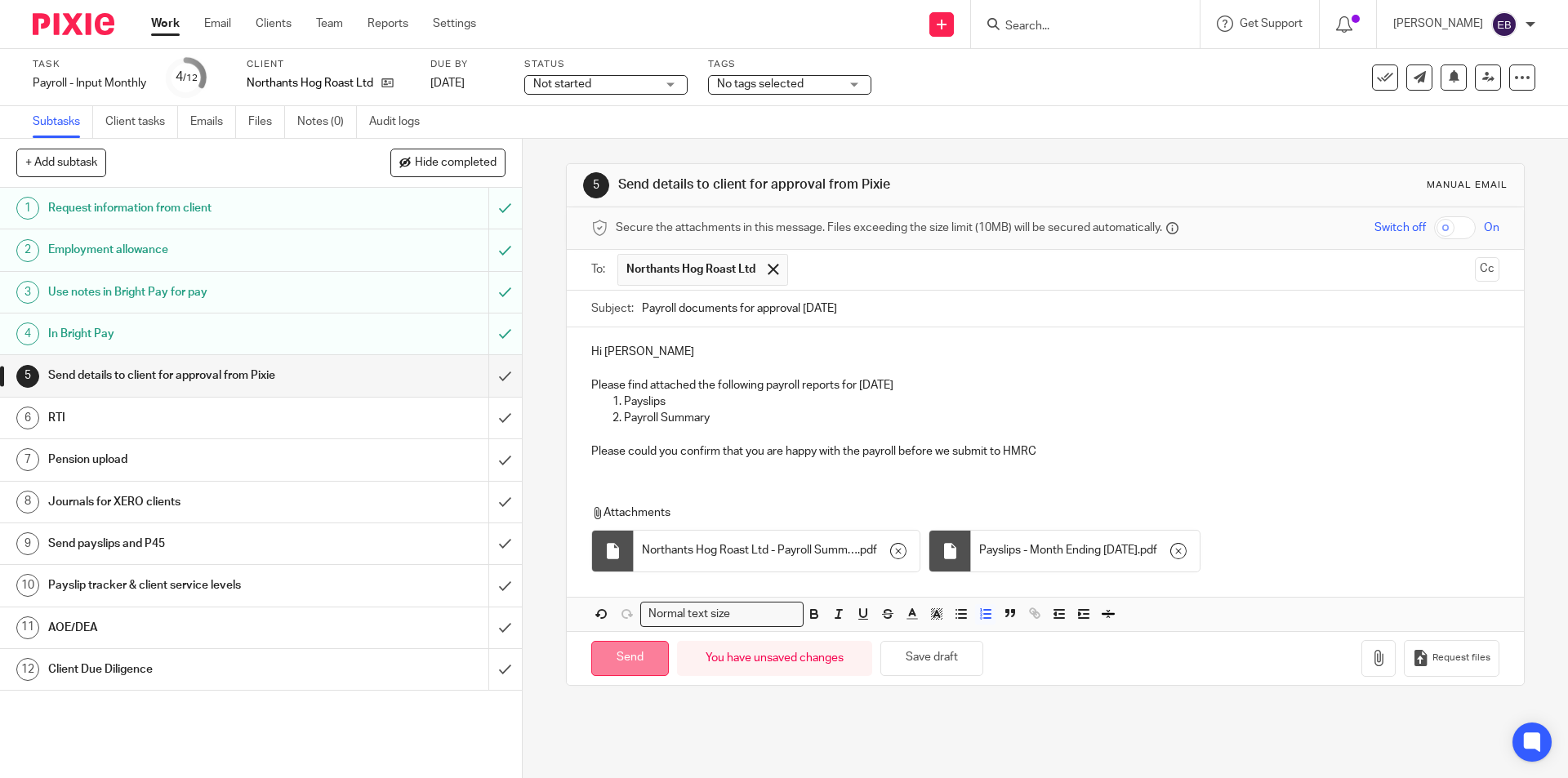
click at [634, 657] on input "Send" at bounding box center [630, 658] width 78 height 35
type input "Sent"
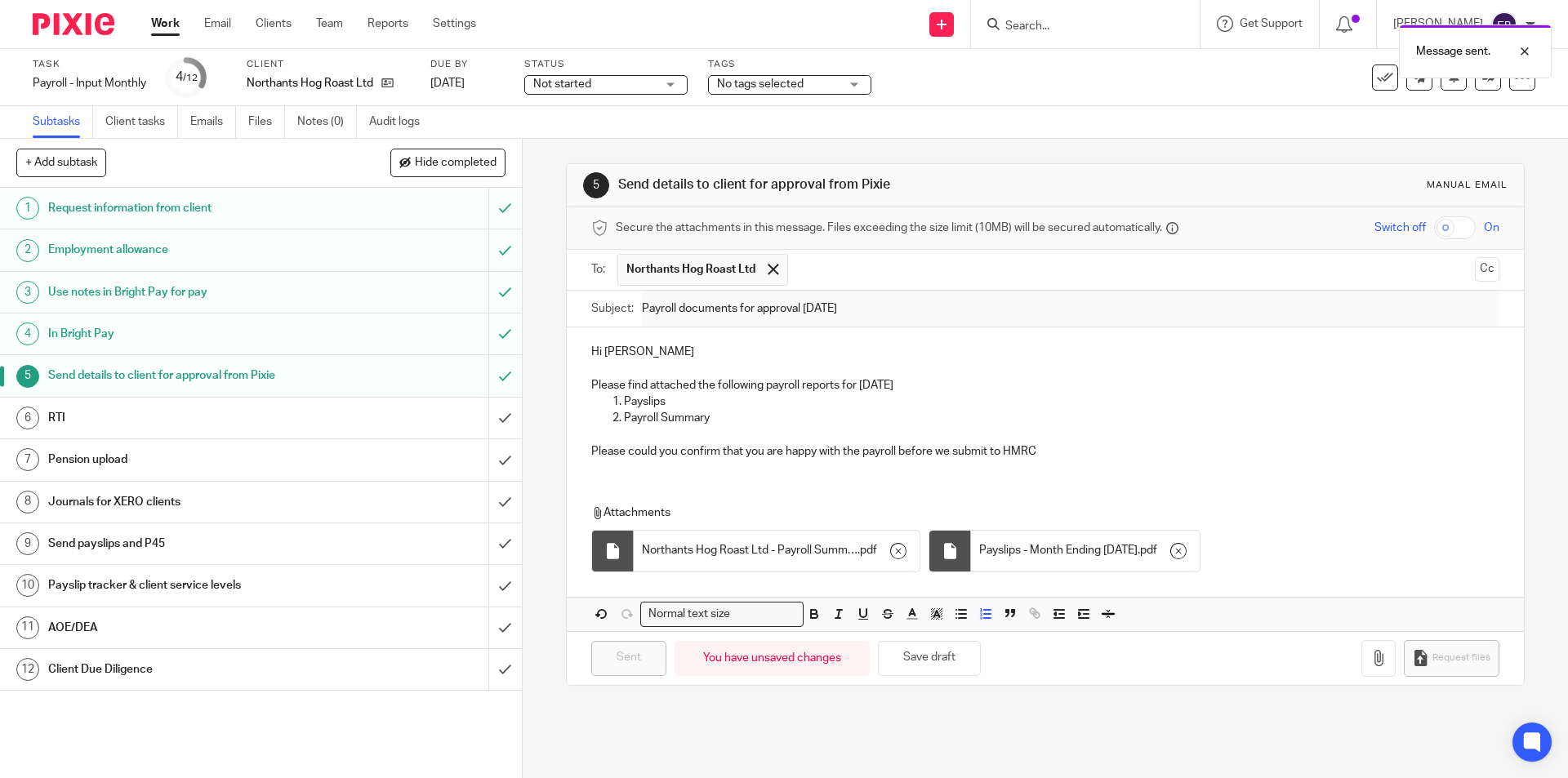
click at [227, 426] on h1 "RTI" at bounding box center [189, 418] width 282 height 25
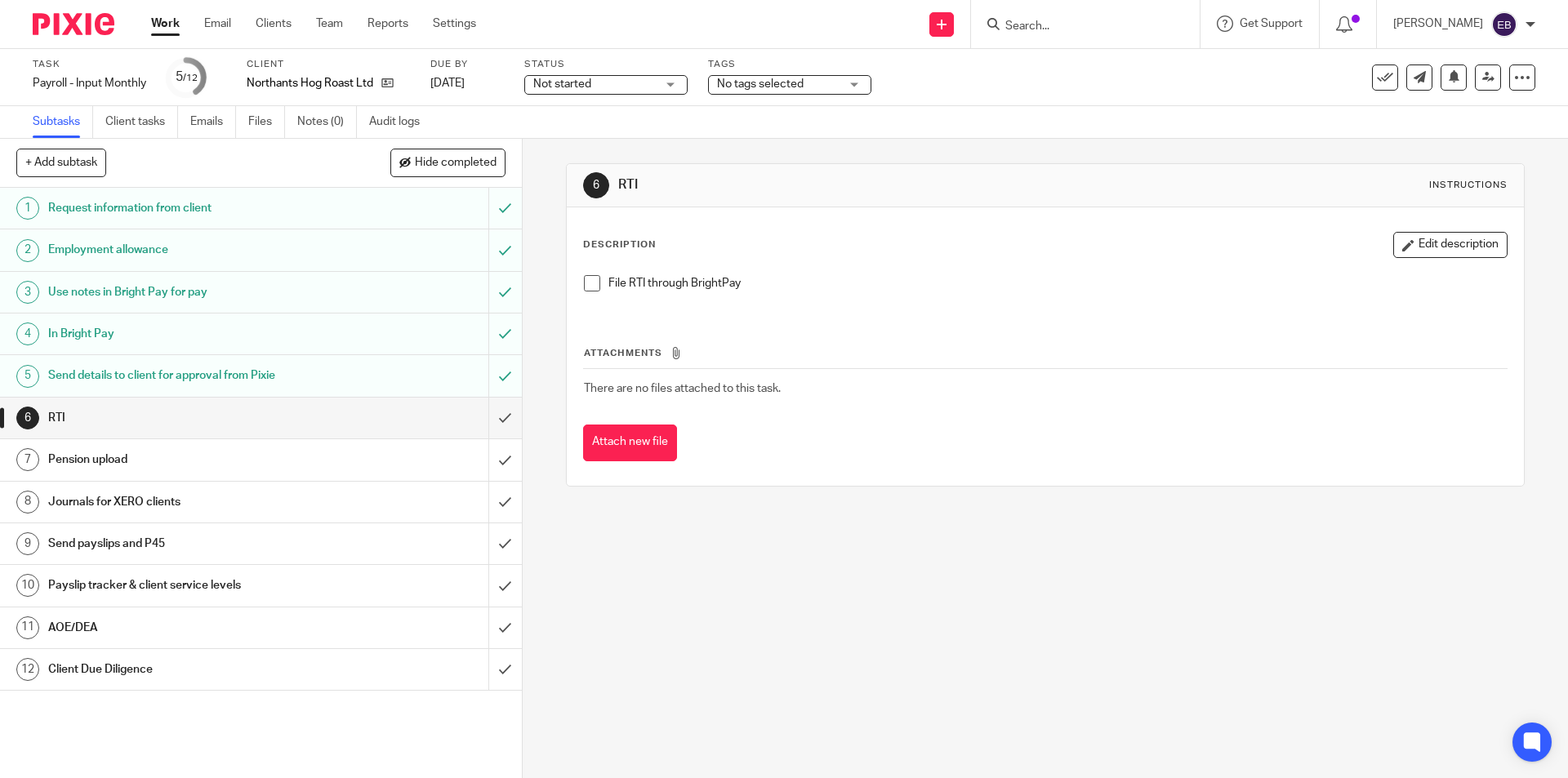
click at [588, 288] on span at bounding box center [592, 283] width 16 height 16
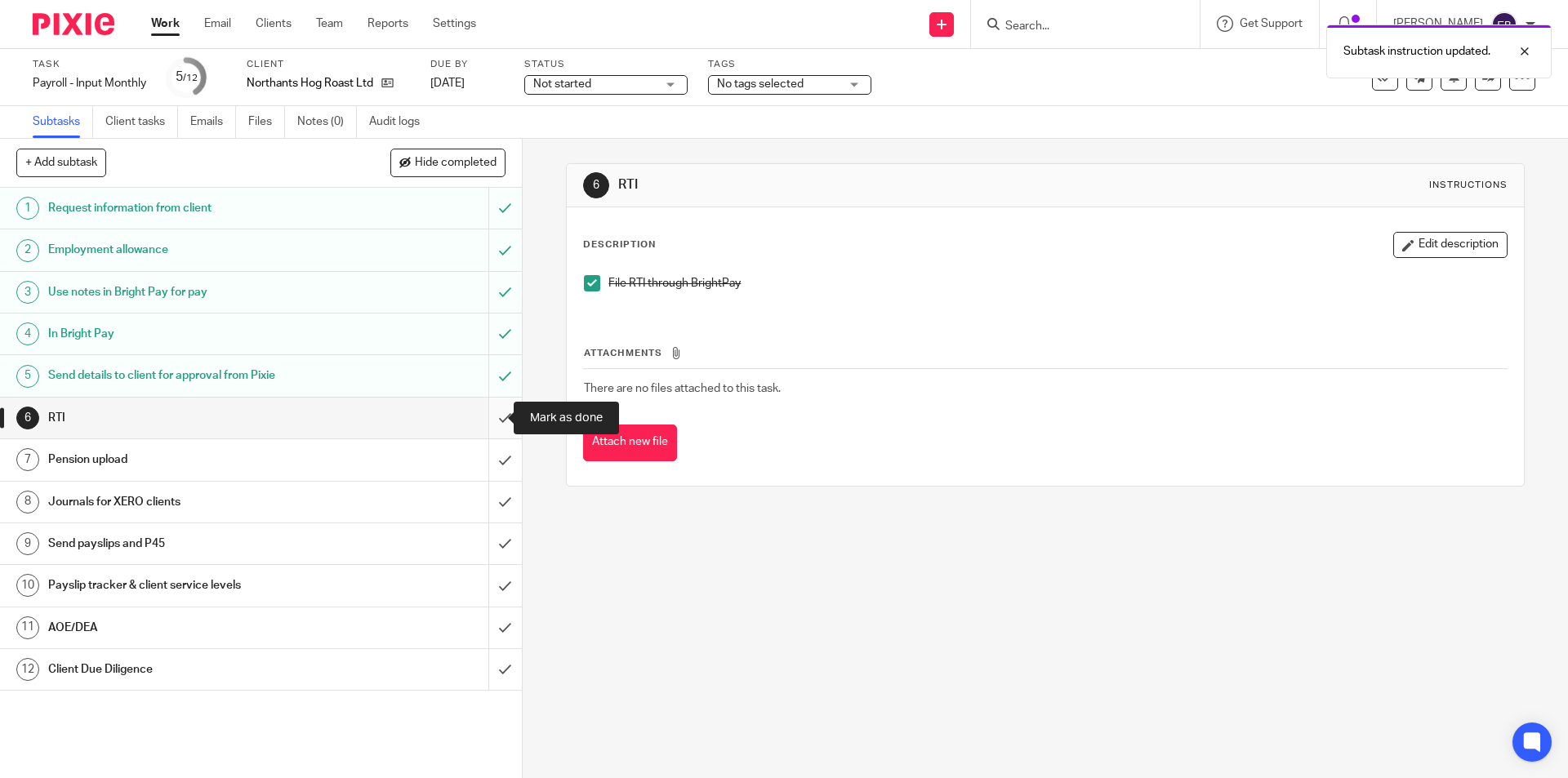
click at [484, 419] on input "submit" at bounding box center [260, 418] width 522 height 41
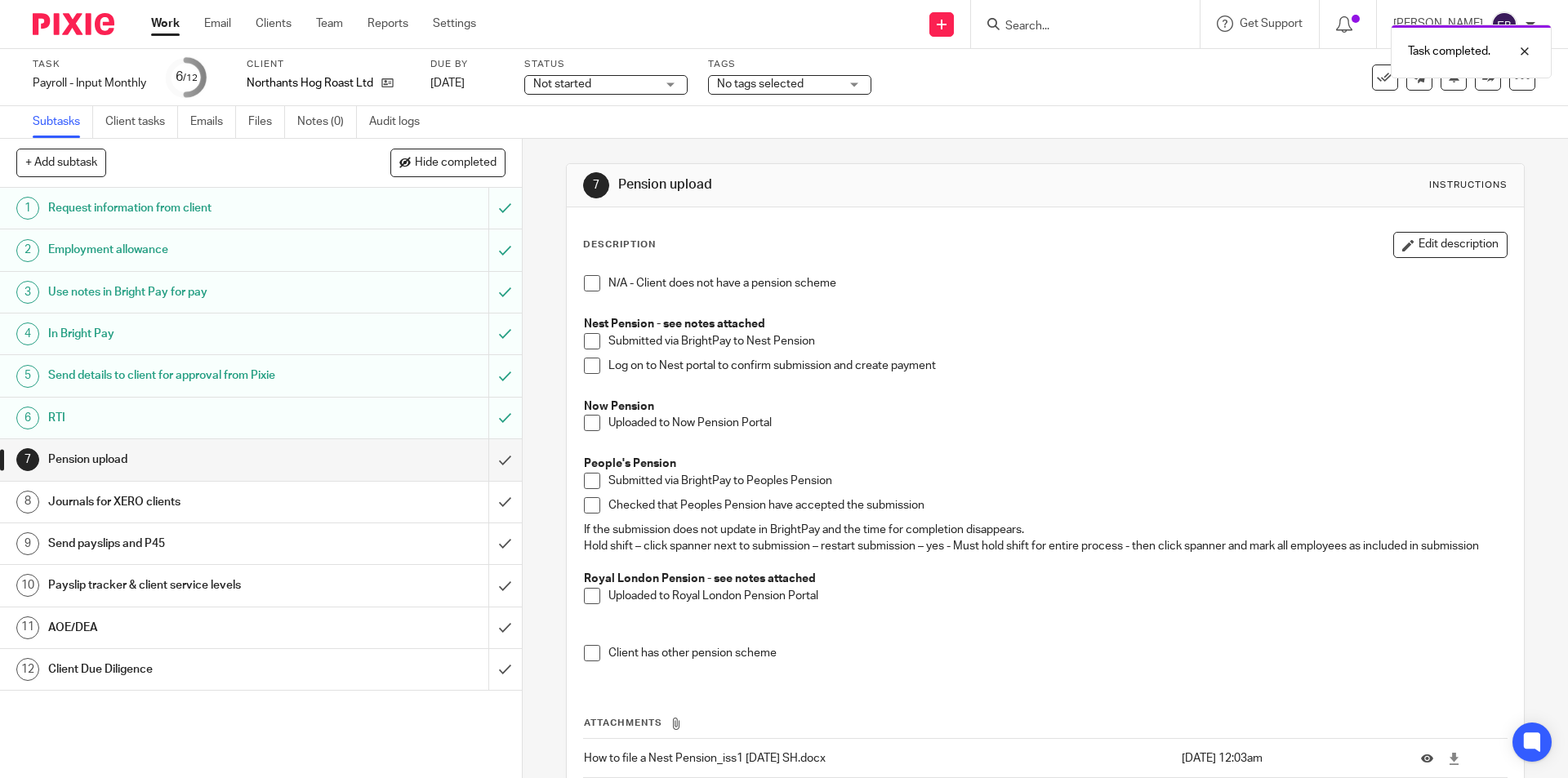
click at [590, 286] on span at bounding box center [592, 283] width 16 height 16
click at [490, 461] on input "submit" at bounding box center [260, 459] width 522 height 41
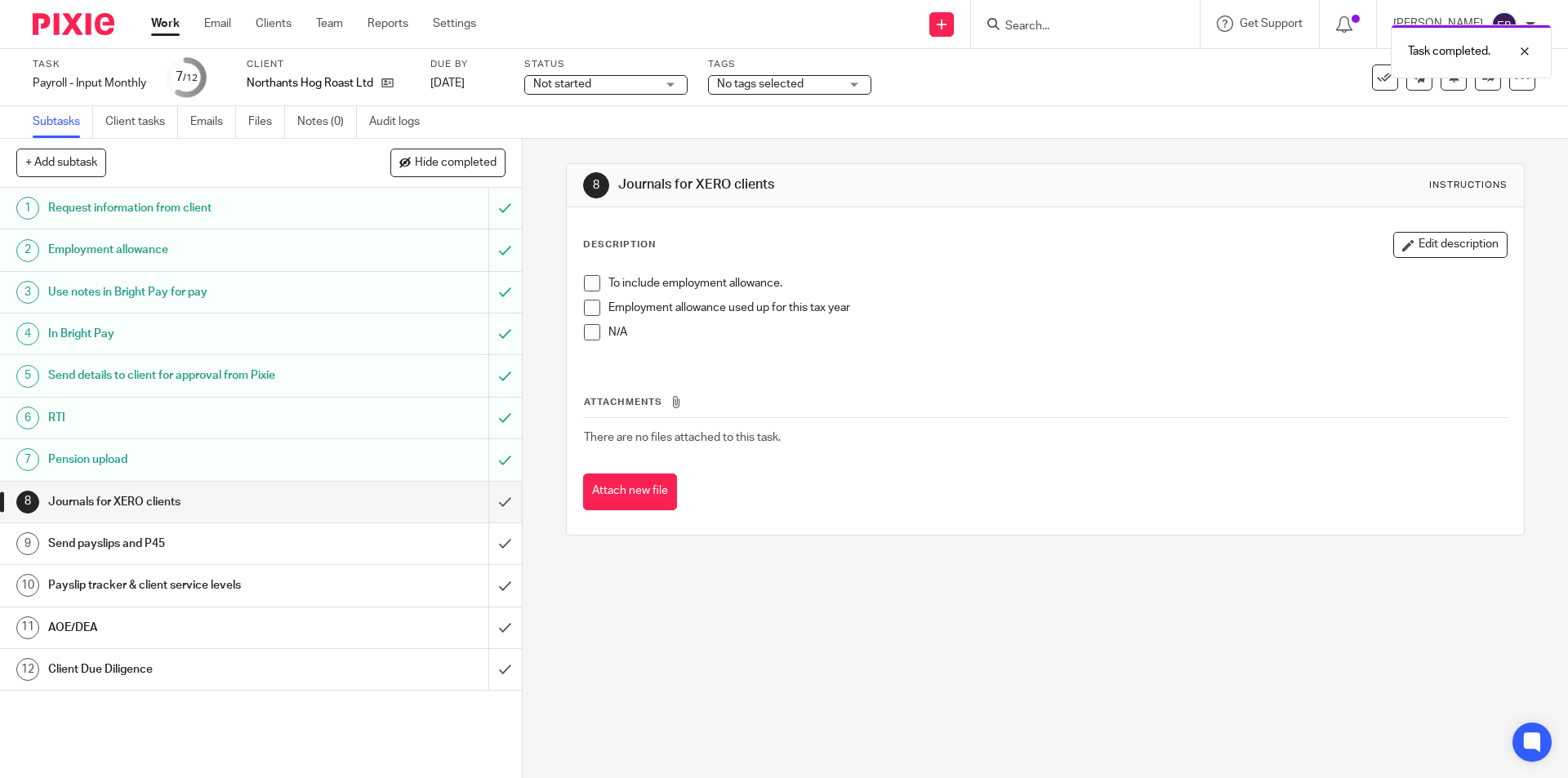
click at [595, 290] on span at bounding box center [592, 283] width 16 height 16
click at [492, 505] on input "submit" at bounding box center [260, 502] width 522 height 41
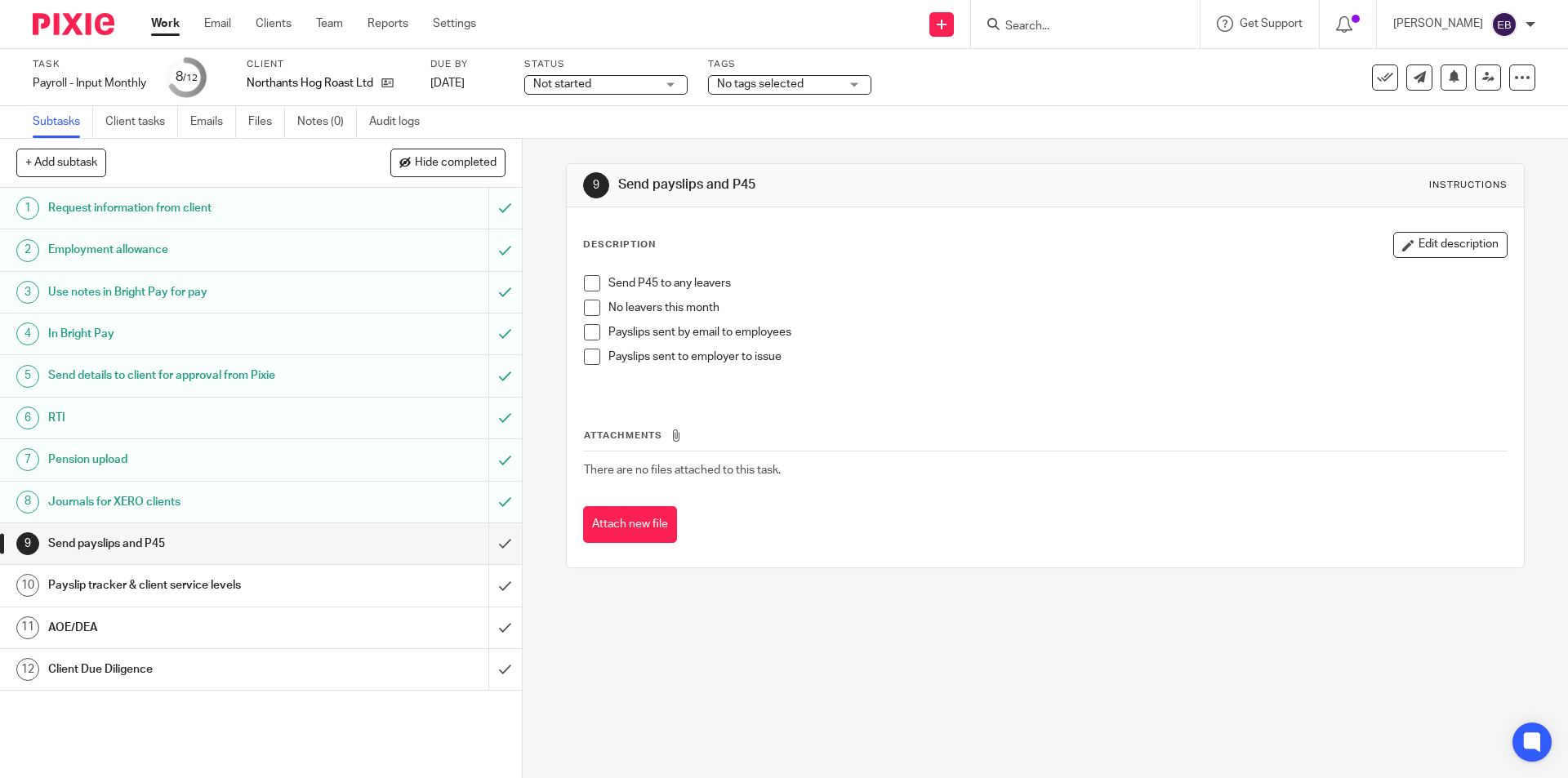
click at [593, 306] on span at bounding box center [592, 307] width 16 height 16
click at [584, 362] on span at bounding box center [592, 356] width 16 height 16
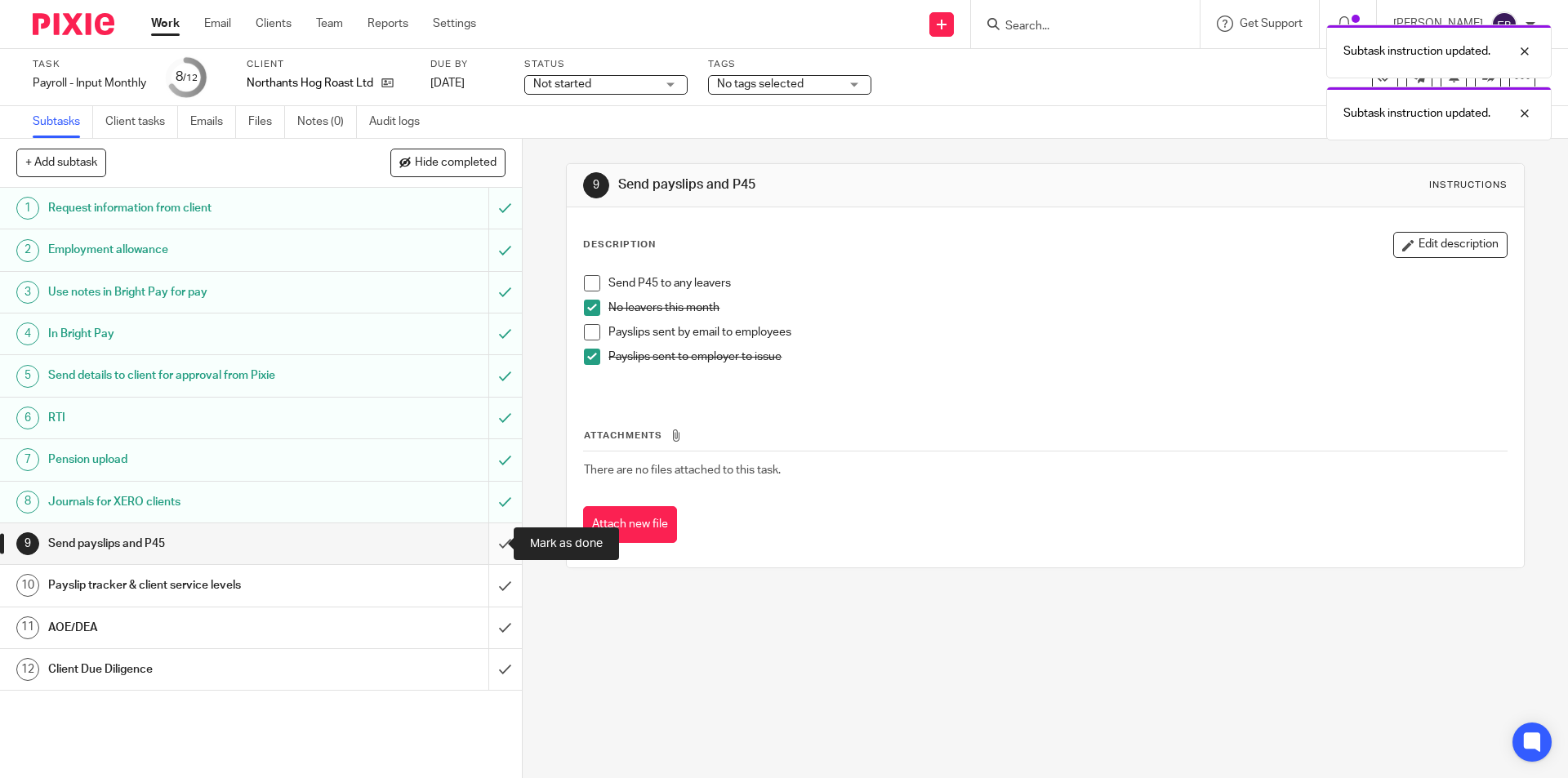
click at [487, 544] on input "submit" at bounding box center [260, 543] width 522 height 41
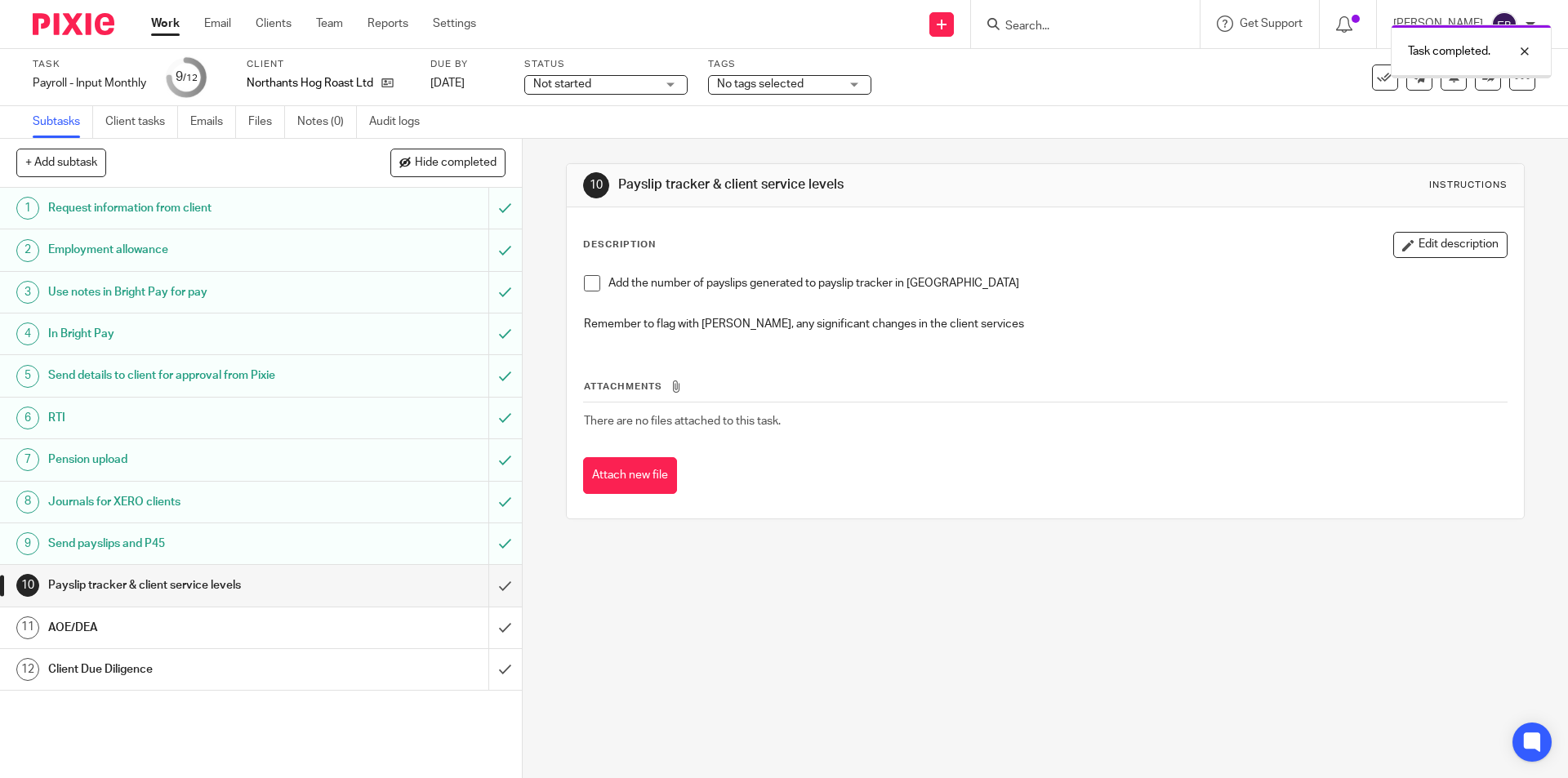
click at [384, 634] on div "AOE/DEA" at bounding box center [260, 628] width 424 height 25
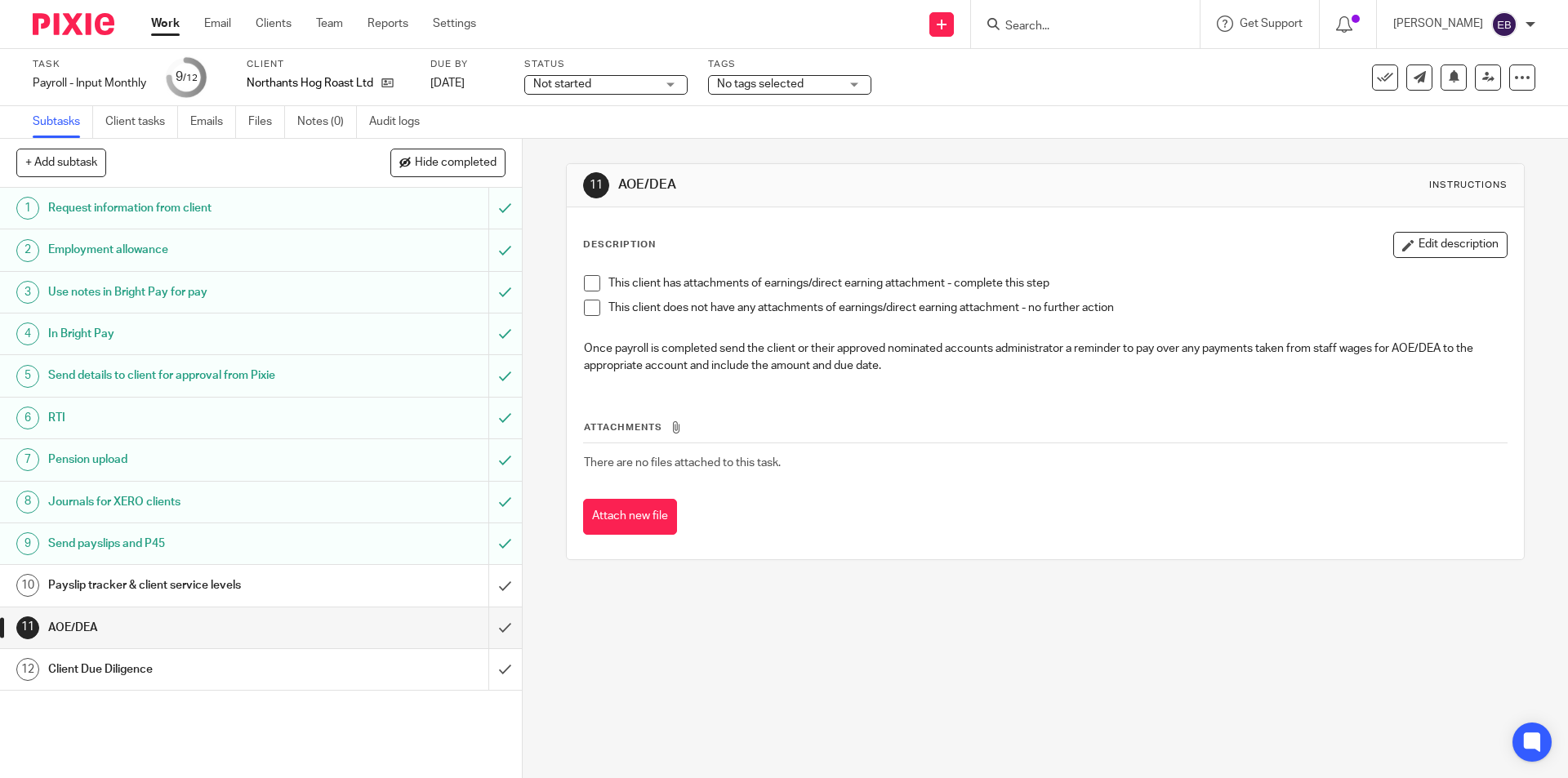
click at [592, 308] on span at bounding box center [592, 307] width 16 height 16
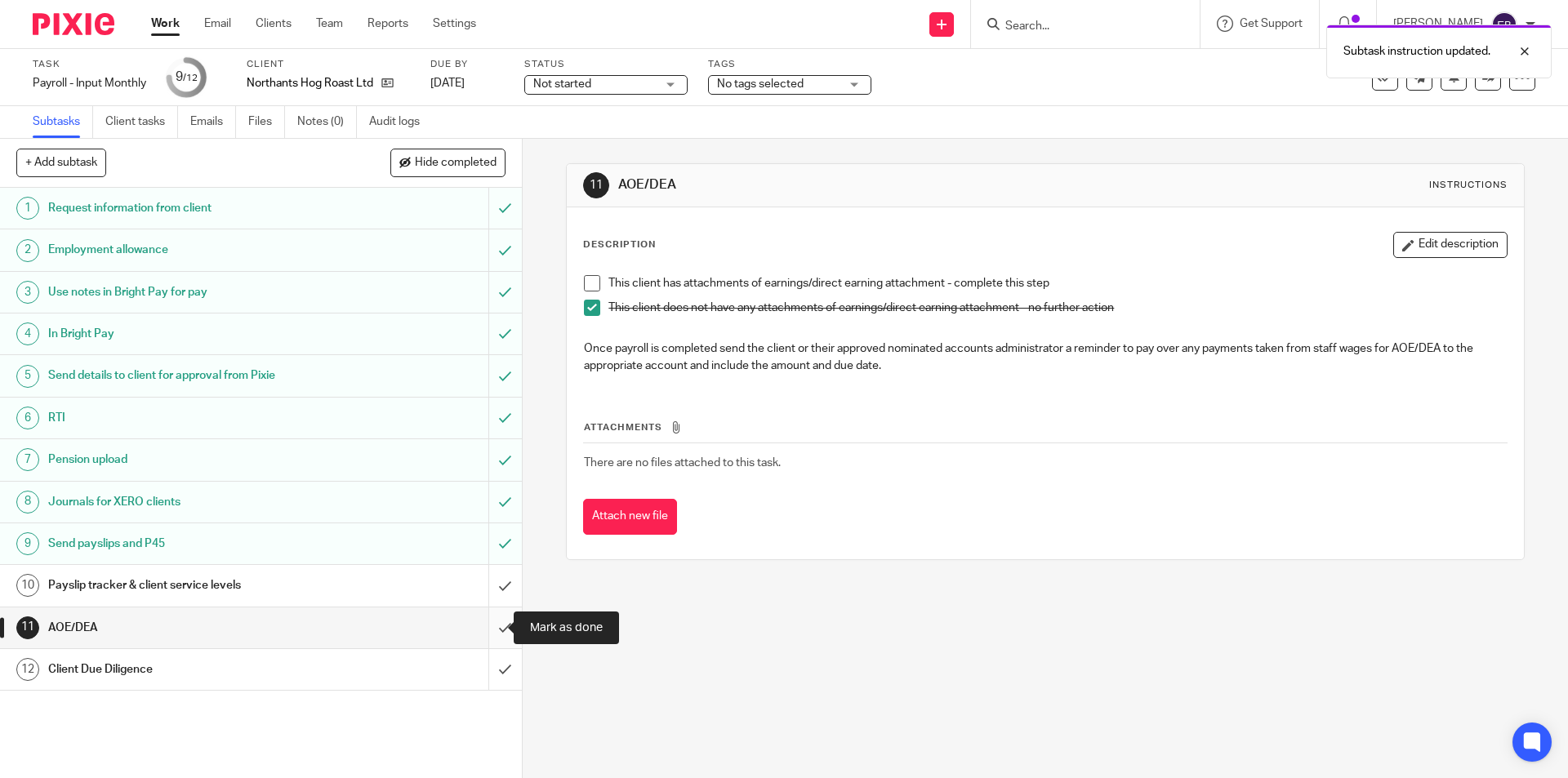
click at [491, 620] on input "submit" at bounding box center [260, 628] width 522 height 41
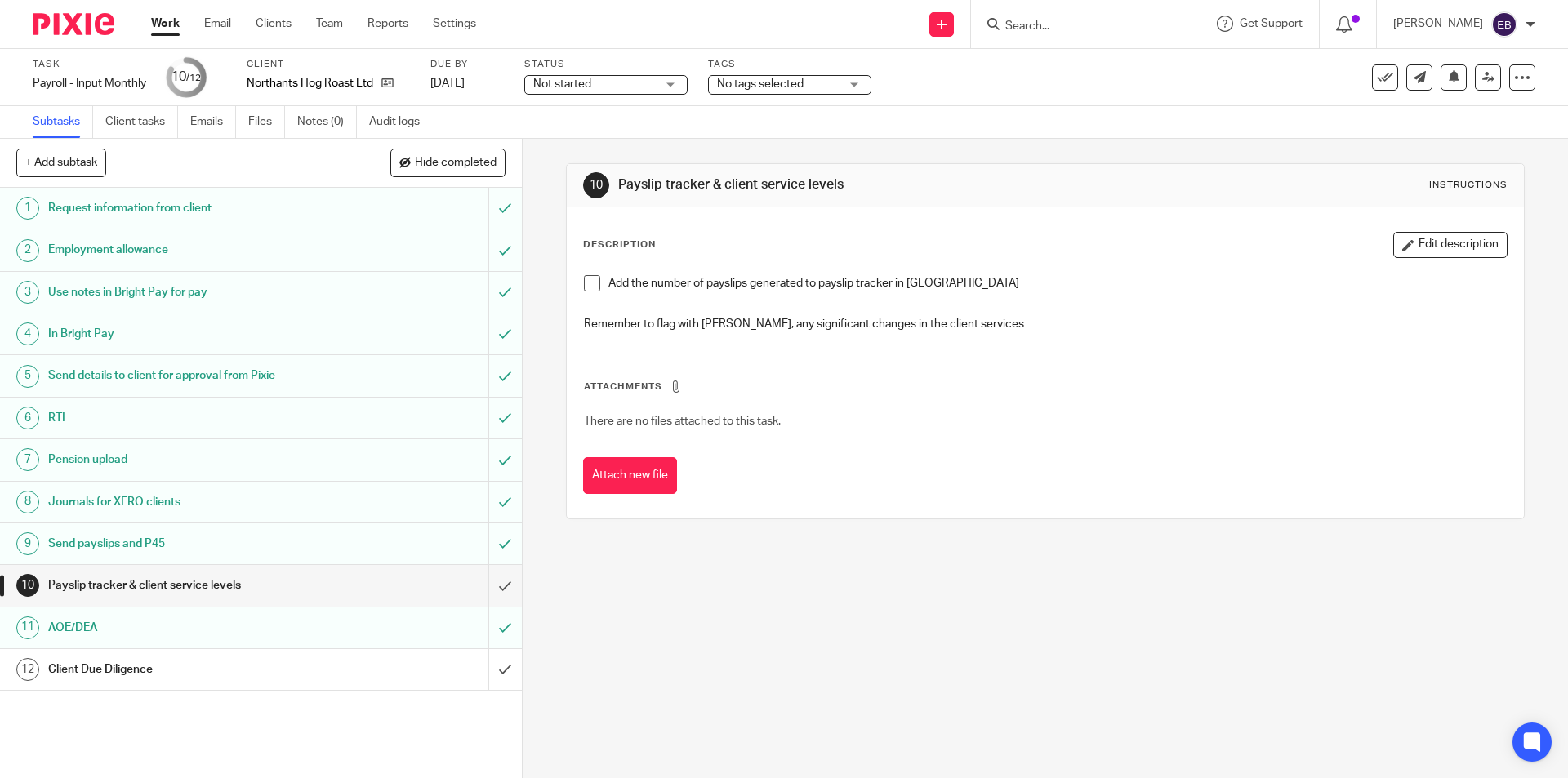
click at [584, 288] on span at bounding box center [592, 283] width 16 height 16
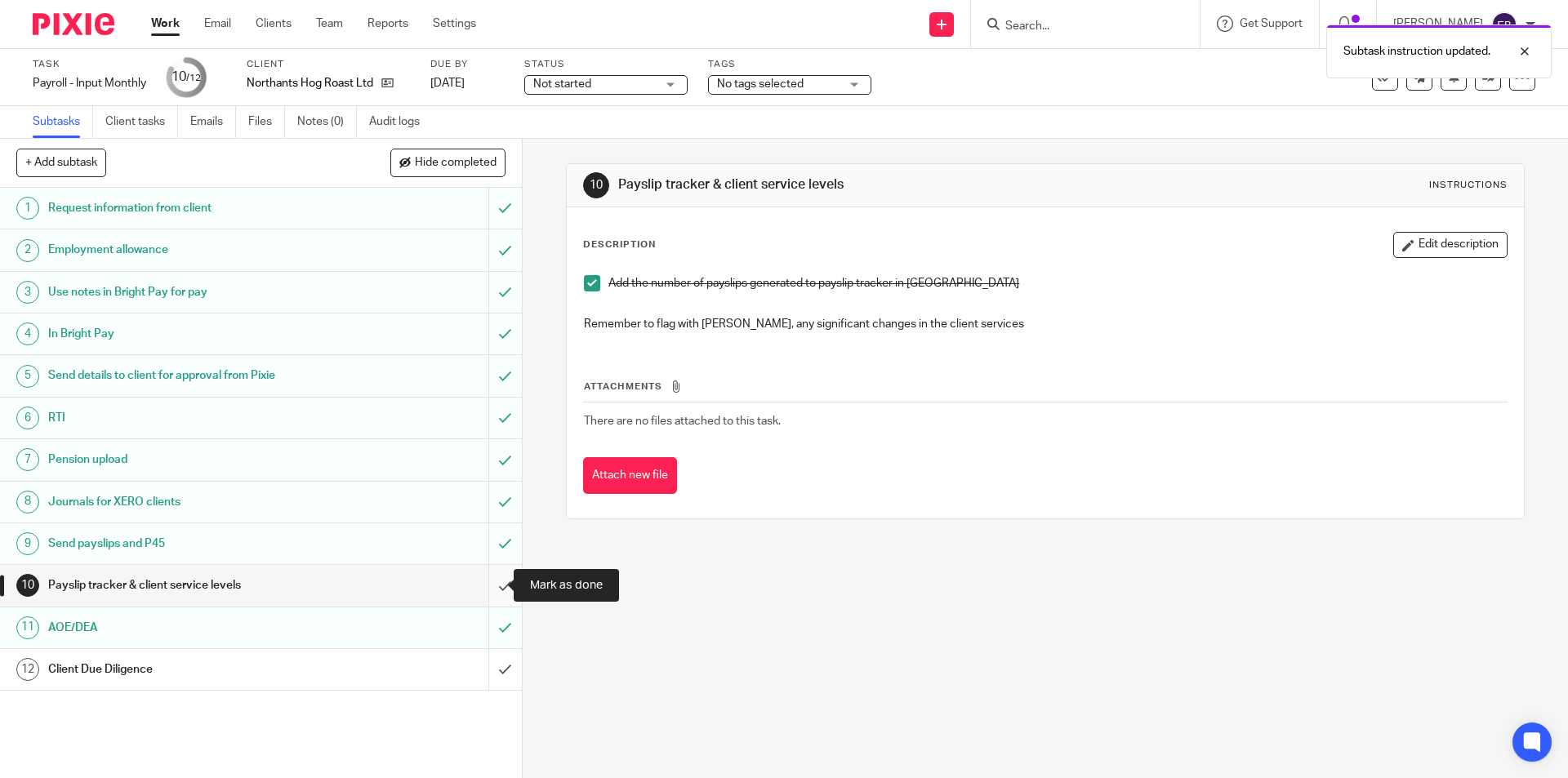
click at [482, 584] on input "submit" at bounding box center [260, 585] width 522 height 41
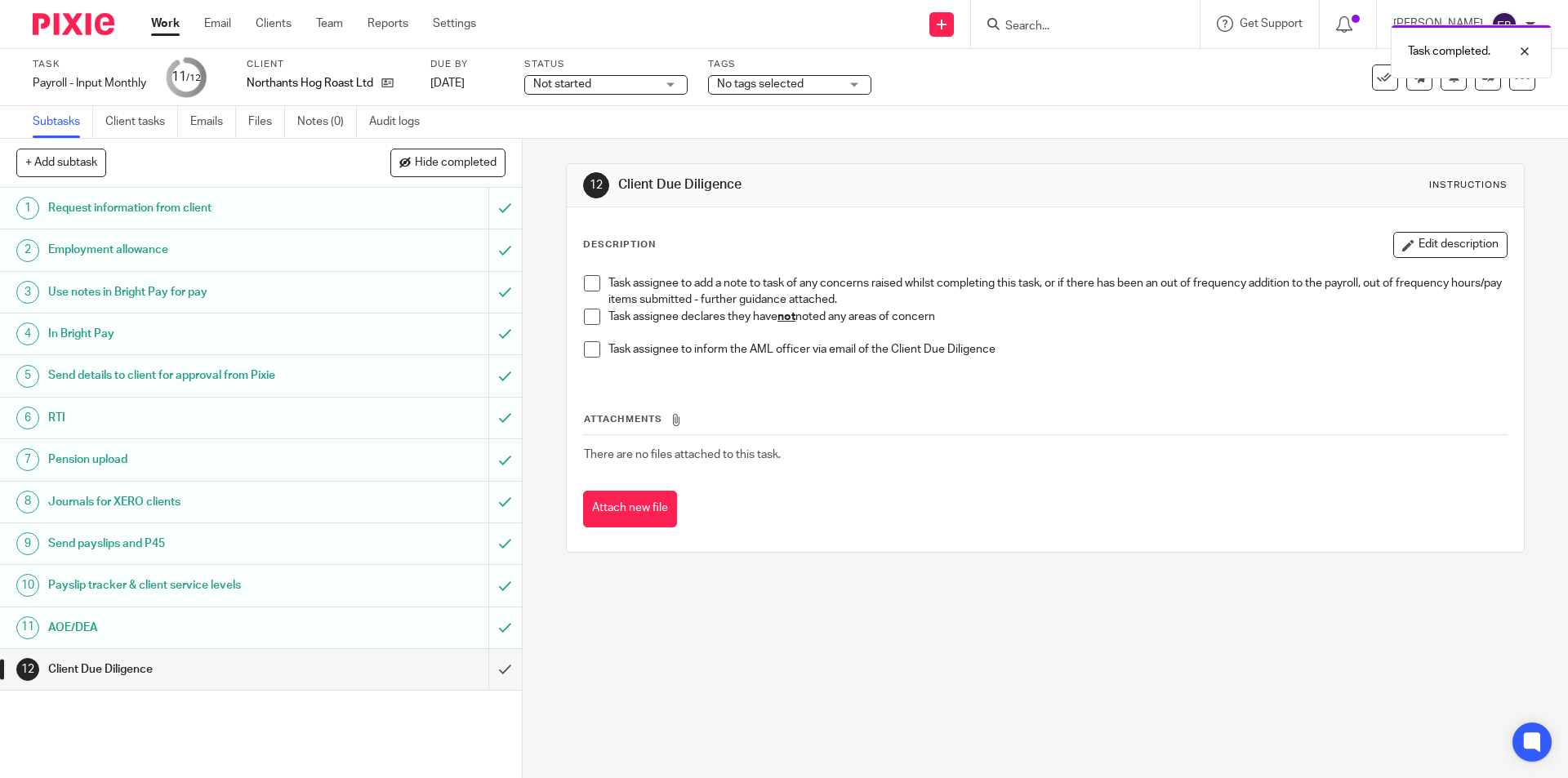
drag, startPoint x: 591, startPoint y: 321, endPoint x: 586, endPoint y: 330, distance: 10.3
click at [590, 320] on span at bounding box center [592, 316] width 16 height 16
click at [488, 666] on input "submit" at bounding box center [260, 669] width 522 height 41
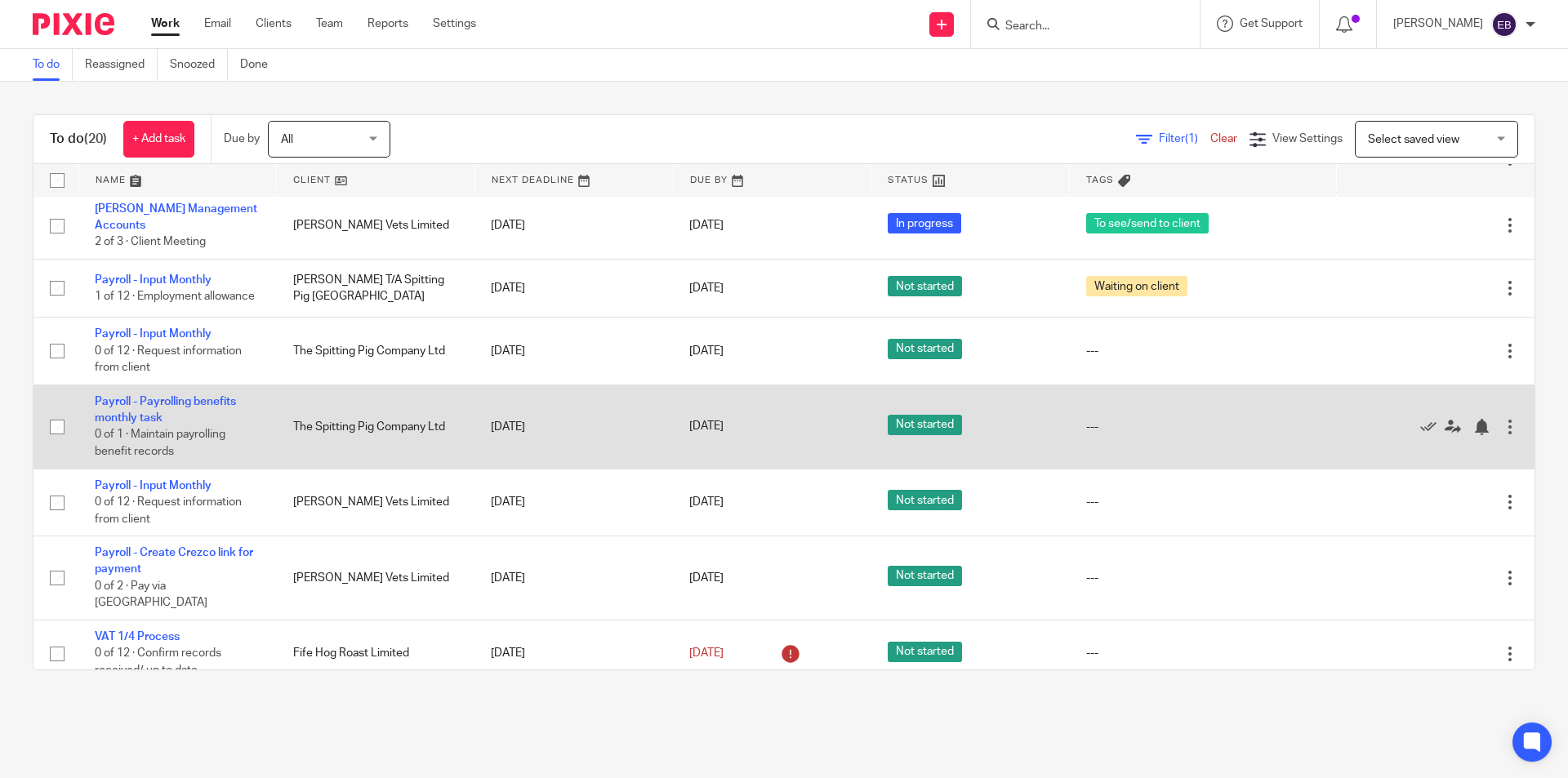
scroll to position [893, 0]
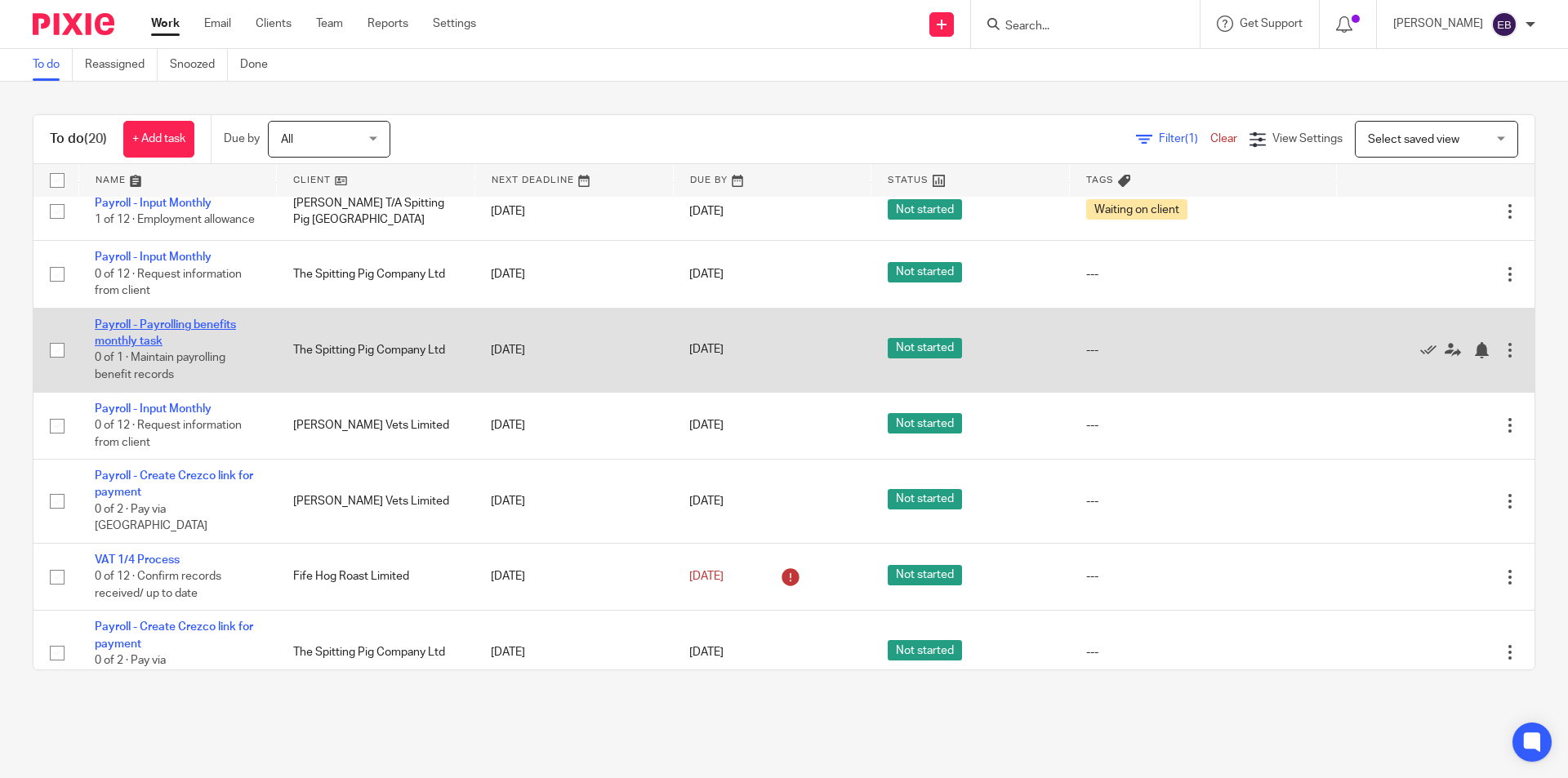
click at [131, 336] on link "Payroll - Payrolling benefits monthly task" at bounding box center [165, 332] width 142 height 28
